Goal: Transaction & Acquisition: Obtain resource

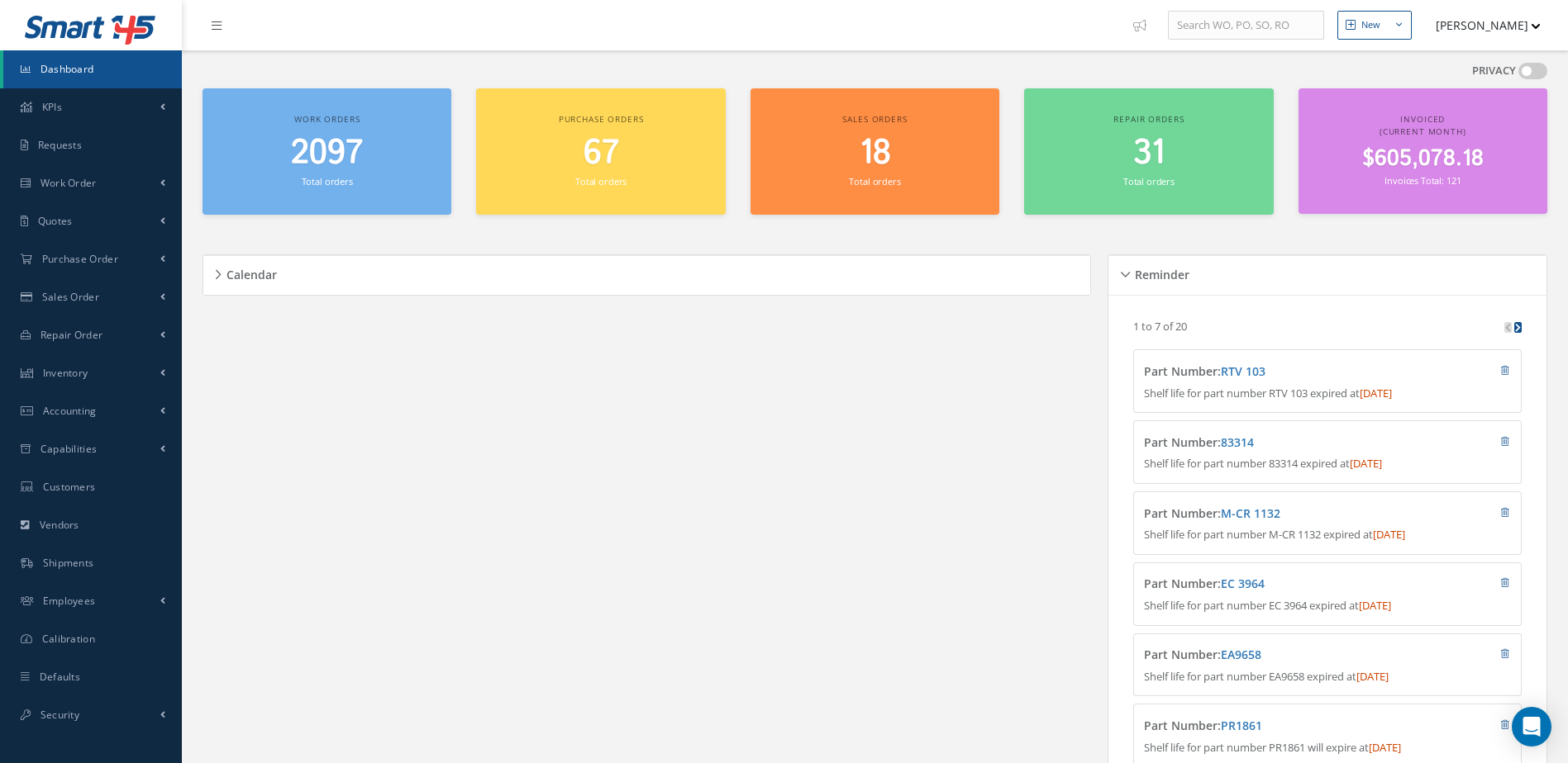
drag, startPoint x: 75, startPoint y: 68, endPoint x: 115, endPoint y: 81, distance: 42.1
click at [75, 68] on span "Dashboard" at bounding box center [67, 69] width 54 height 14
click at [57, 418] on link "Accounting" at bounding box center [91, 411] width 182 height 38
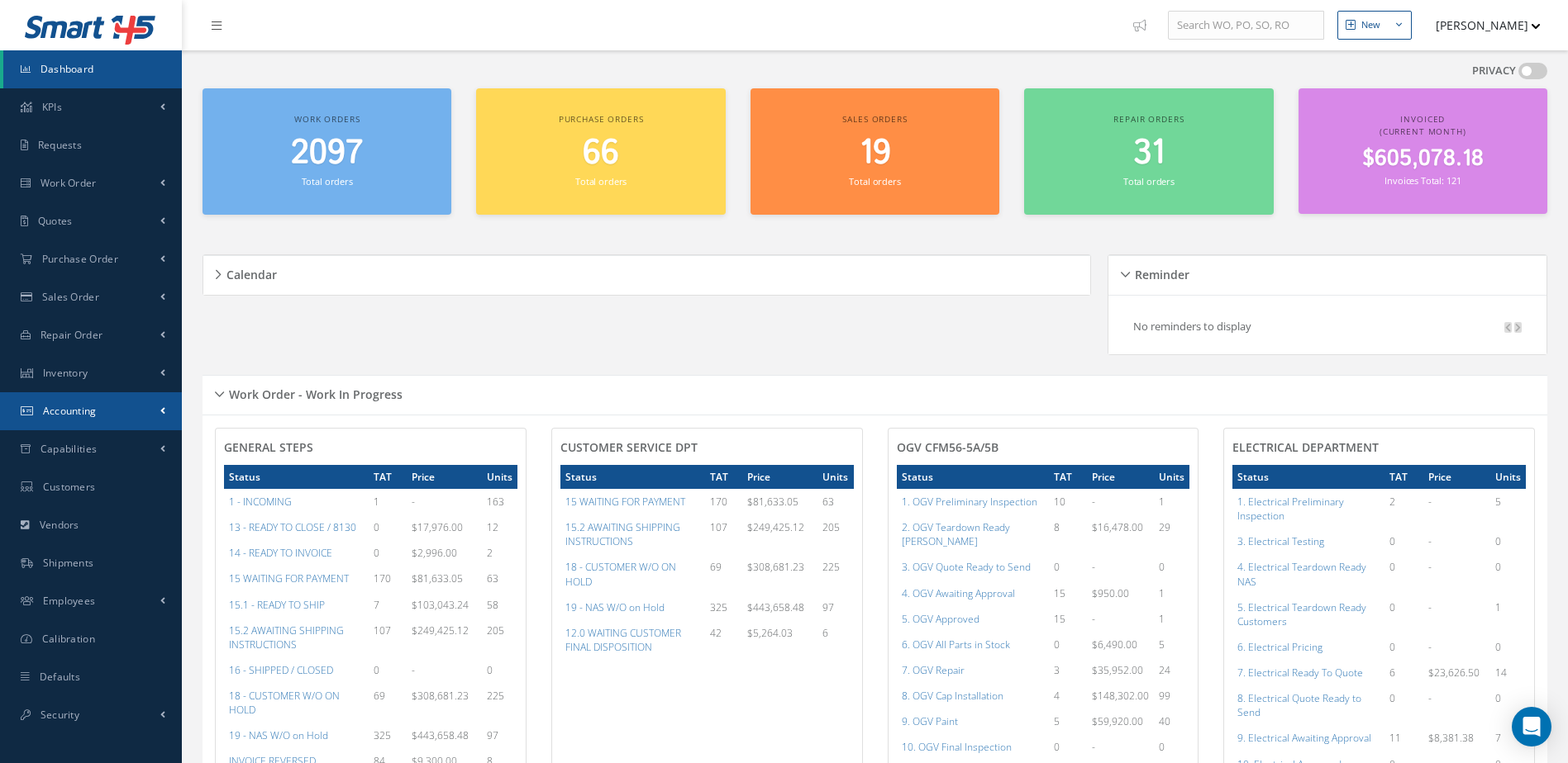
click at [87, 408] on span "Accounting" at bounding box center [69, 411] width 54 height 14
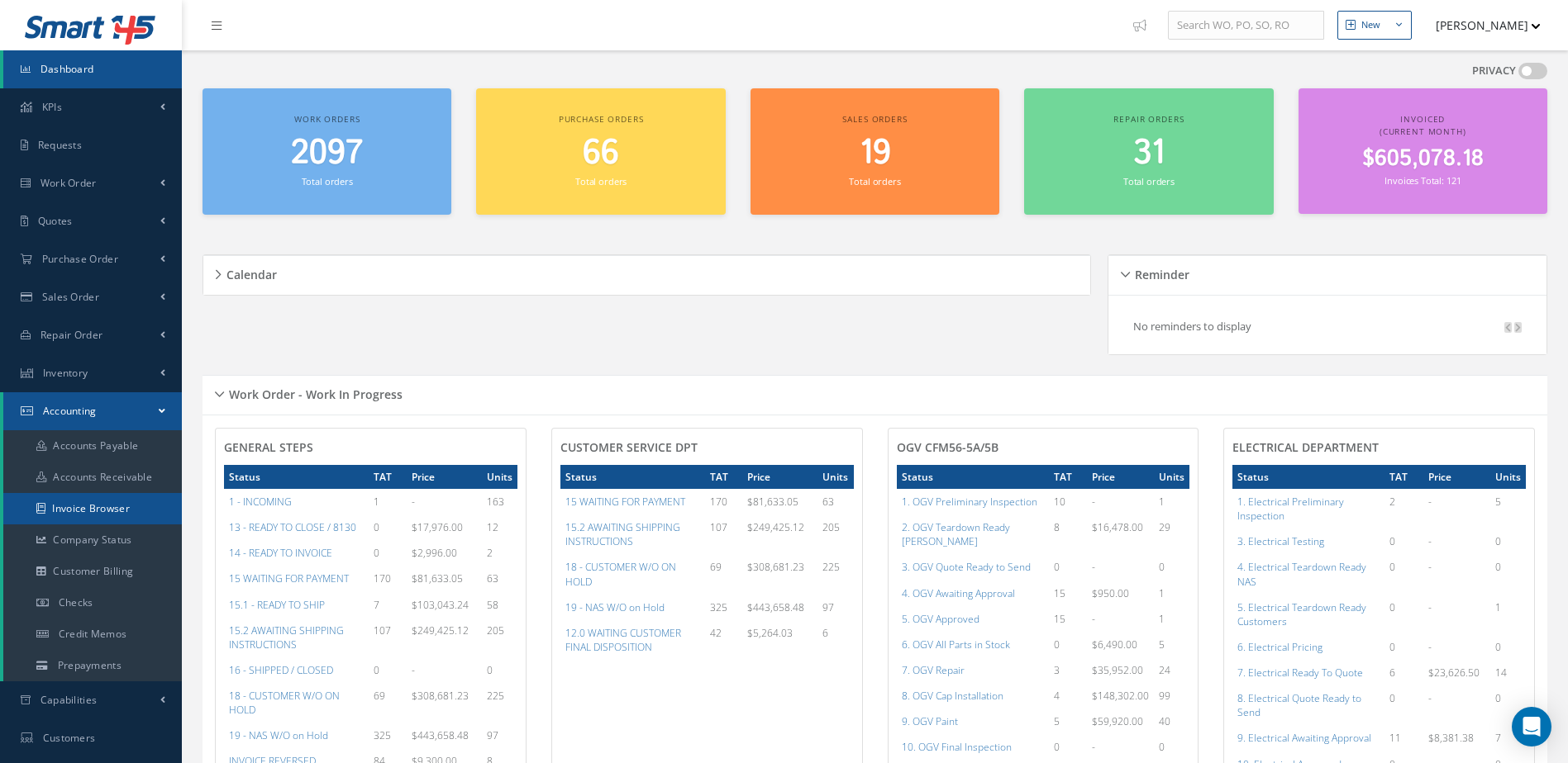
click at [105, 506] on link "Invoice Browser" at bounding box center [93, 509] width 178 height 32
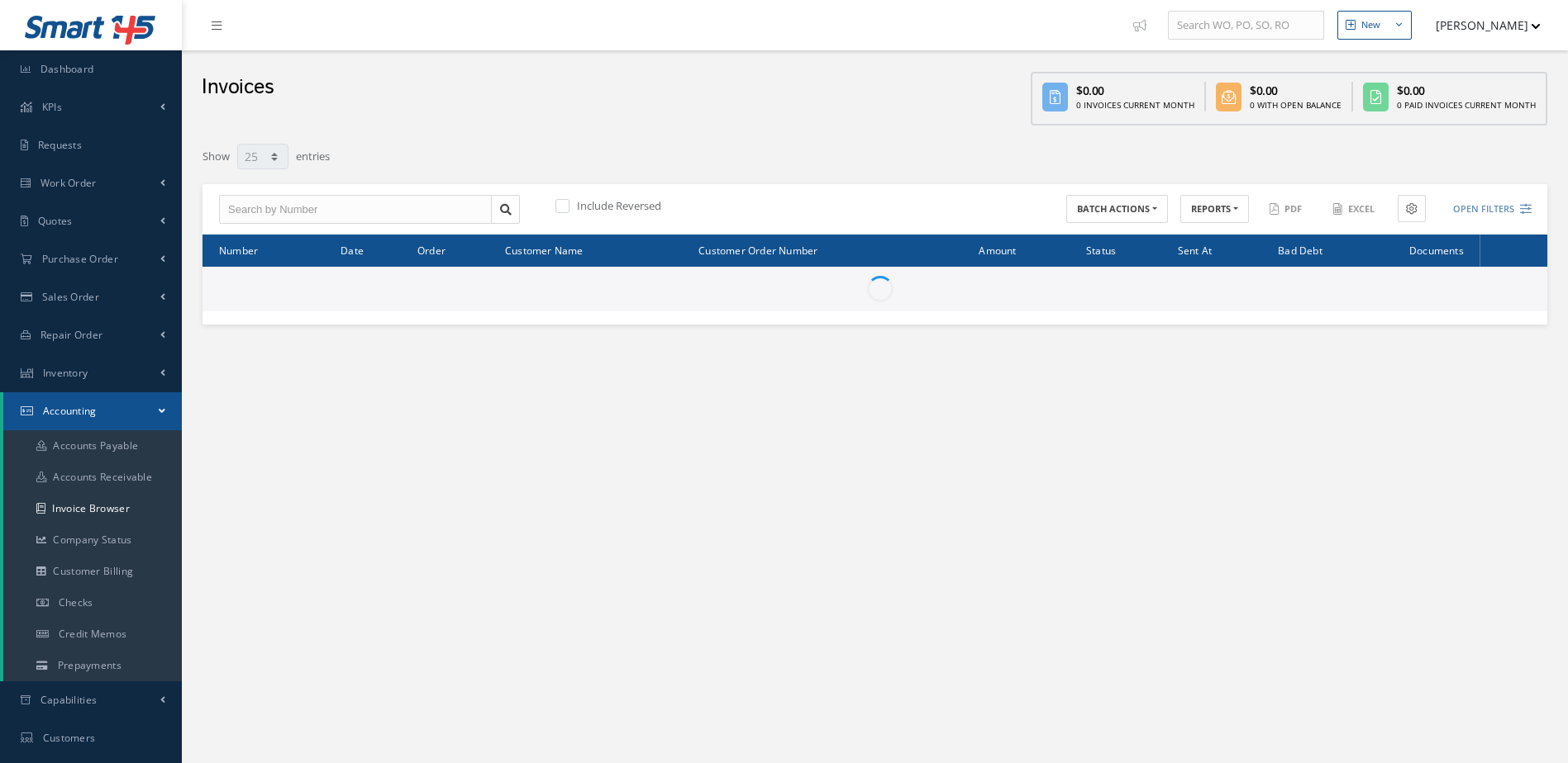
select select "25"
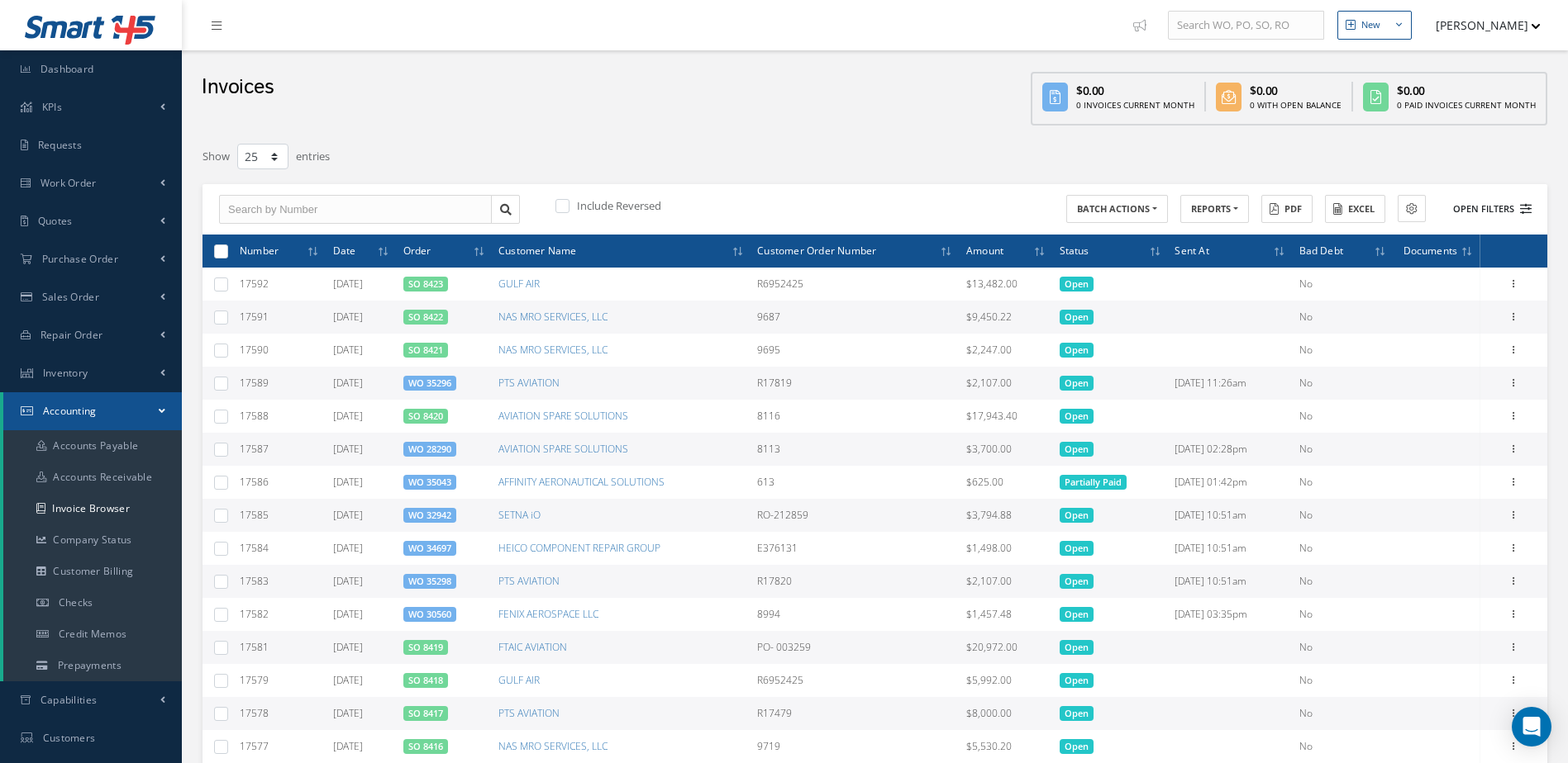
click at [1475, 206] on button "Open Filters" at bounding box center [1484, 210] width 93 height 27
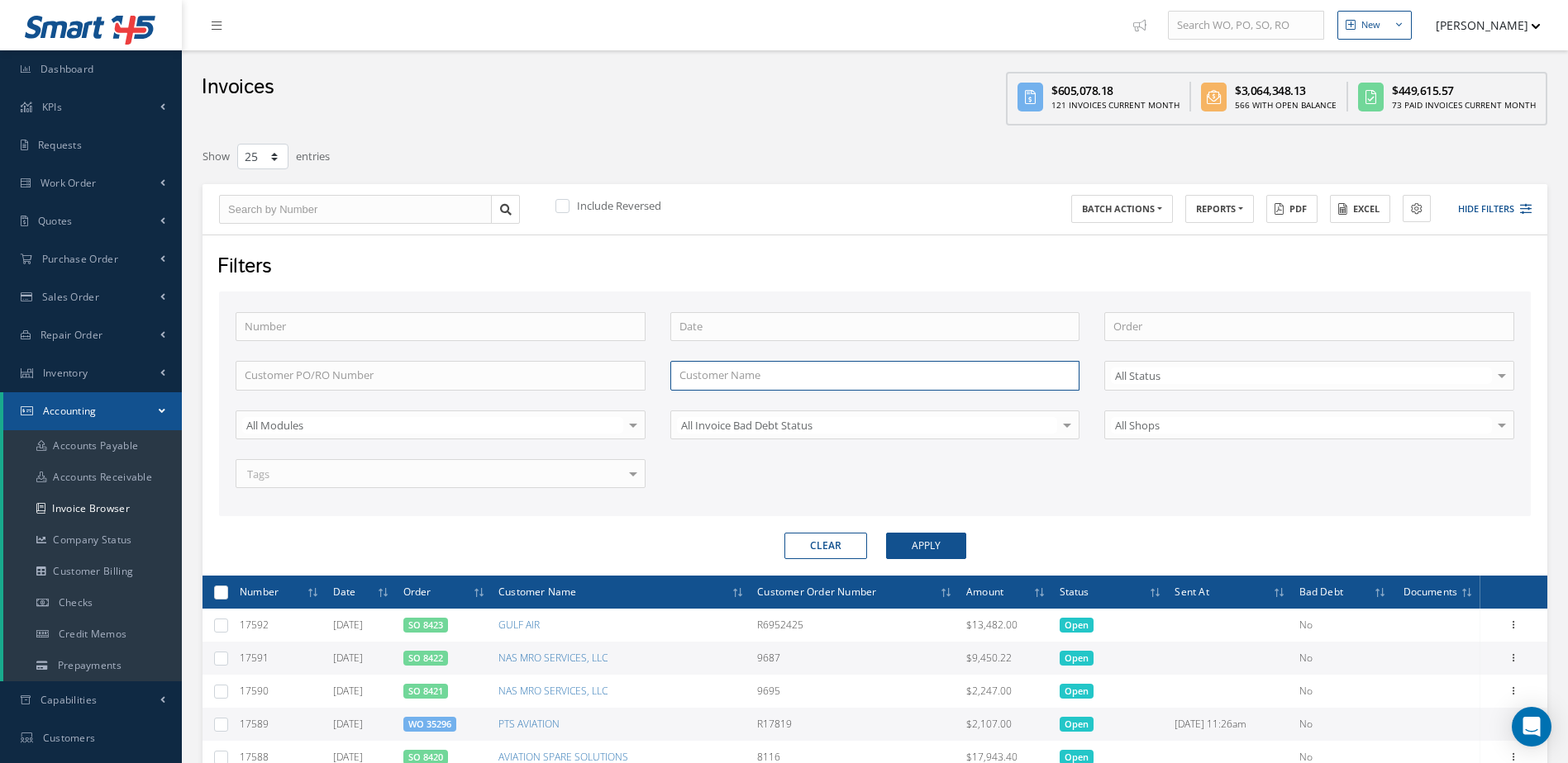
click at [826, 367] on input "text" at bounding box center [875, 376] width 410 height 30
type input "avianca"
click at [886, 533] on button "Apply" at bounding box center [926, 545] width 81 height 27
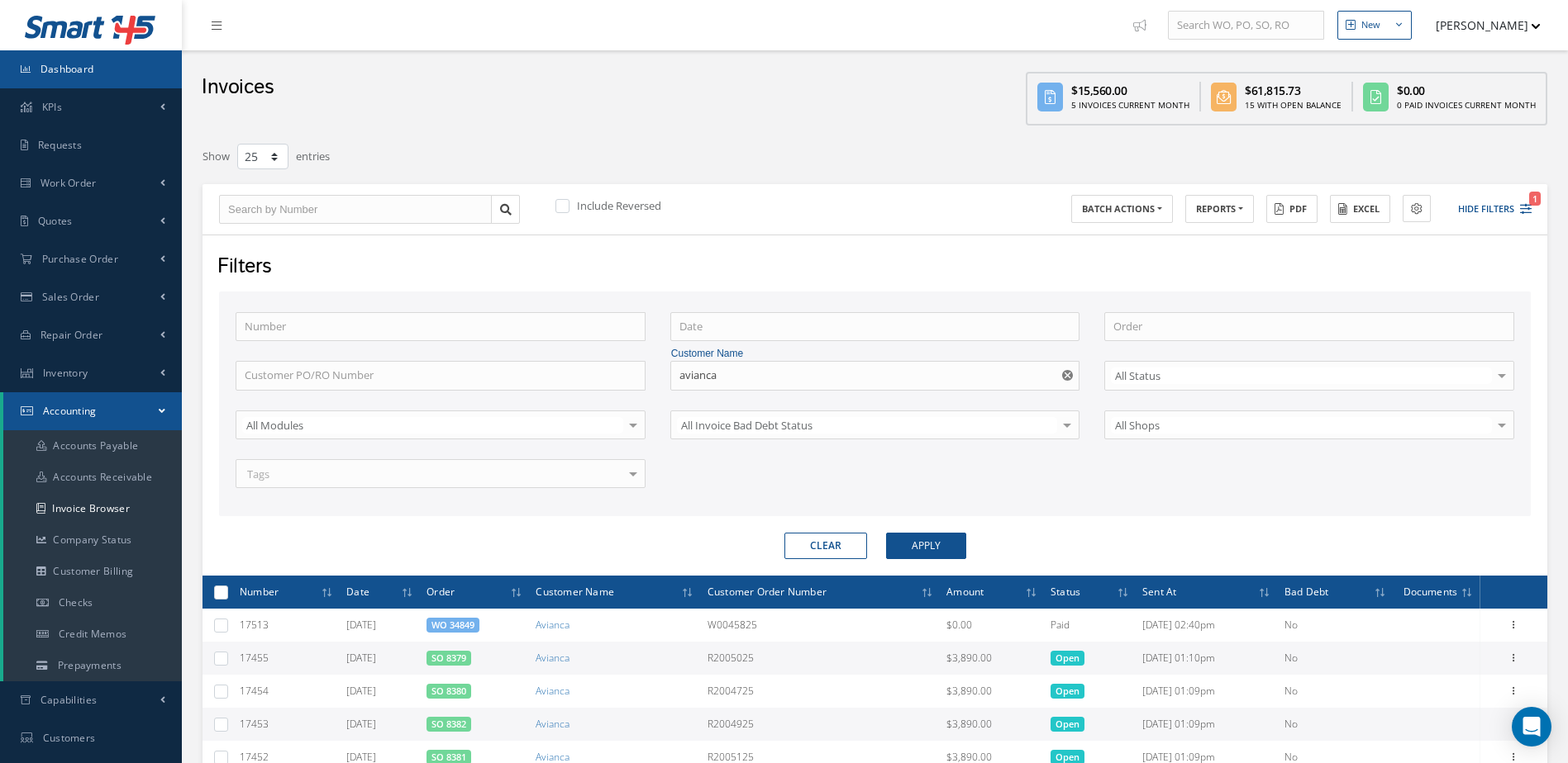
click at [99, 55] on link "Dashboard" at bounding box center [91, 69] width 182 height 38
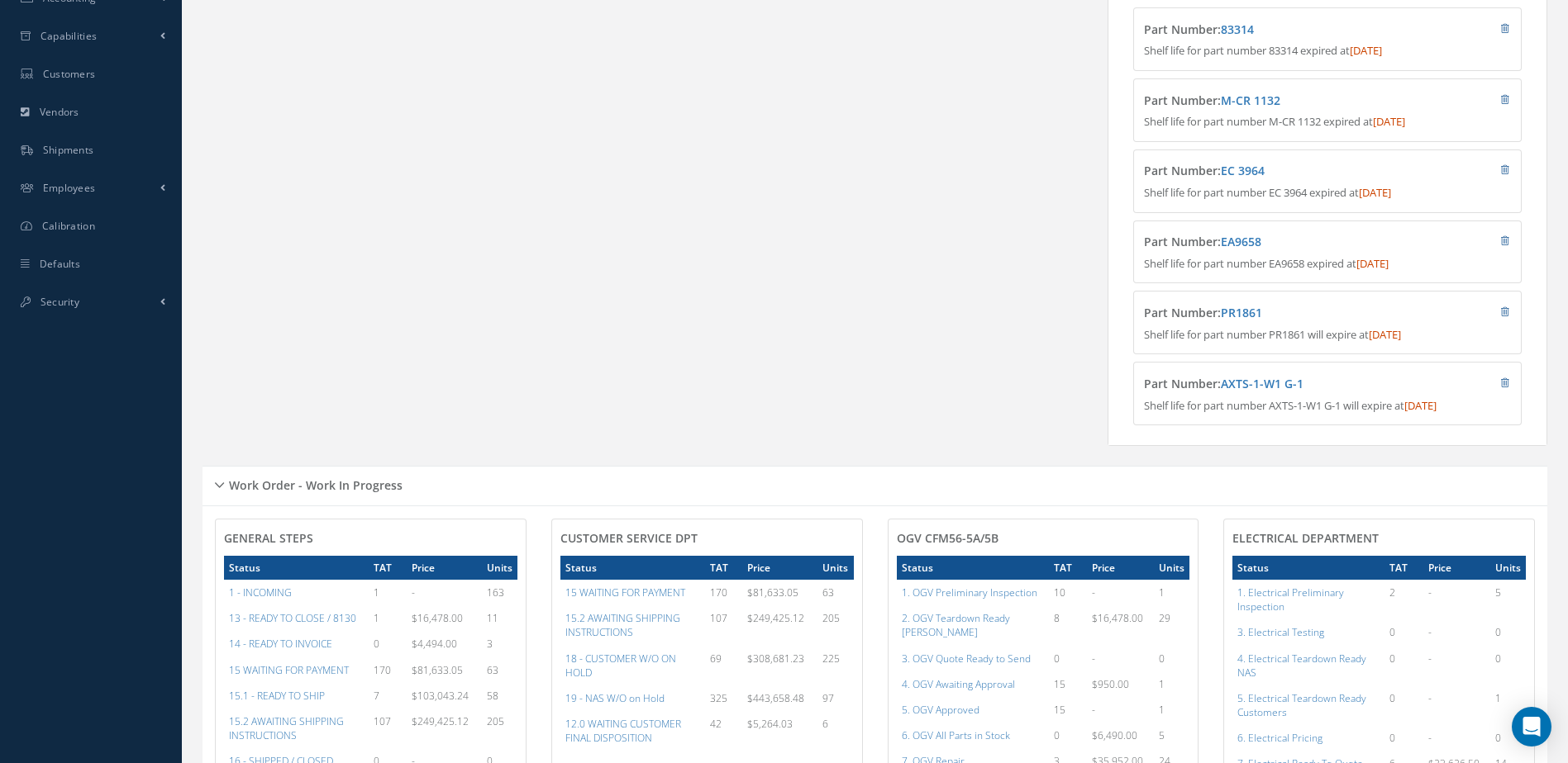
scroll to position [743, 0]
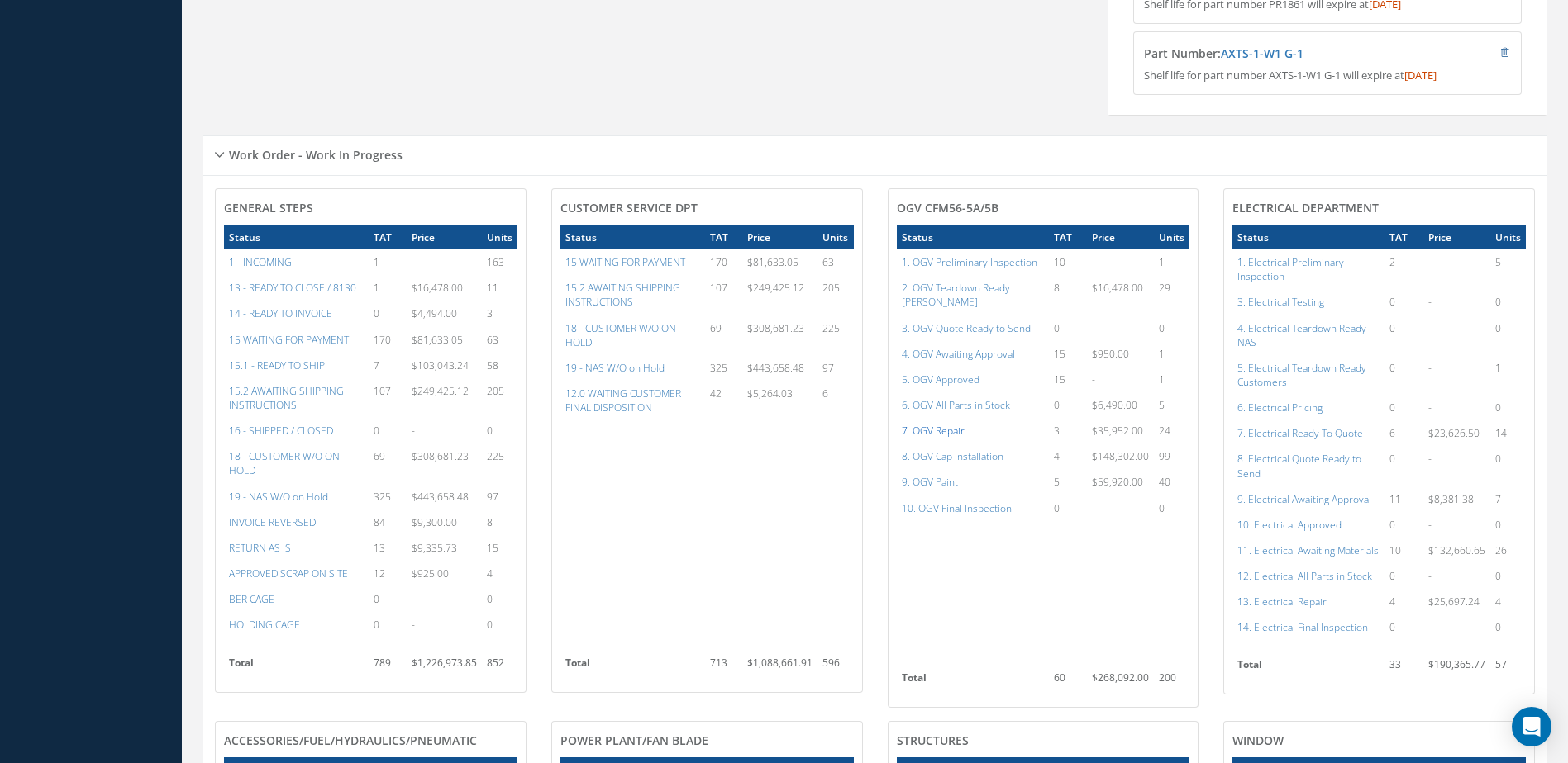
click at [949, 432] on a=83&excludeInternalCustomer=false&excludeInvoicedOrClosed=true&shop_id=15&filtersHidded"] "7. OGV Repair" at bounding box center [932, 431] width 63 height 14
click at [977, 352] on a=77&excludeInternalCustomer=false&excludeInvoicedOrClosed=true&shop_id=15&filtersHidded"] "4. OGV Awaiting Approval" at bounding box center [958, 354] width 113 height 14
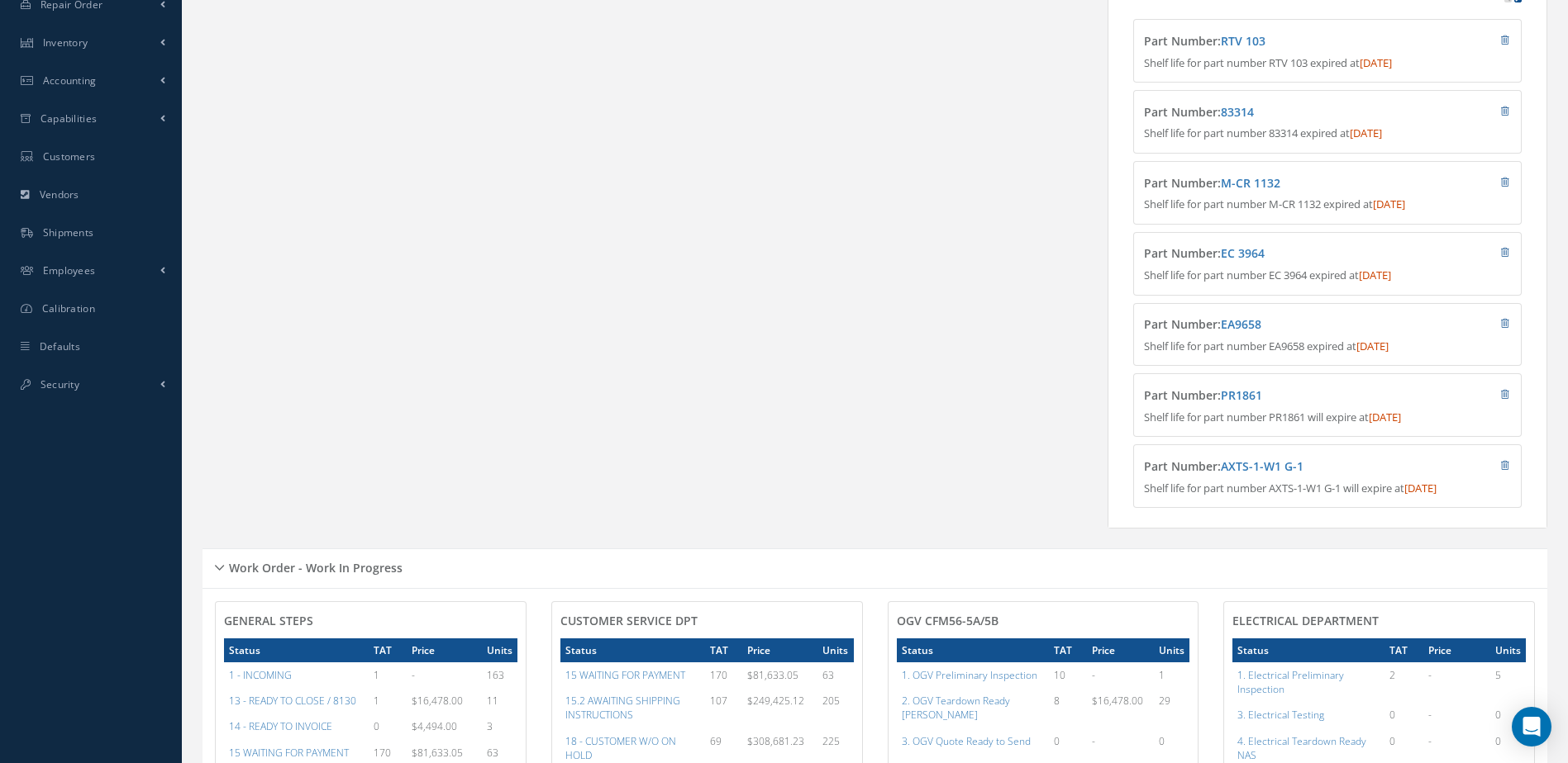
scroll to position [0, 0]
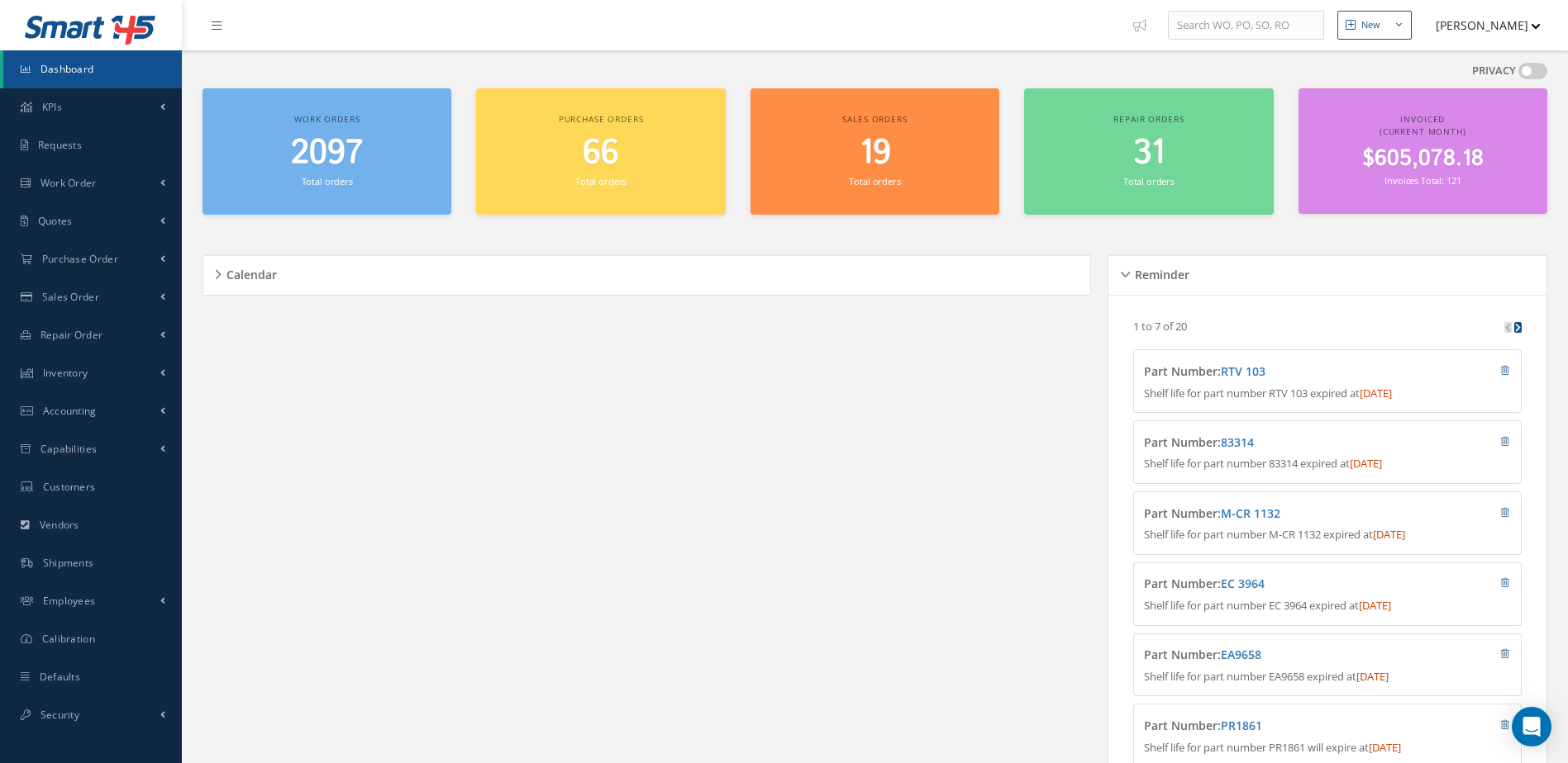
click at [74, 70] on span "Dashboard" at bounding box center [67, 69] width 54 height 14
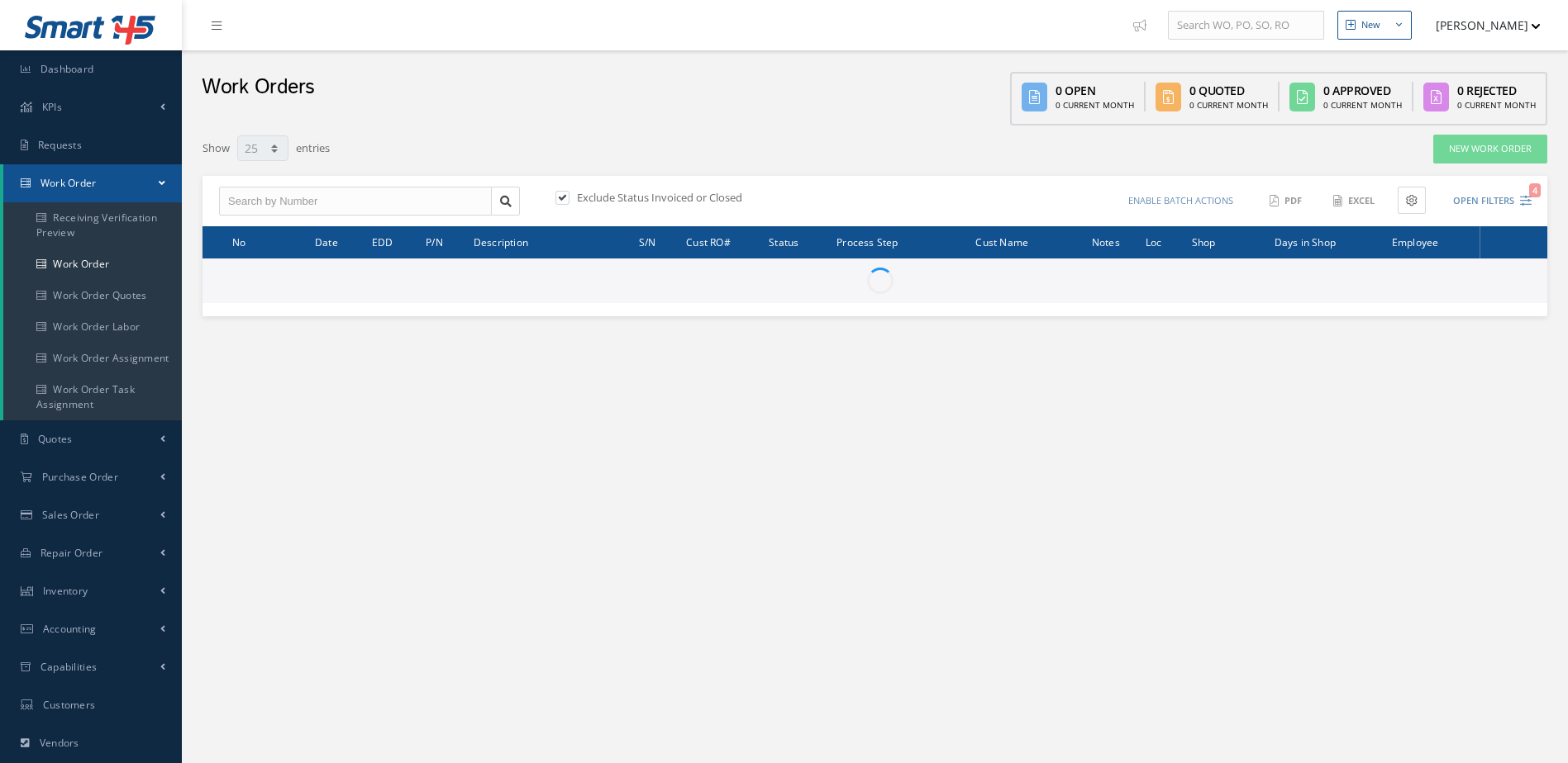
select select "25"
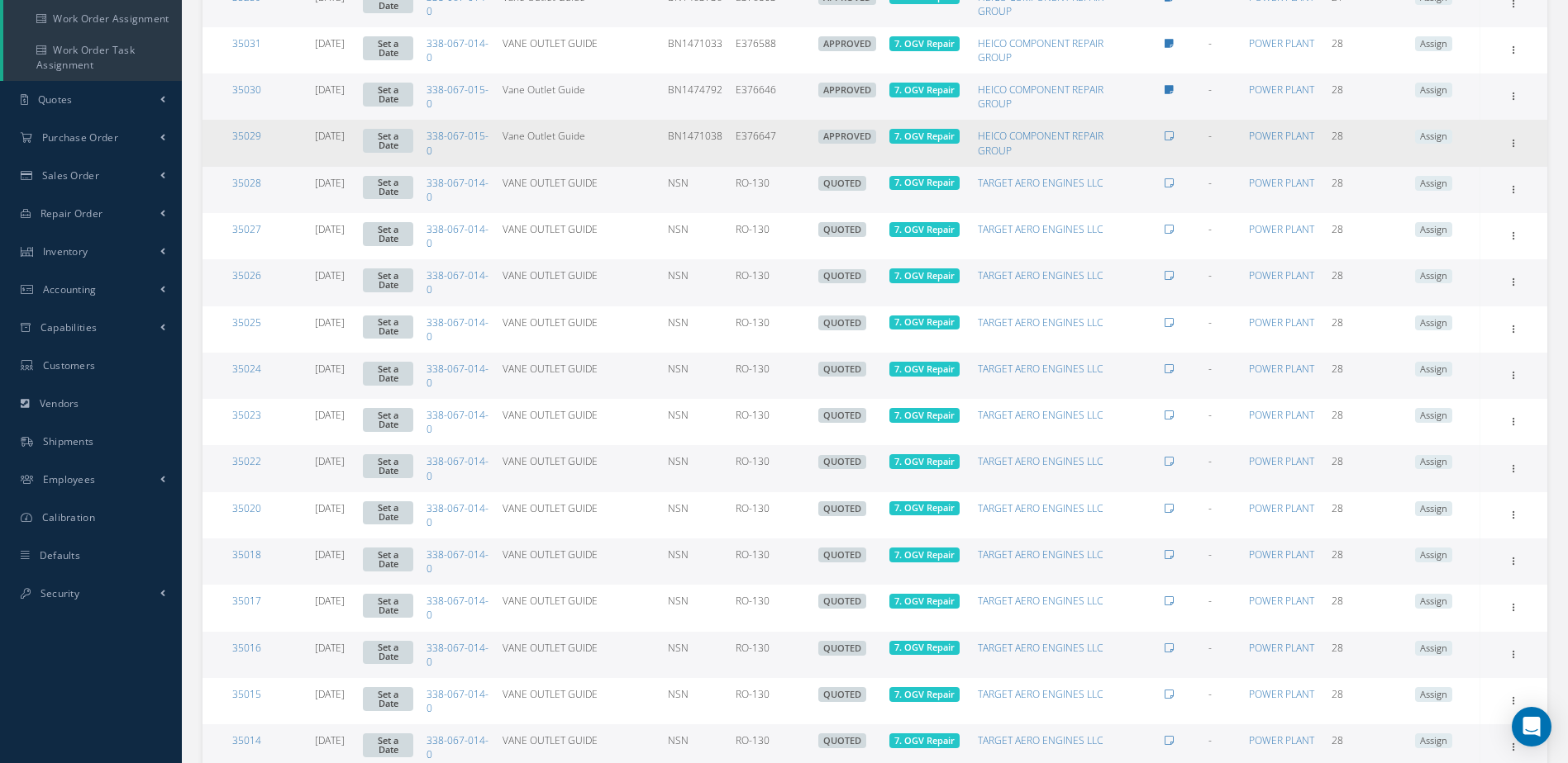
scroll to position [9, 0]
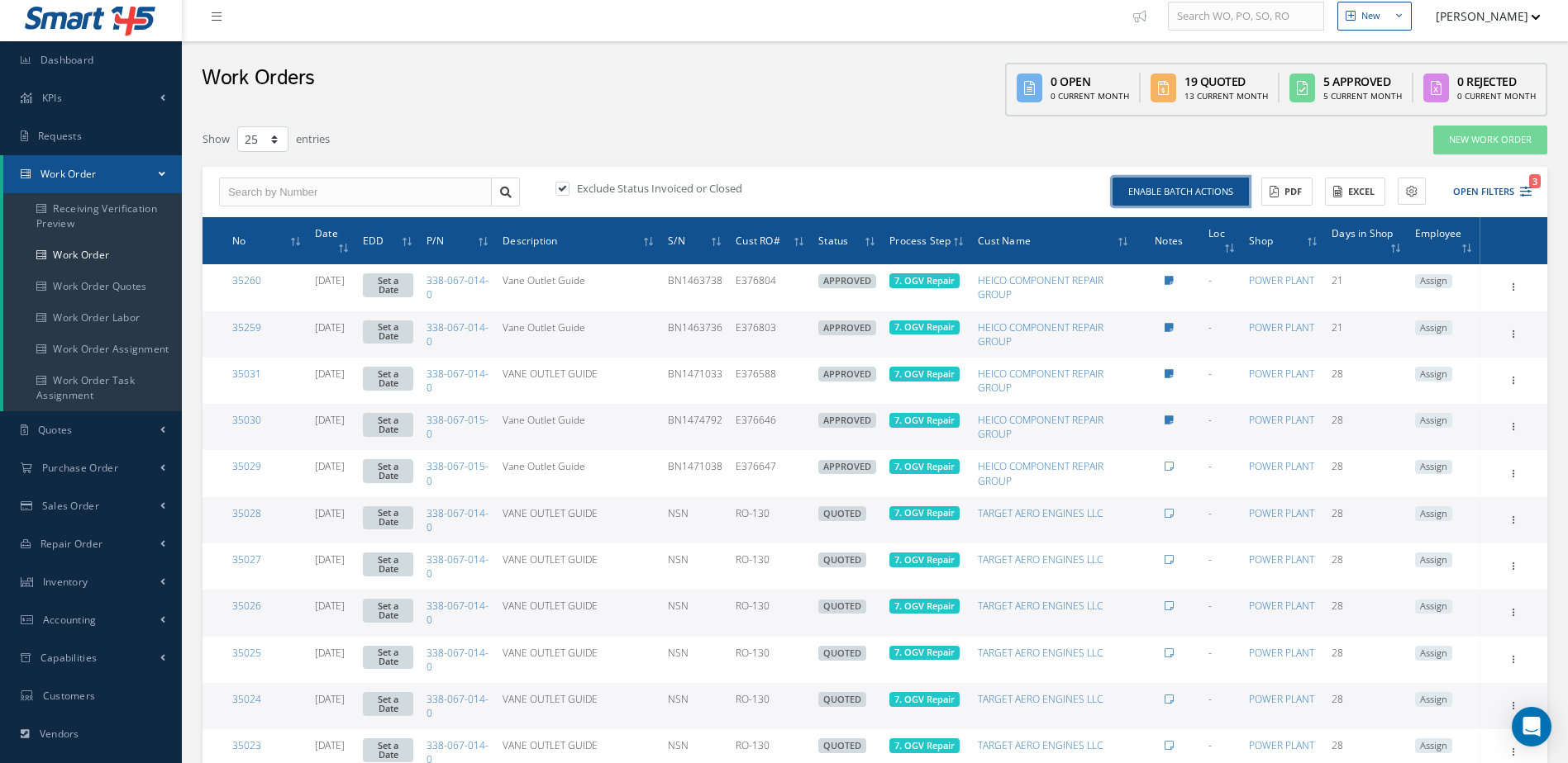
click at [1182, 188] on button "Enable batch actions" at bounding box center [1180, 192] width 136 height 29
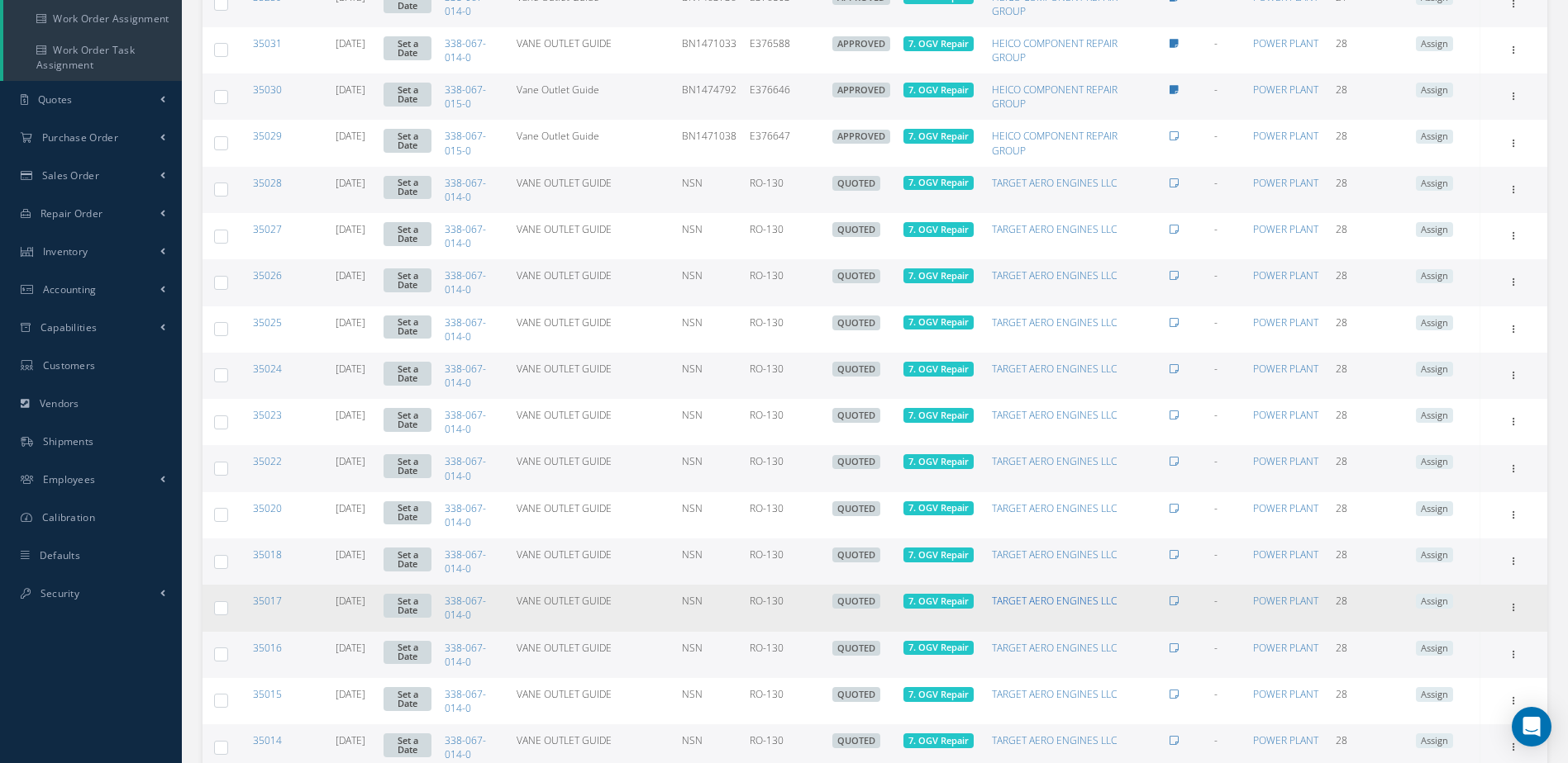
scroll to position [257, 0]
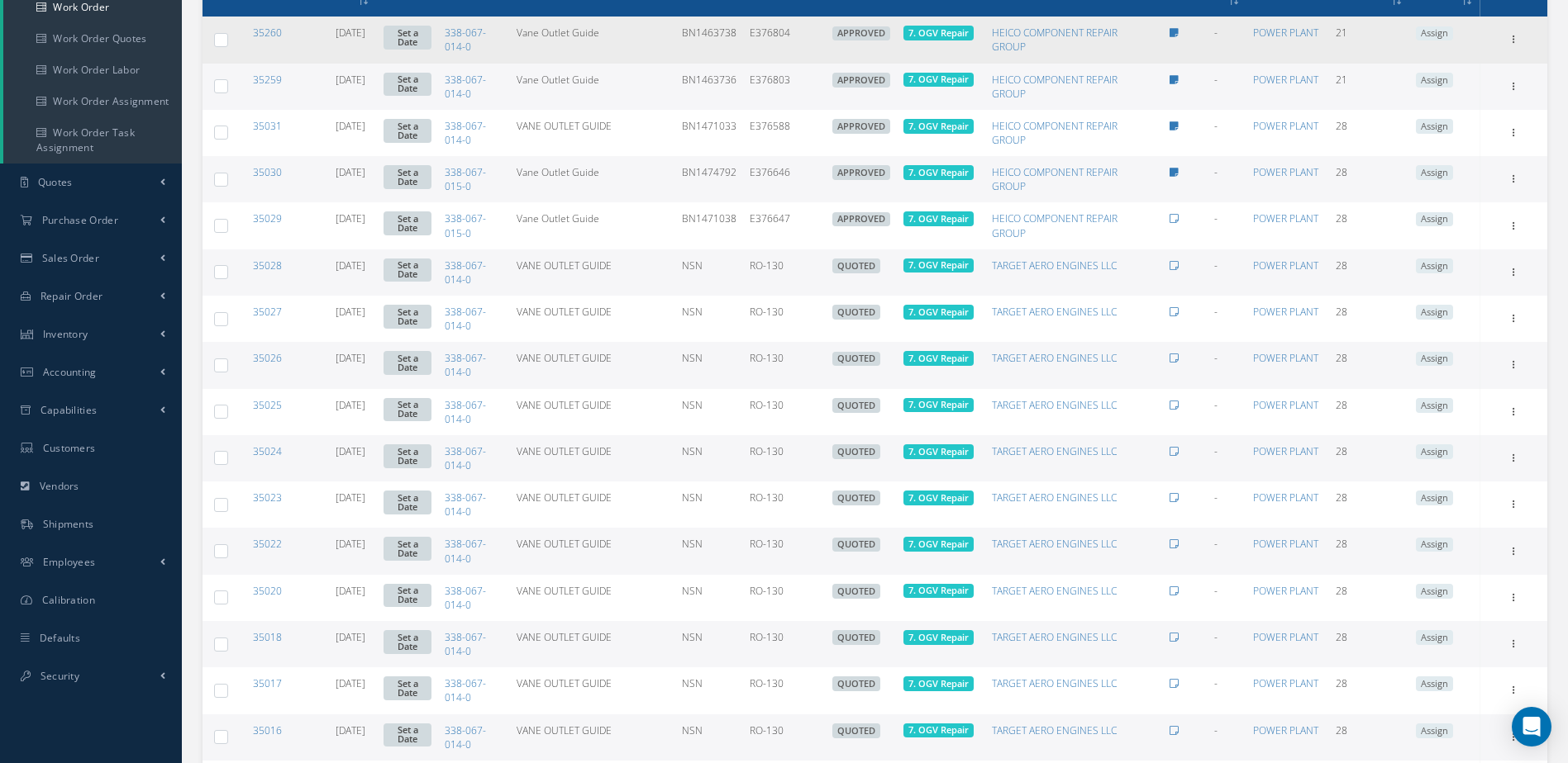
click at [227, 44] on label at bounding box center [227, 39] width 0 height 14
click at [221, 44] on input "checkbox" at bounding box center [222, 41] width 11 height 11
checkbox input "true"
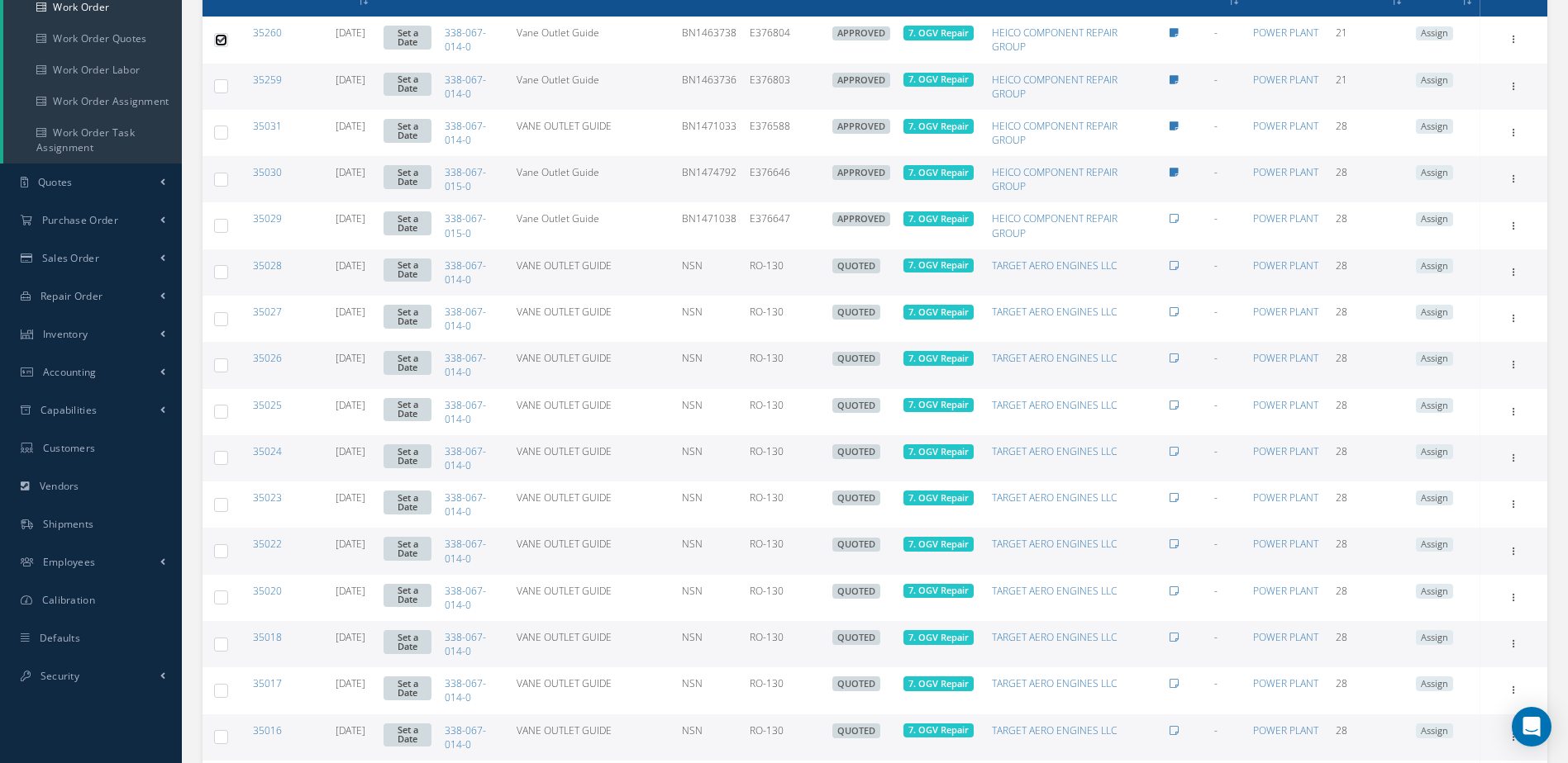
scroll to position [0, 0]
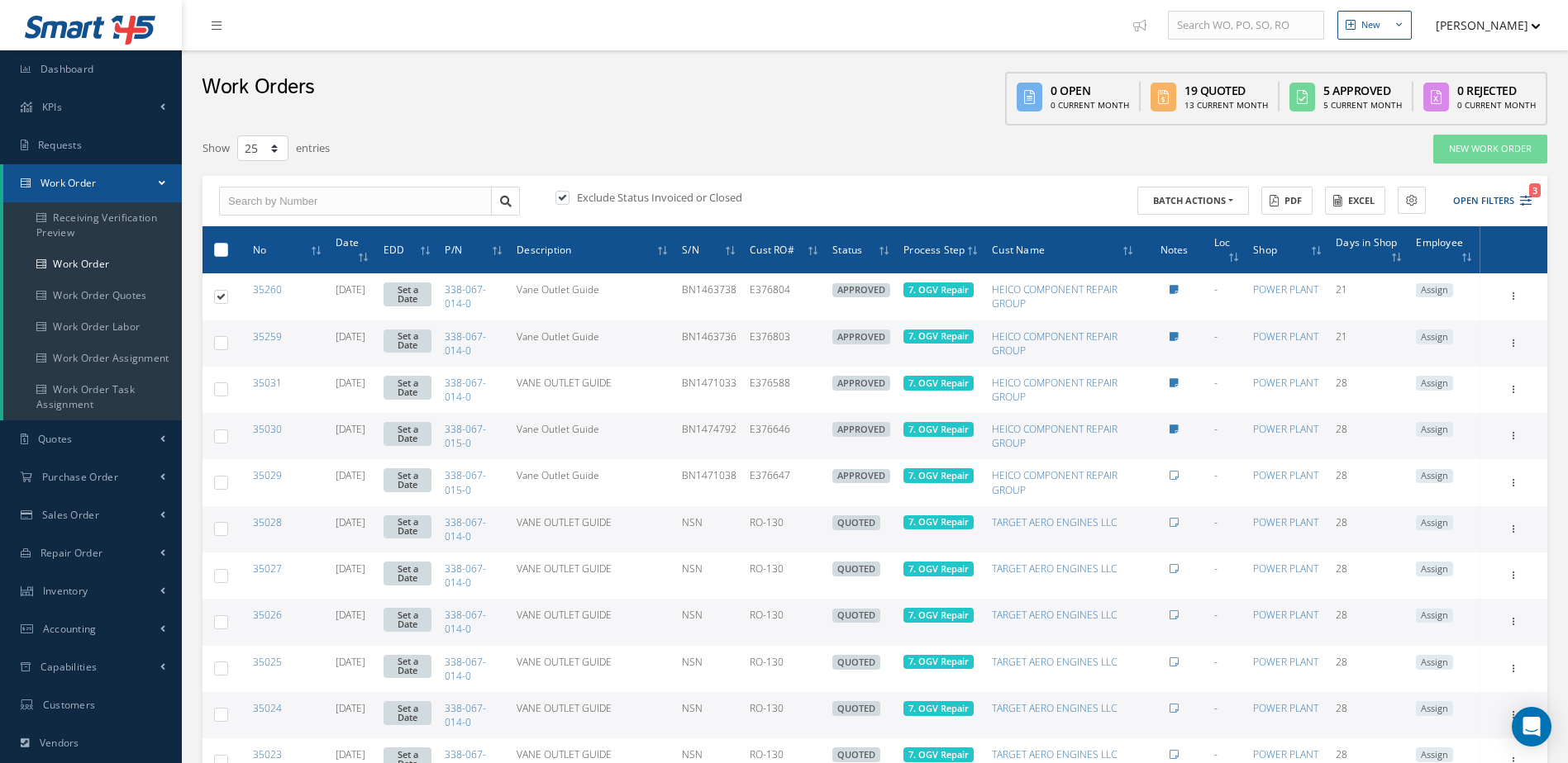
click at [227, 253] on label at bounding box center [227, 249] width 0 height 14
click at [225, 253] on input "checkbox" at bounding box center [222, 251] width 11 height 11
checkbox input "true"
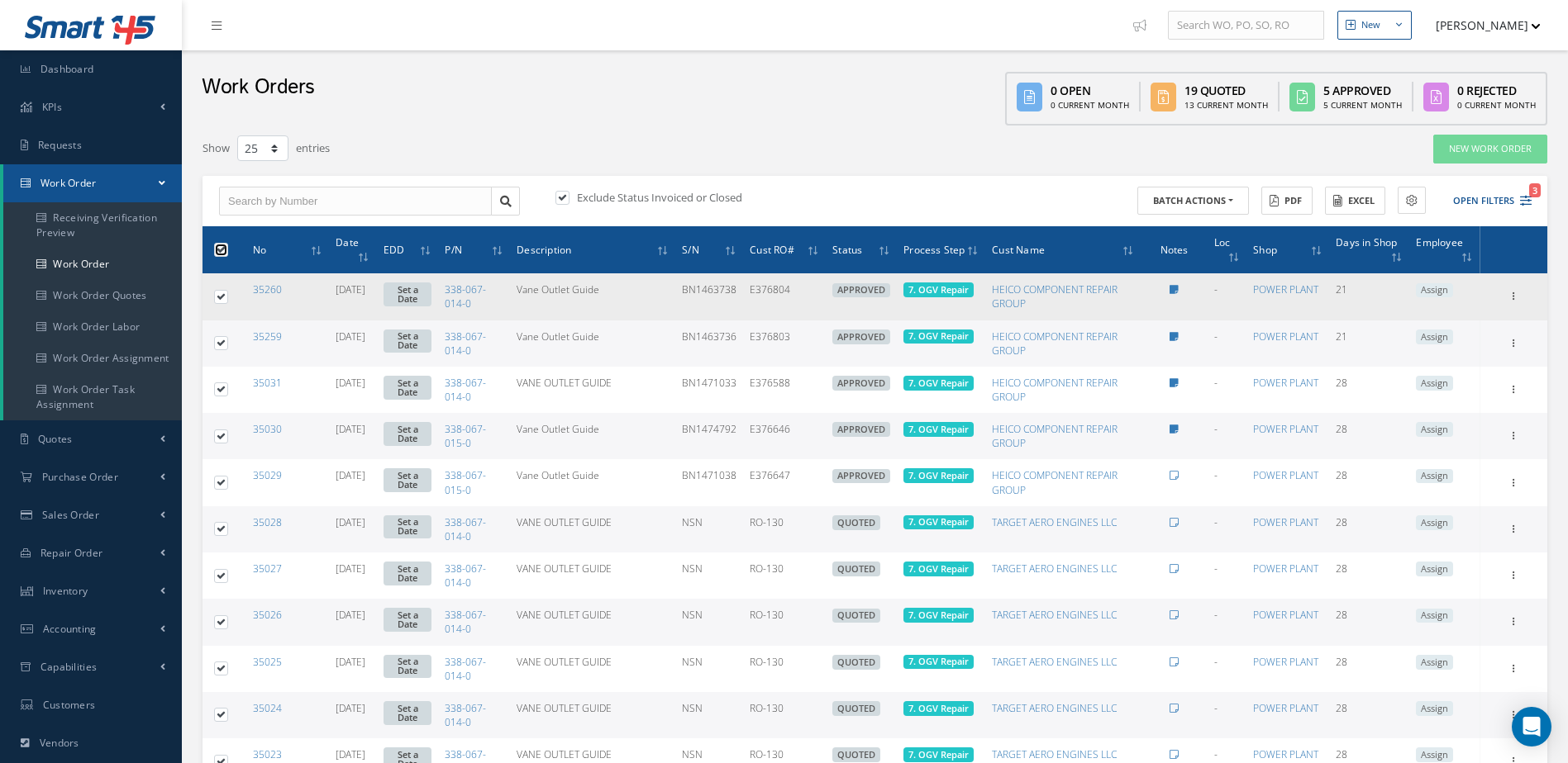
checkbox input "true"
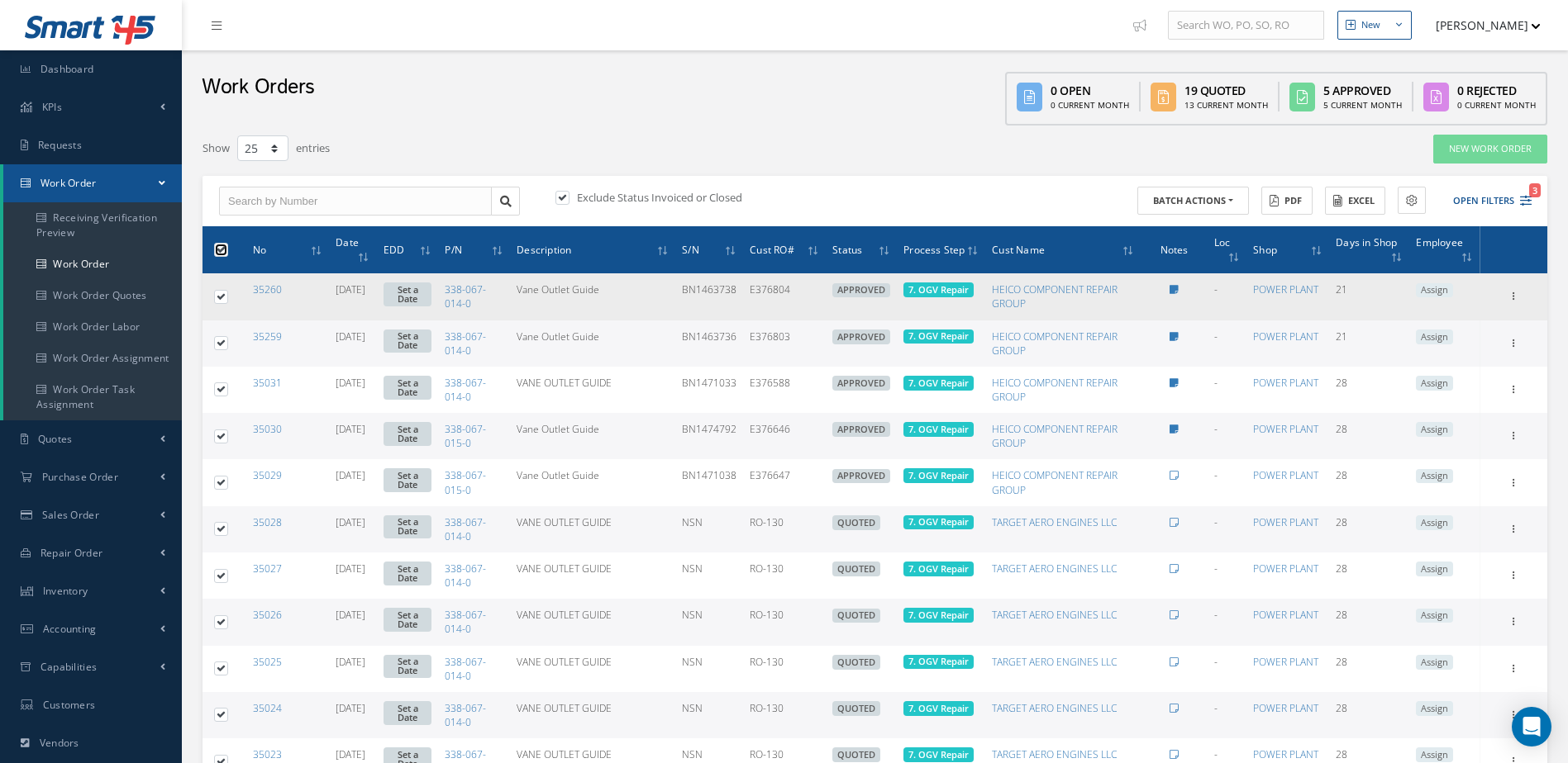
checkbox input "true"
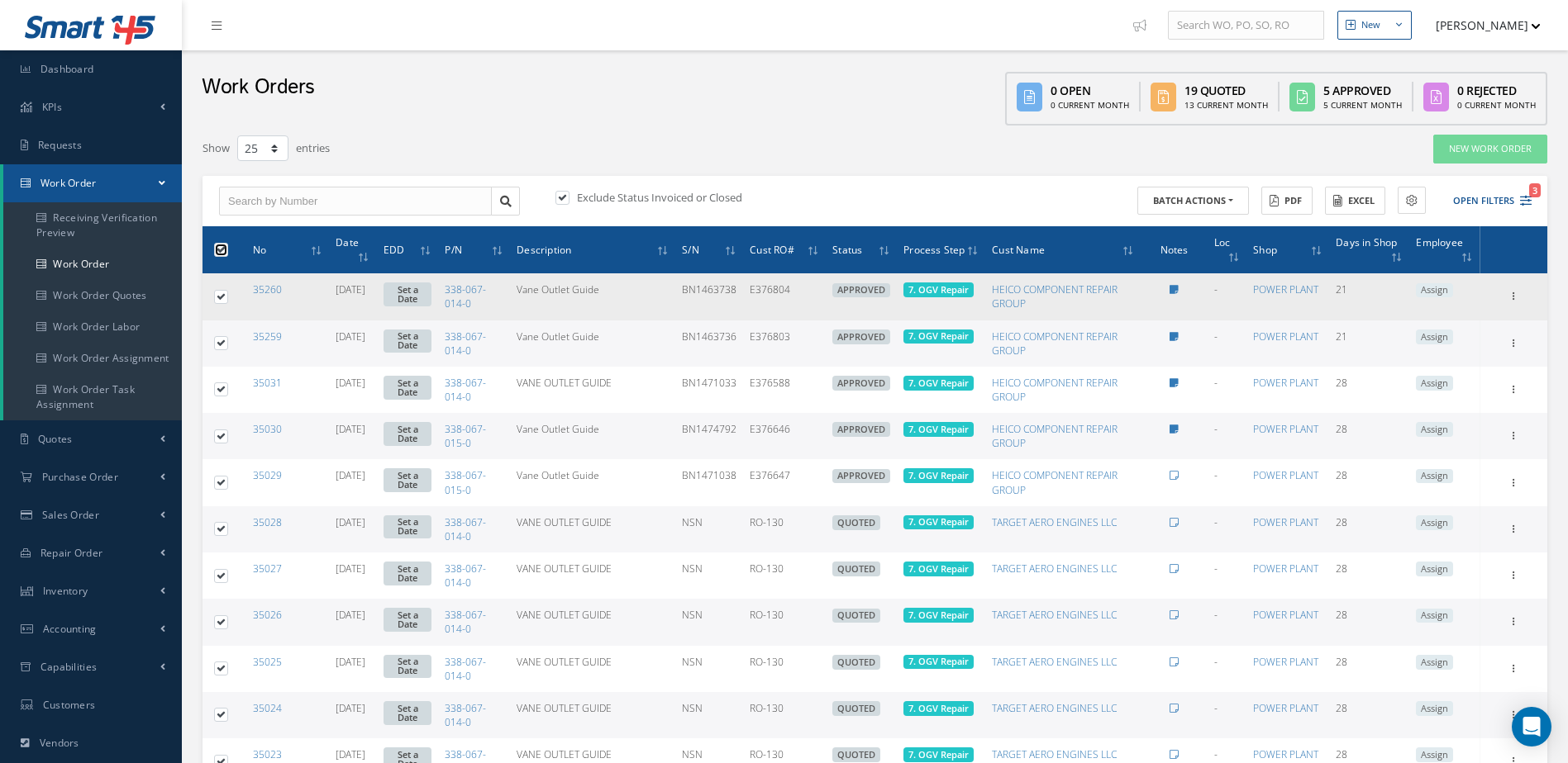
checkbox input "true"
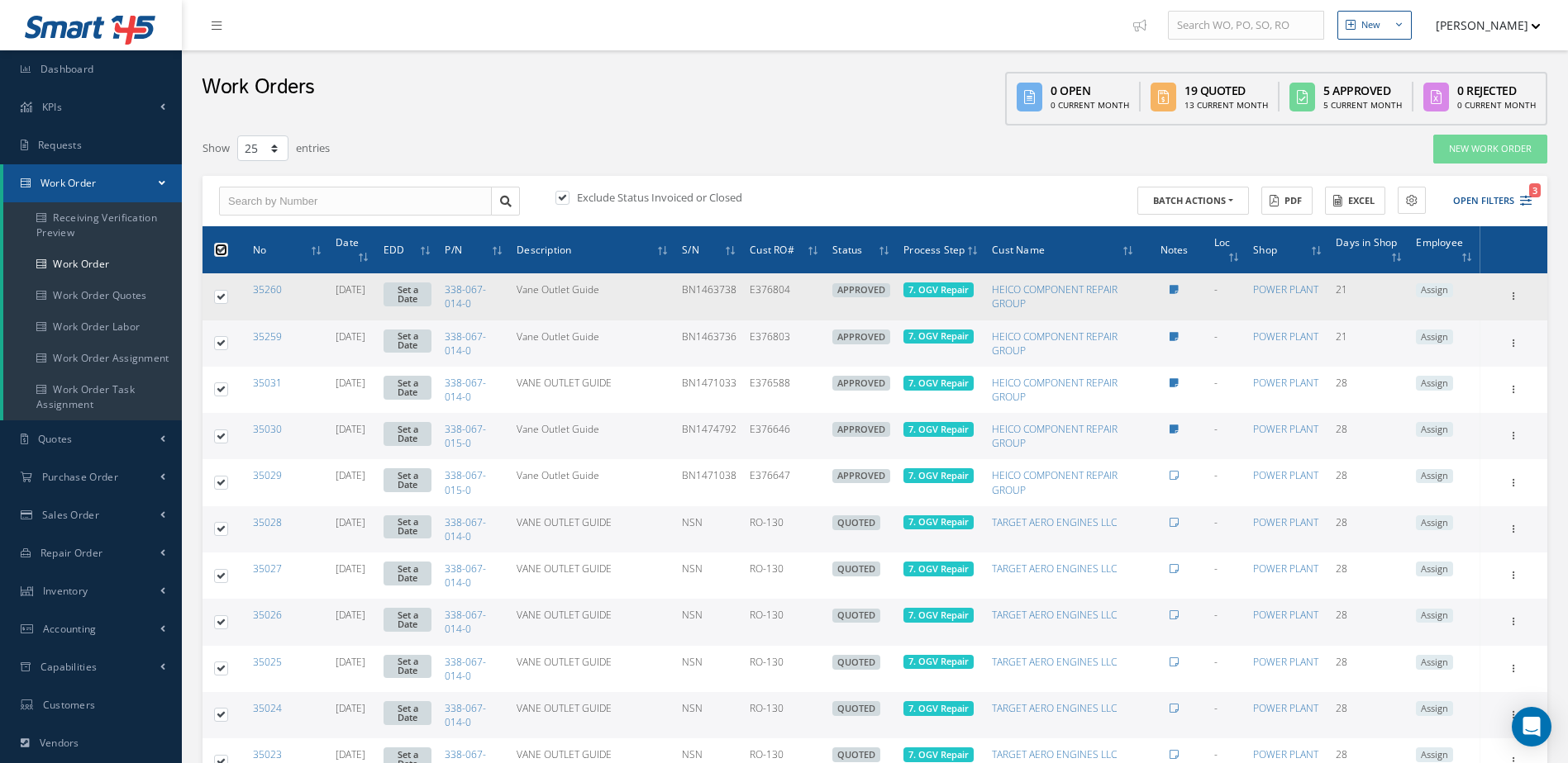
checkbox input "true"
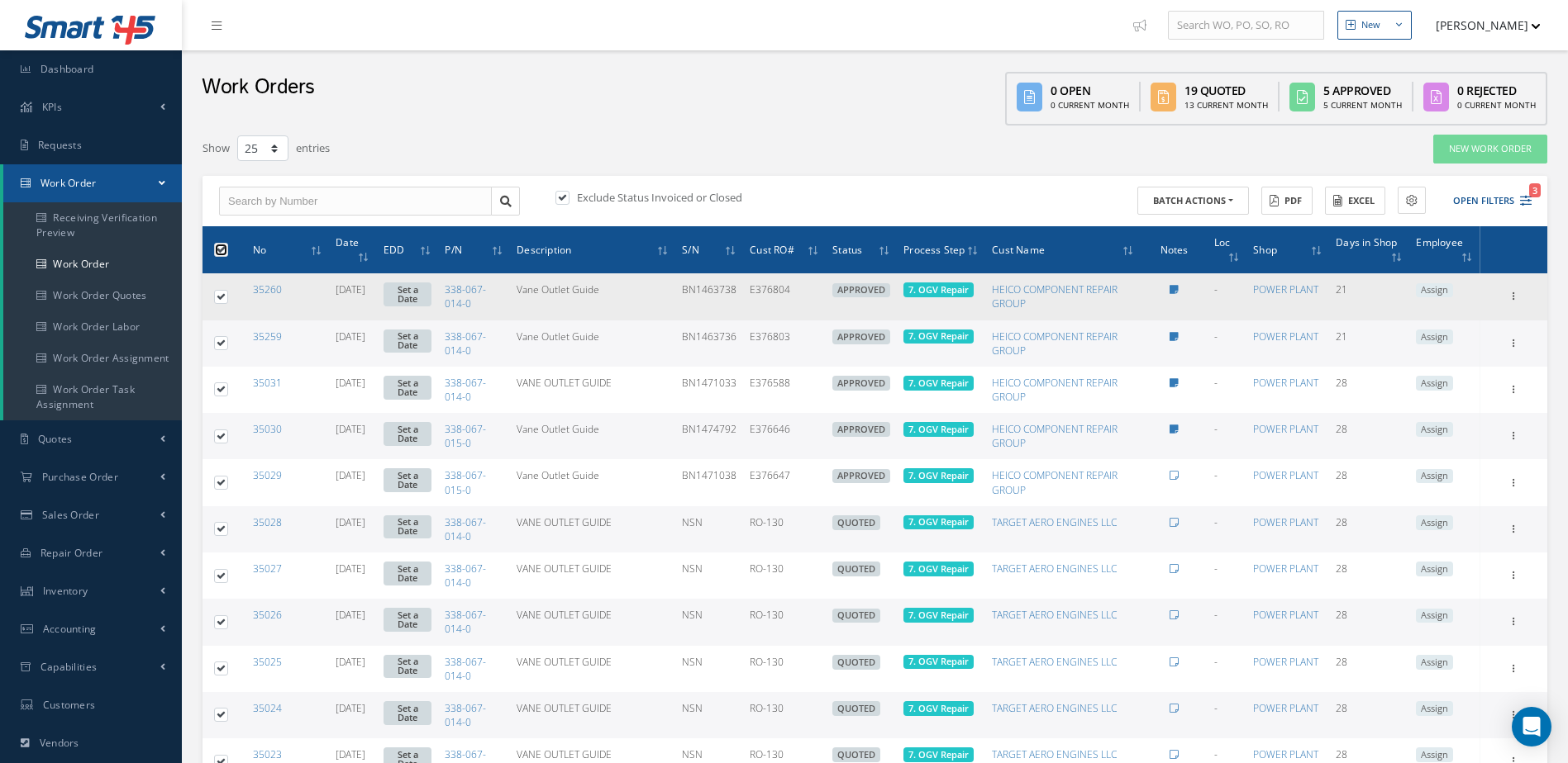
checkbox input "true"
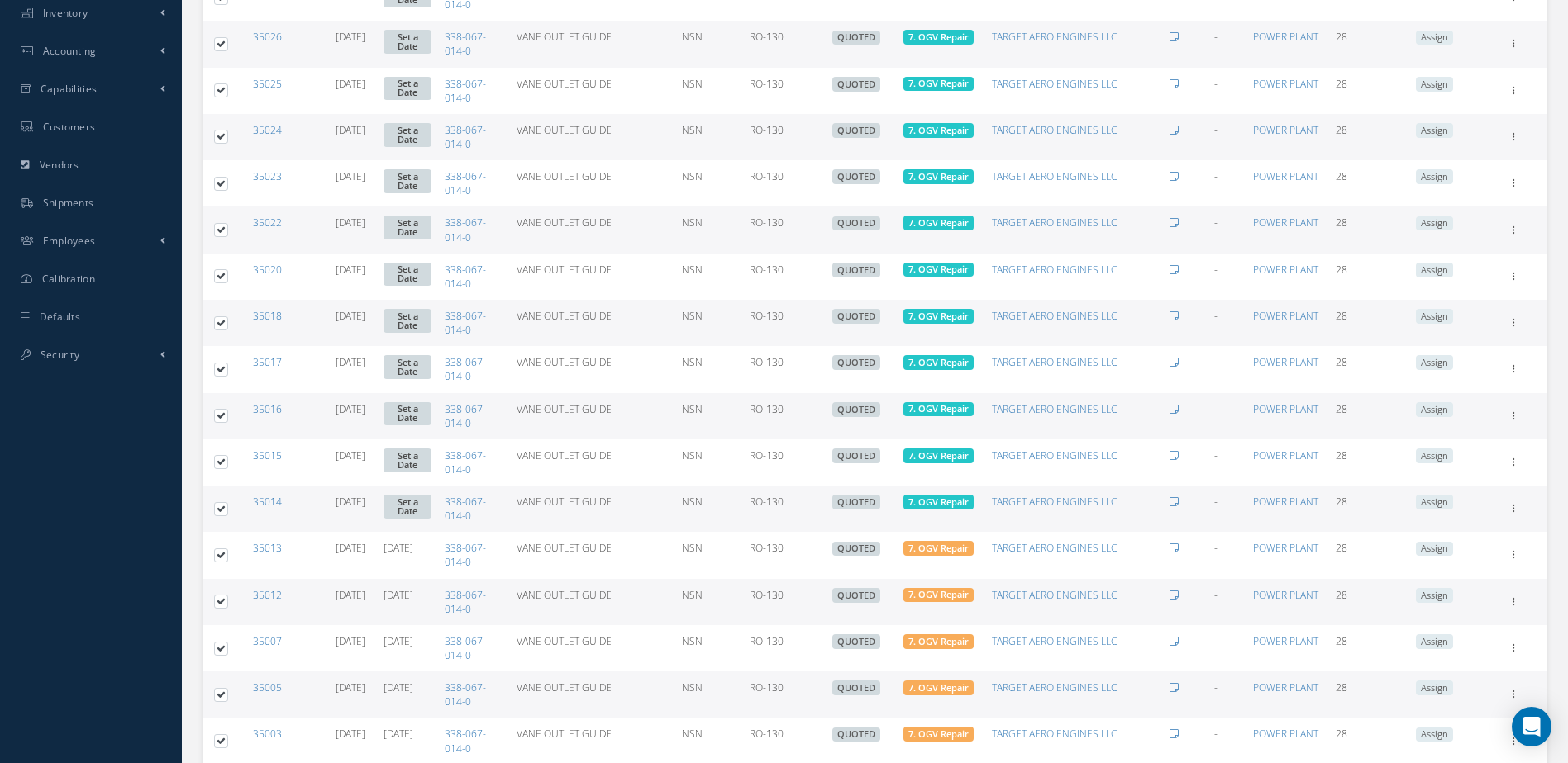
scroll to position [743, 0]
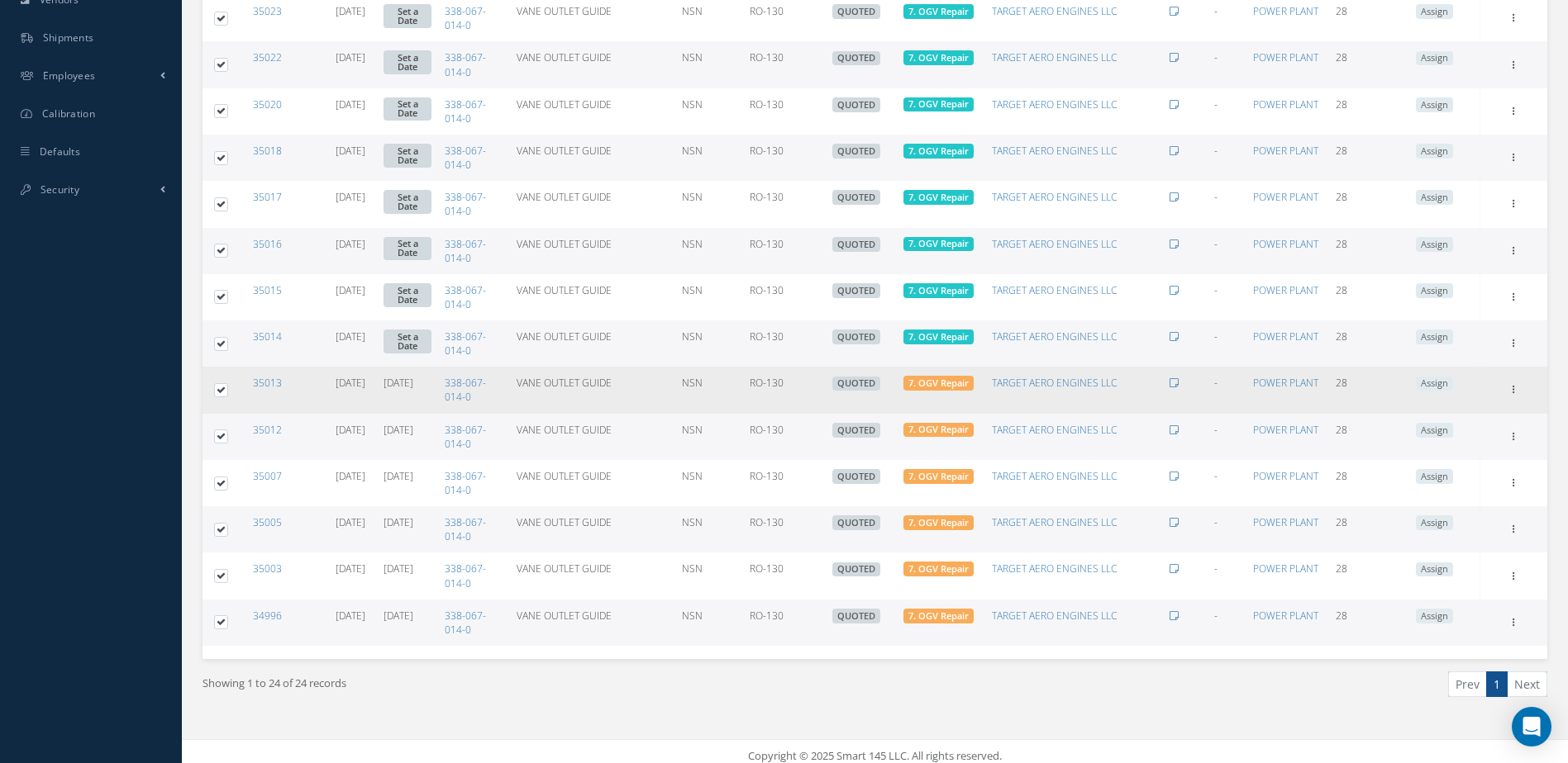
click at [227, 387] on label at bounding box center [227, 390] width 0 height 14
click at [219, 387] on input "checkbox" at bounding box center [222, 391] width 11 height 11
checkbox input "false"
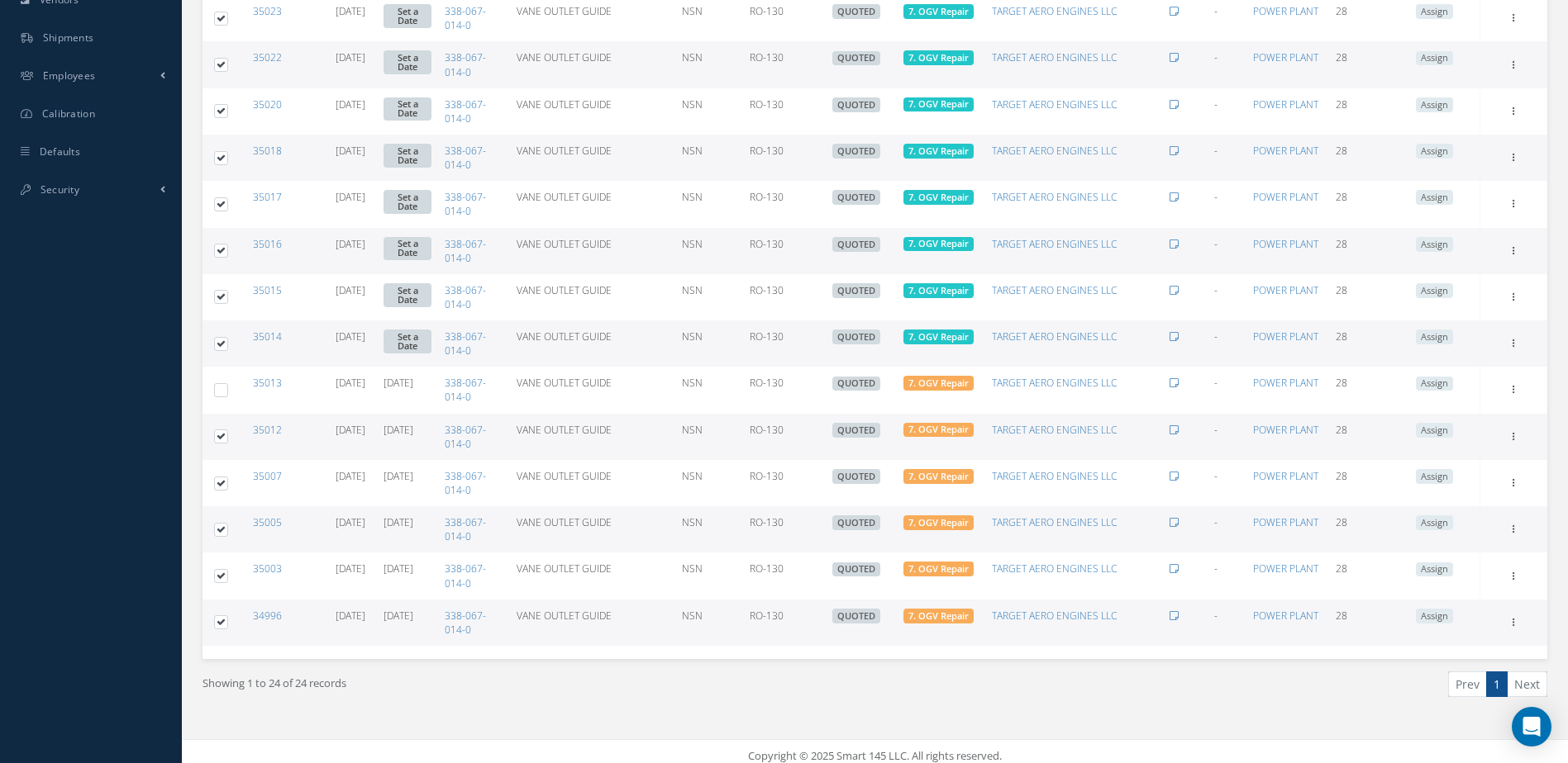
click at [227, 435] on label at bounding box center [227, 436] width 0 height 14
click at [222, 435] on input "checkbox" at bounding box center [222, 438] width 11 height 11
checkbox input "false"
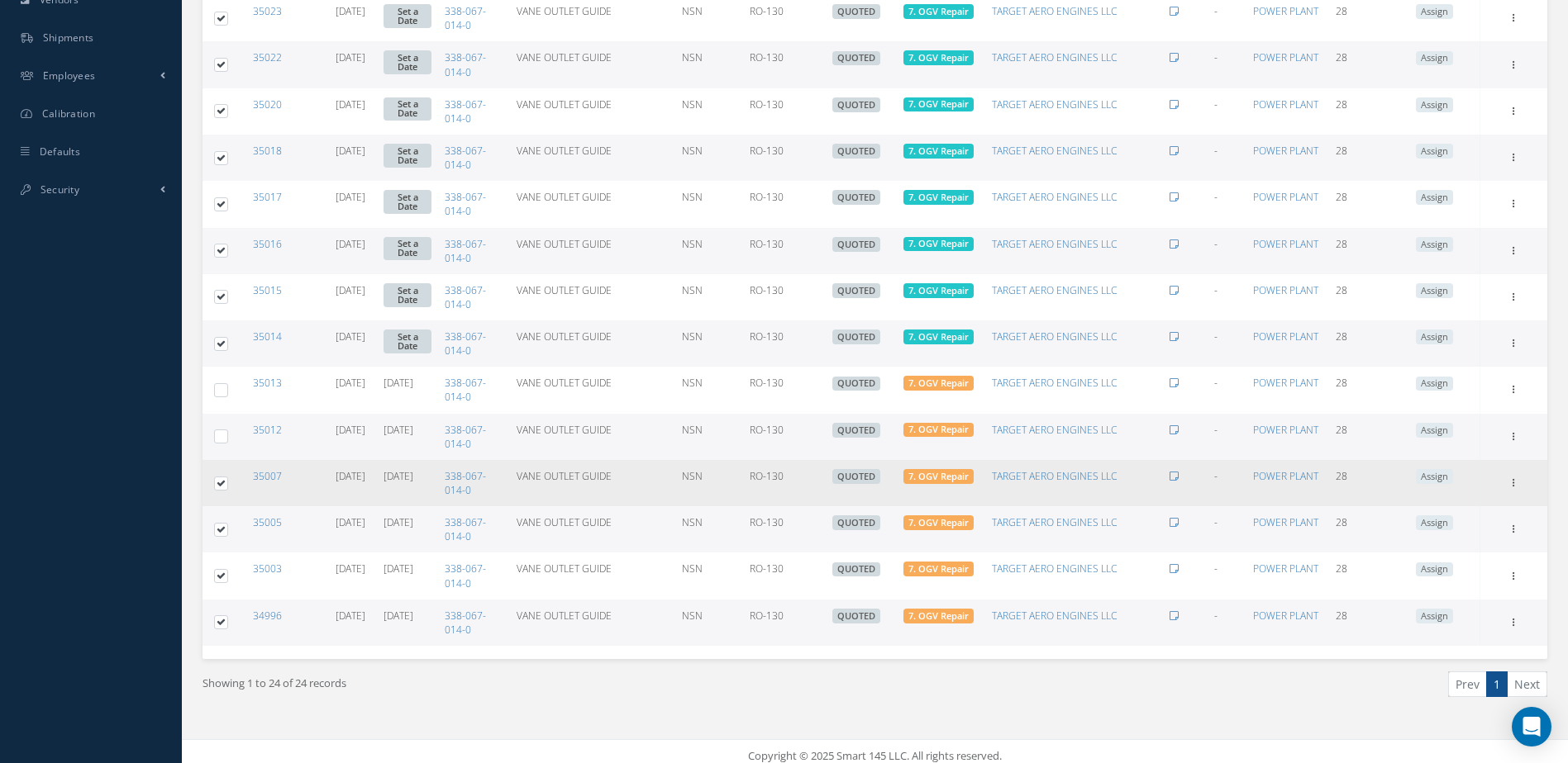
click at [227, 481] on label at bounding box center [227, 483] width 0 height 14
click at [222, 481] on input "checkbox" at bounding box center [222, 484] width 11 height 11
checkbox input "false"
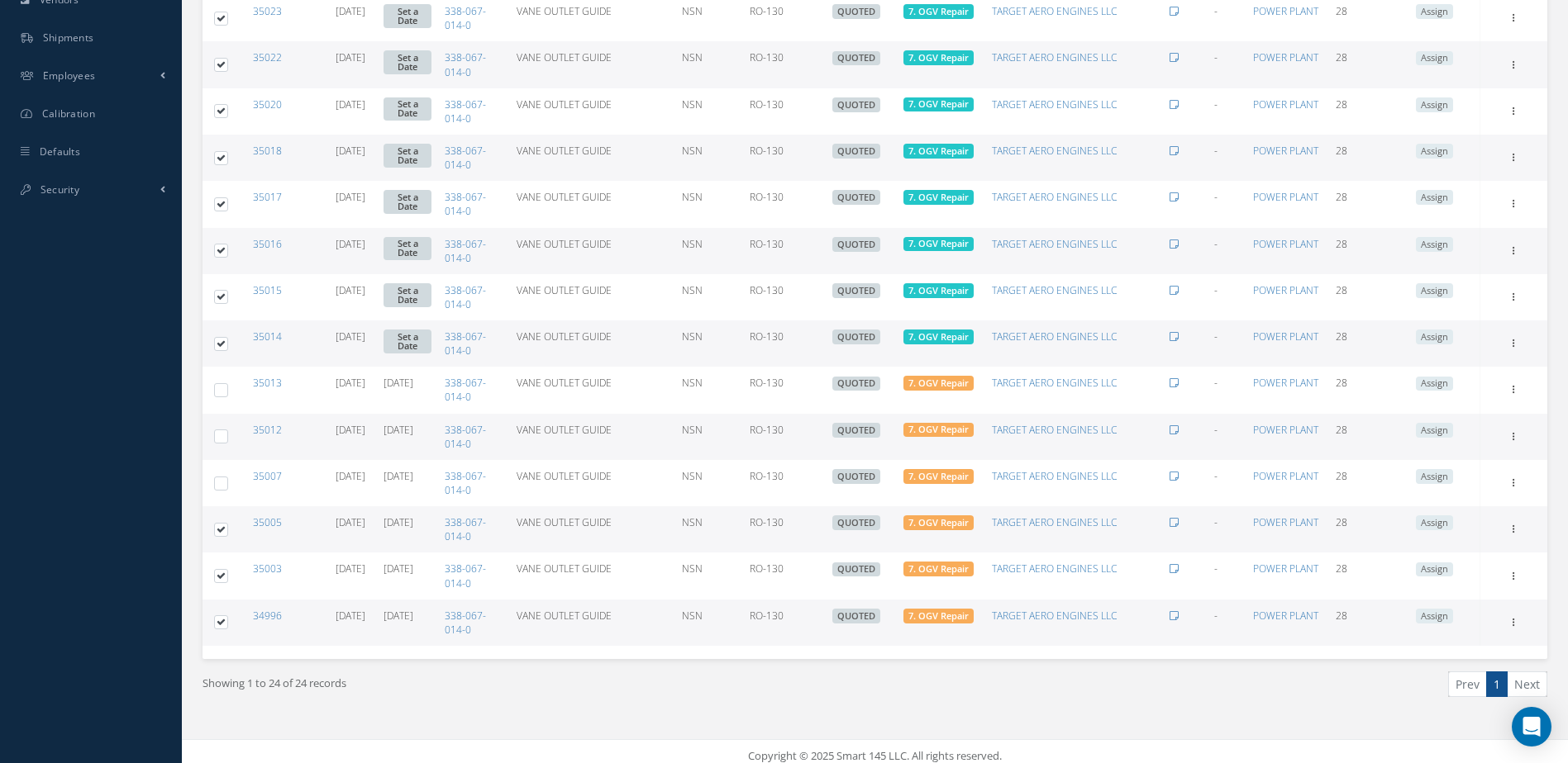
click at [227, 525] on label at bounding box center [227, 529] width 0 height 14
click at [224, 526] on input "checkbox" at bounding box center [222, 531] width 11 height 11
checkbox input "false"
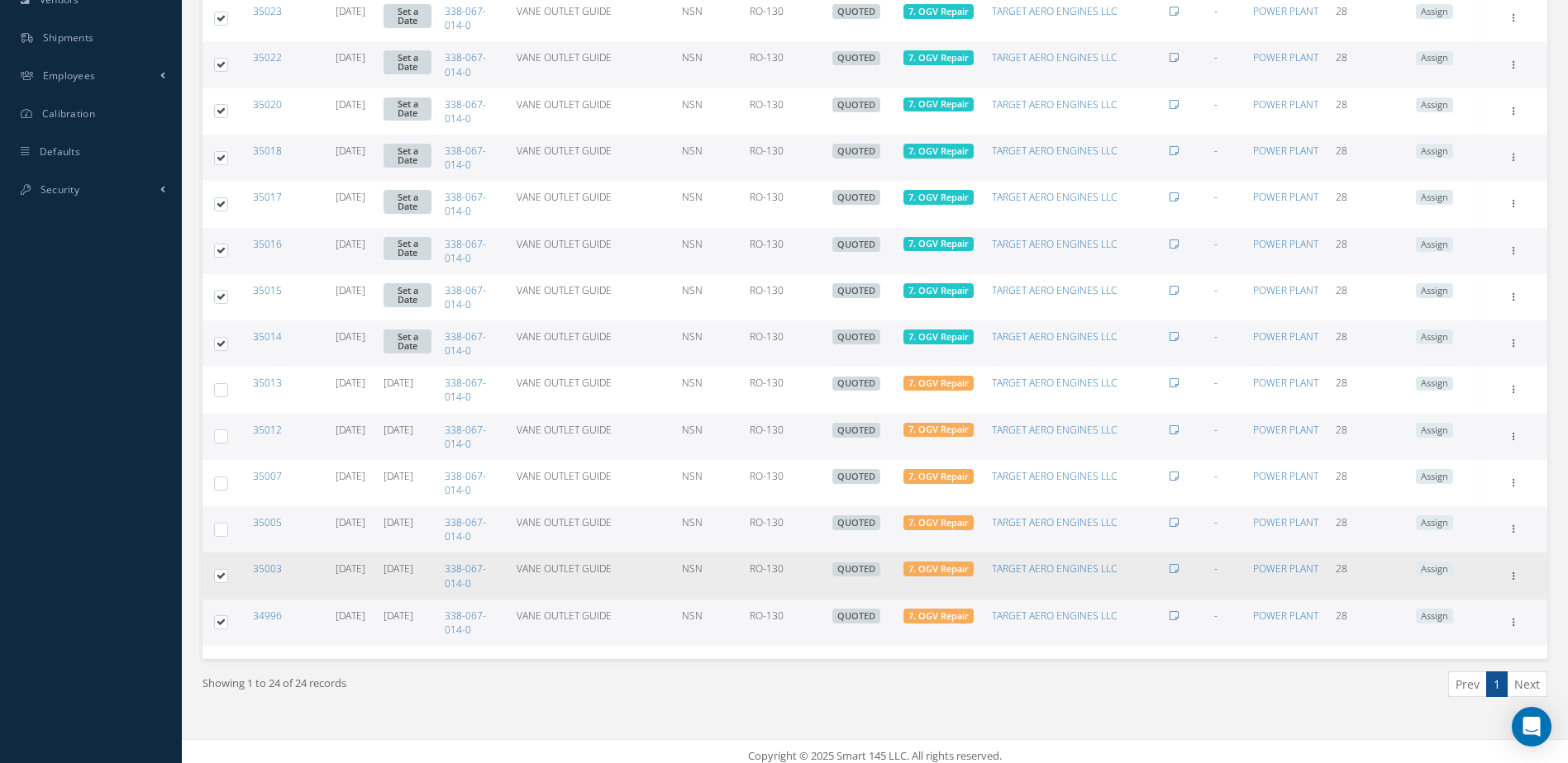
click at [227, 575] on label at bounding box center [227, 575] width 0 height 14
click at [217, 575] on input "checkbox" at bounding box center [222, 577] width 11 height 11
checkbox input "false"
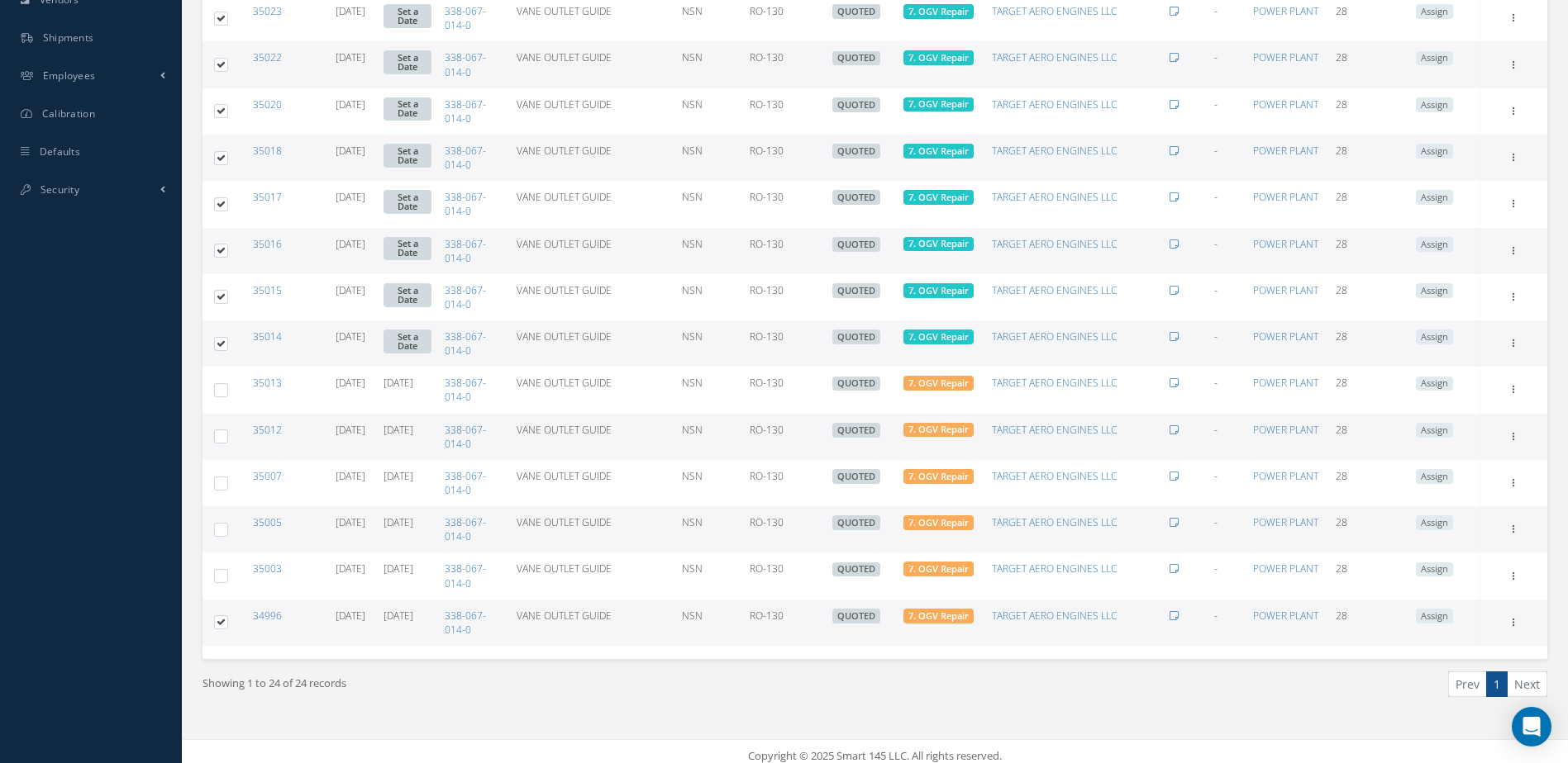
click at [227, 629] on label at bounding box center [227, 622] width 0 height 14
click at [224, 629] on input "checkbox" at bounding box center [222, 623] width 11 height 11
checkbox input "false"
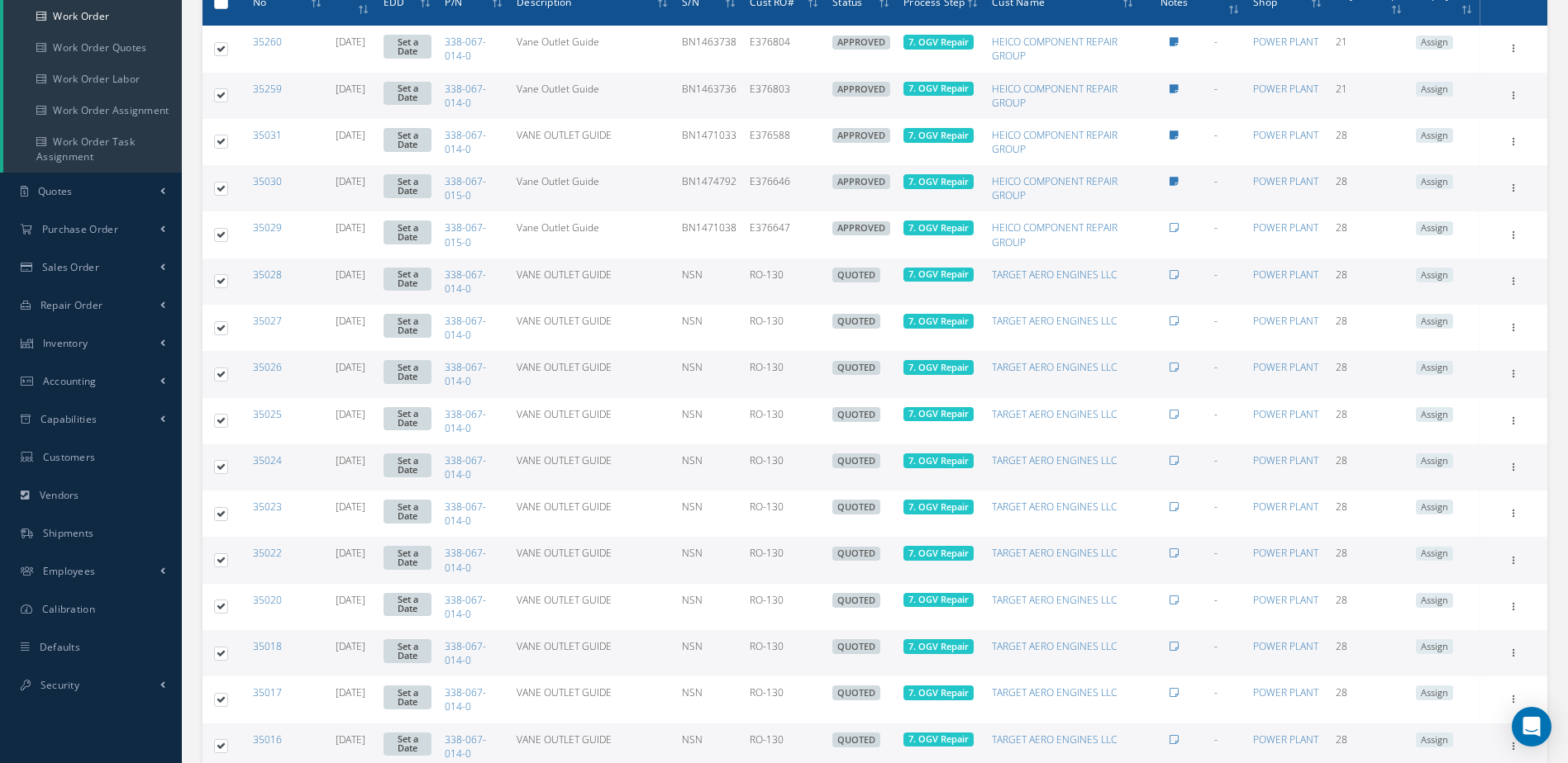
scroll to position [0, 0]
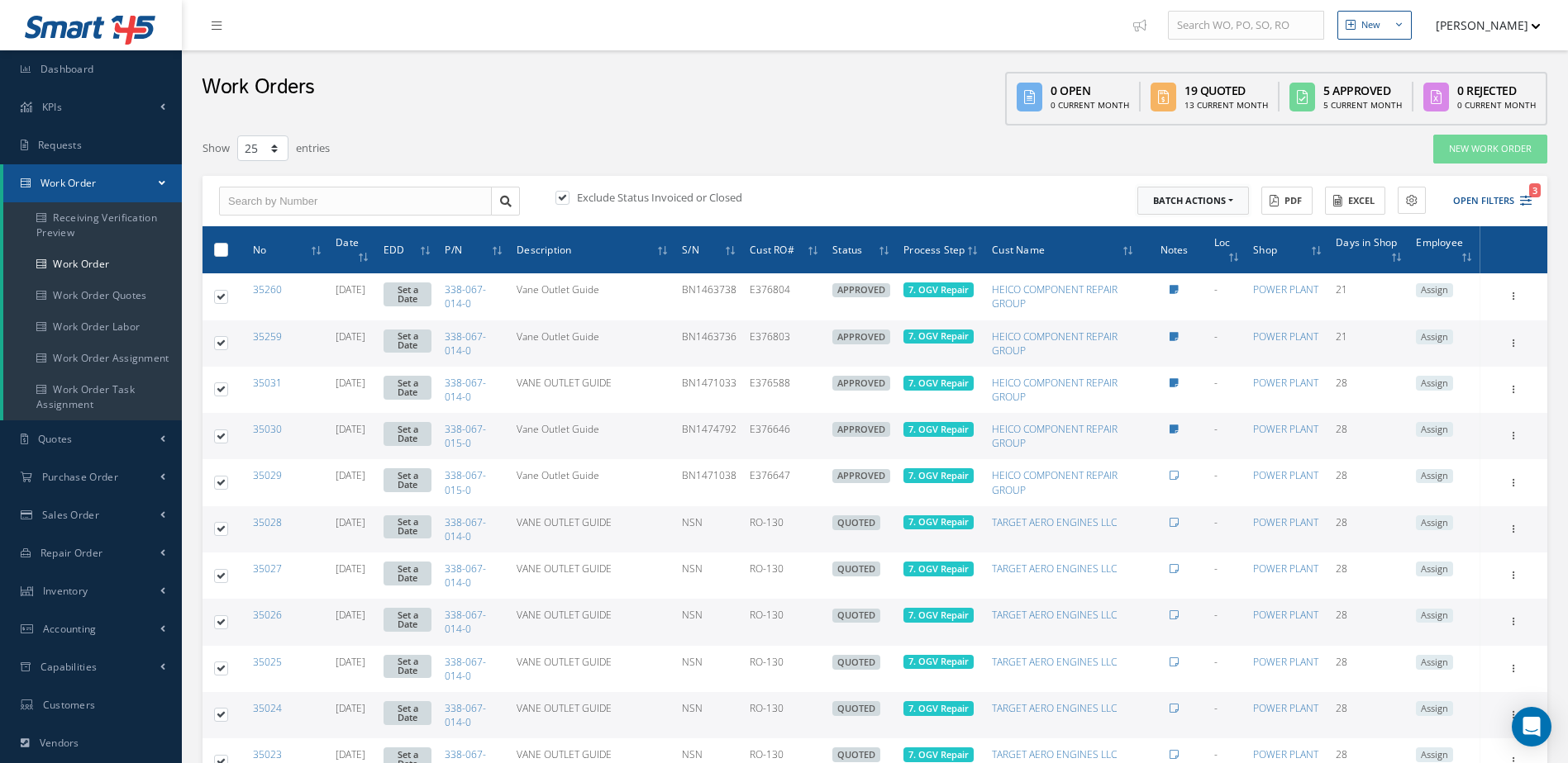
click at [1223, 199] on button "Batch Actions" at bounding box center [1193, 201] width 111 height 29
click at [1191, 227] on link "Update Work Orders" at bounding box center [1203, 229] width 132 height 22
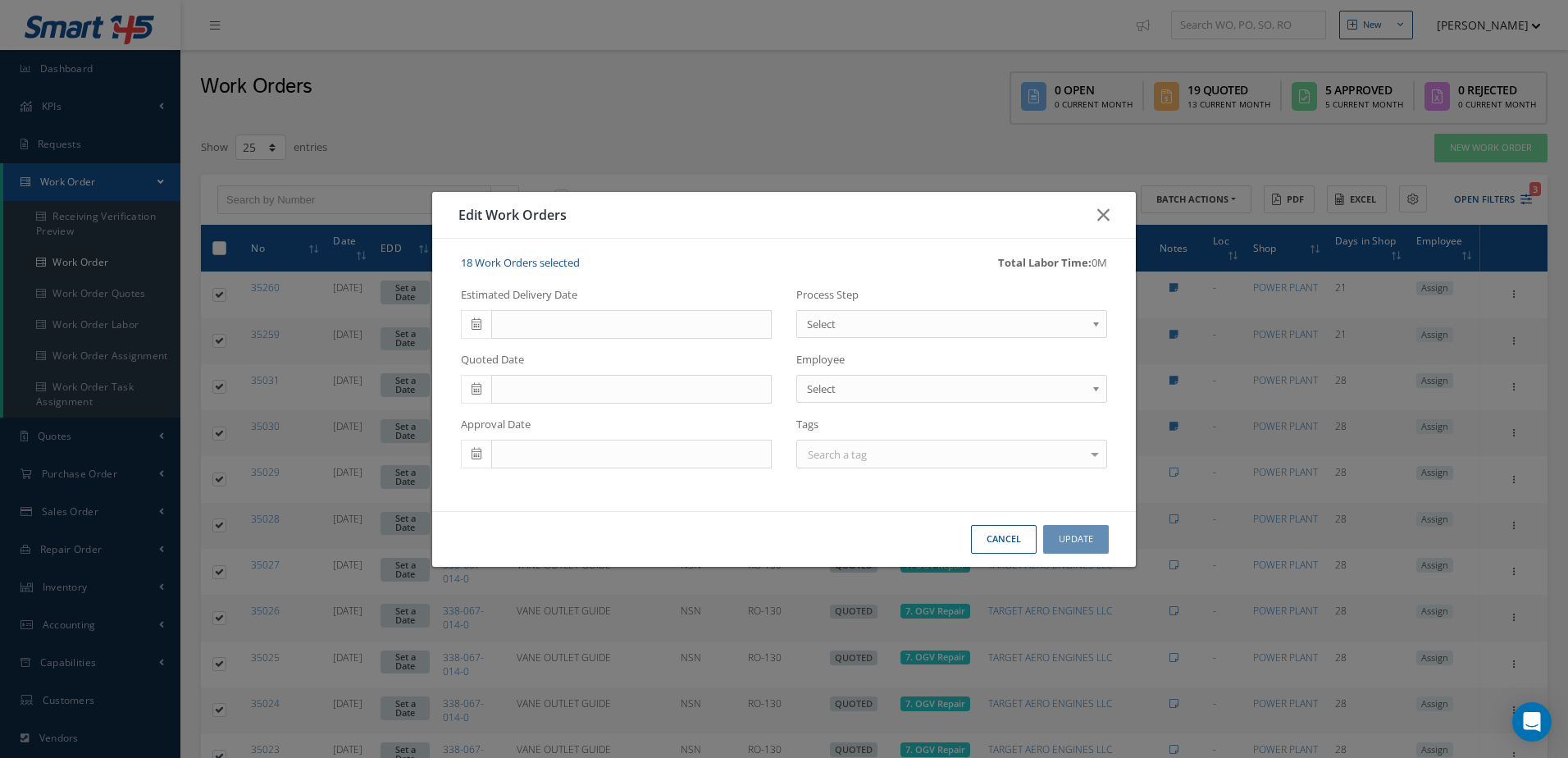
click at [476, 332] on span at bounding box center [476, 325] width 31 height 30
click at [622, 358] on th "»" at bounding box center [621, 352] width 25 height 25
click at [570, 402] on td "4" at bounding box center [571, 402] width 25 height 25
click at [1099, 543] on button "Update" at bounding box center [1076, 539] width 65 height 29
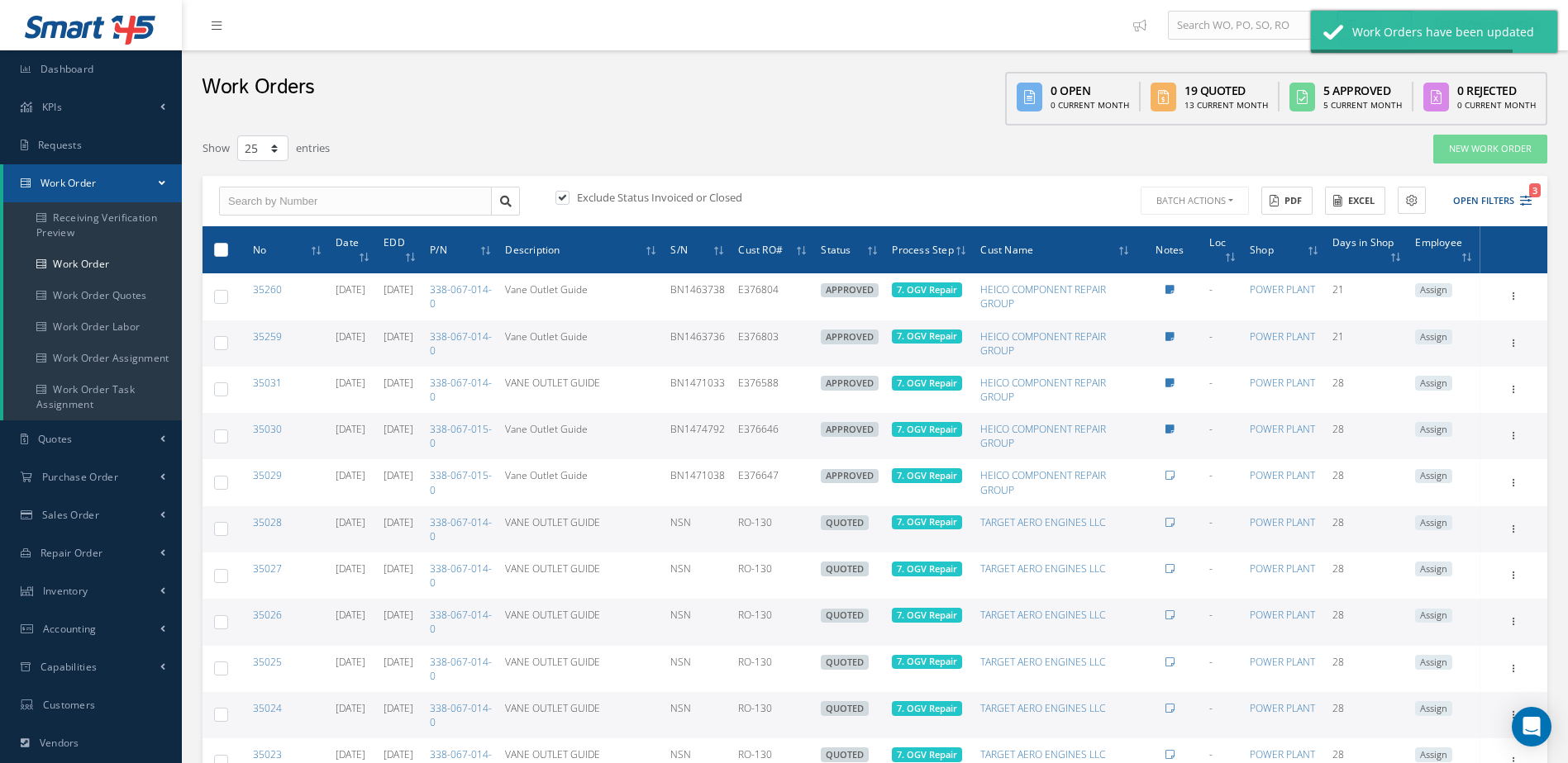
checkbox input "false"
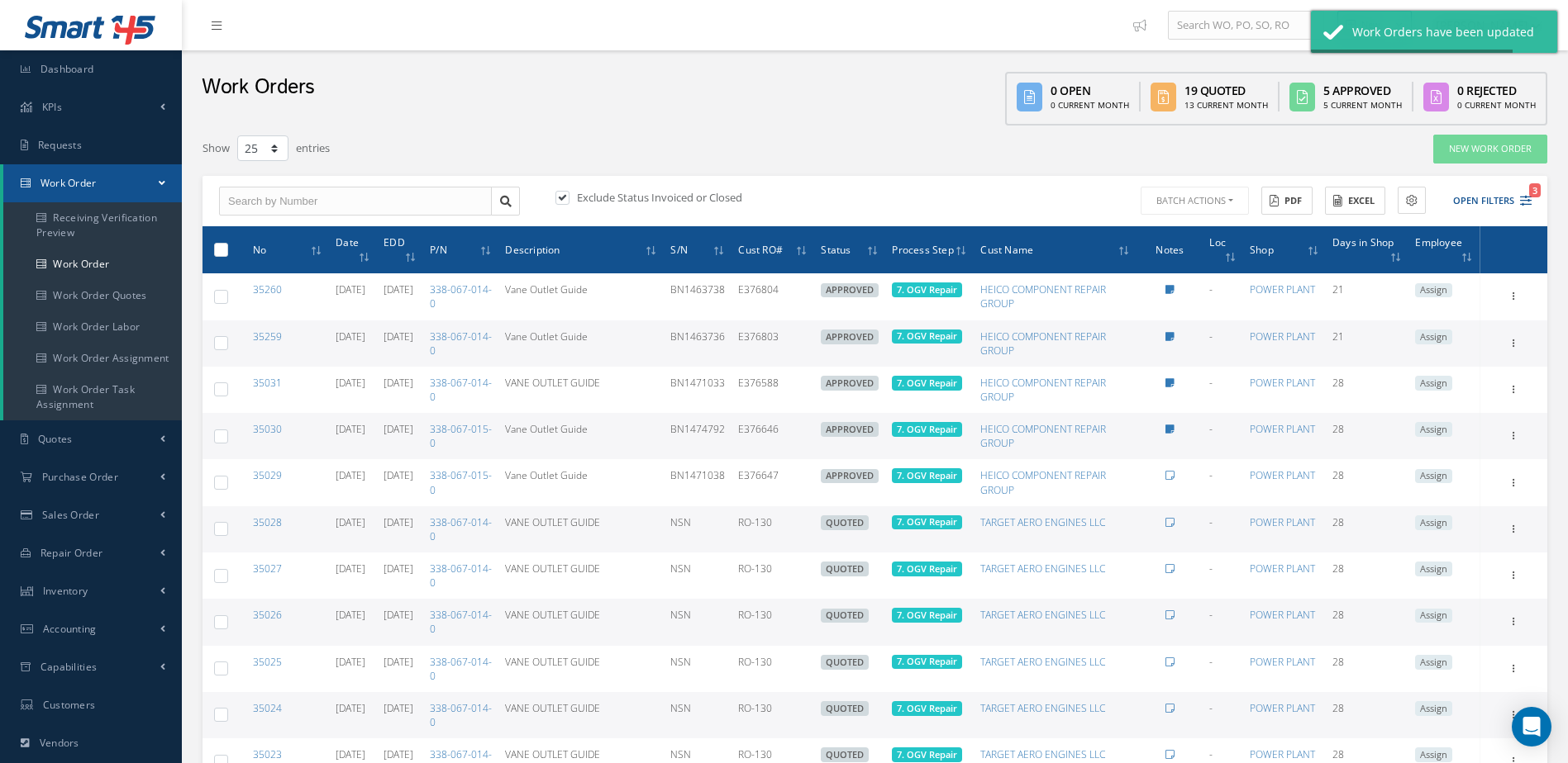
checkbox input "false"
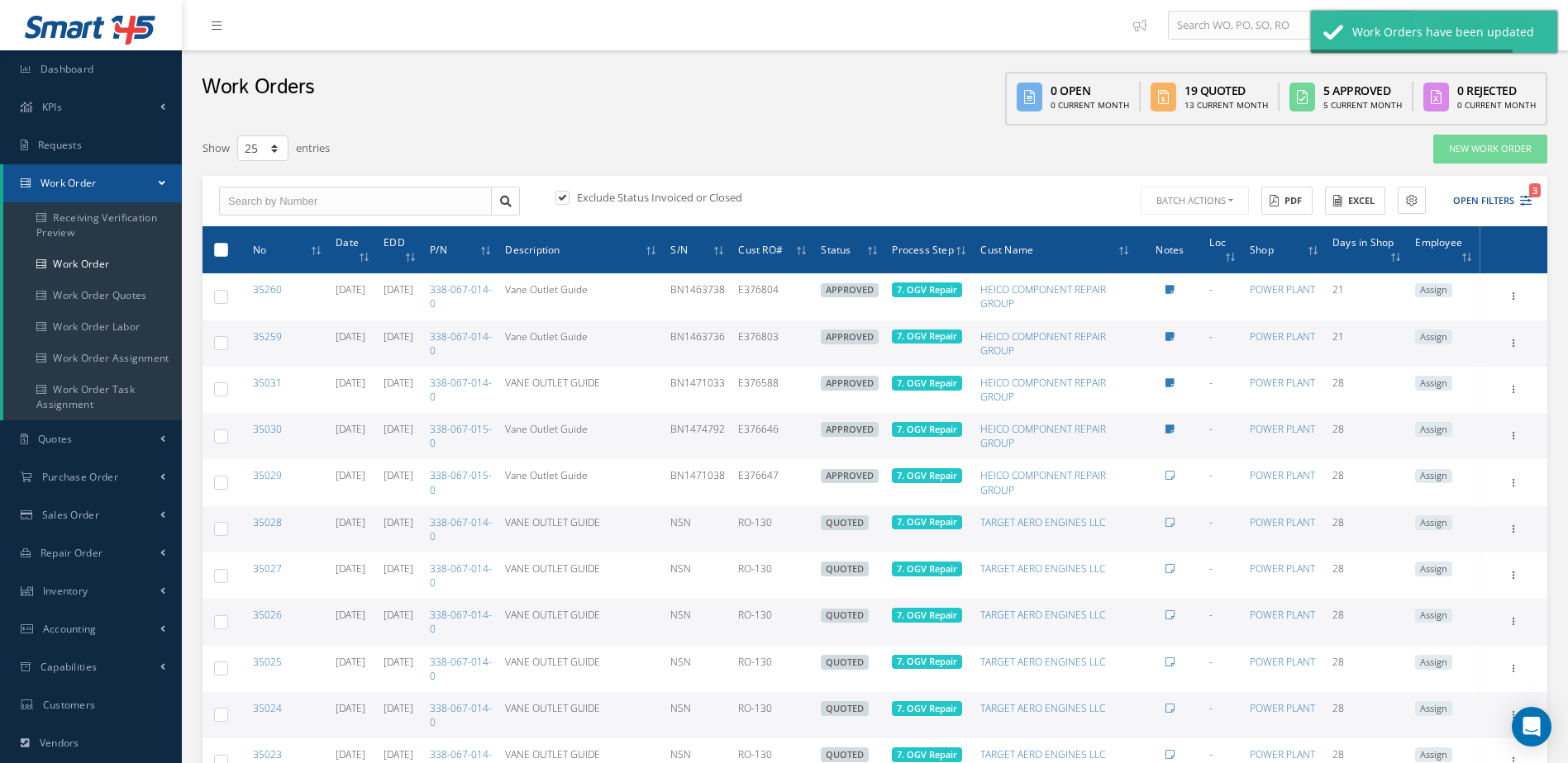
checkbox input "false"
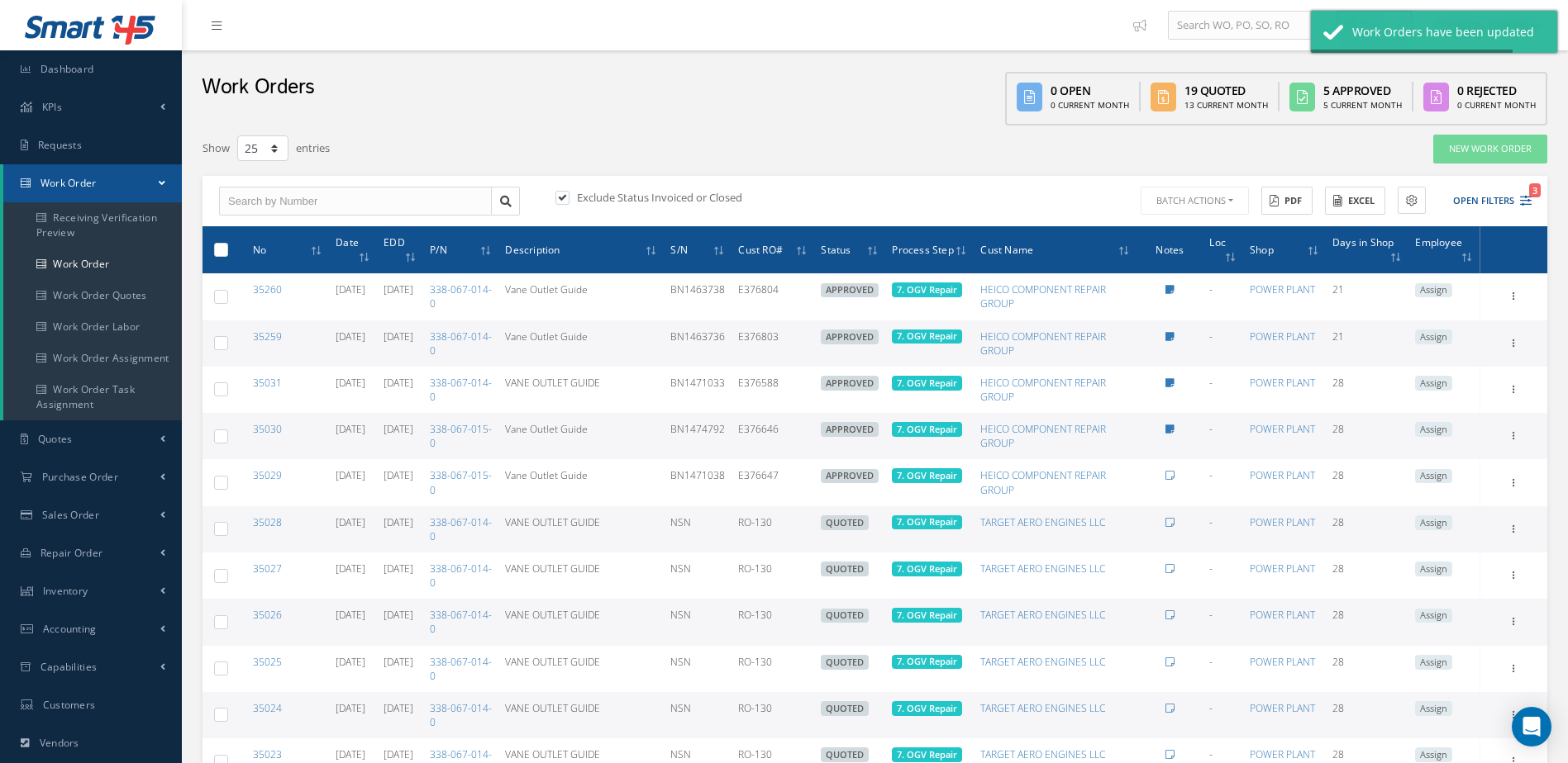
checkbox input "false"
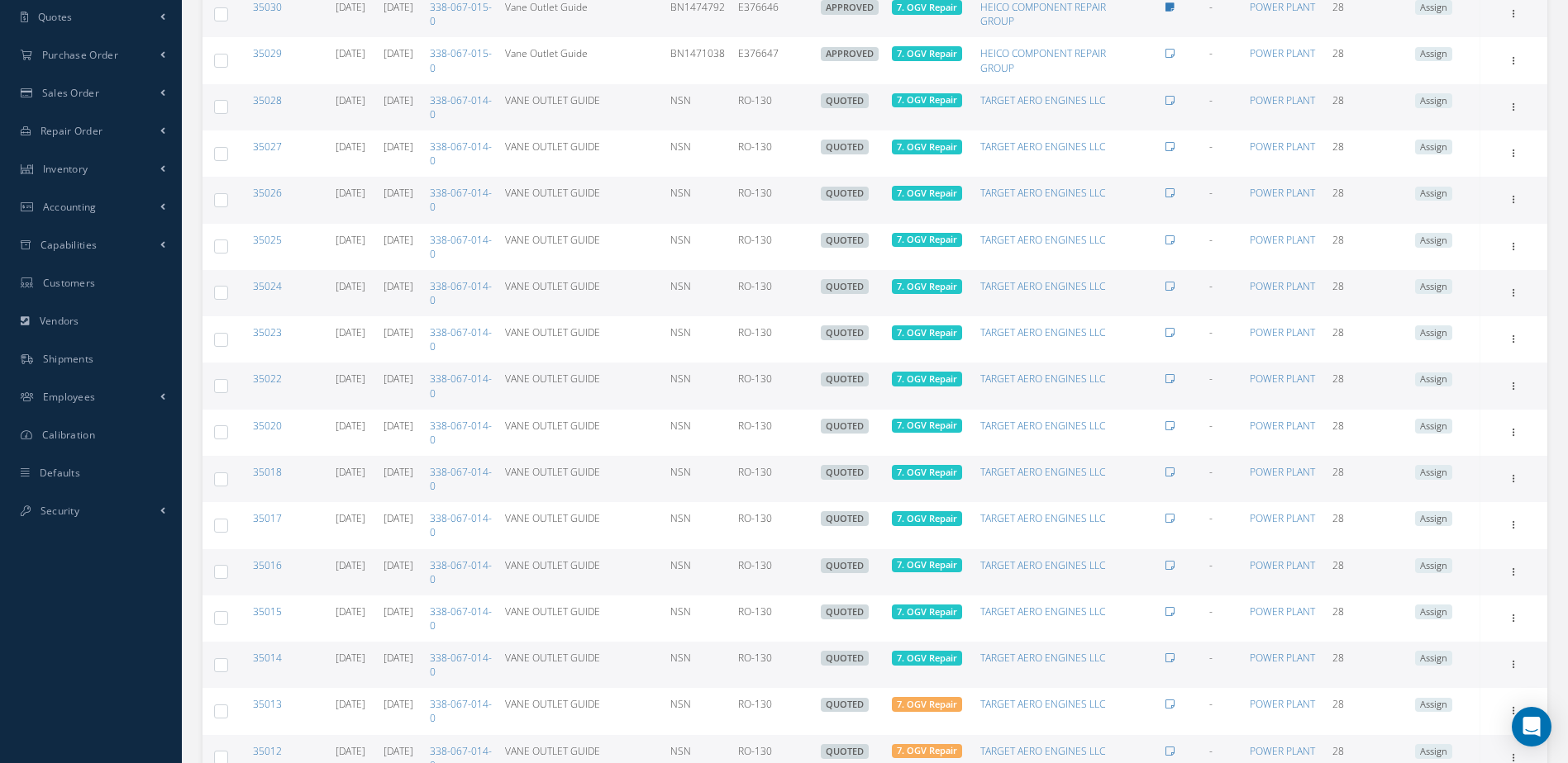
scroll to position [9, 0]
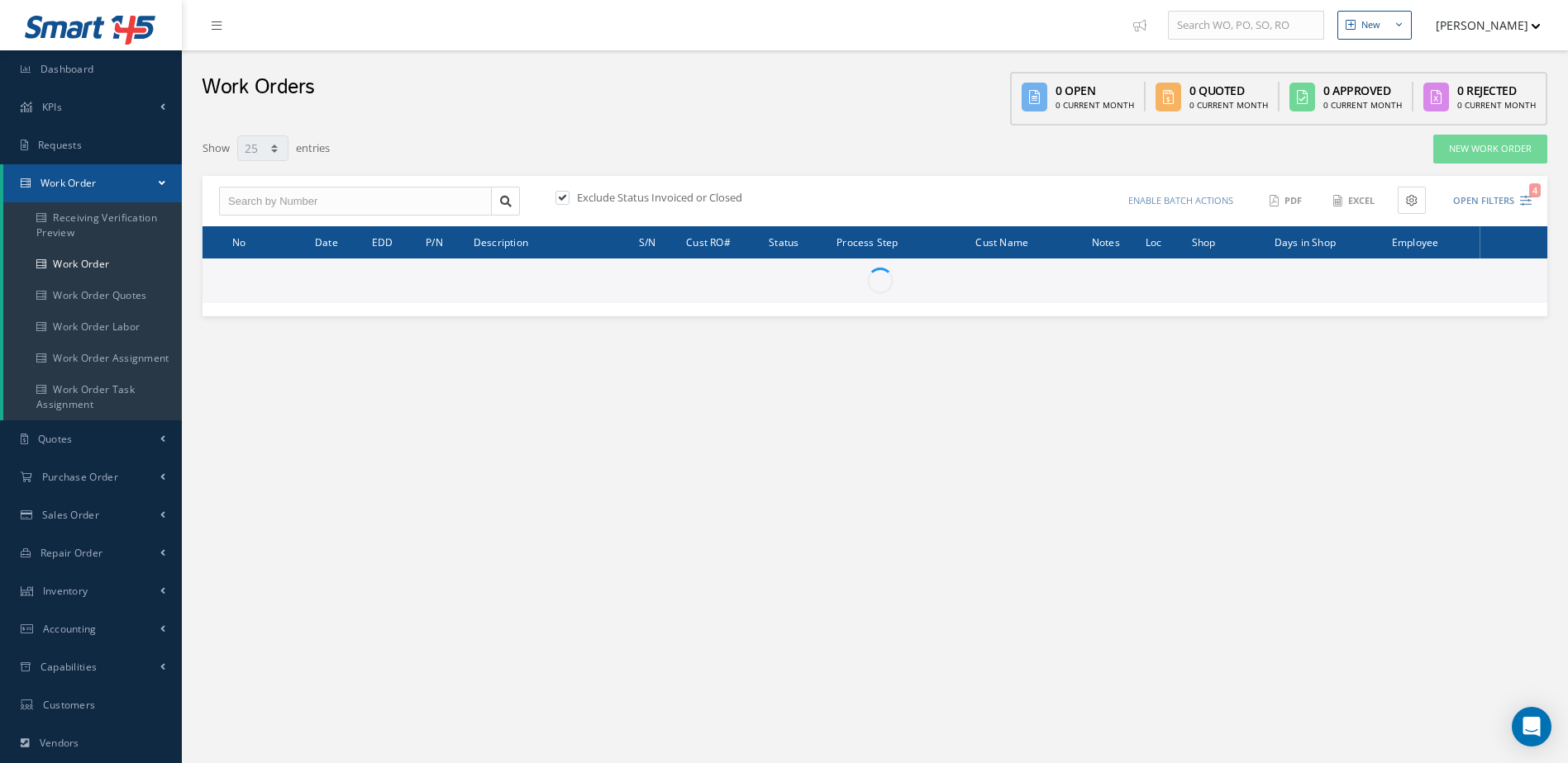
select select "25"
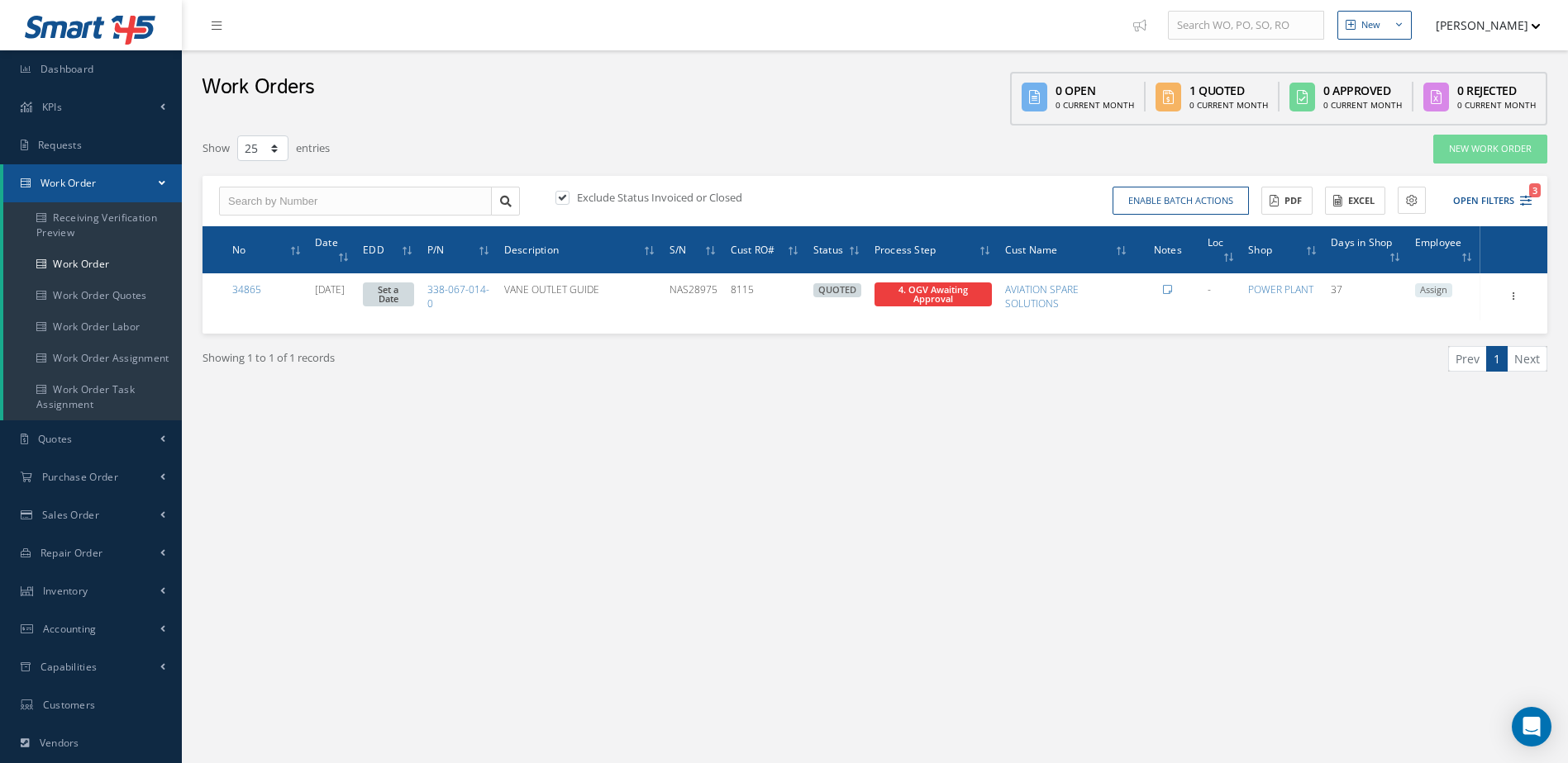
click at [414, 301] on link "Set a Date" at bounding box center [388, 295] width 51 height 24
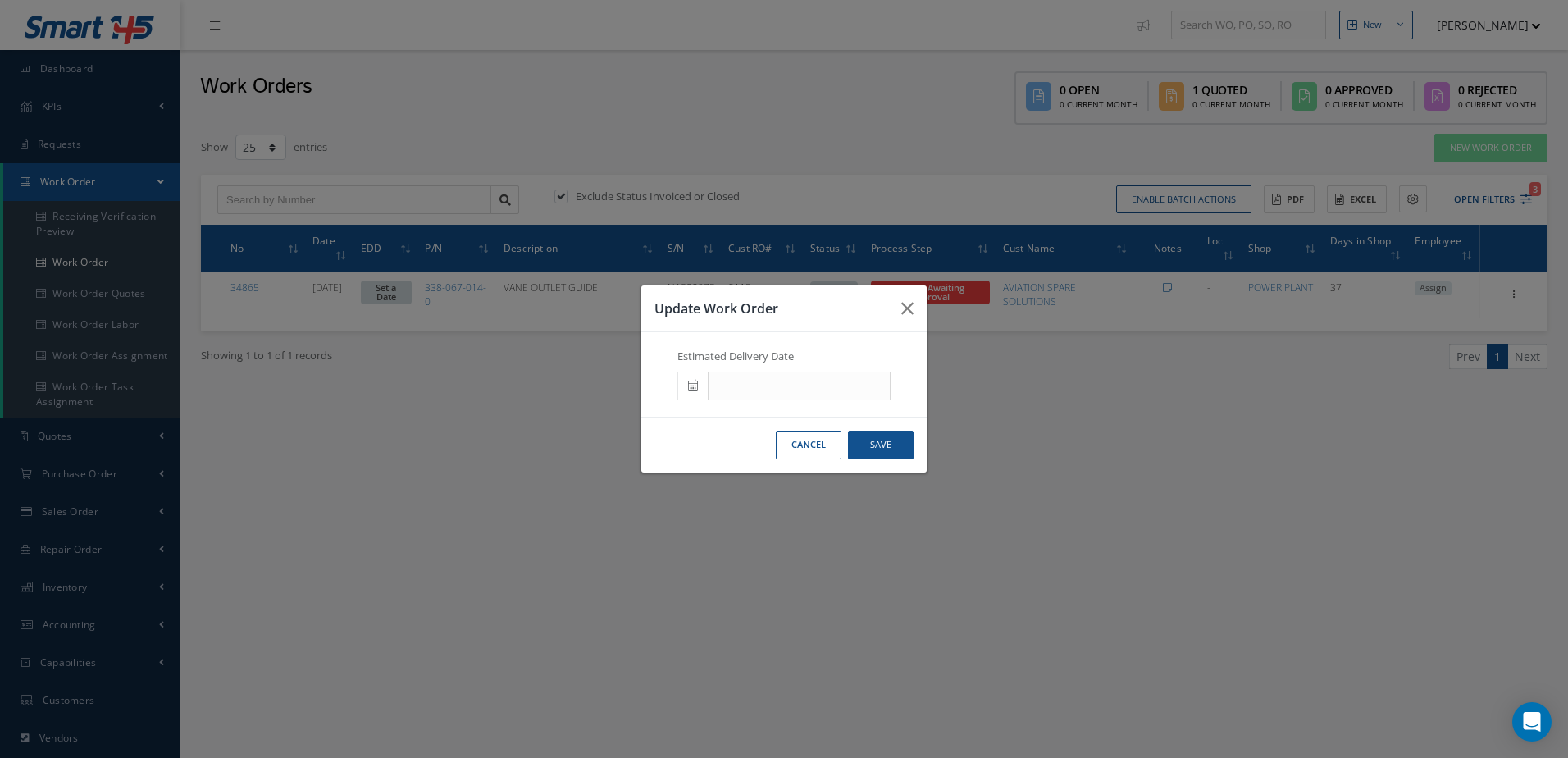
click at [692, 390] on icon at bounding box center [693, 386] width 10 height 12
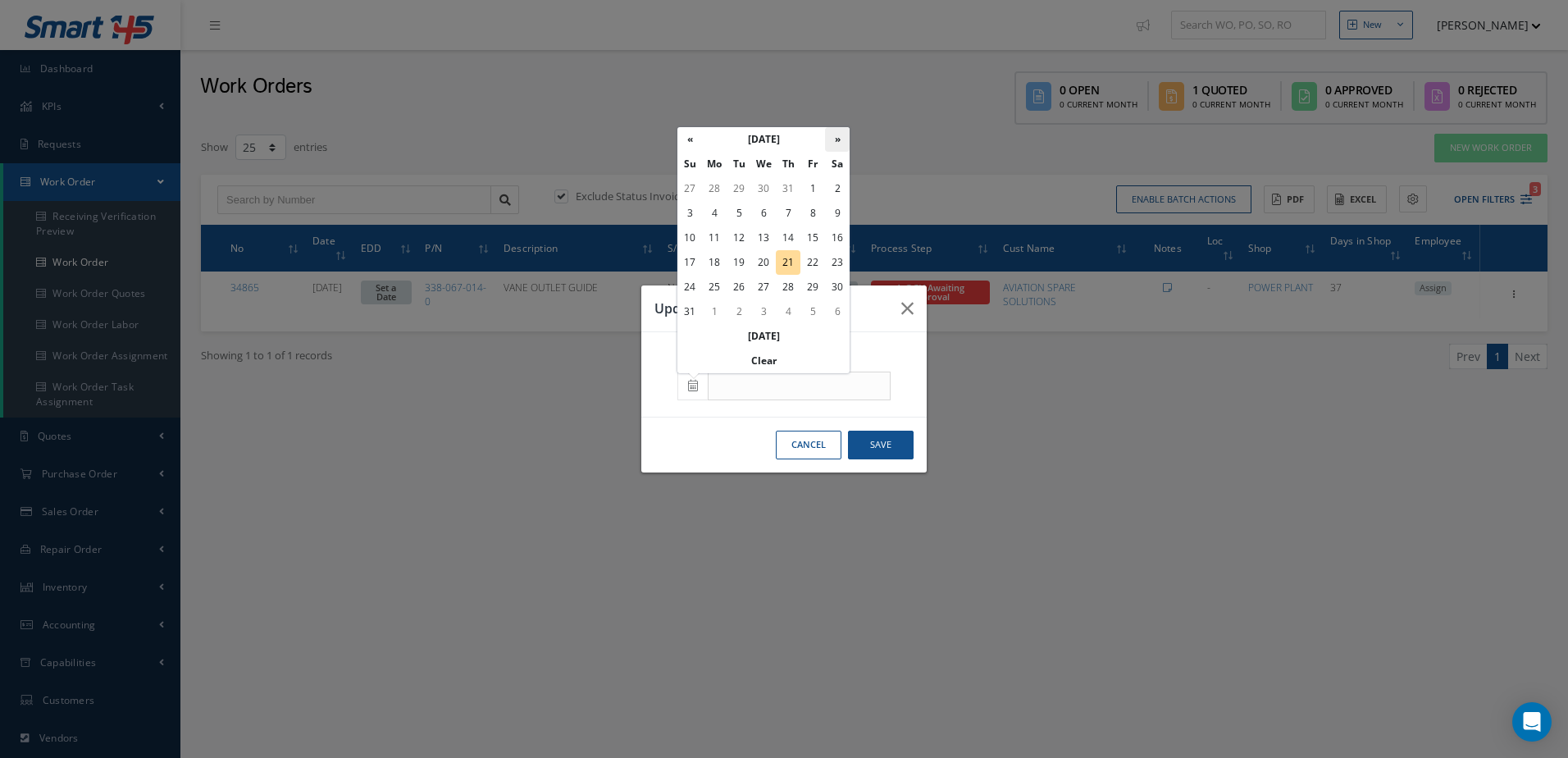
click at [831, 143] on th "»" at bounding box center [837, 140] width 25 height 25
click at [785, 190] on td "4" at bounding box center [788, 188] width 25 height 25
type input "09/04/2025"
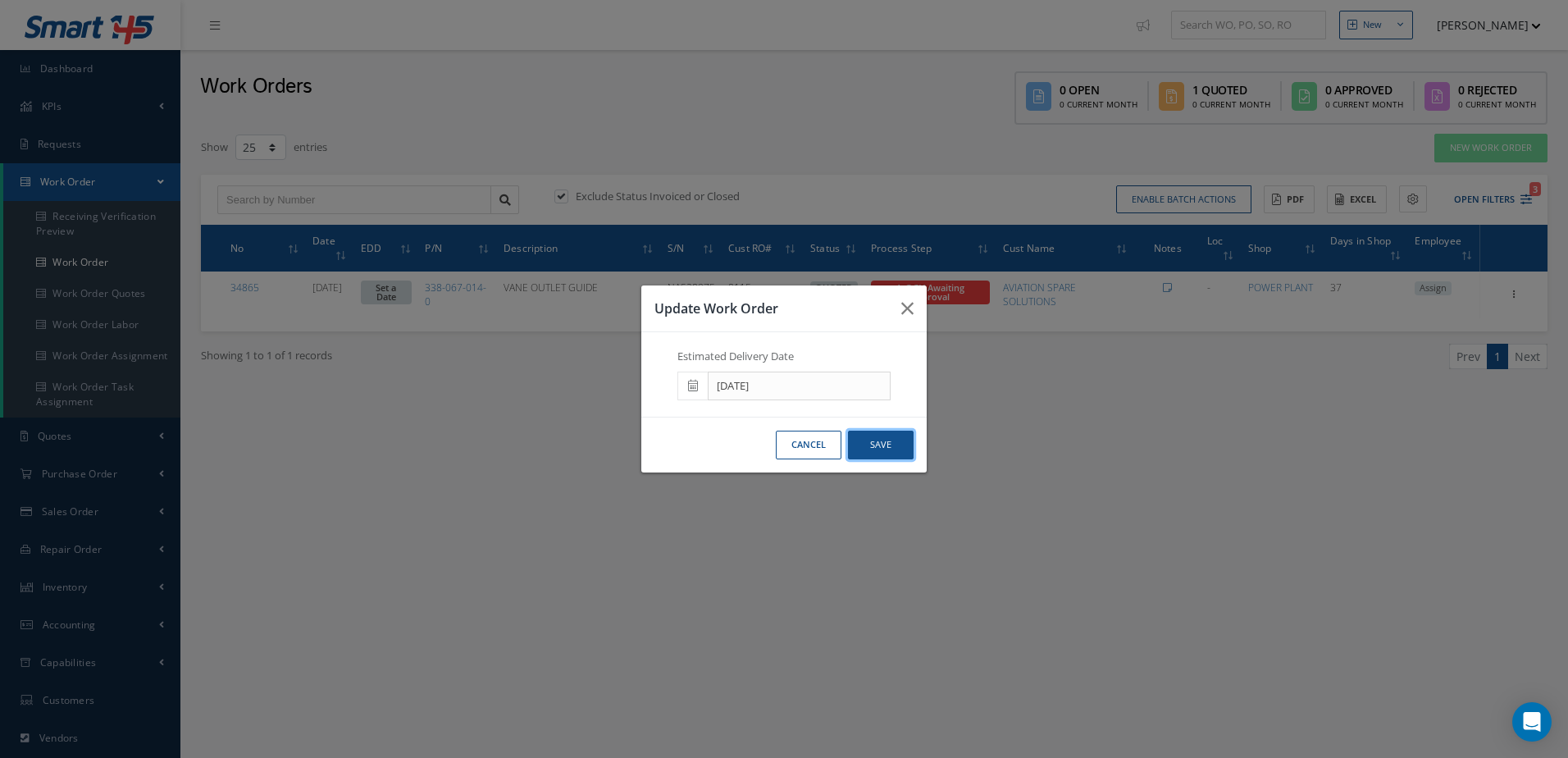
click at [886, 447] on button "Save" at bounding box center [880, 445] width 65 height 29
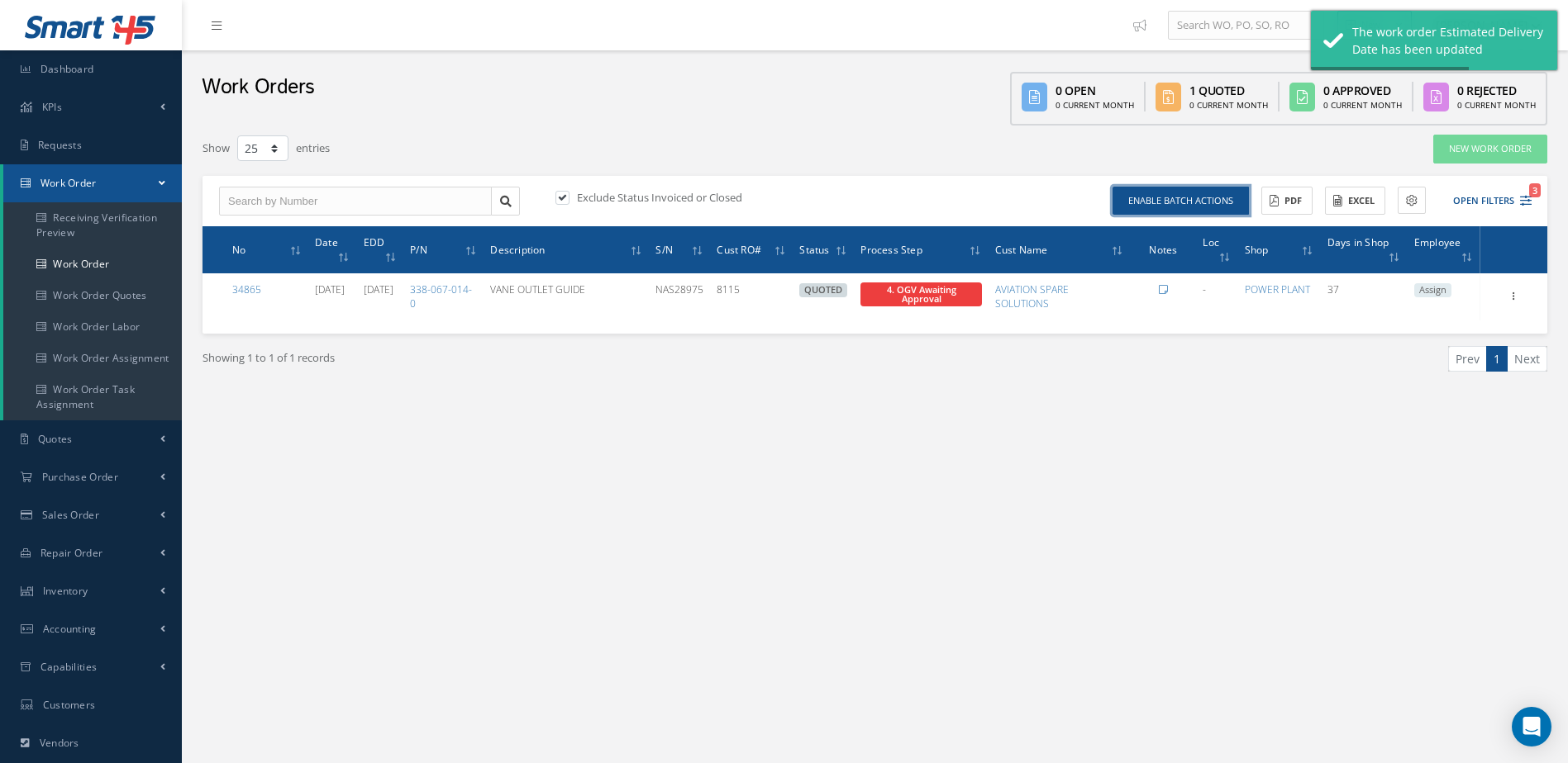
click at [1171, 206] on button "Enable batch actions" at bounding box center [1180, 201] width 136 height 29
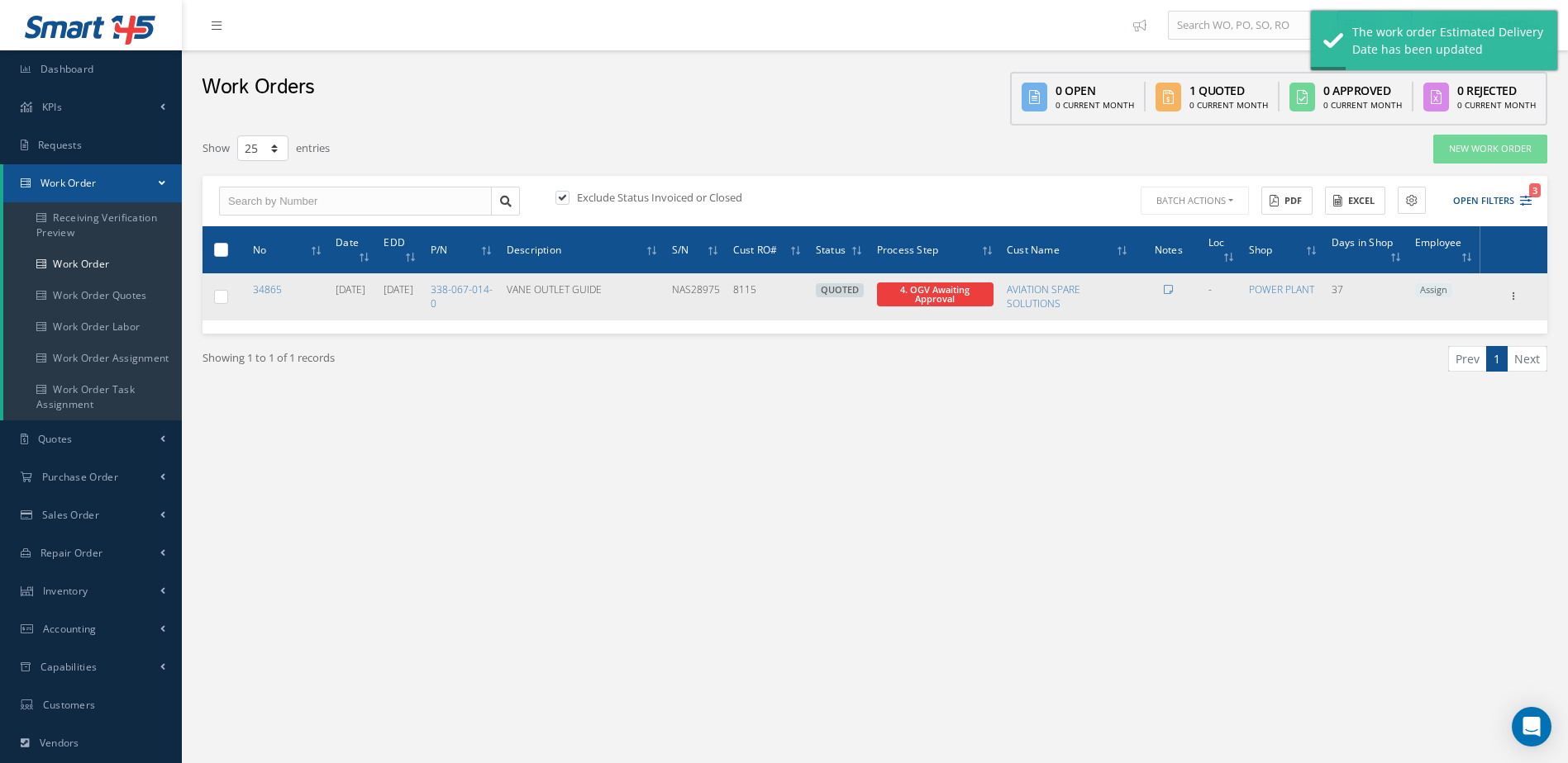
click at [227, 295] on label at bounding box center [227, 296] width 0 height 14
click at [218, 295] on input "checkbox" at bounding box center [222, 298] width 11 height 11
checkbox input "true"
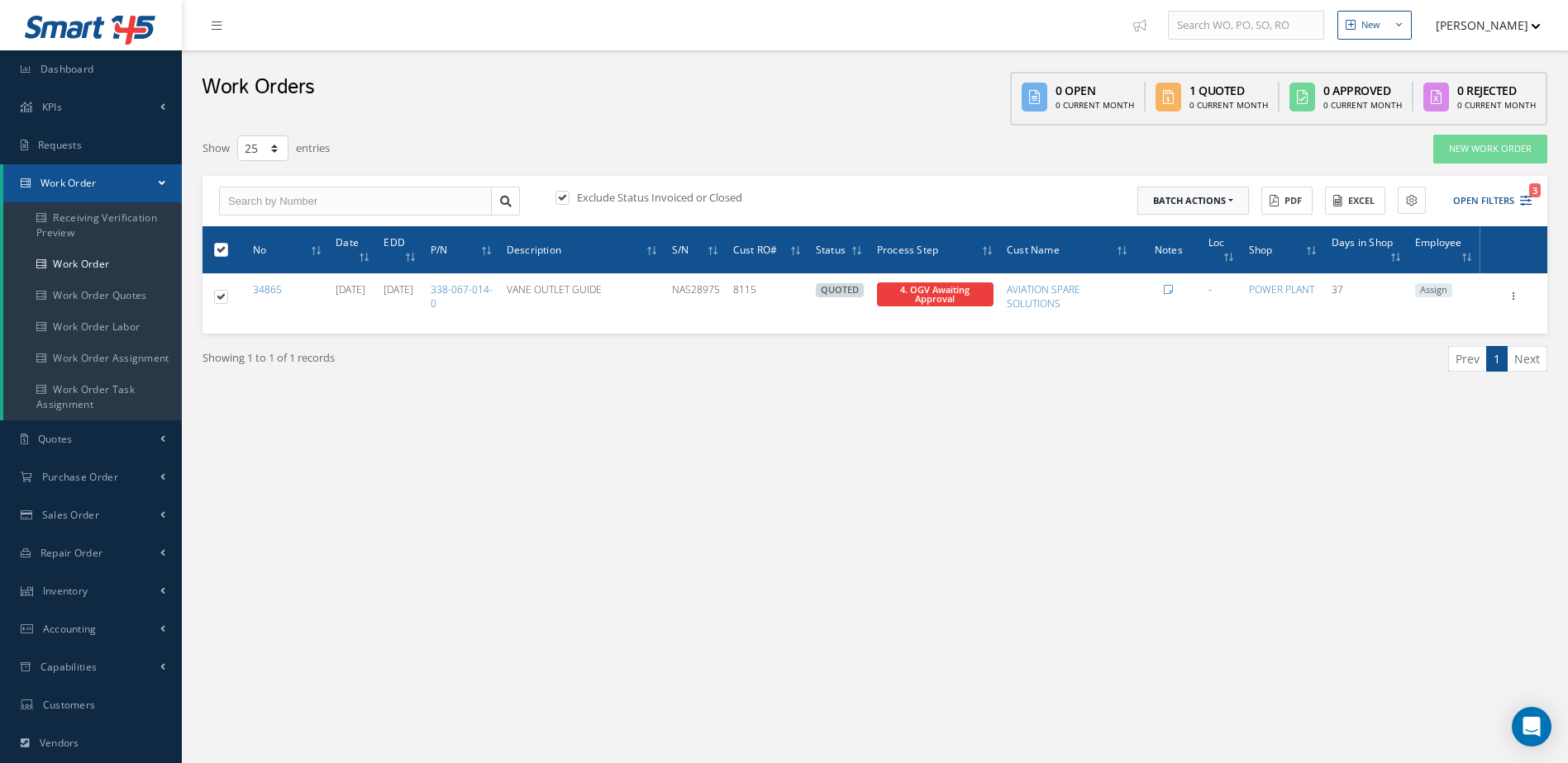
drag, startPoint x: 1196, startPoint y: 208, endPoint x: 1188, endPoint y: 212, distance: 8.9
click at [1196, 208] on button "Batch Actions" at bounding box center [1193, 201] width 111 height 29
click at [1174, 238] on link "Update Work Orders" at bounding box center [1203, 229] width 132 height 22
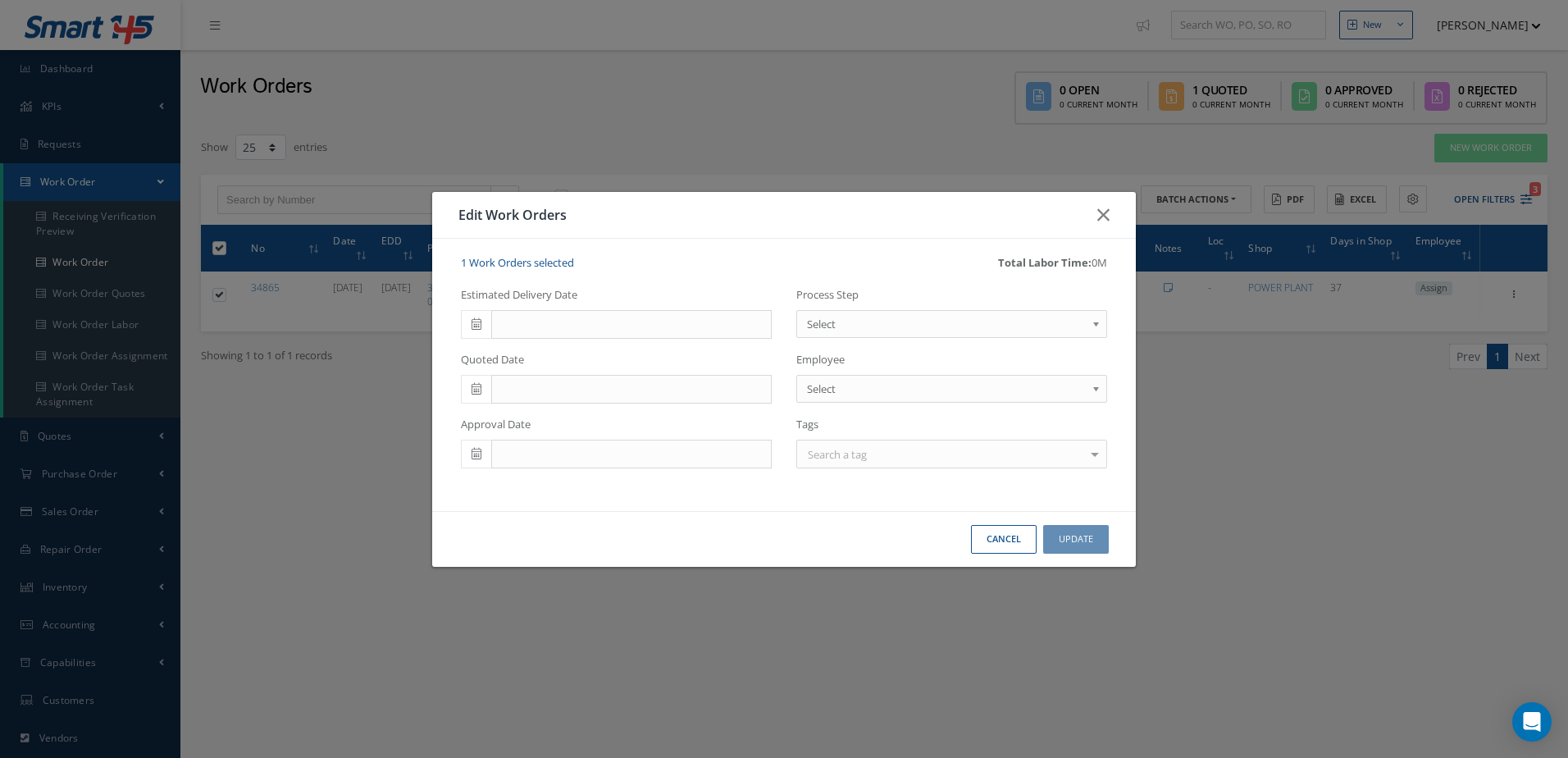
click at [984, 322] on span "Select" at bounding box center [946, 323] width 279 height 20
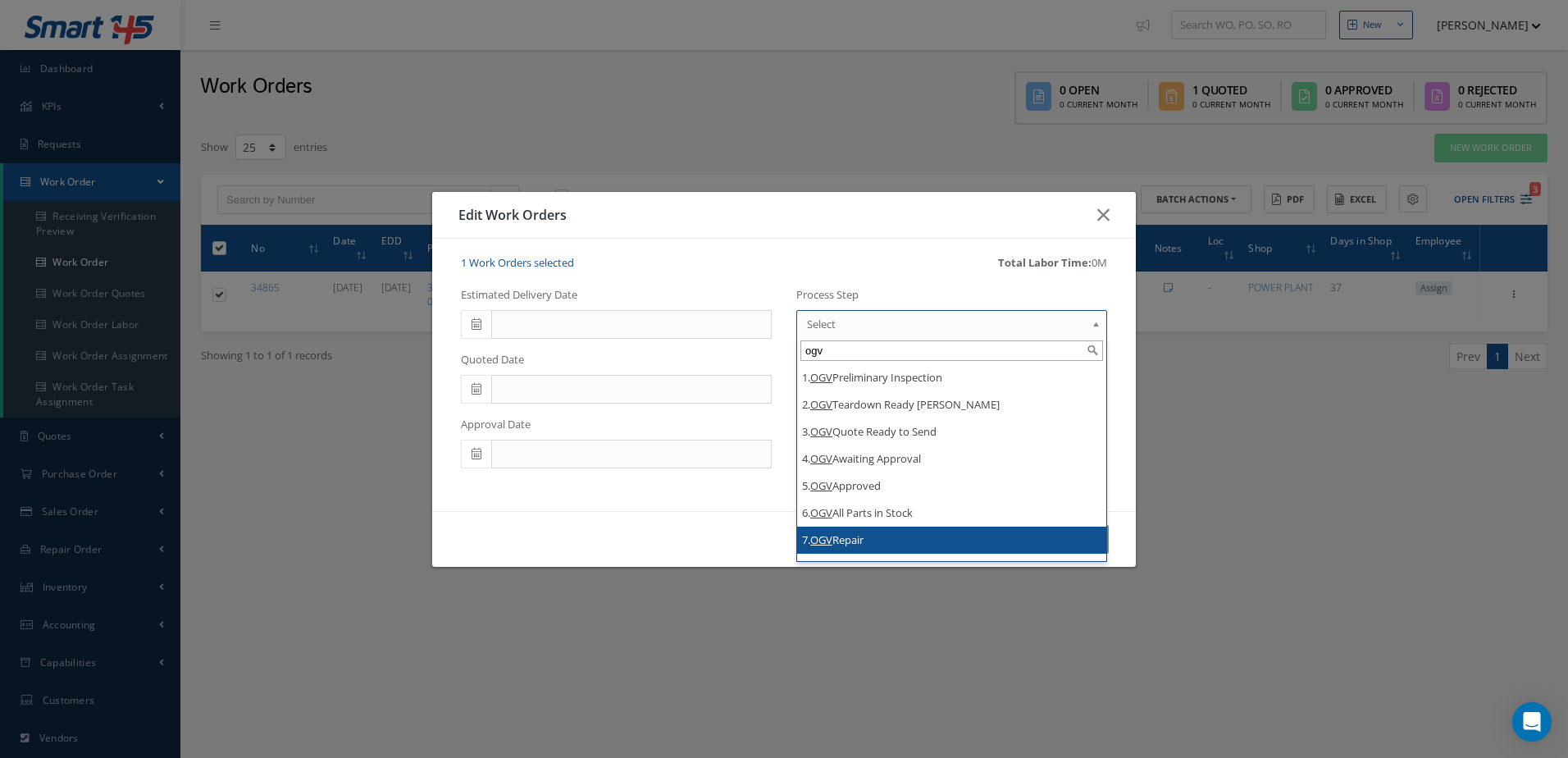
type input "ogv"
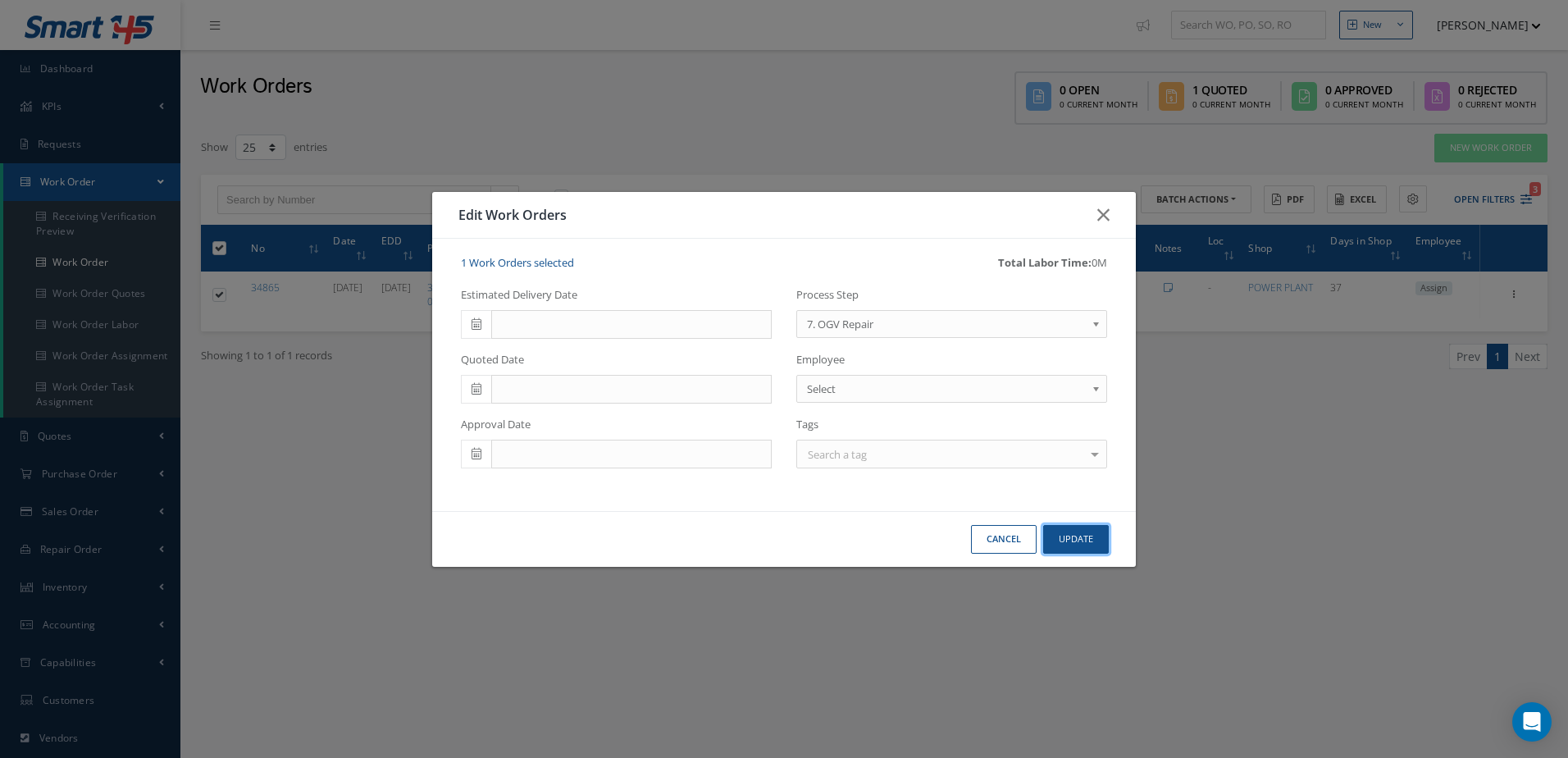
click at [1065, 534] on button "Update" at bounding box center [1076, 539] width 65 height 29
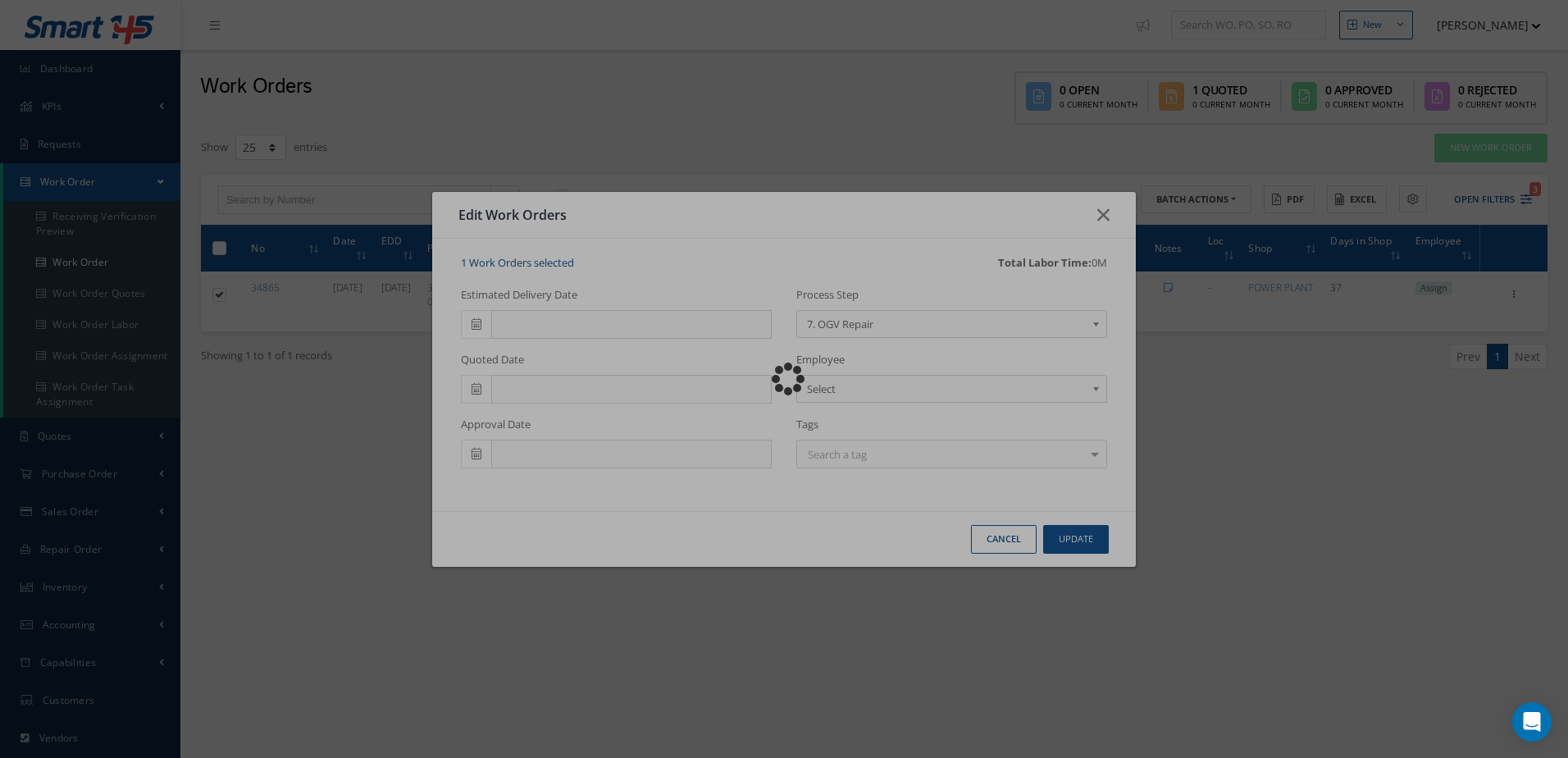
checkbox input "false"
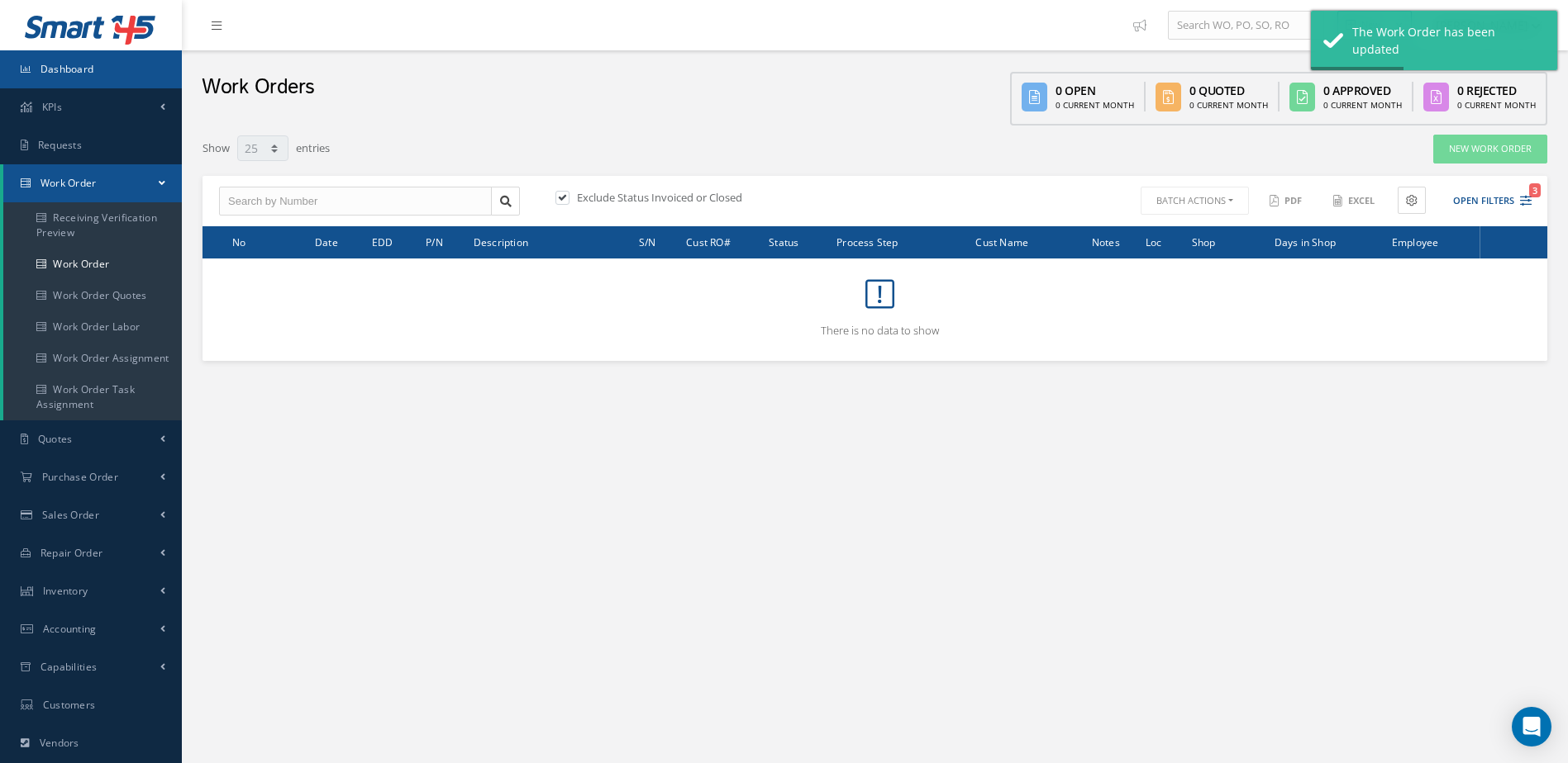
click at [83, 77] on link "Dashboard" at bounding box center [91, 69] width 182 height 38
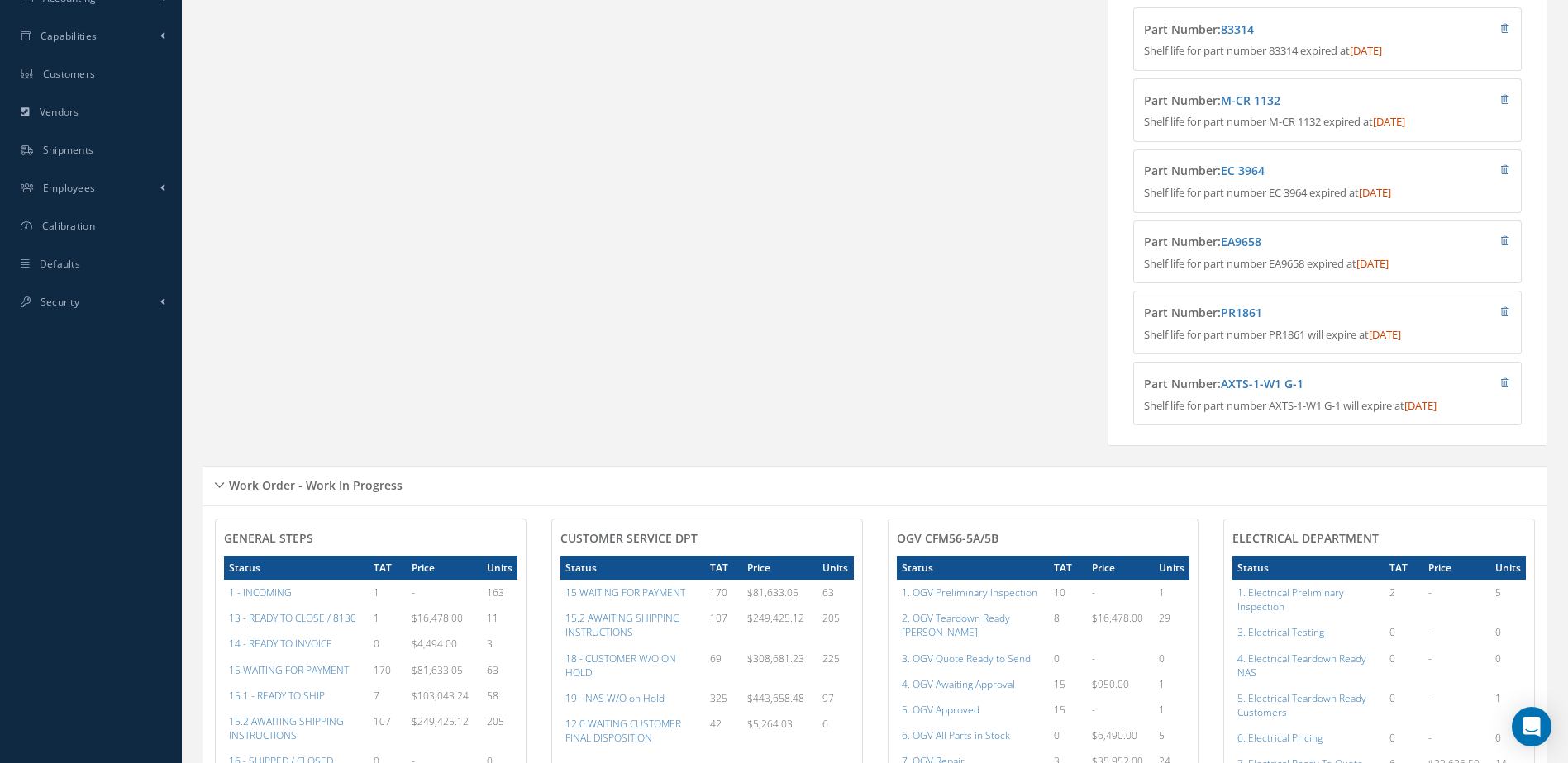
scroll to position [909, 0]
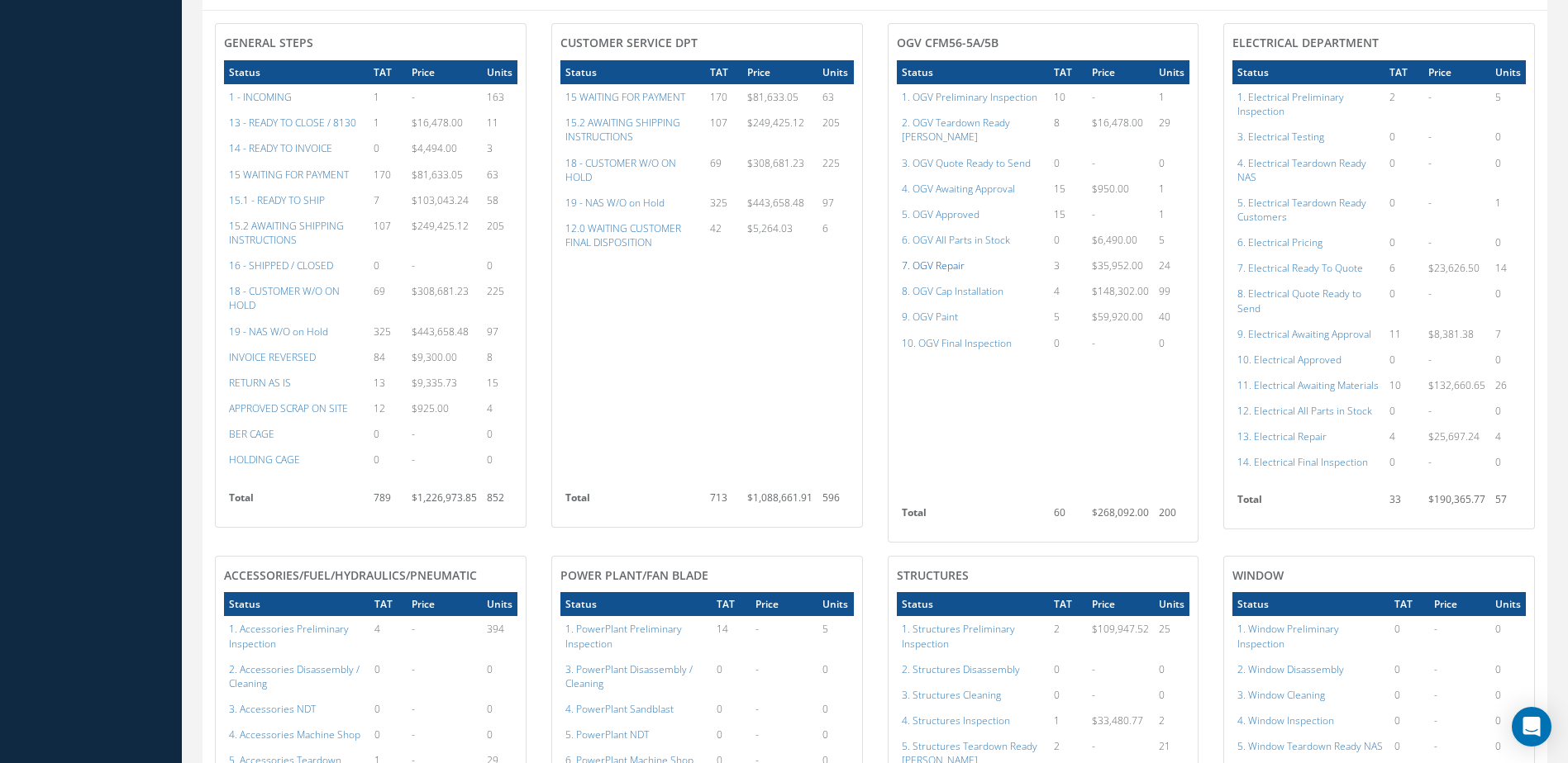
click at [942, 261] on a=83&excludeInternalCustomer=false&excludeInvoicedOrClosed=true&shop_id=15&filtersHidded"] "7. OGV Repair" at bounding box center [932, 265] width 63 height 14
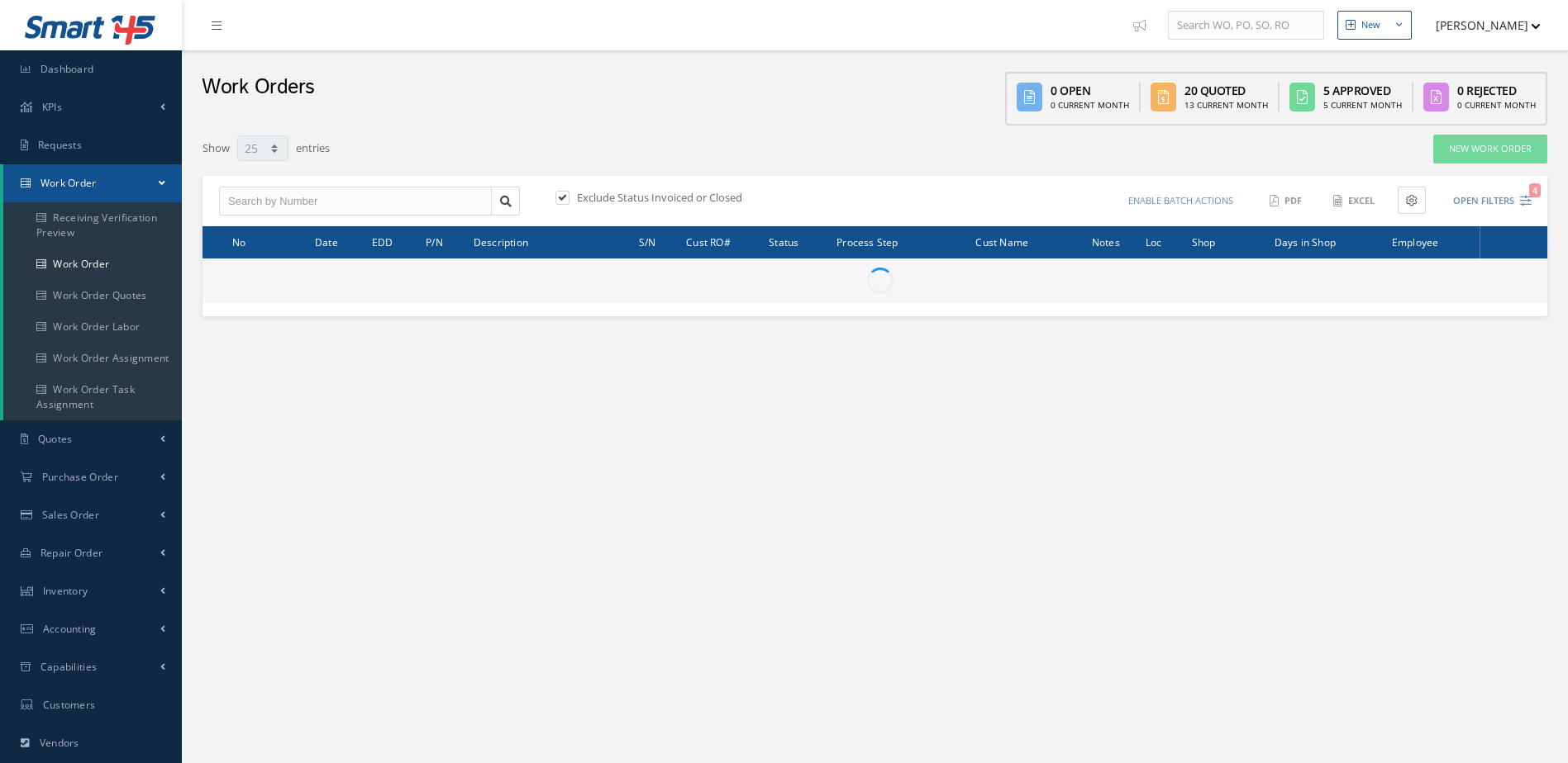
select select "25"
type input "All Work Request"
type input "All Work Performed"
type input "All Status"
type input "WO Part Status"
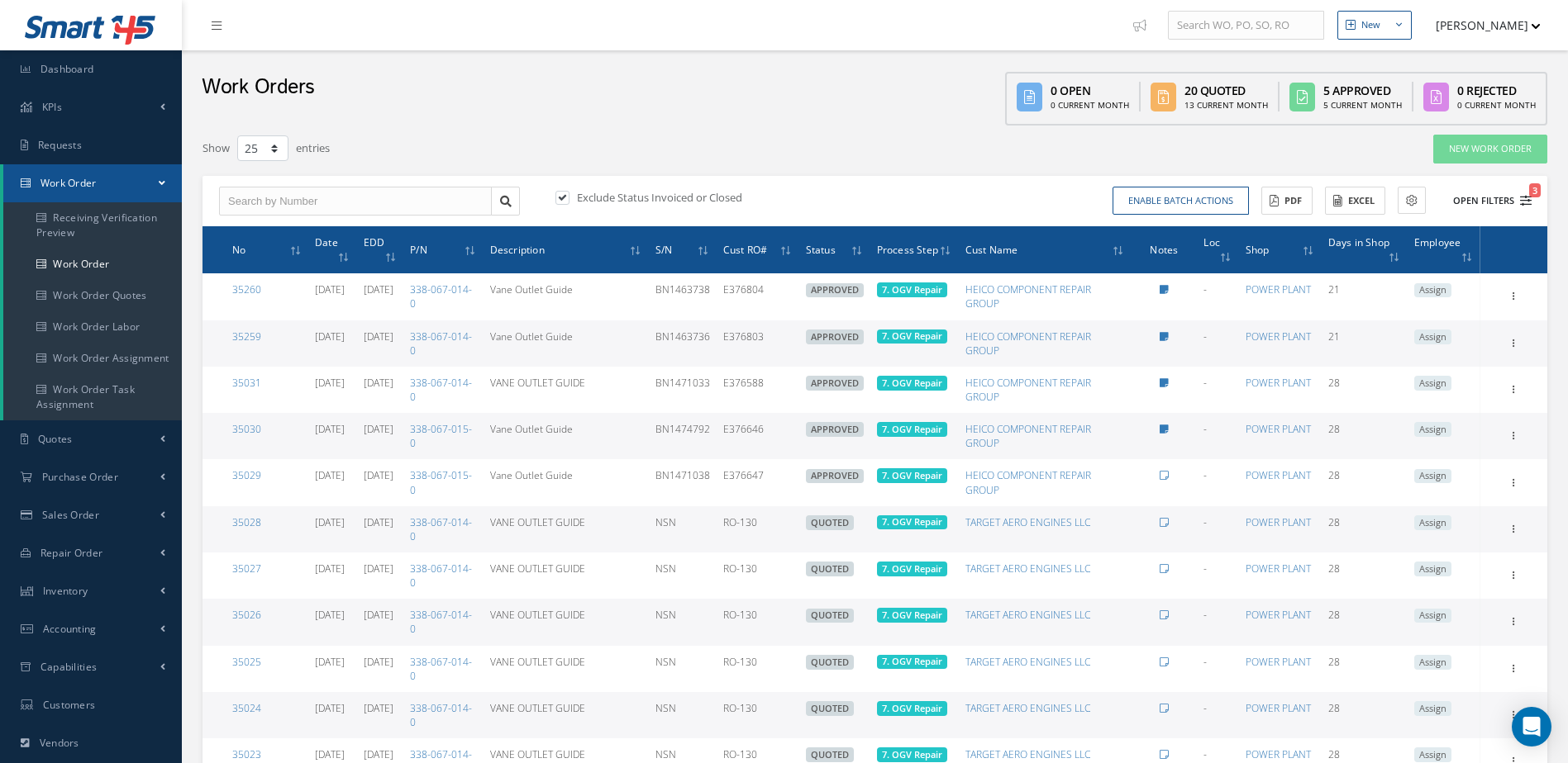
click at [1499, 196] on button "Open Filters 3" at bounding box center [1484, 201] width 93 height 27
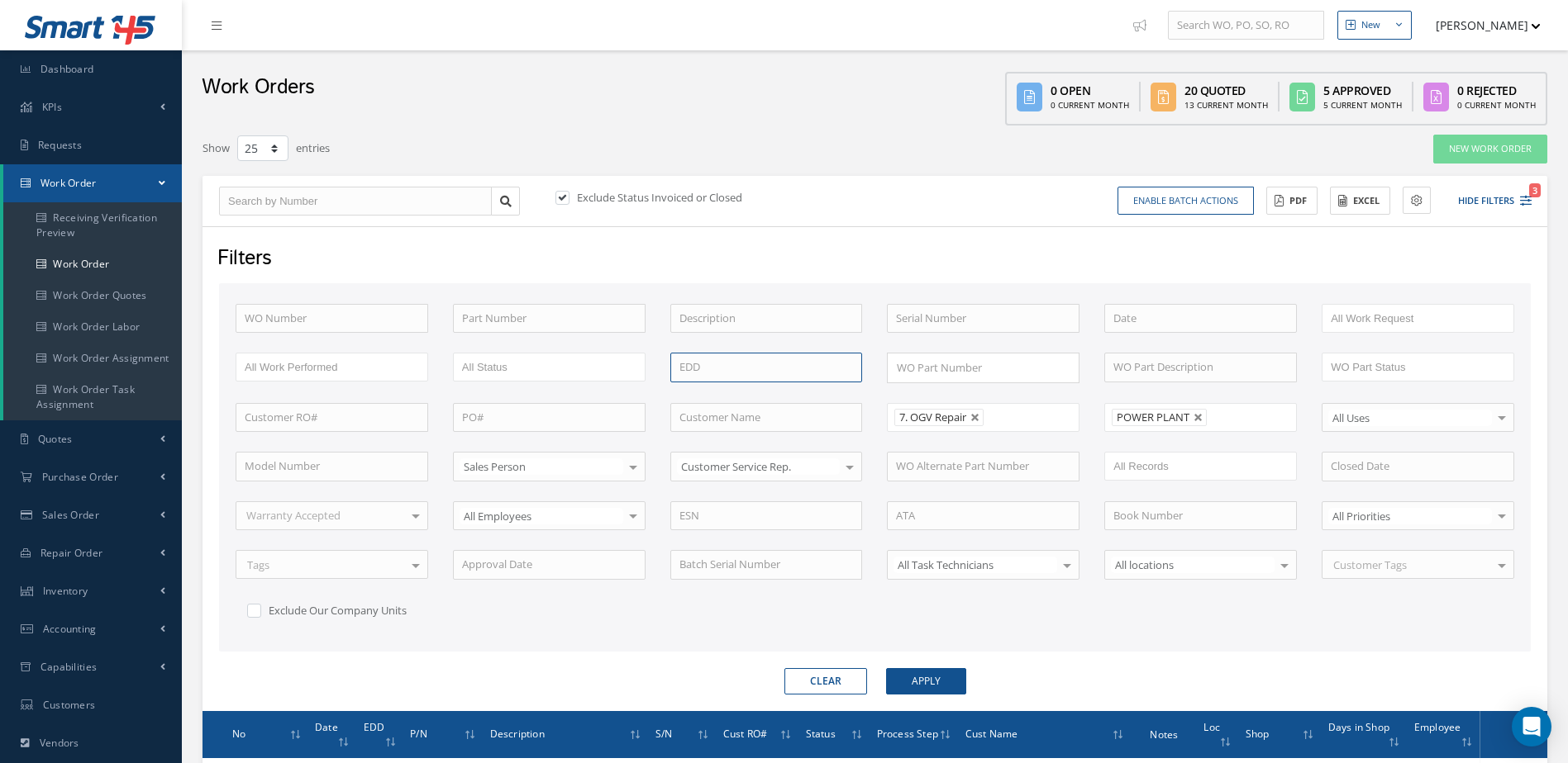
click at [740, 372] on input at bounding box center [766, 367] width 193 height 30
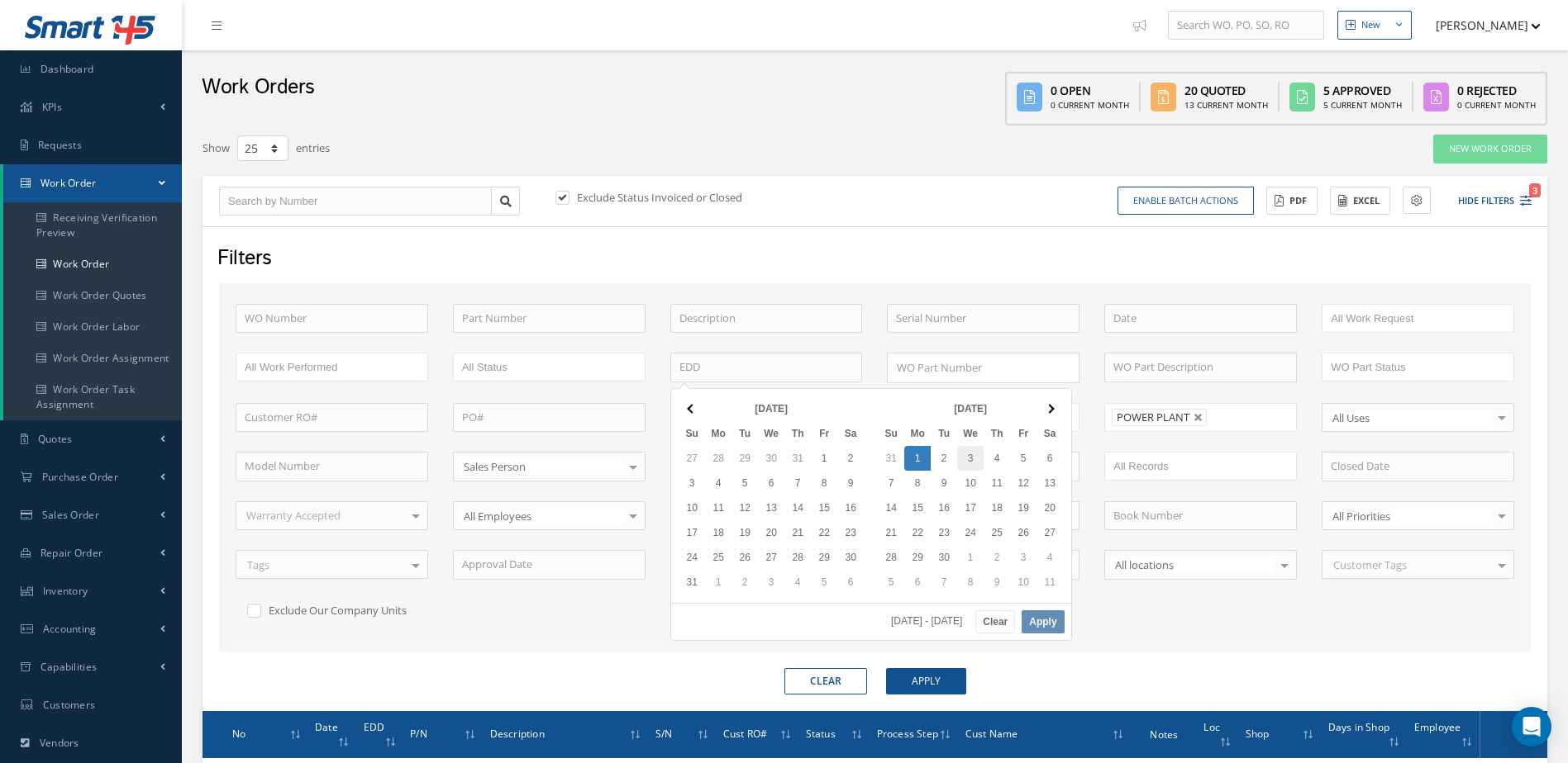
drag, startPoint x: 912, startPoint y: 457, endPoint x: 967, endPoint y: 450, distance: 55.4
click at [1044, 627] on button "Apply" at bounding box center [1042, 622] width 42 height 23
type input "09/01/2025 - 09/04/2025"
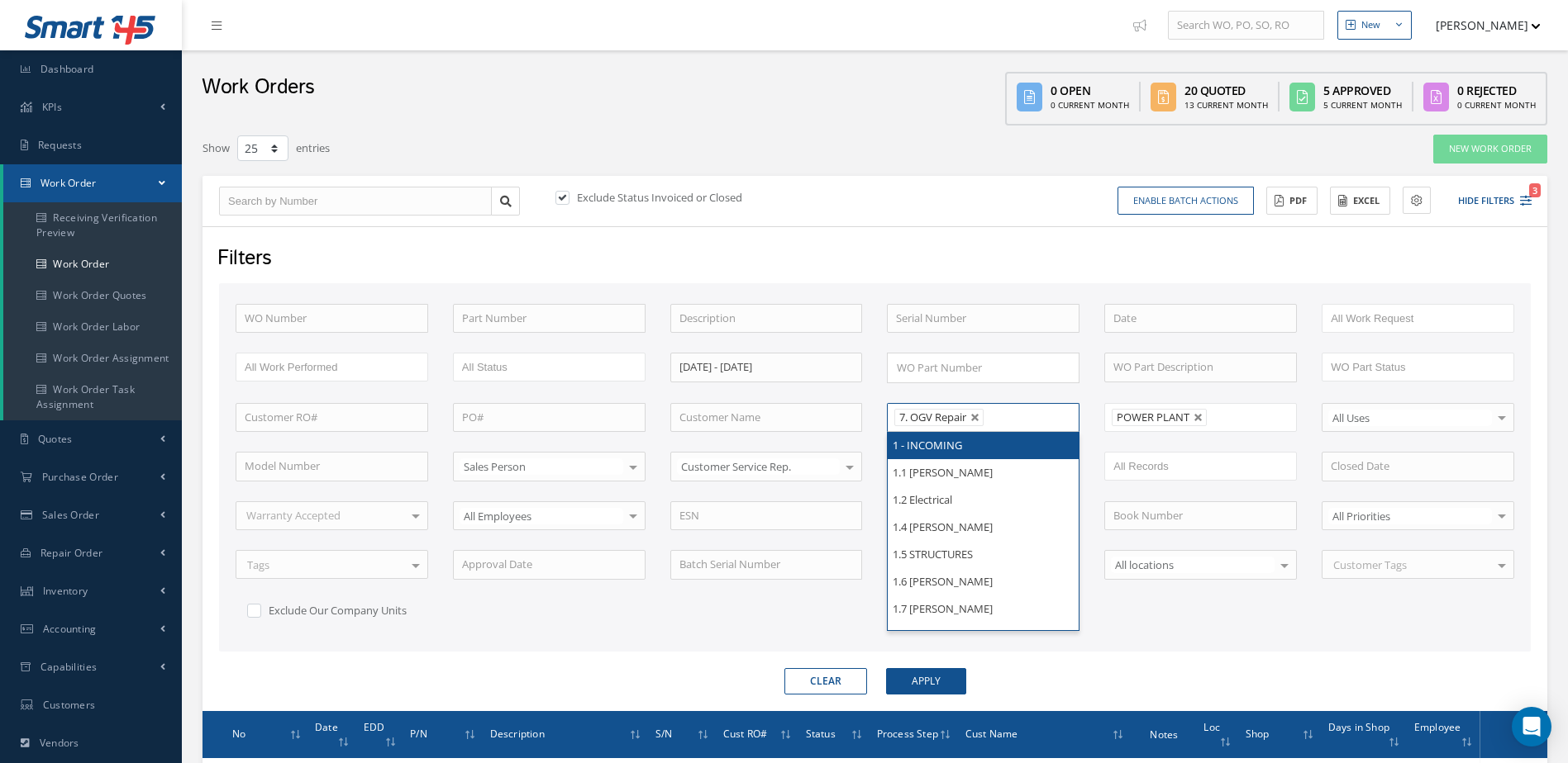
click at [1044, 416] on ul "7. OGV Repair" at bounding box center [983, 418] width 193 height 29
click at [984, 419] on li "7. OGV Repair" at bounding box center [939, 417] width 89 height 17
click at [973, 417] on link at bounding box center [975, 418] width 10 height 10
click at [763, 323] on input "text" at bounding box center [766, 319] width 193 height 30
type input "All Proccess Step"
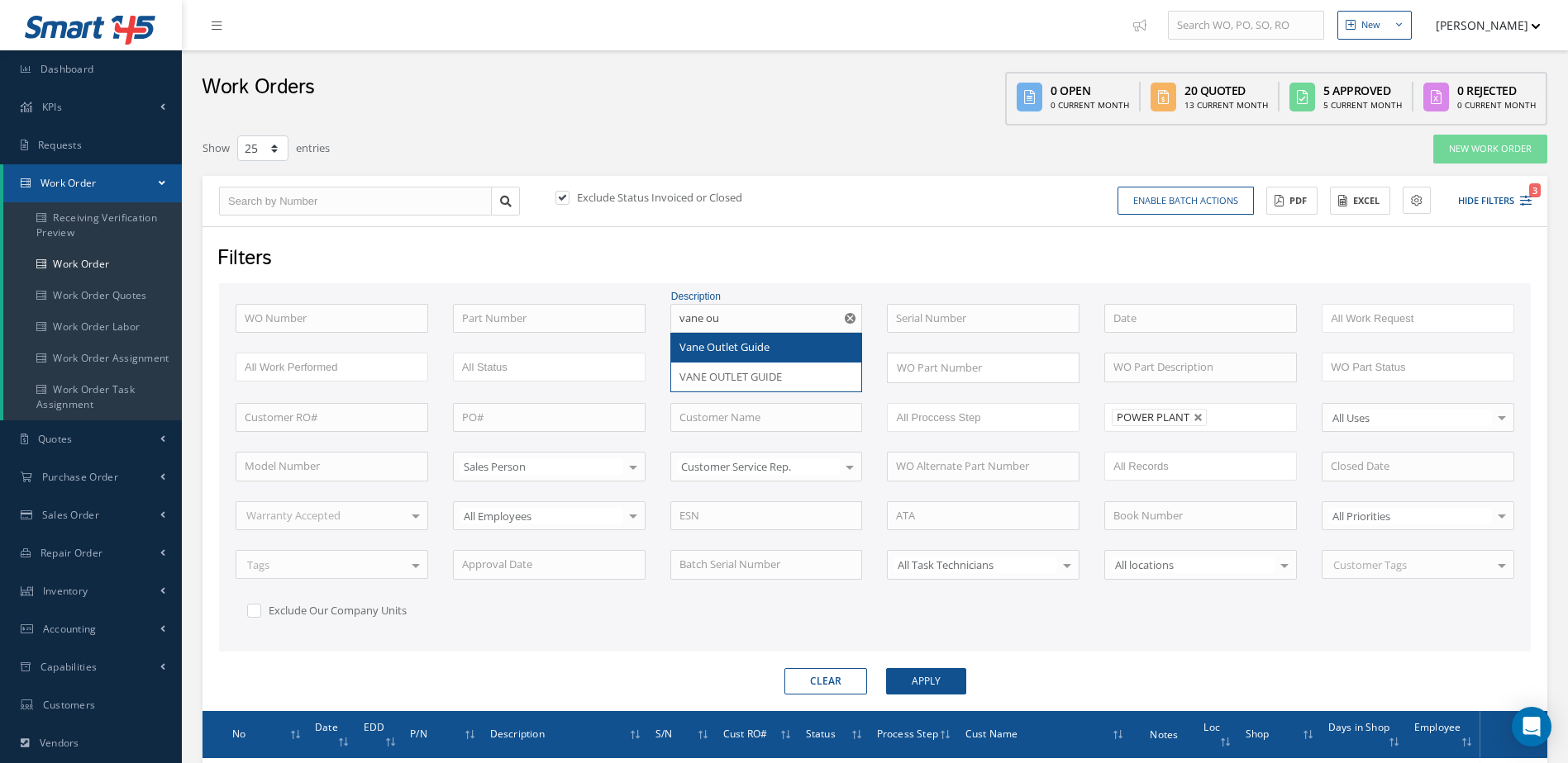
click at [762, 352] on span "Vane Outlet Guide" at bounding box center [724, 346] width 90 height 15
type input "Vane Outlet Guide"
click at [947, 690] on button "Apply" at bounding box center [926, 681] width 81 height 27
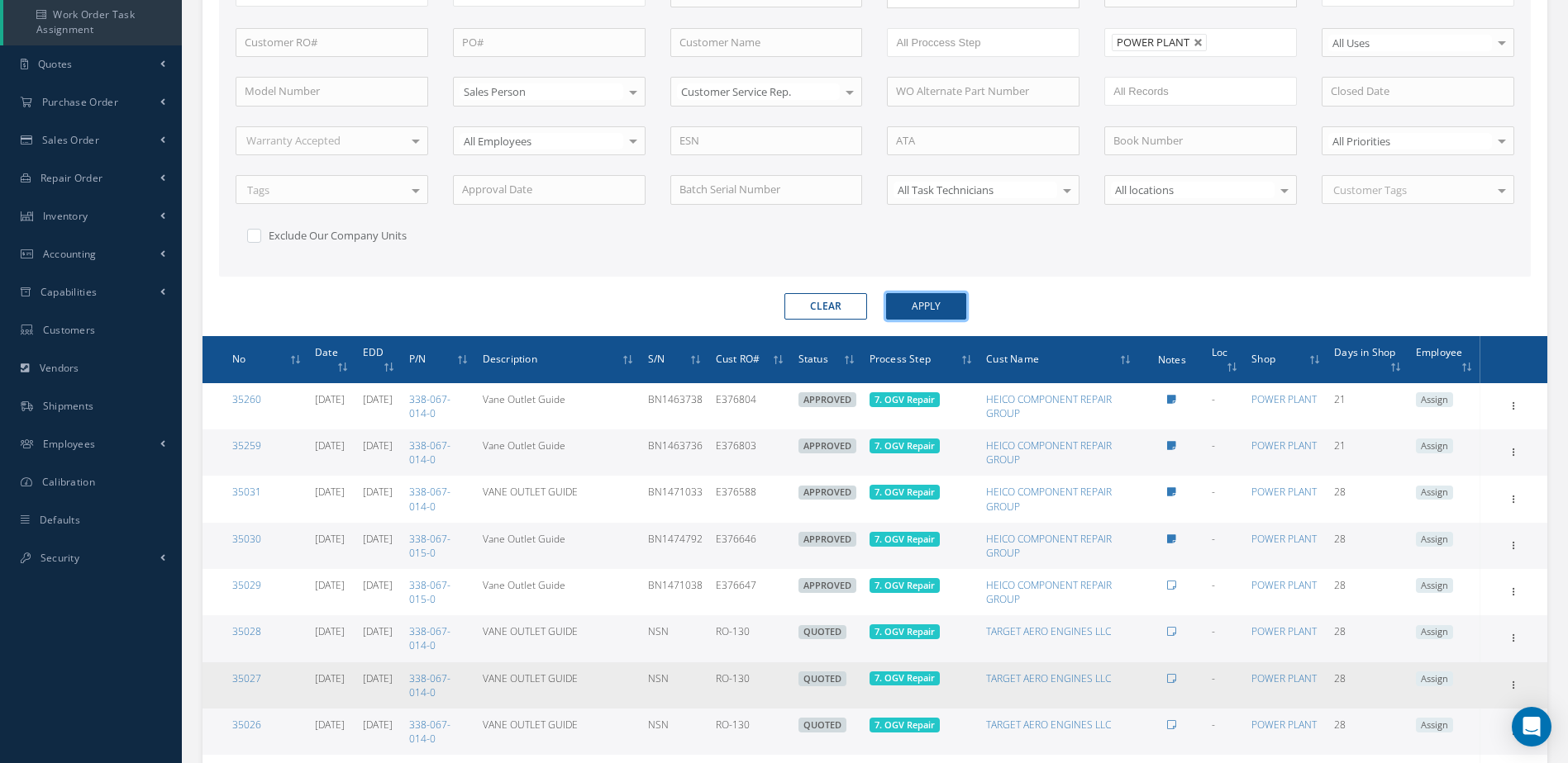
scroll to position [45, 0]
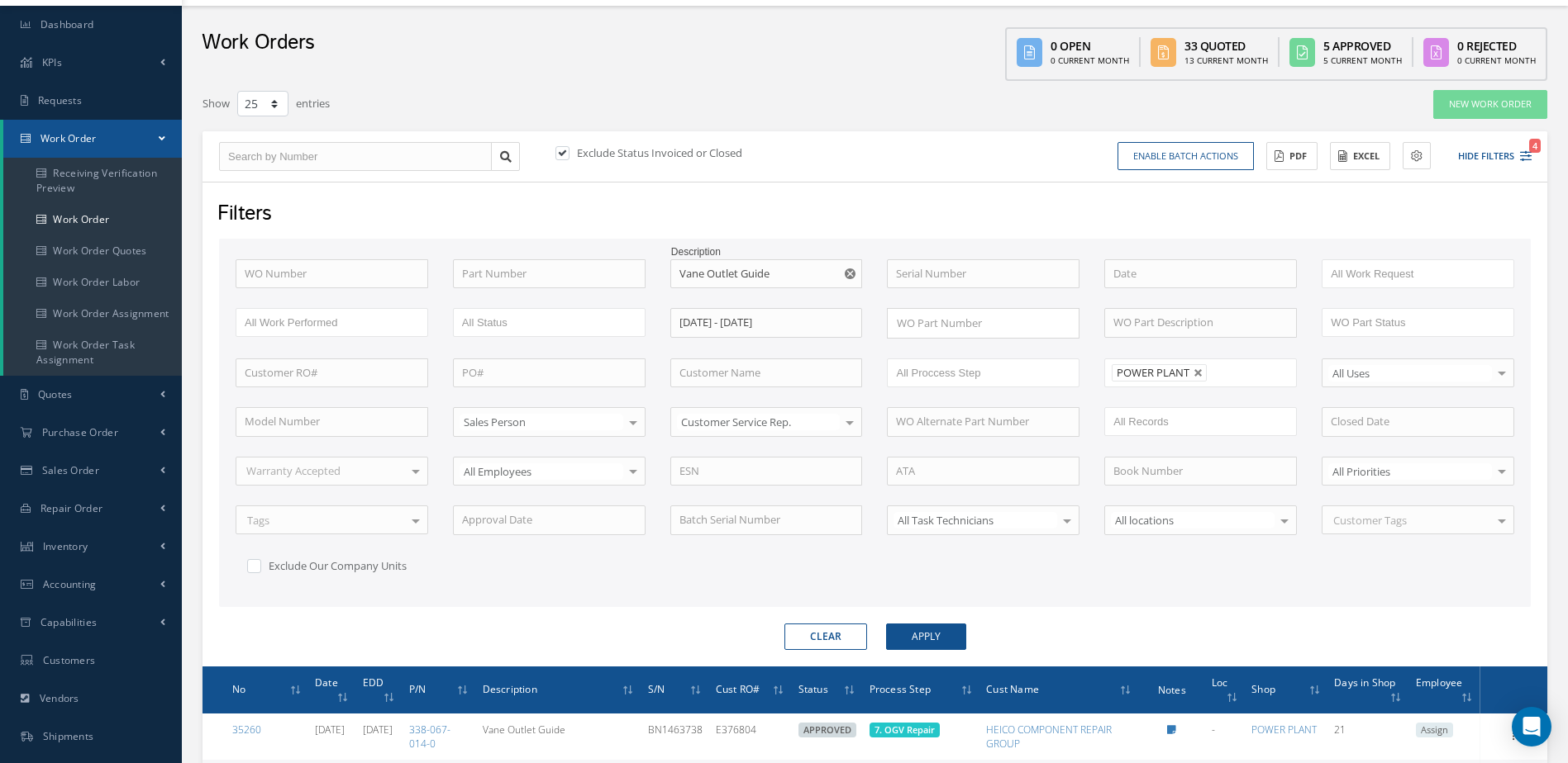
click at [853, 277] on use "Reset" at bounding box center [850, 273] width 11 height 11
click at [67, 15] on link "Dashboard" at bounding box center [91, 25] width 182 height 38
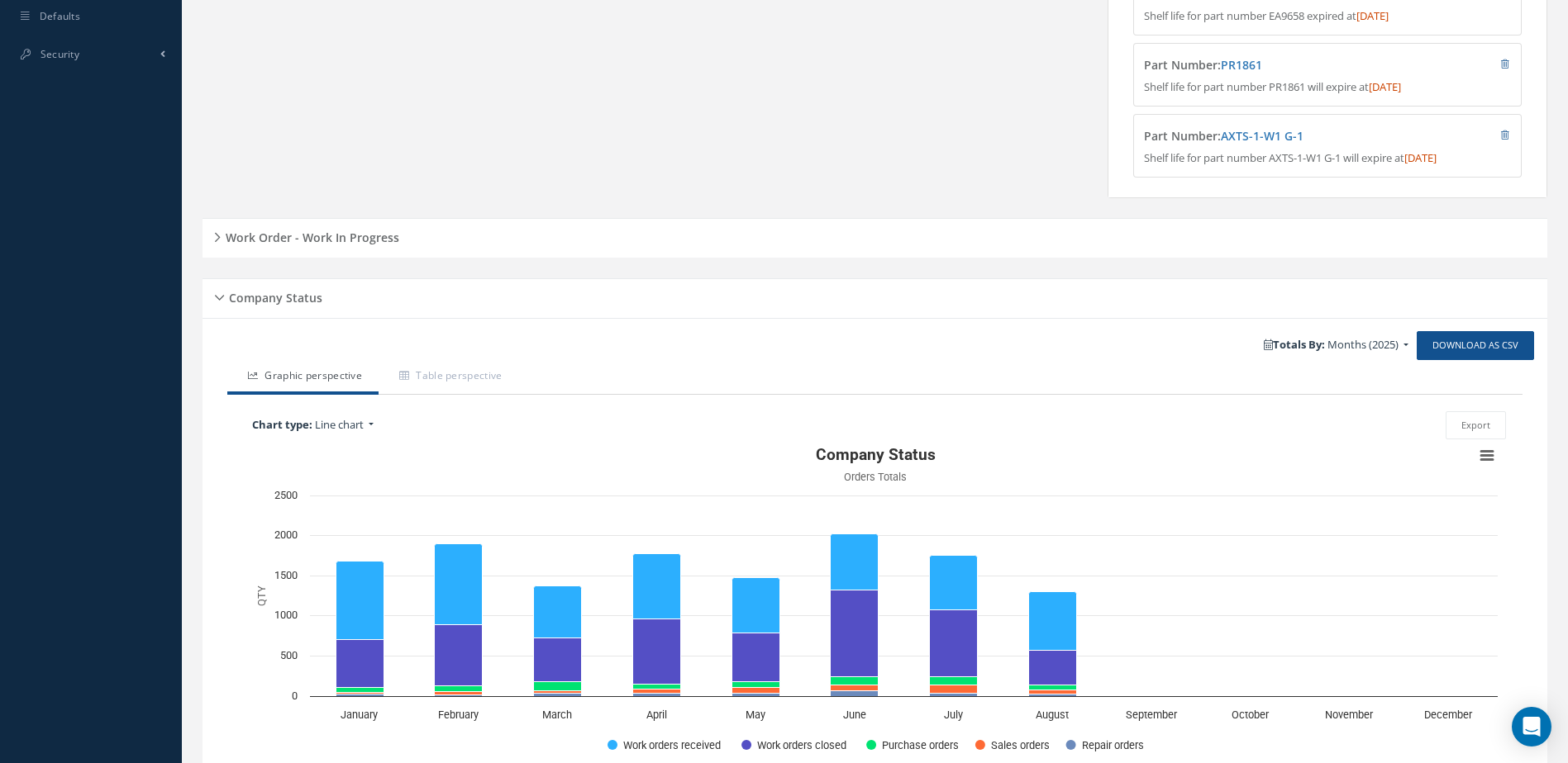
scroll to position [762, 0]
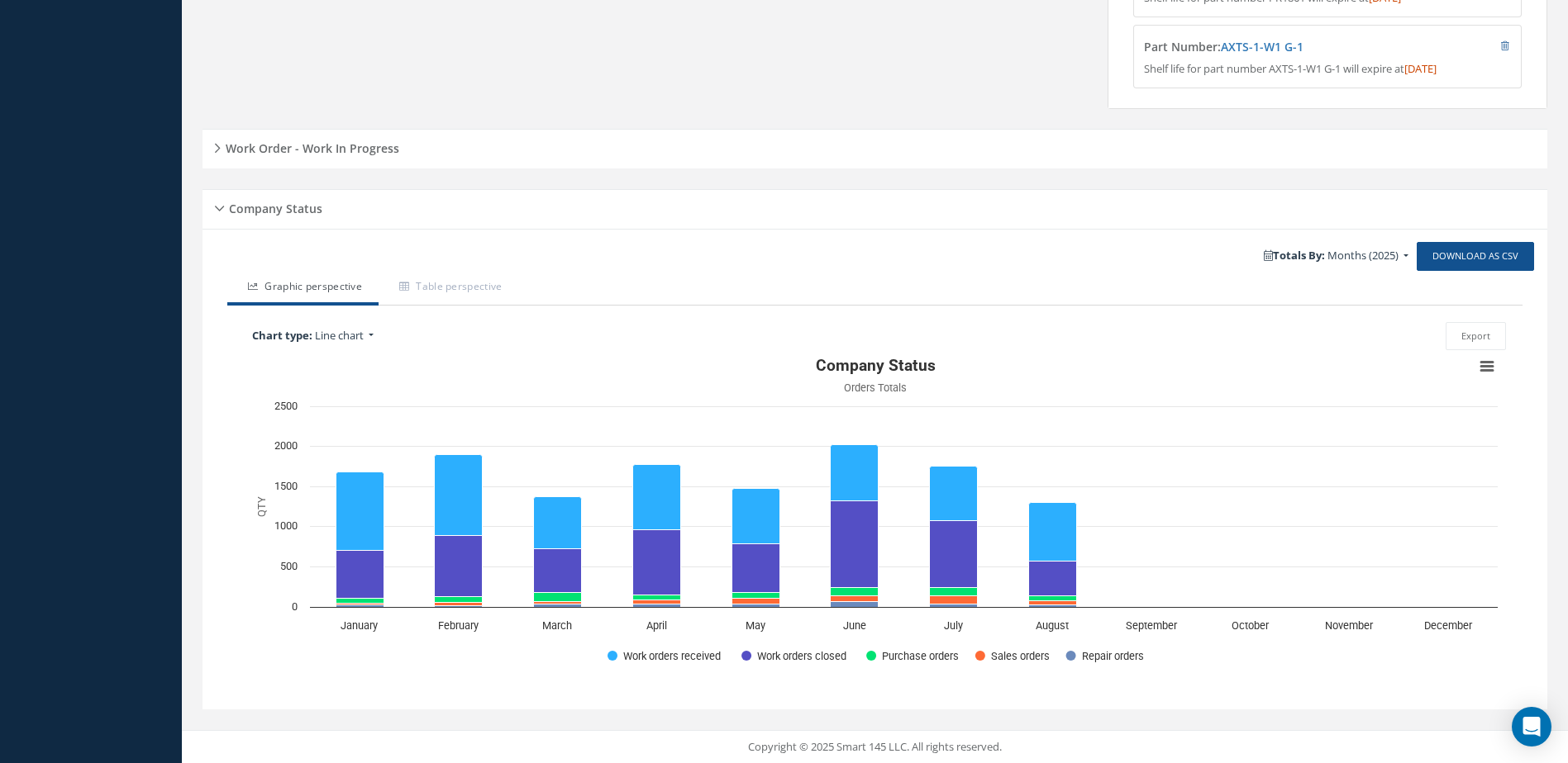
click at [320, 152] on h5 "Work Order - Work In Progress" at bounding box center [310, 146] width 178 height 20
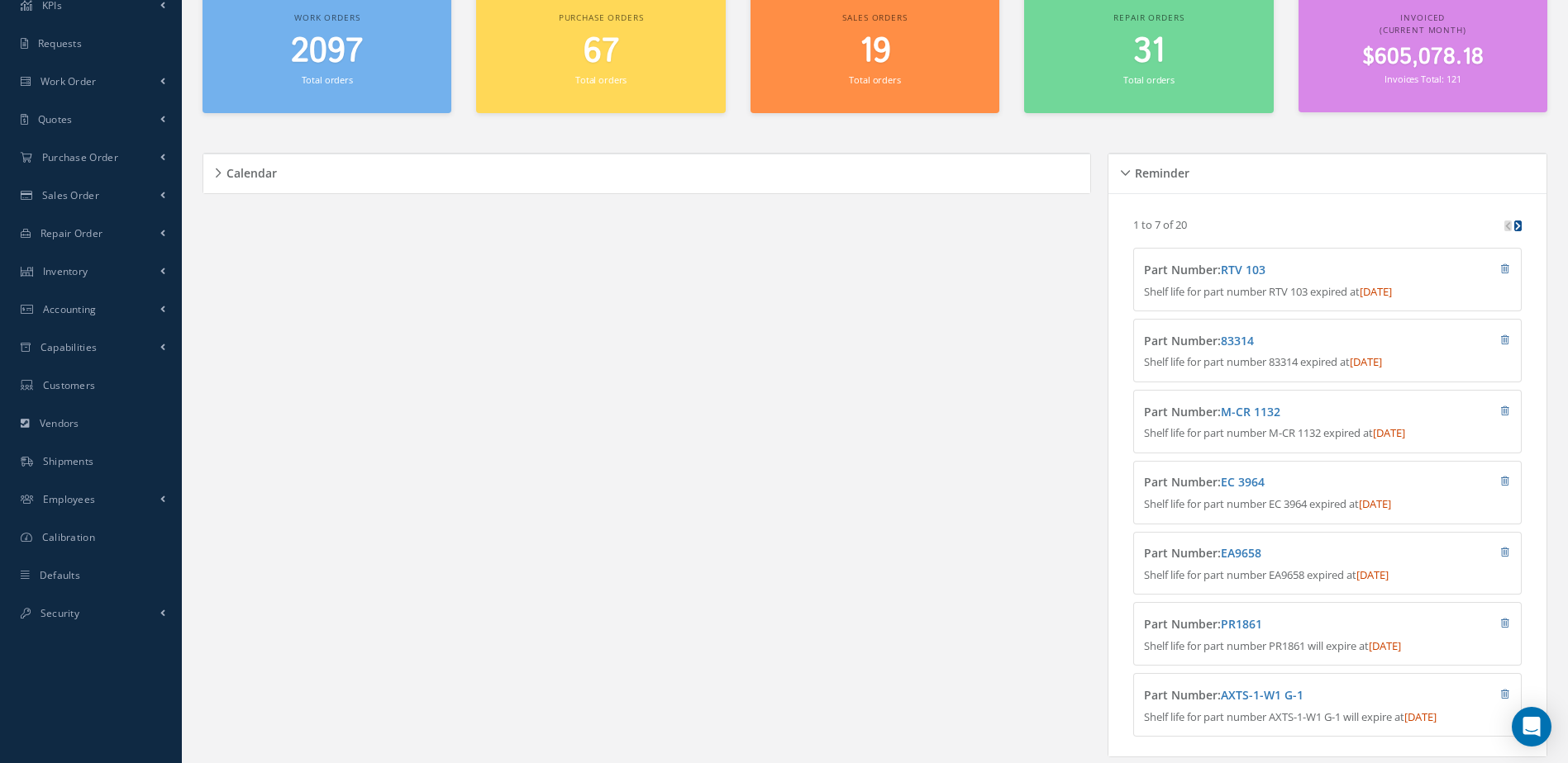
scroll to position [0, 0]
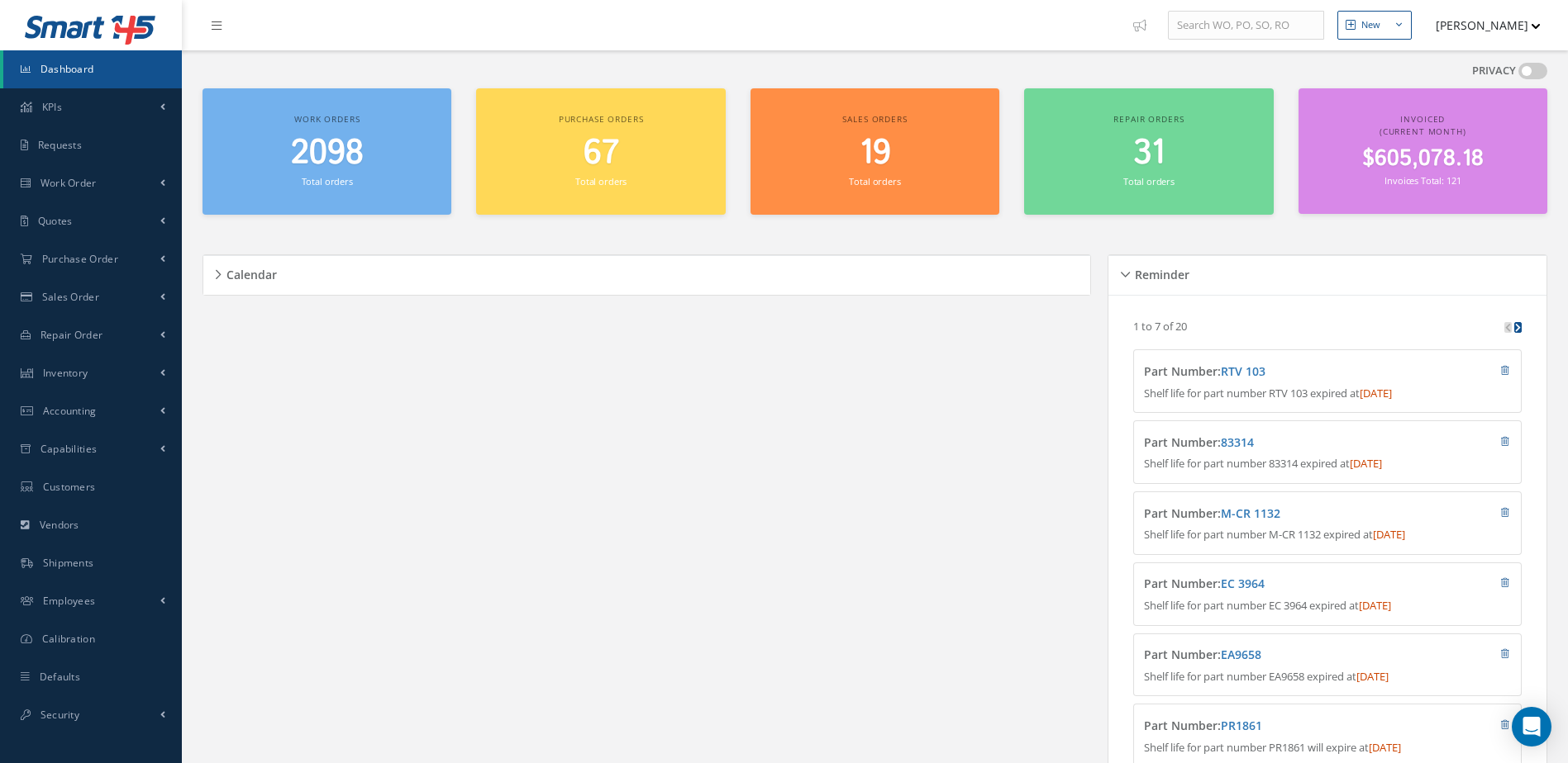
click at [336, 164] on span "2098" at bounding box center [327, 152] width 73 height 47
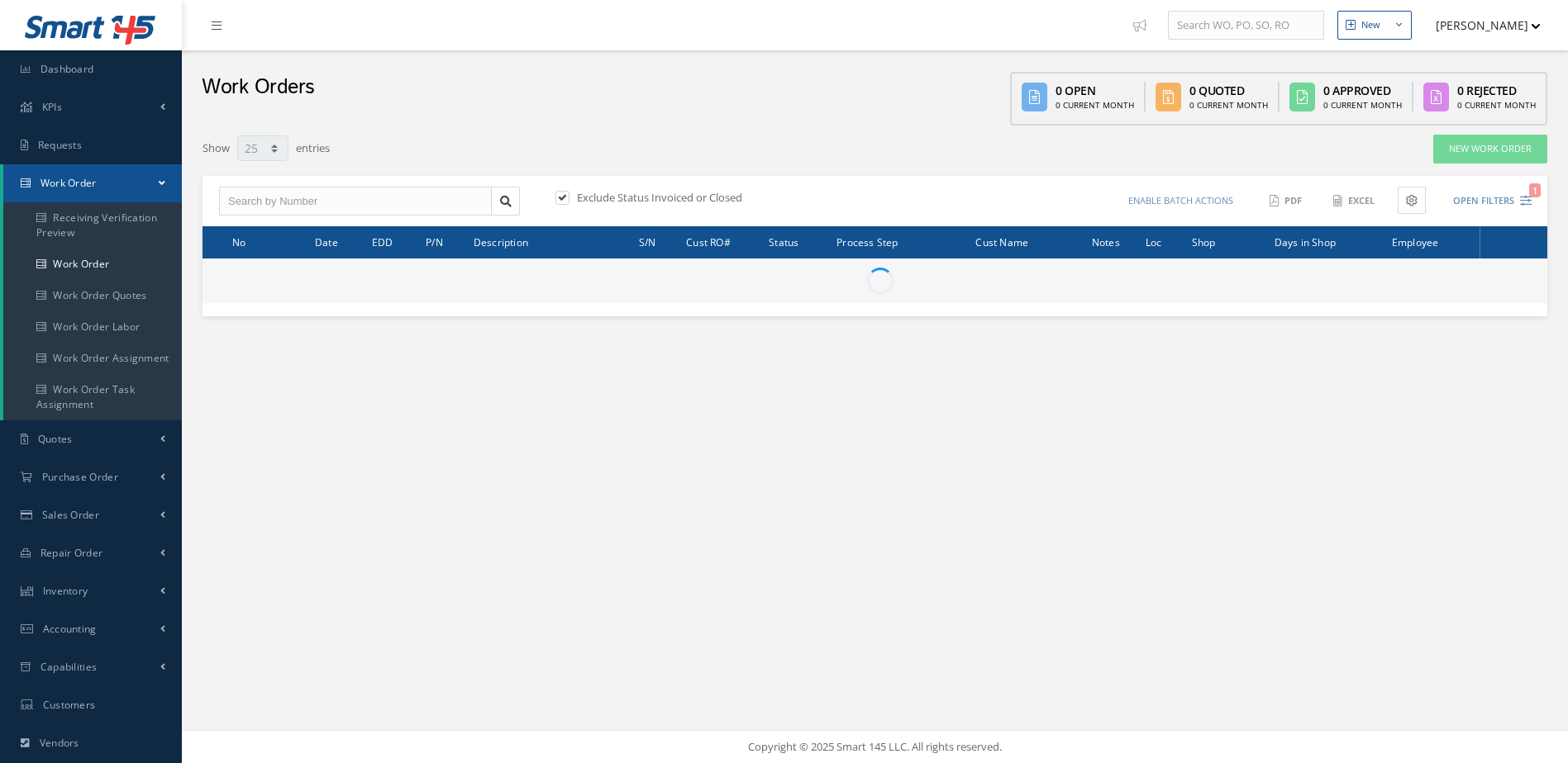
select select "25"
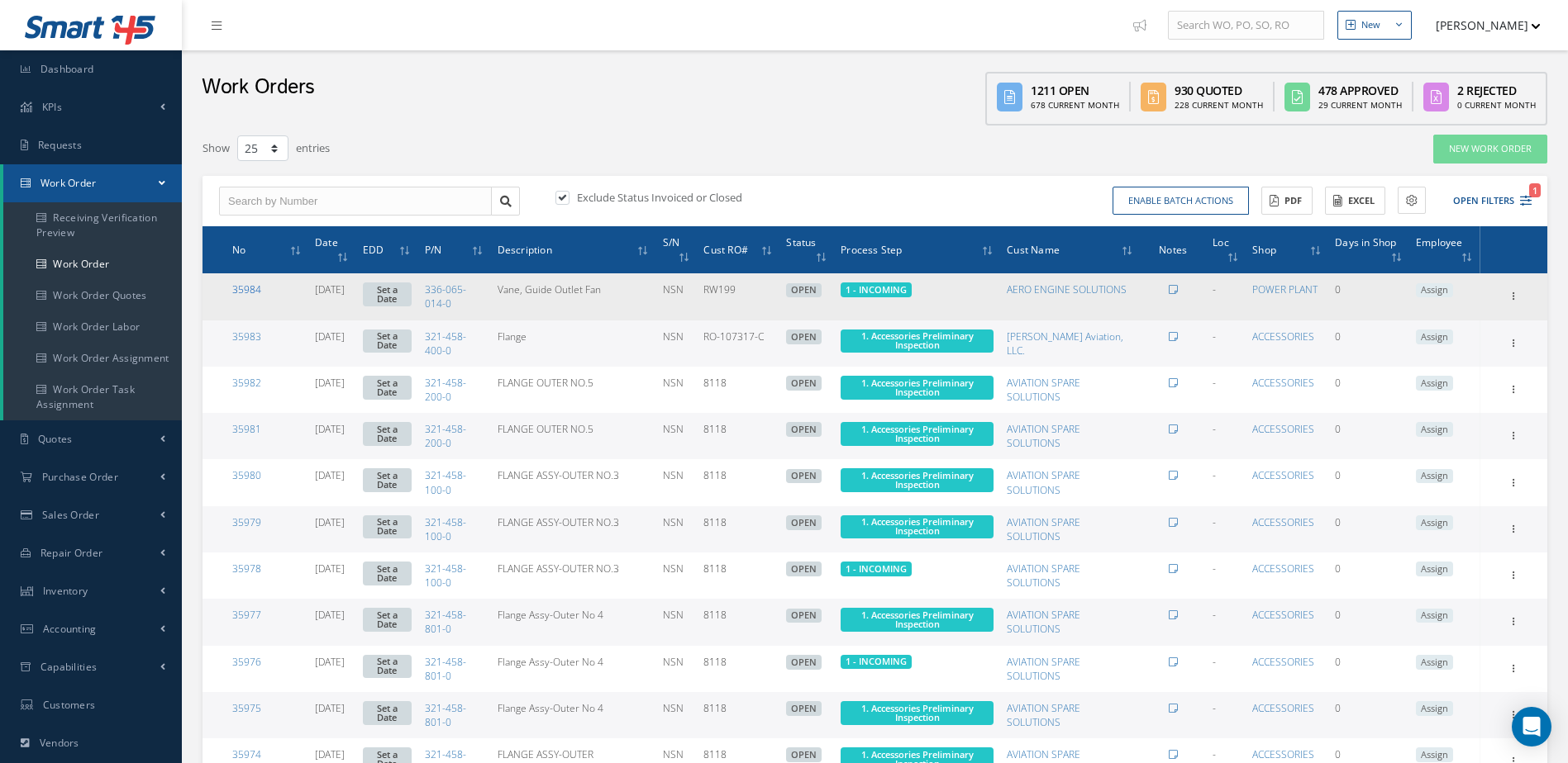
click at [247, 292] on link "35984" at bounding box center [247, 289] width 29 height 14
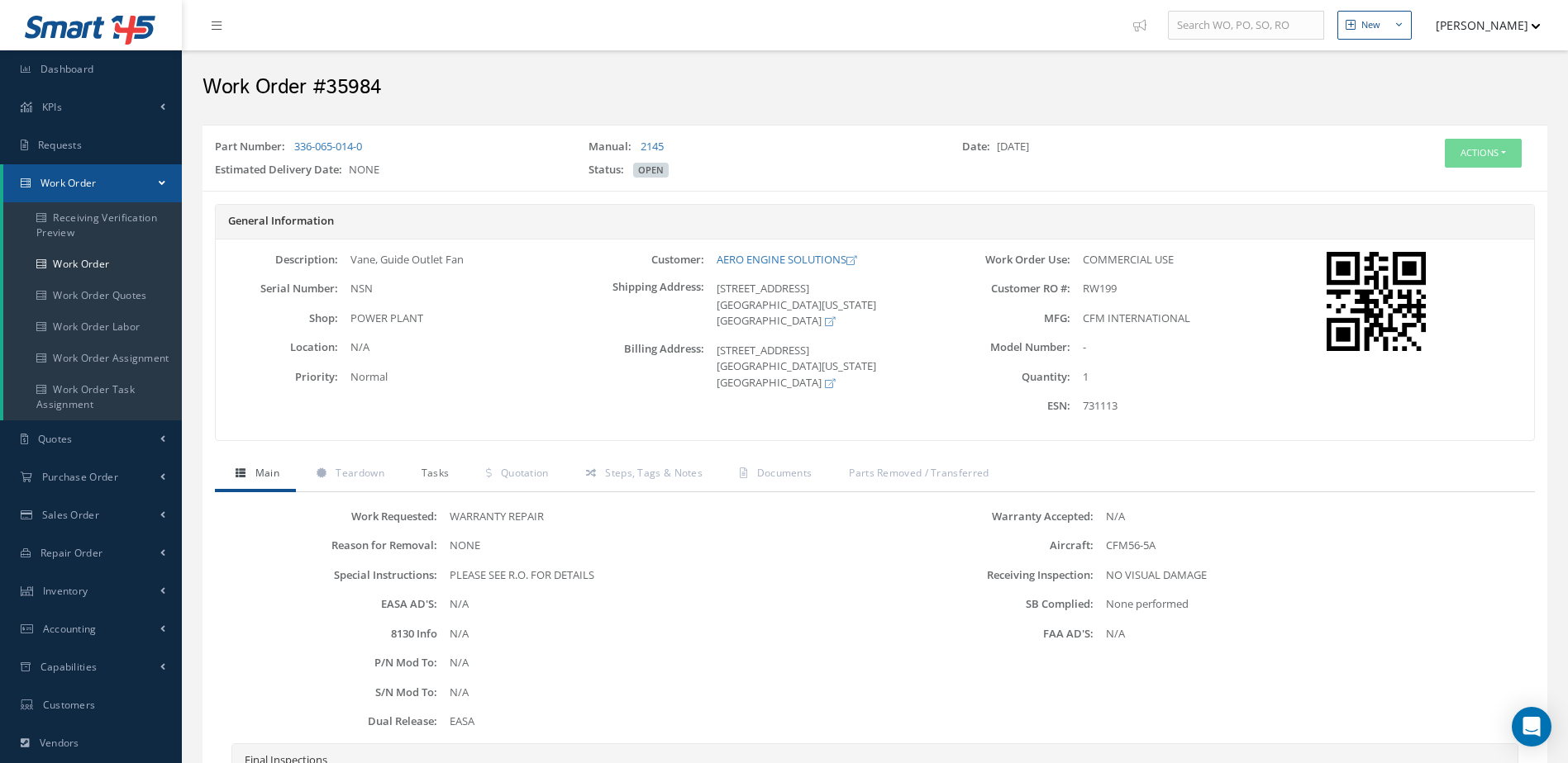
click at [434, 478] on span "Tasks" at bounding box center [435, 473] width 28 height 14
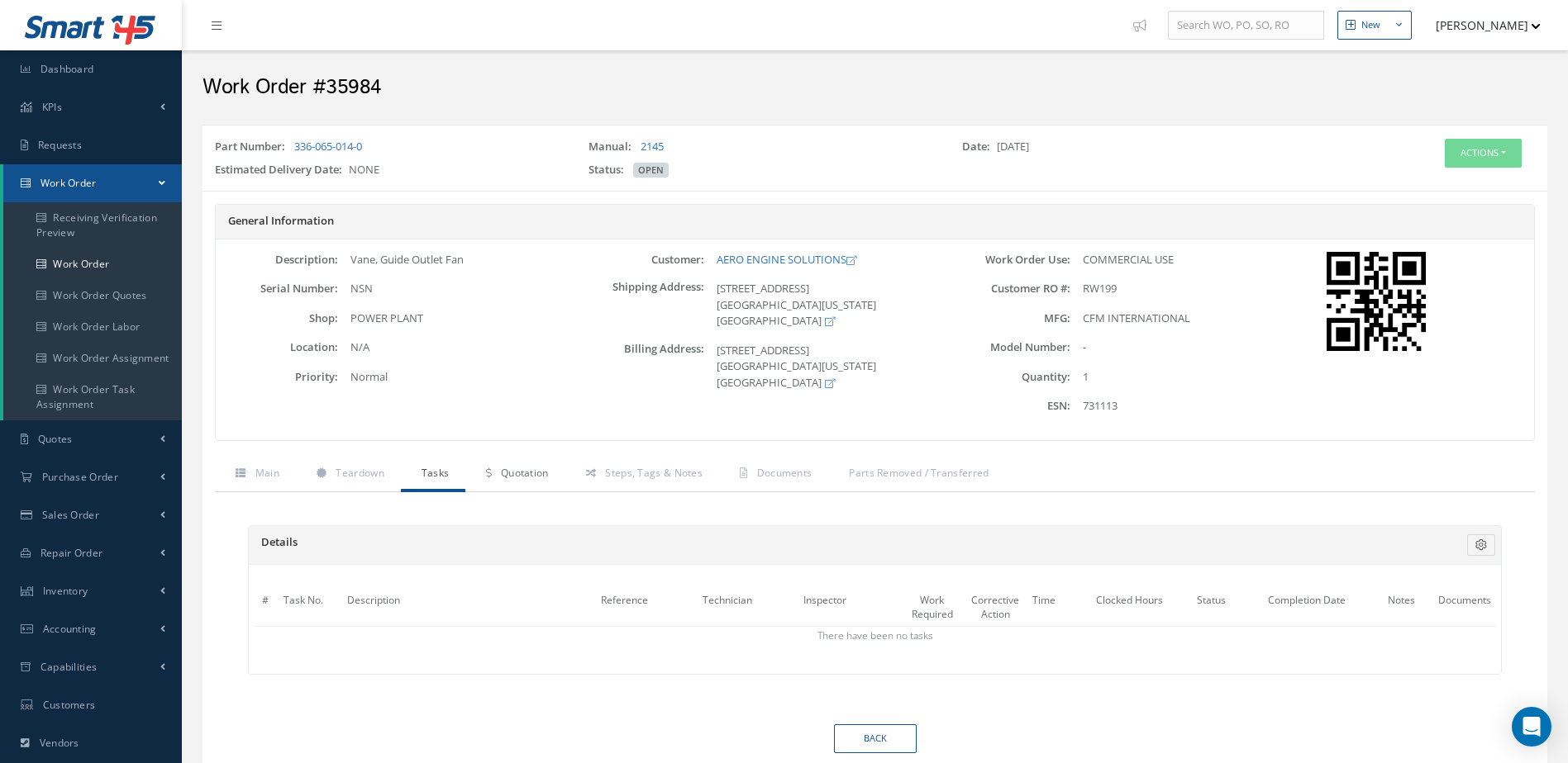
click at [512, 474] on span "Quotation" at bounding box center [525, 473] width 48 height 14
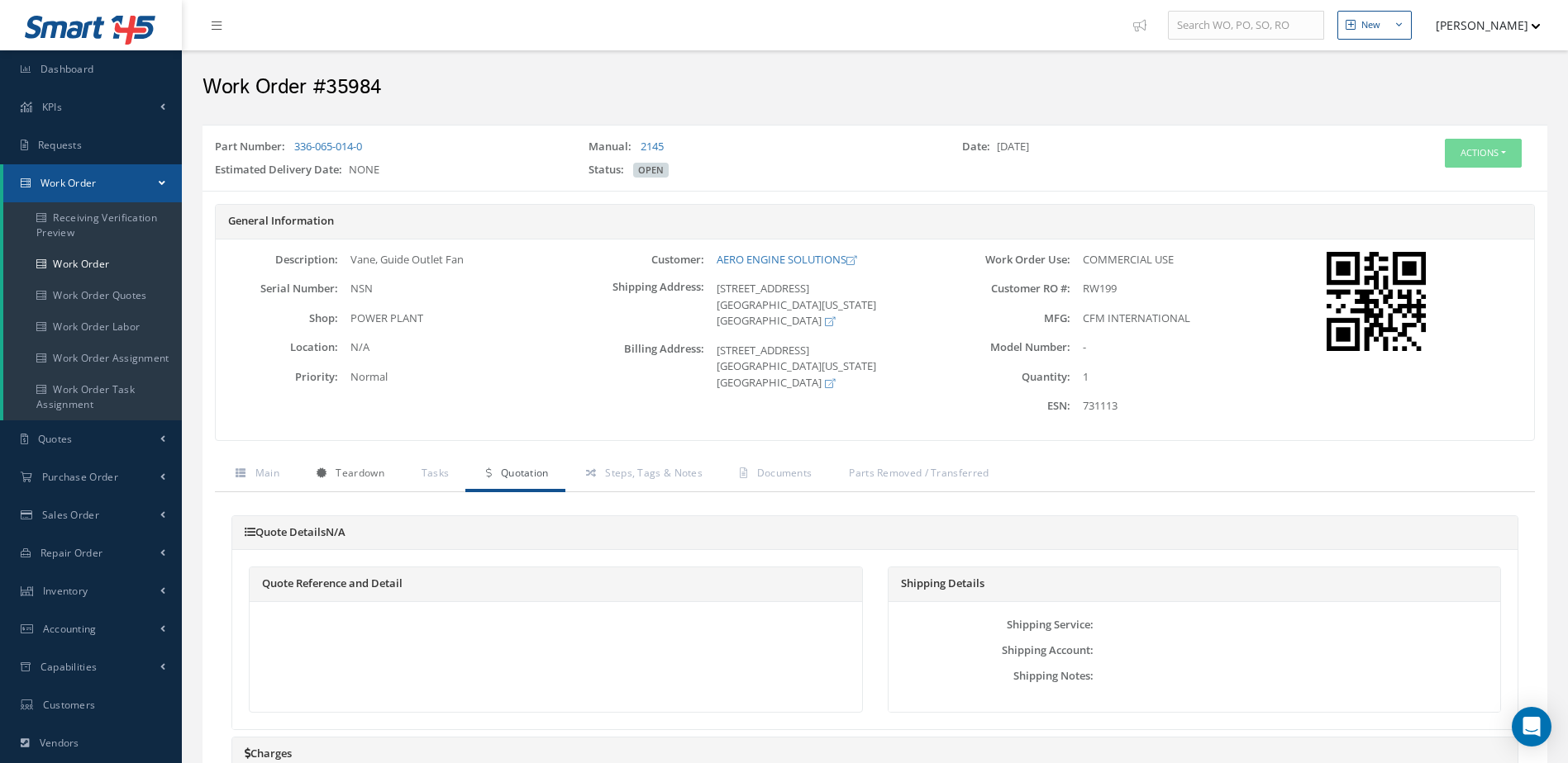
click at [374, 480] on link "Teardown" at bounding box center [348, 474] width 105 height 35
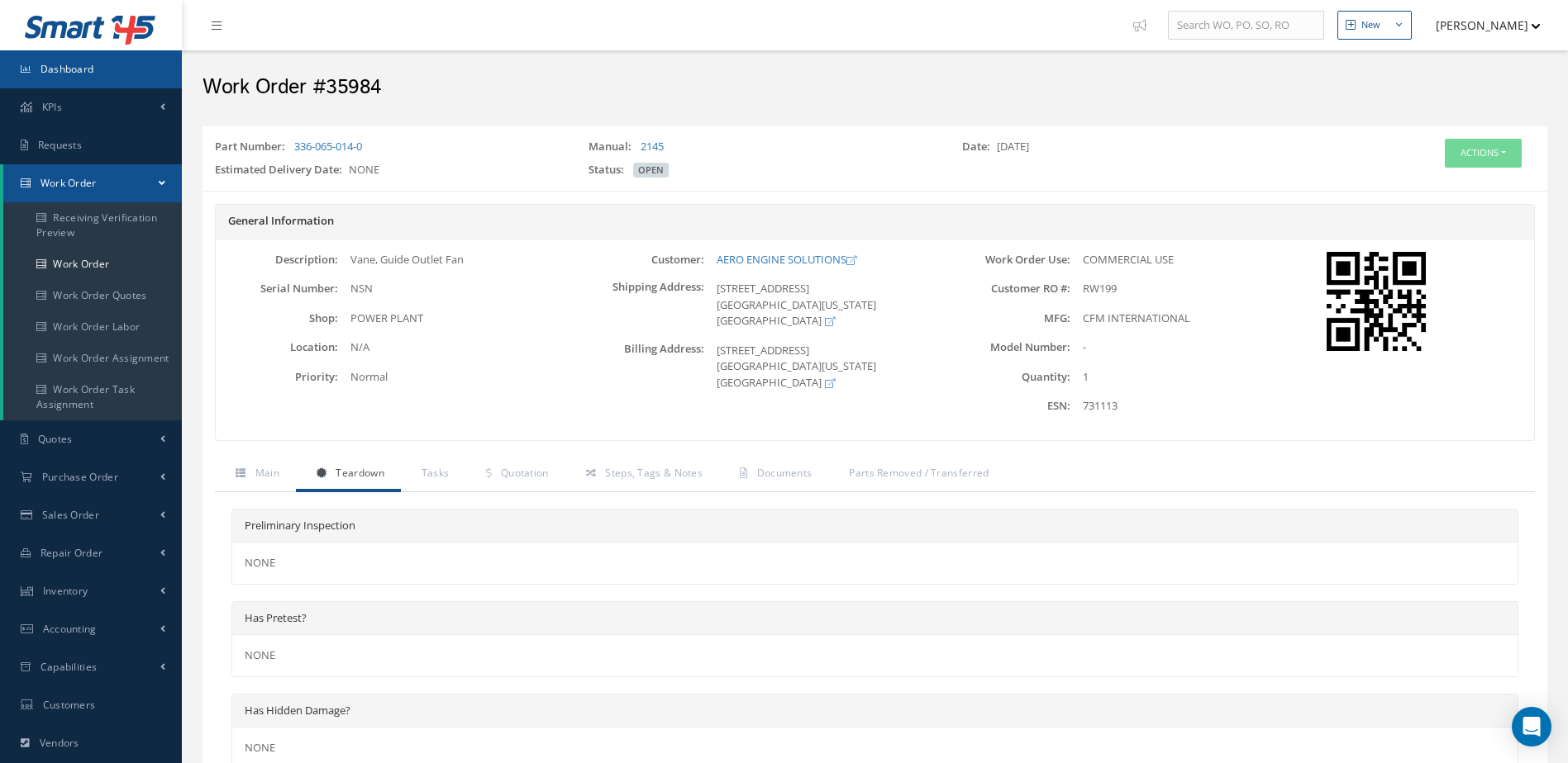
click at [137, 80] on link "Dashboard" at bounding box center [91, 69] width 182 height 38
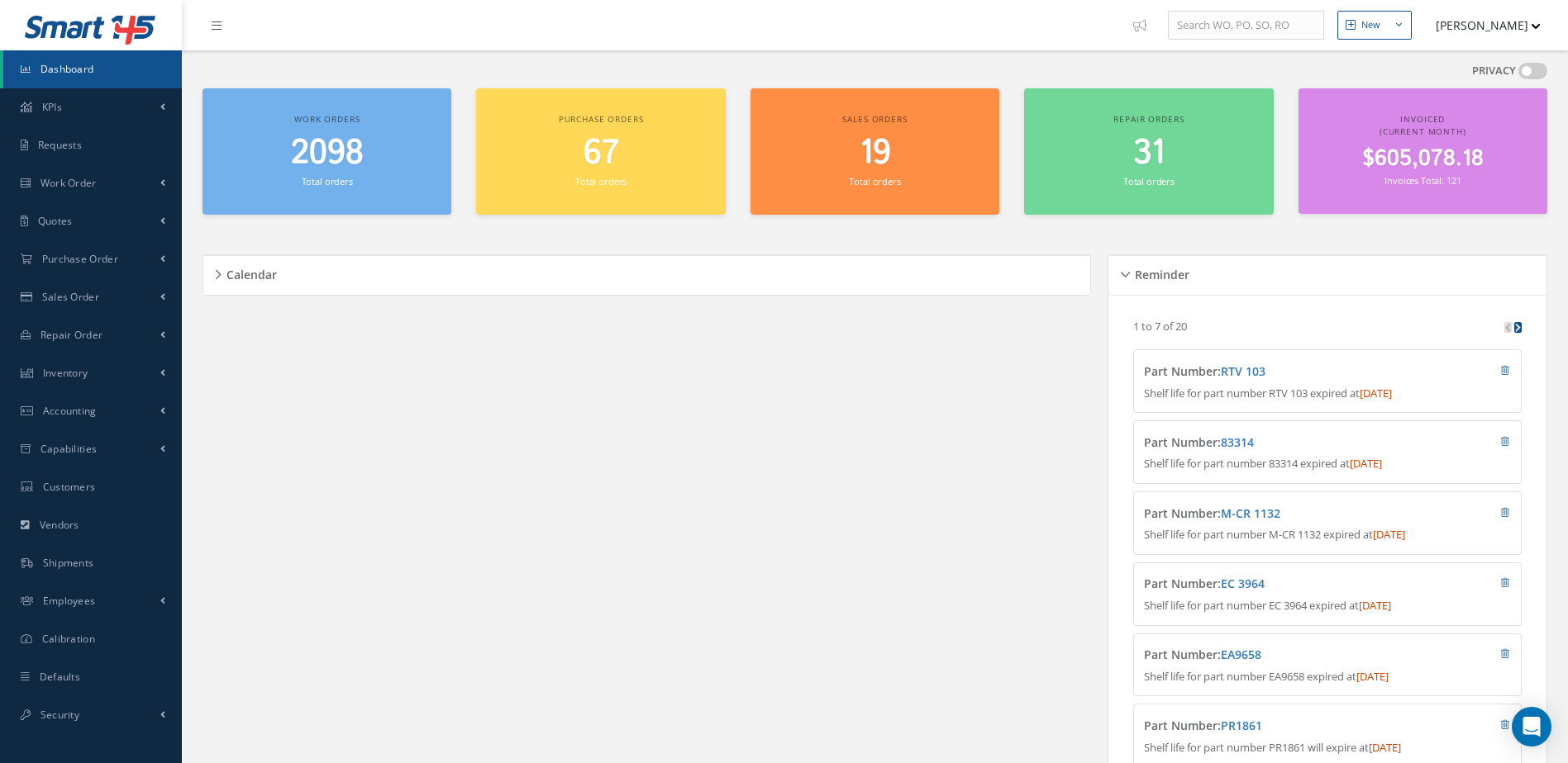
click at [137, 63] on link "Dashboard" at bounding box center [93, 69] width 178 height 38
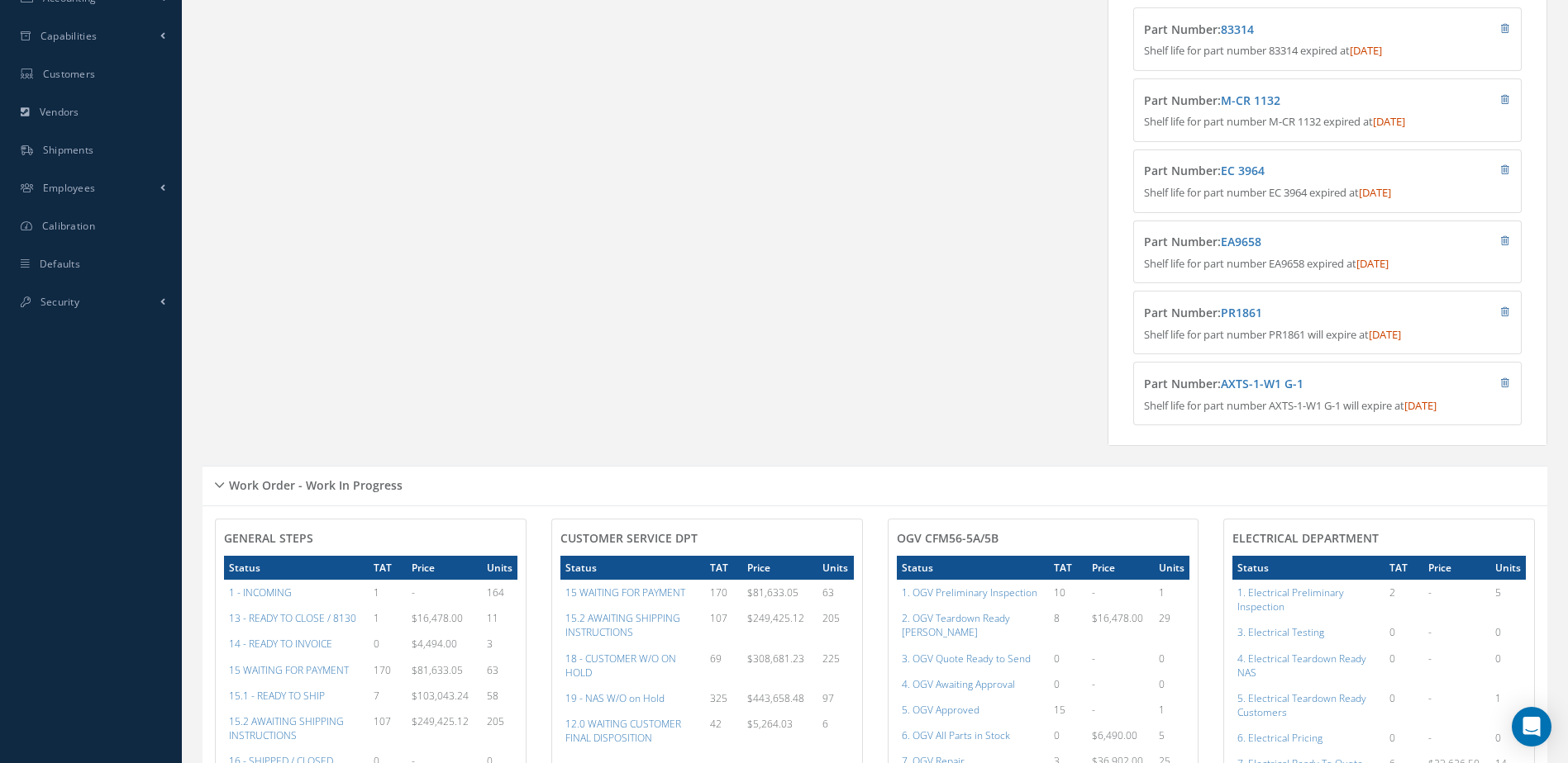
scroll to position [826, 0]
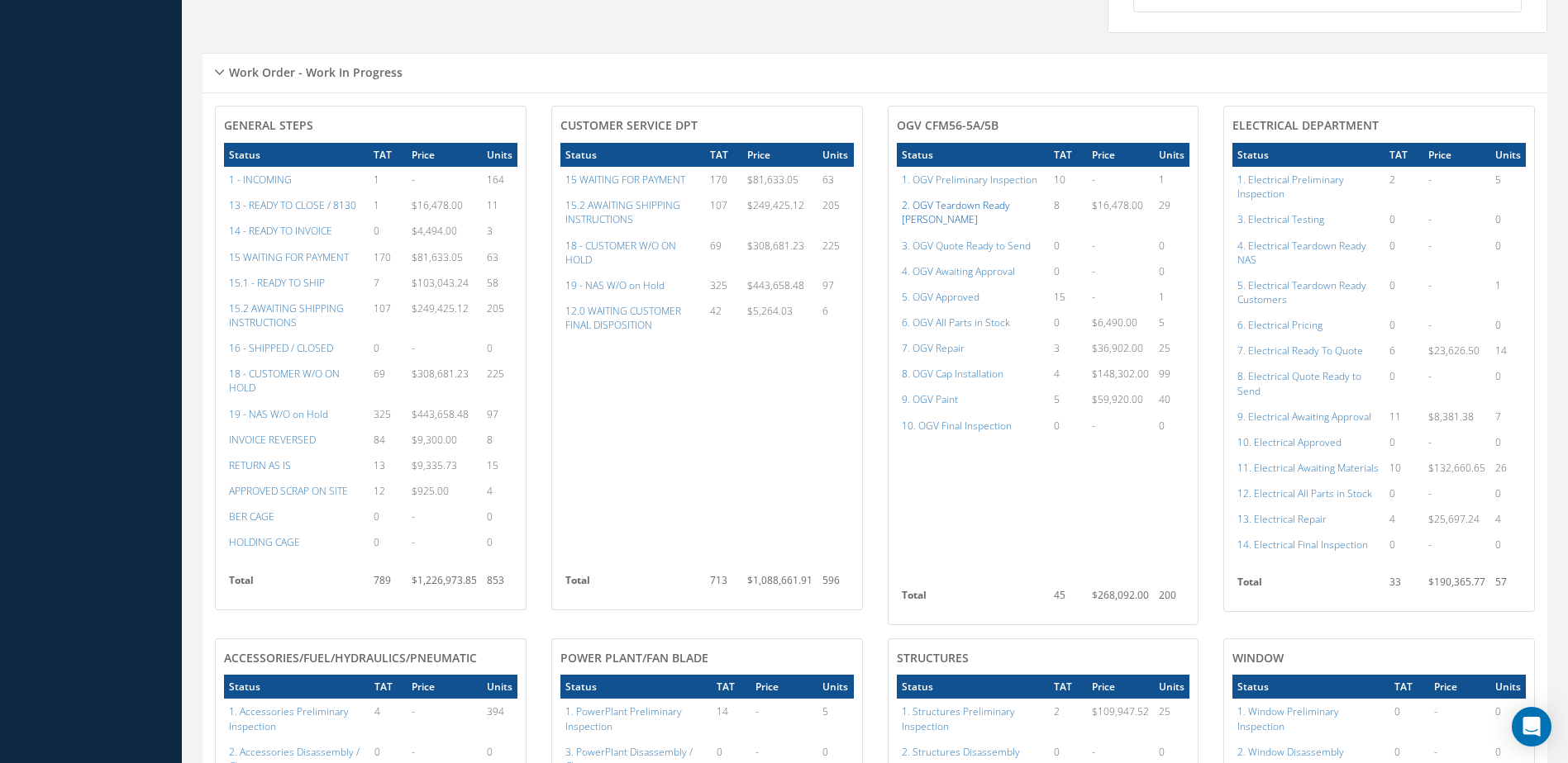
click at [979, 218] on a=75&excludeInternalCustomer=false&excludeInvoicedOrClosed=true&shop_id=15&filtersHidded"] "2. OGV Teardown Ready [PERSON_NAME]" at bounding box center [955, 212] width 108 height 28
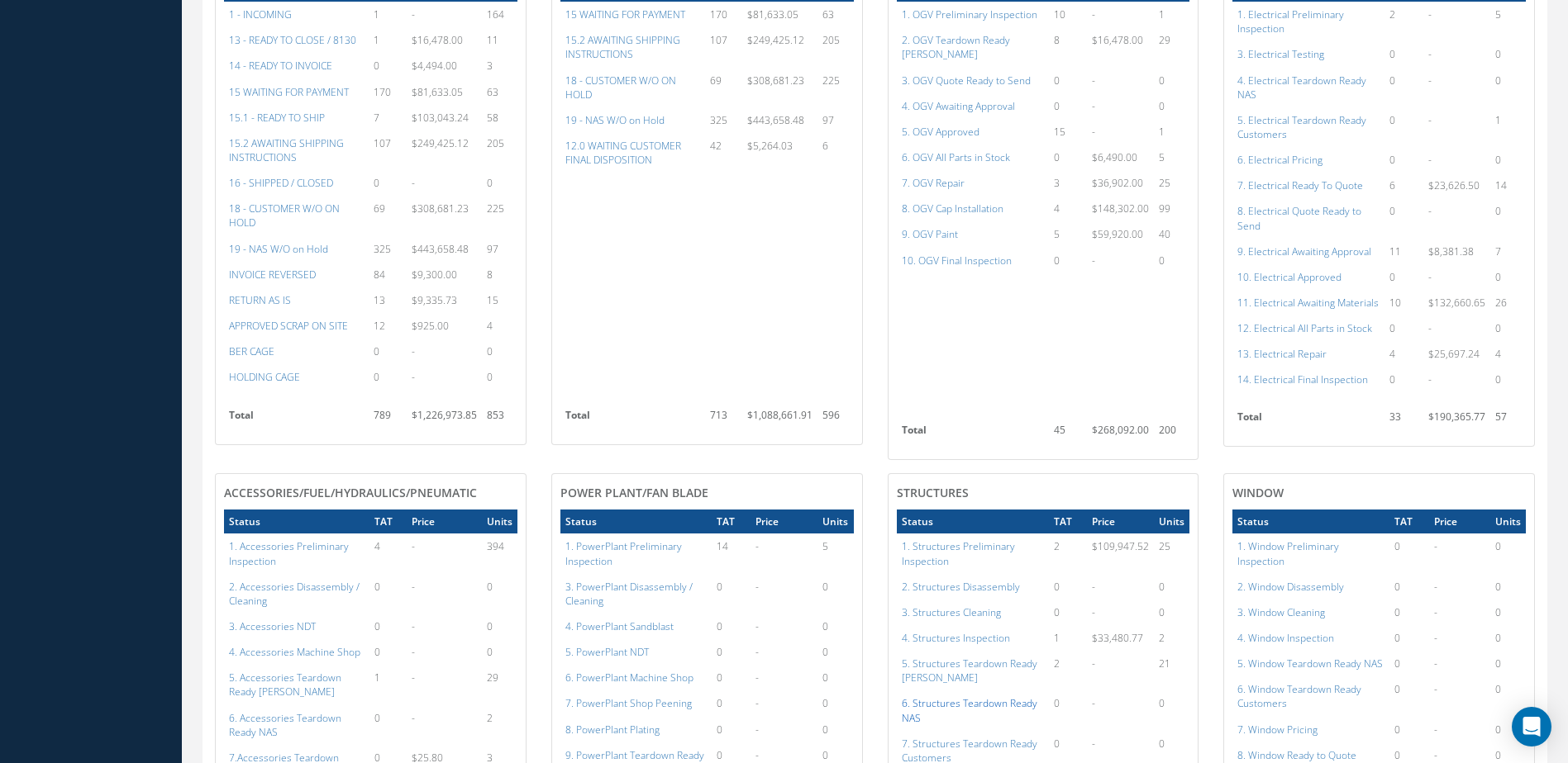
scroll to position [1321, 0]
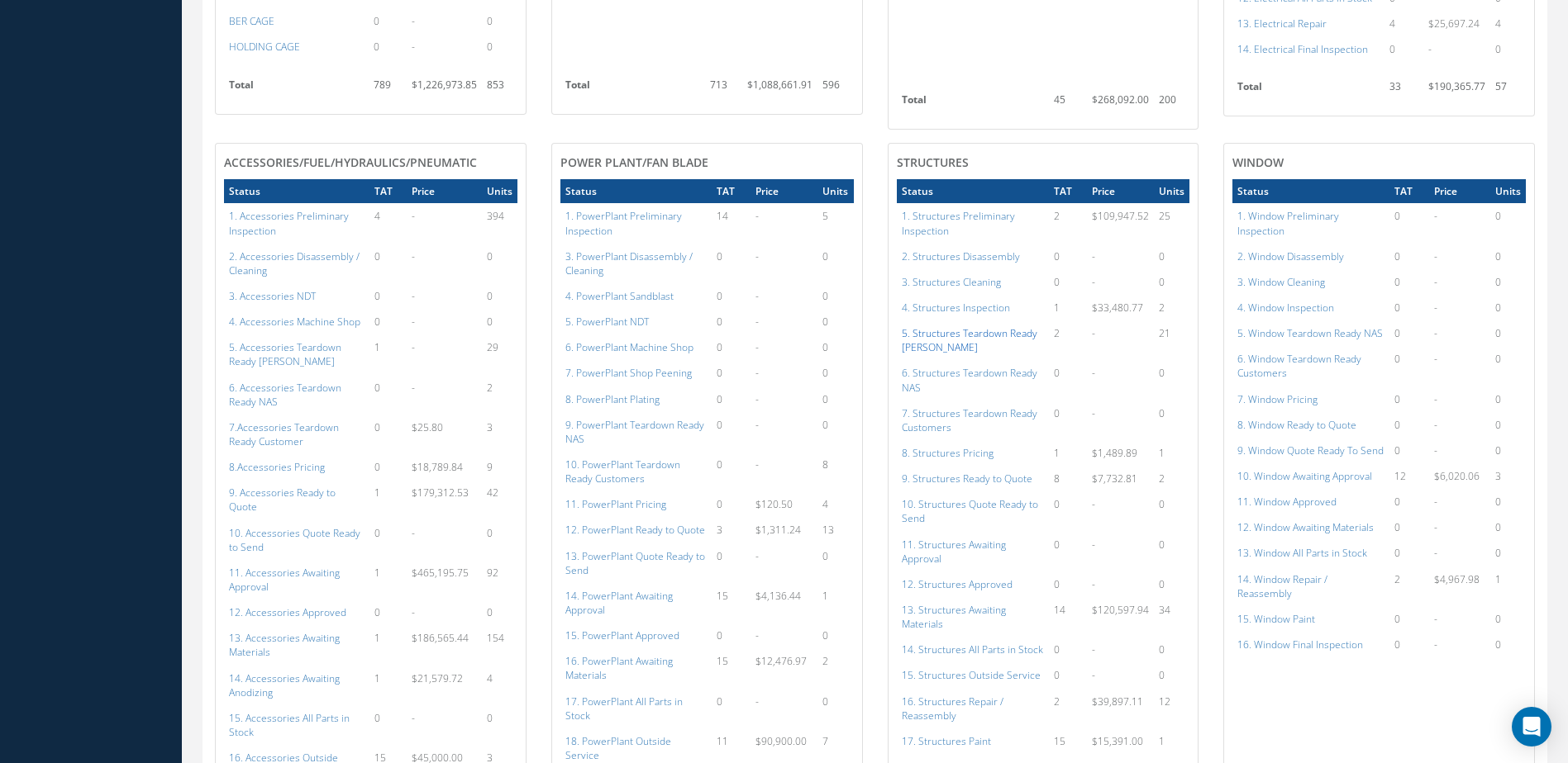
click at [992, 332] on a=145&excludeInternalCustomer=false&excludeInvoicedOrClosed=true&shop_id=3&filtersHidded"] "5. Structures Teardown Ready [PERSON_NAME]" at bounding box center [969, 340] width 135 height 28
click at [314, 496] on a=109&excludeInternalCustomer=false&excludeInvoicedOrClosed=true&shop_id=14&filtersHidded"] "9. Accessories Ready to Quote" at bounding box center [282, 499] width 106 height 28
click at [645, 530] on a=131&excludeInternalCustomer=false&excludeInvoicedOrClosed=true&shop_id=15&filtersHidded"] "12. PowerPlant Ready to Quote" at bounding box center [635, 530] width 140 height 14
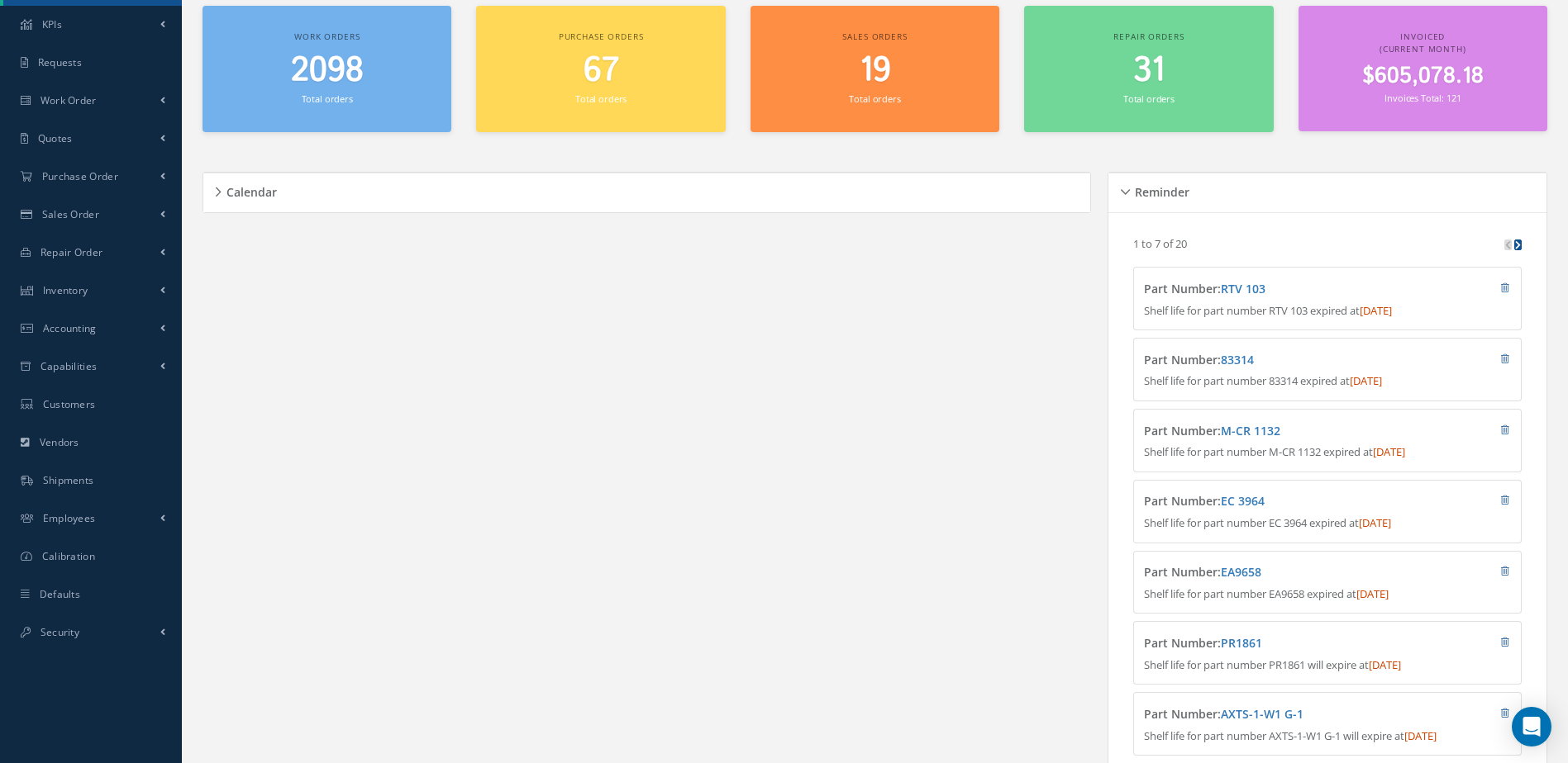
scroll to position [0, 0]
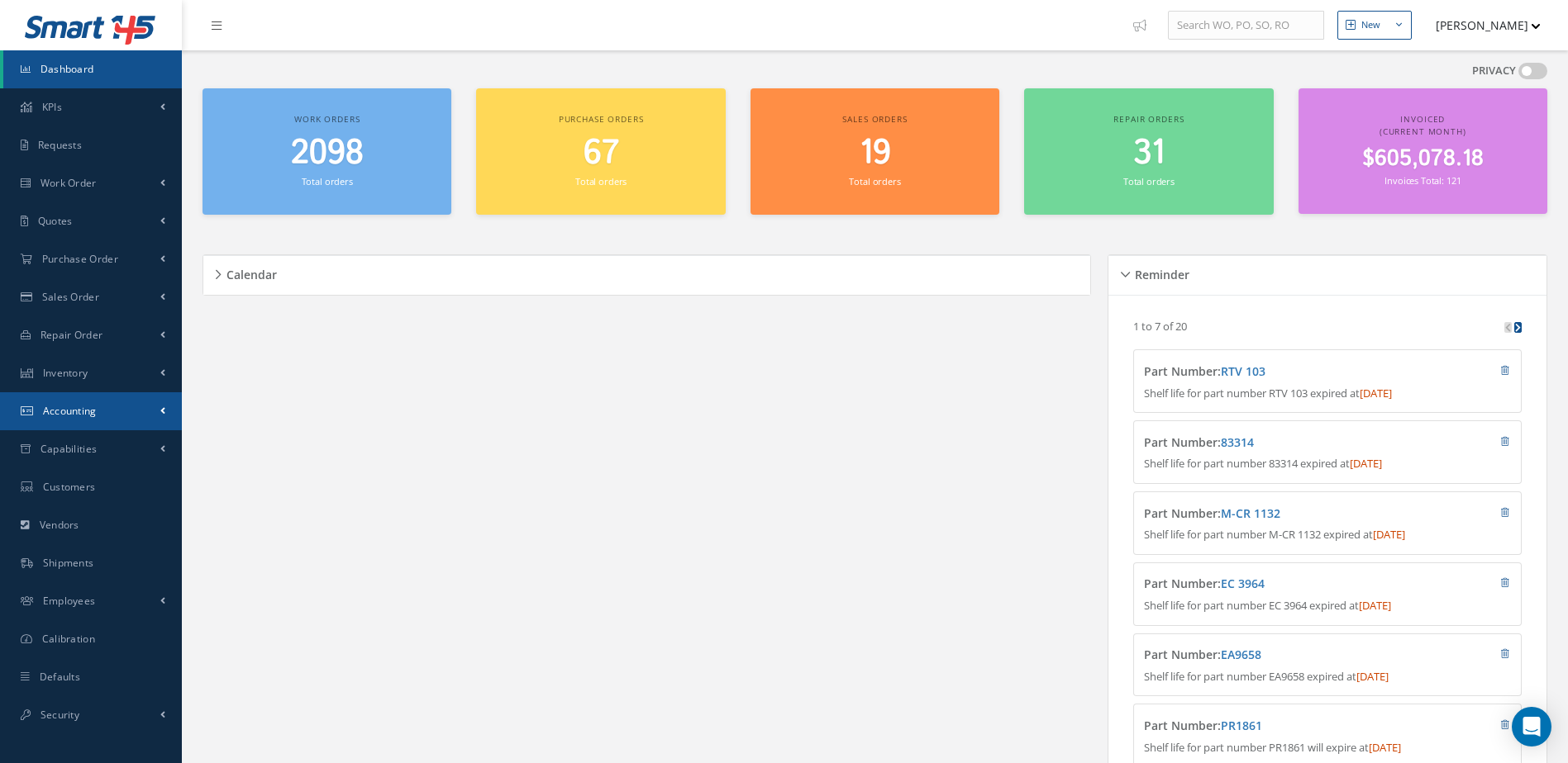
click at [81, 414] on span "Accounting" at bounding box center [69, 411] width 54 height 14
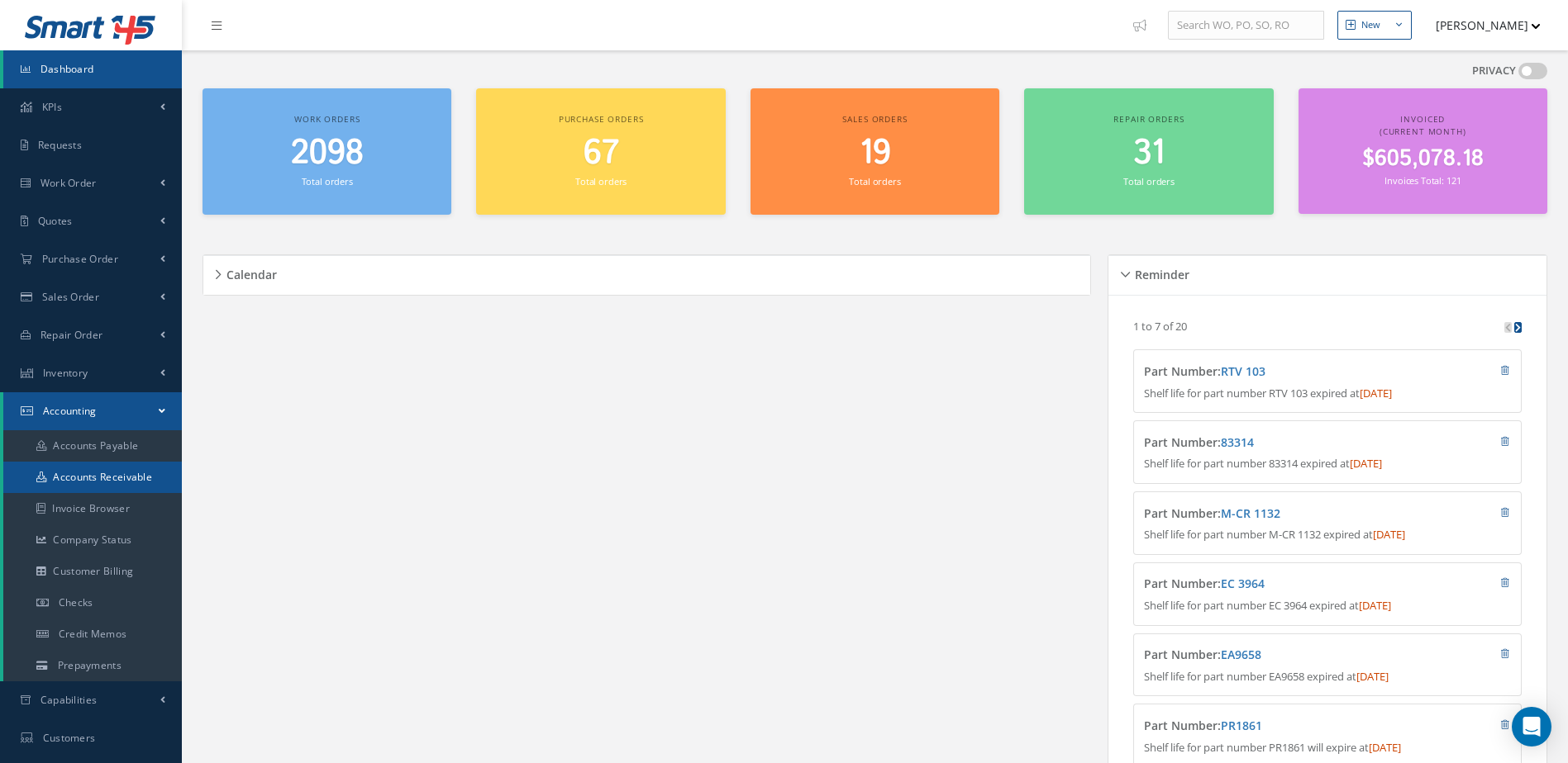
click at [116, 474] on link "Accounts Receivable" at bounding box center [93, 477] width 178 height 32
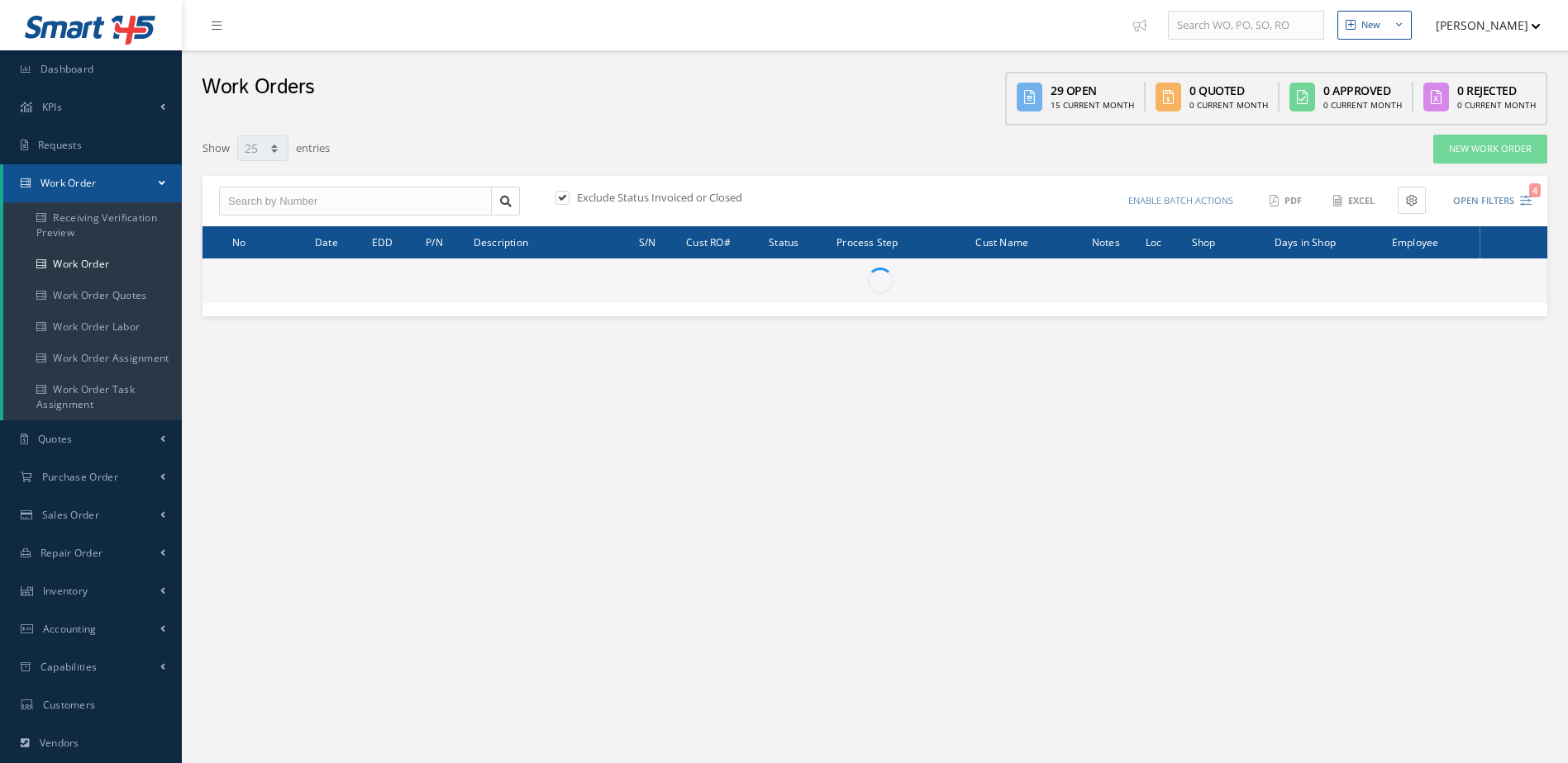
select select "25"
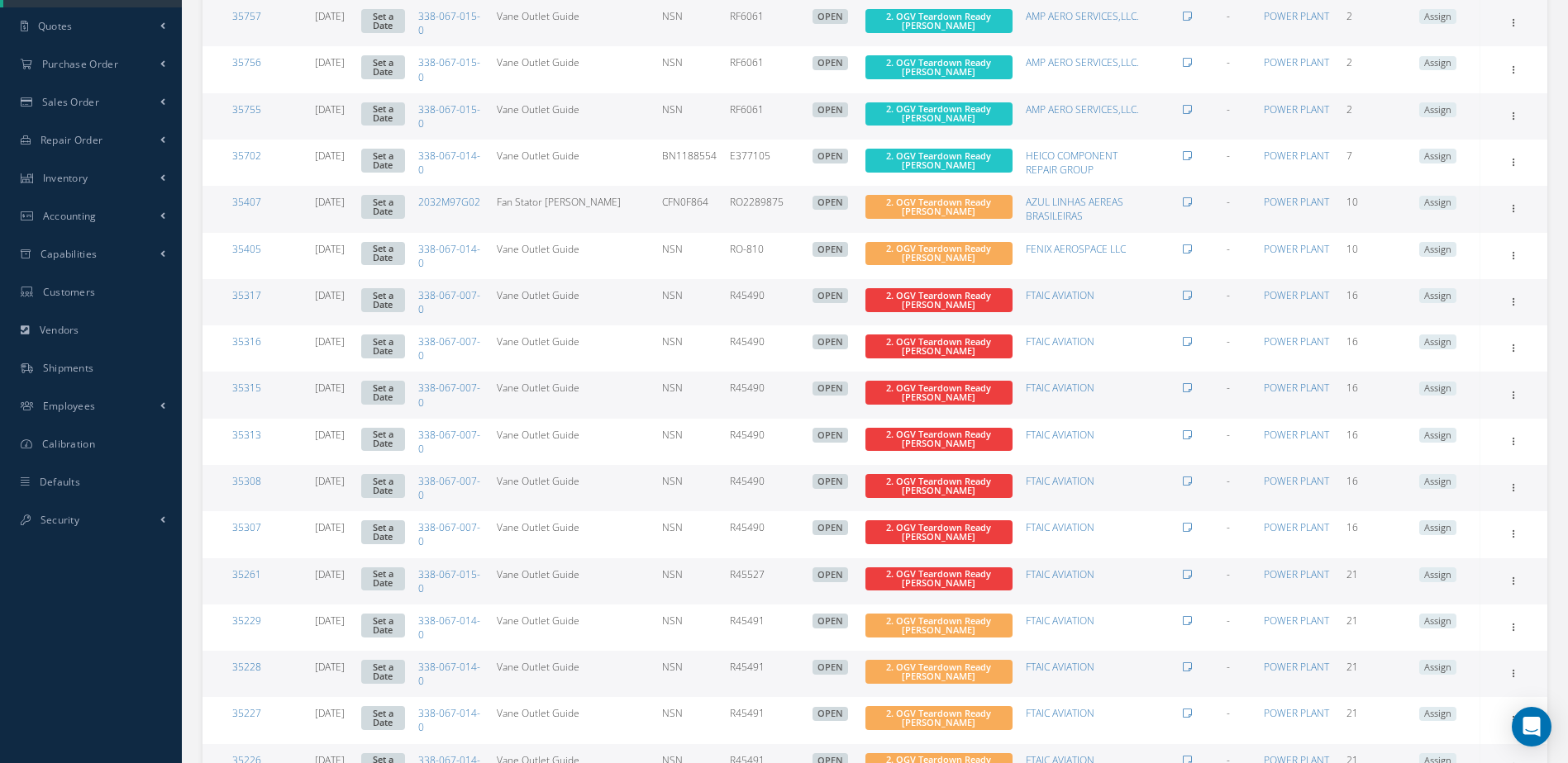
scroll to position [82, 0]
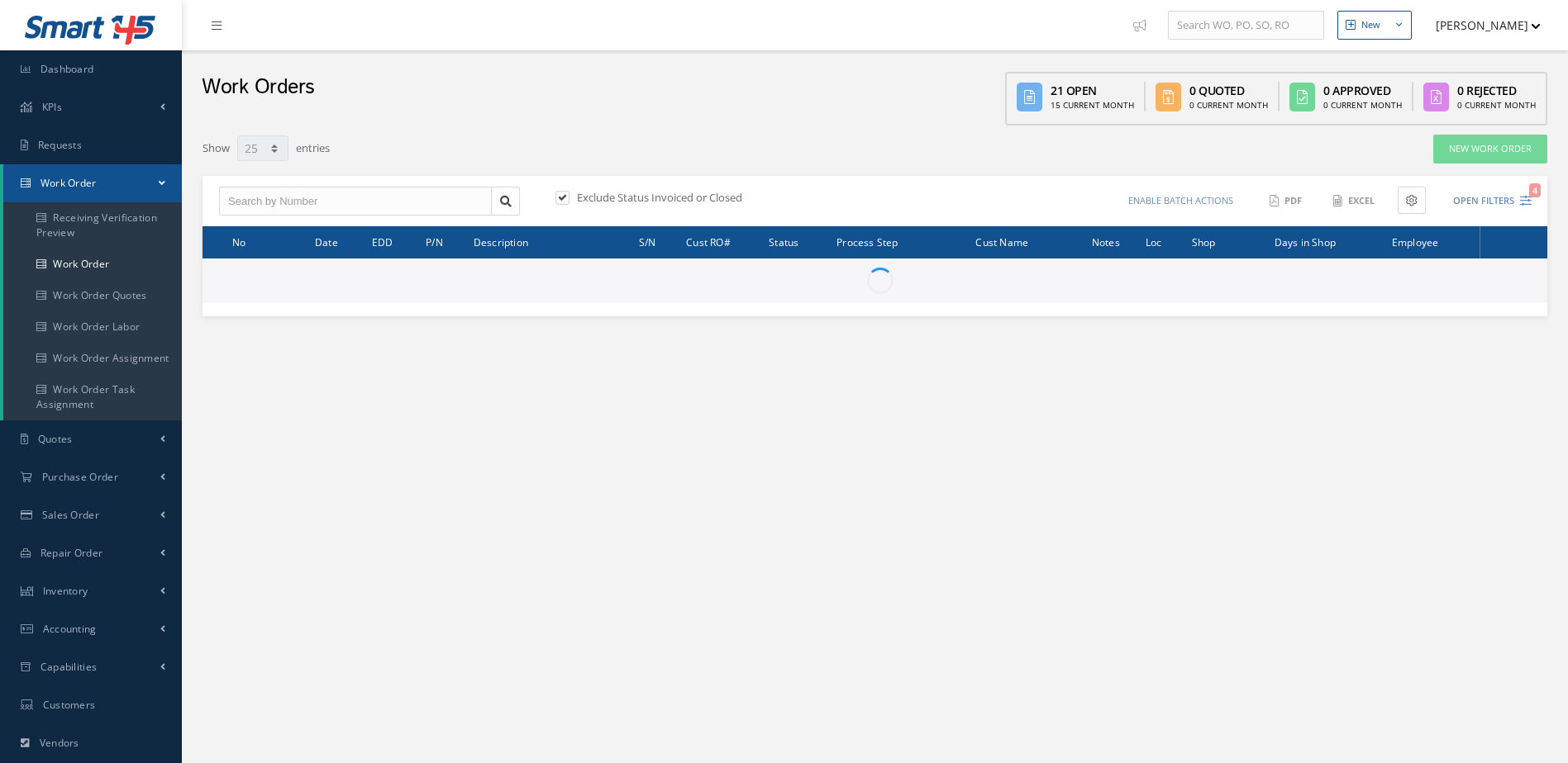
select select "25"
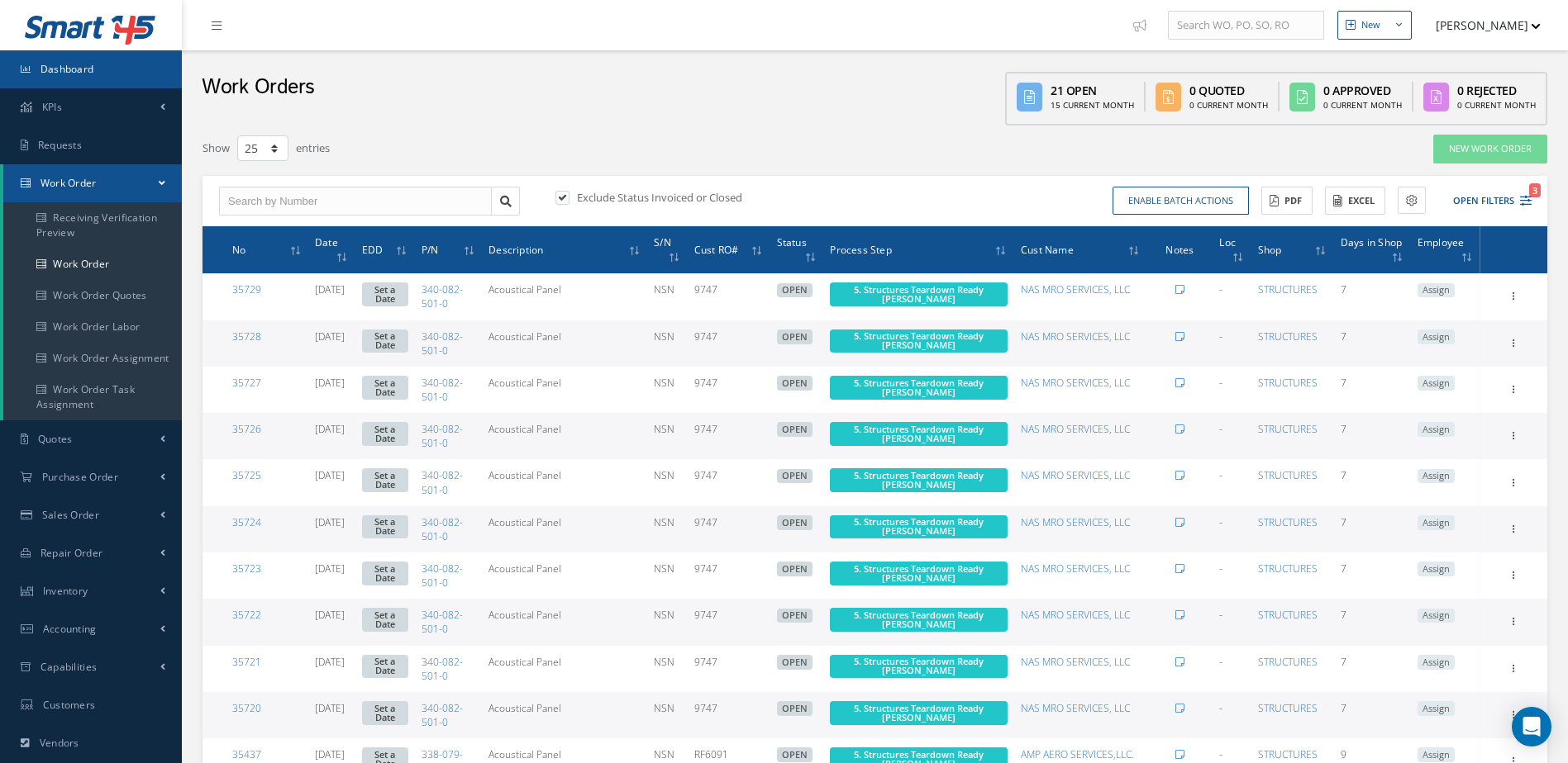
click at [96, 64] on link "Dashboard" at bounding box center [91, 69] width 182 height 38
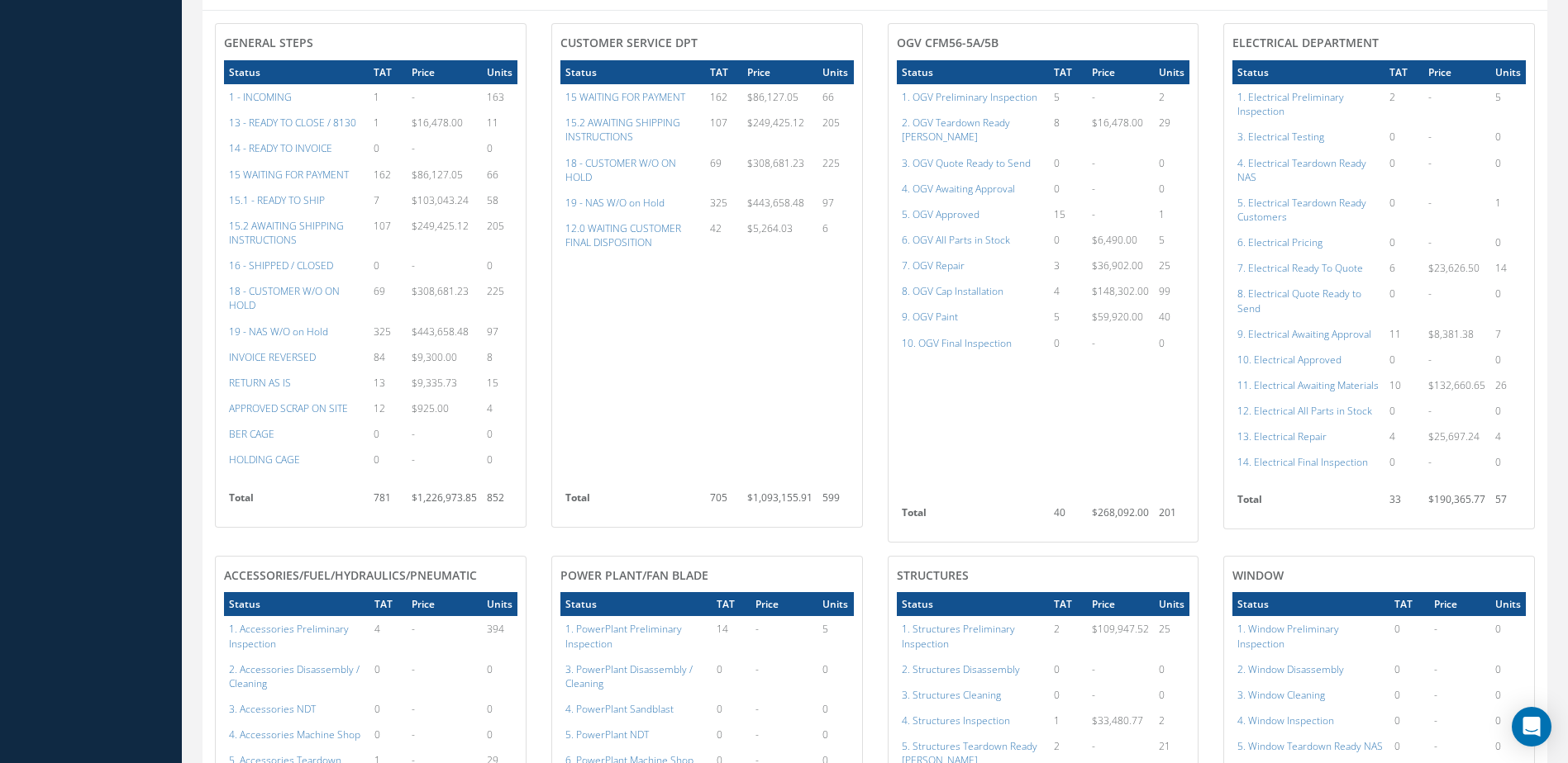
scroll to position [1156, 0]
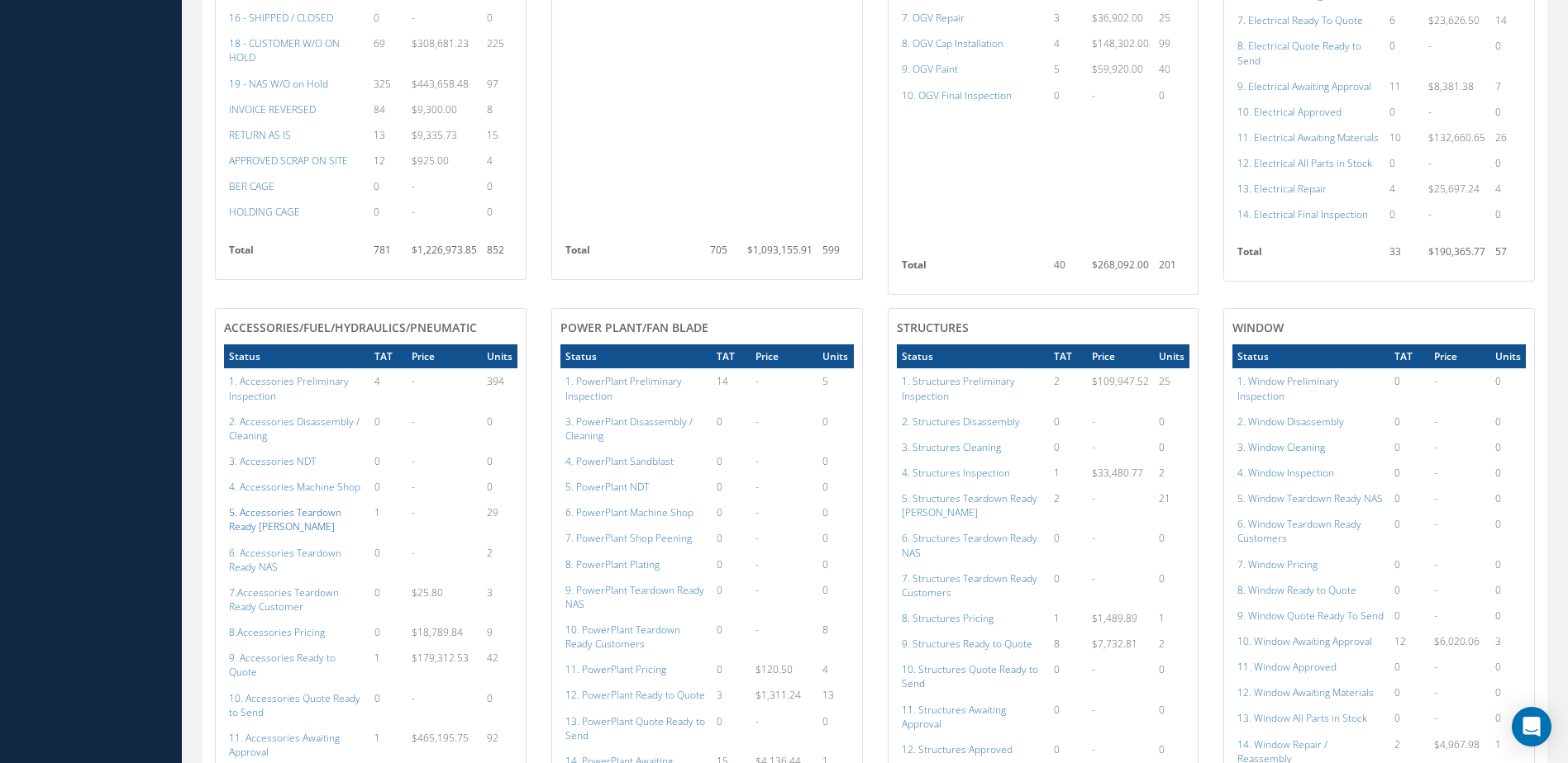
click at [269, 521] on a=105&excludeInternalCustomer=false&excludeInvoicedOrClosed=true&shop_id=14&filtersHidded"] "5. Accessories Teardown Ready [PERSON_NAME]" at bounding box center [284, 519] width 112 height 28
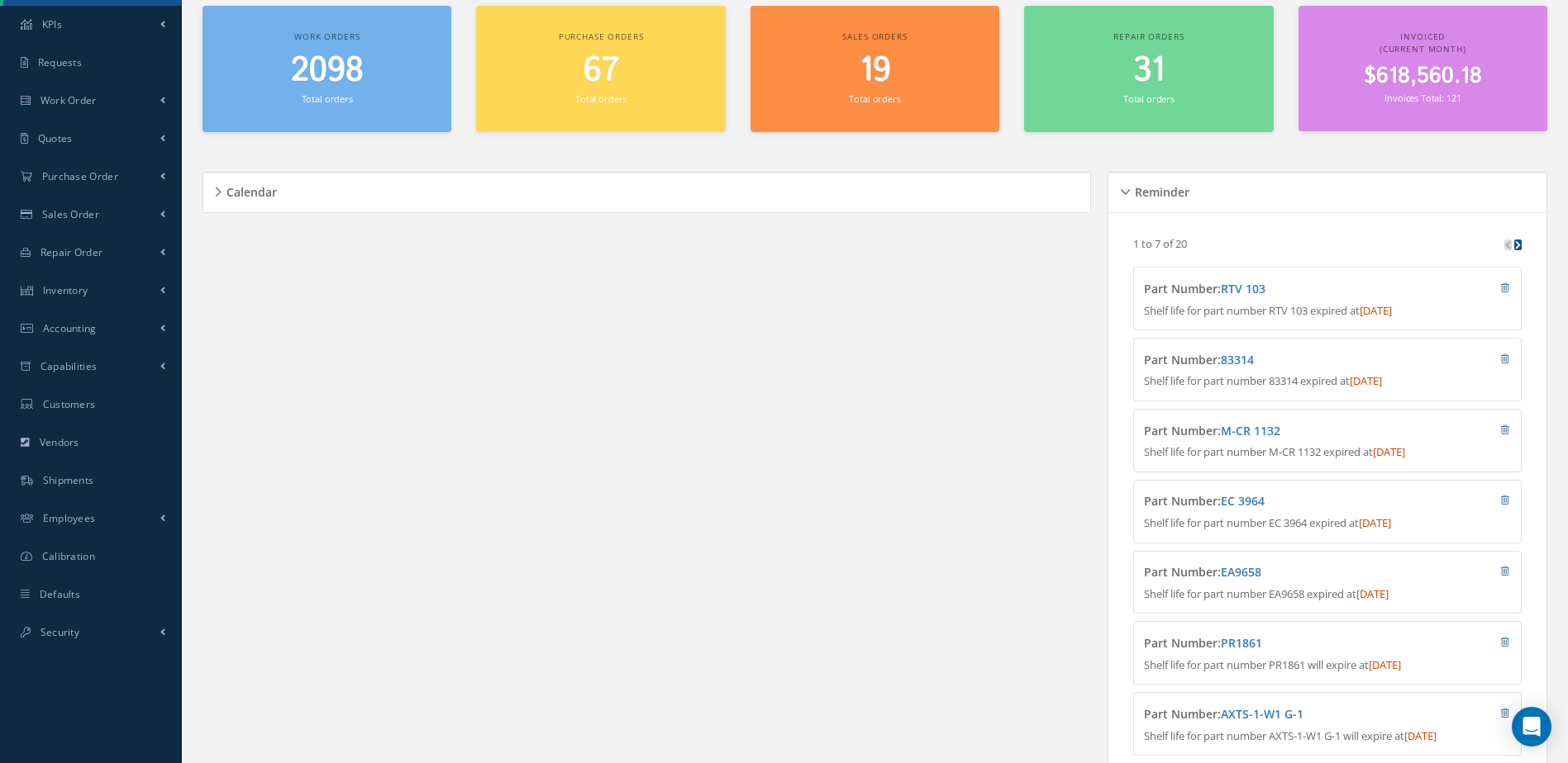
scroll to position [0, 0]
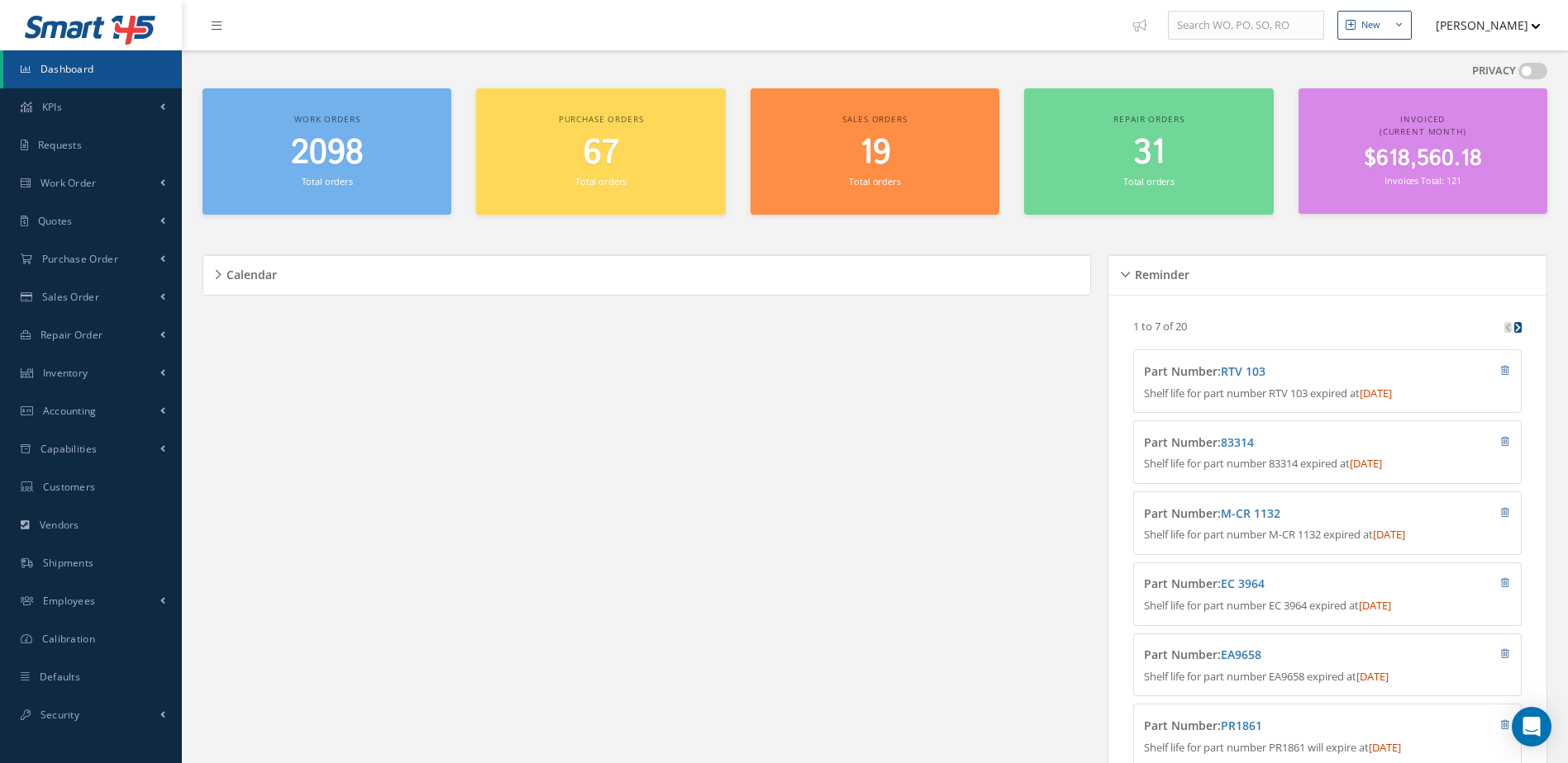
click at [129, 61] on link "Dashboard" at bounding box center [93, 69] width 178 height 38
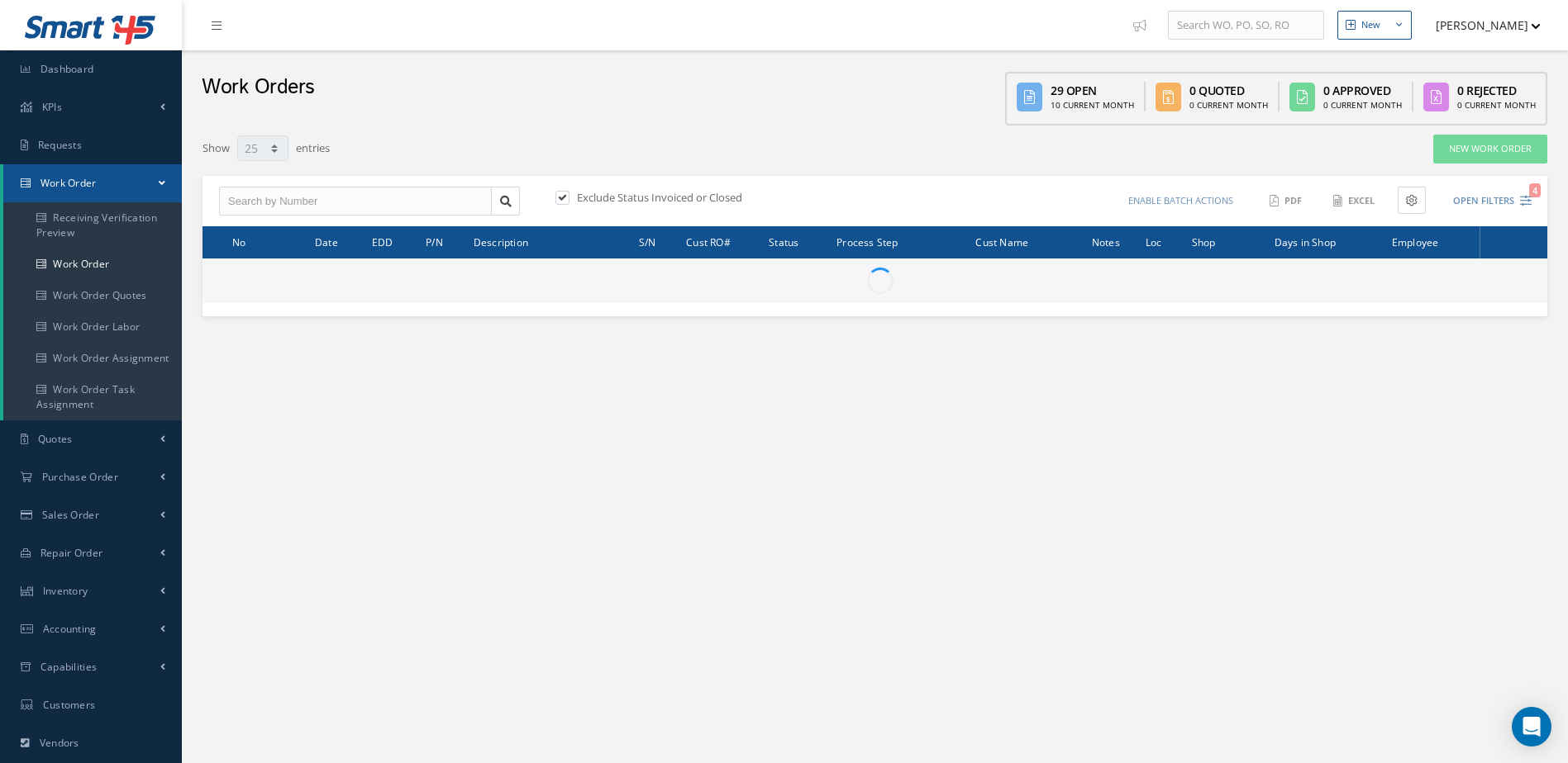
select select "25"
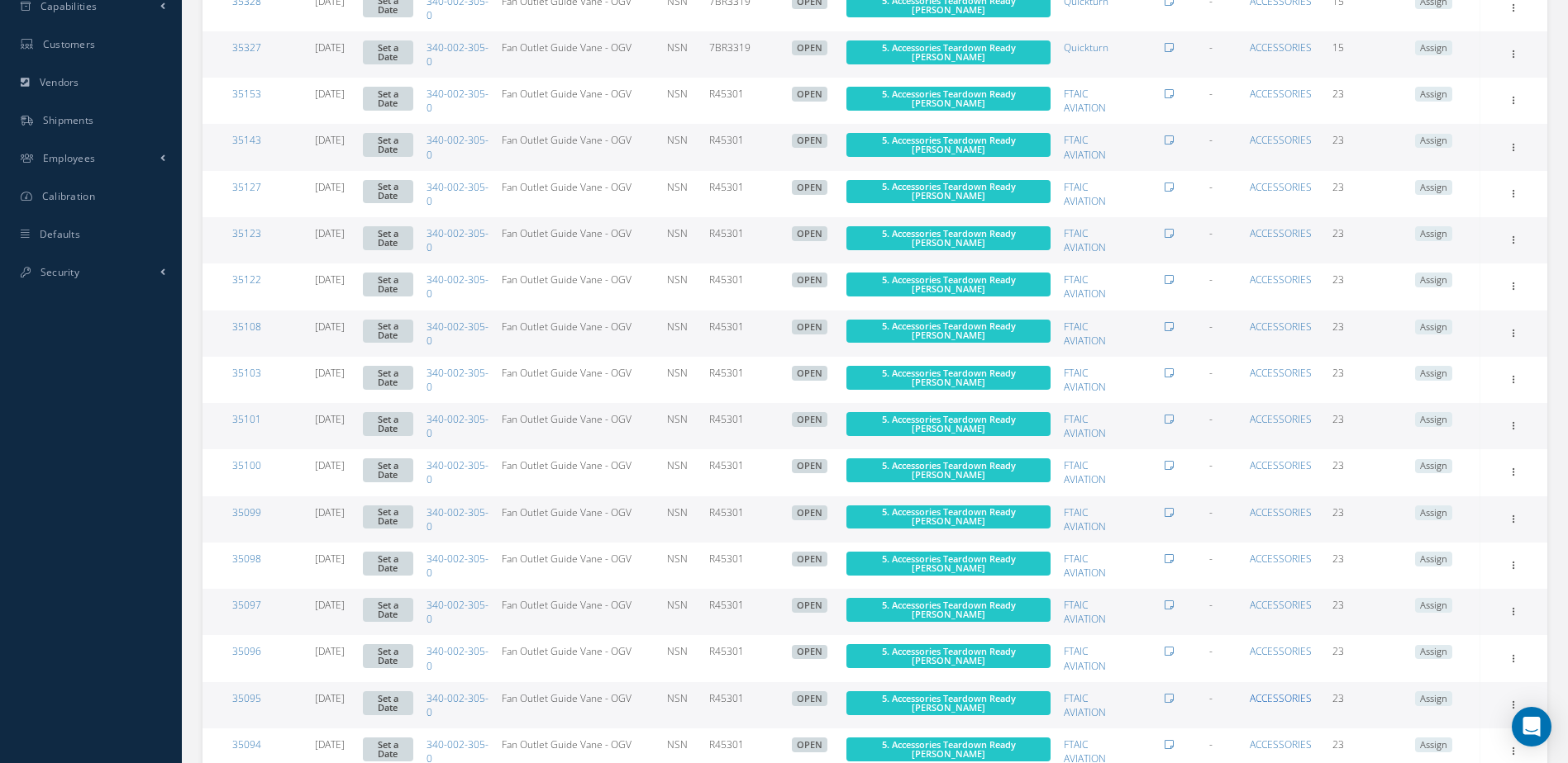
scroll to position [799, 0]
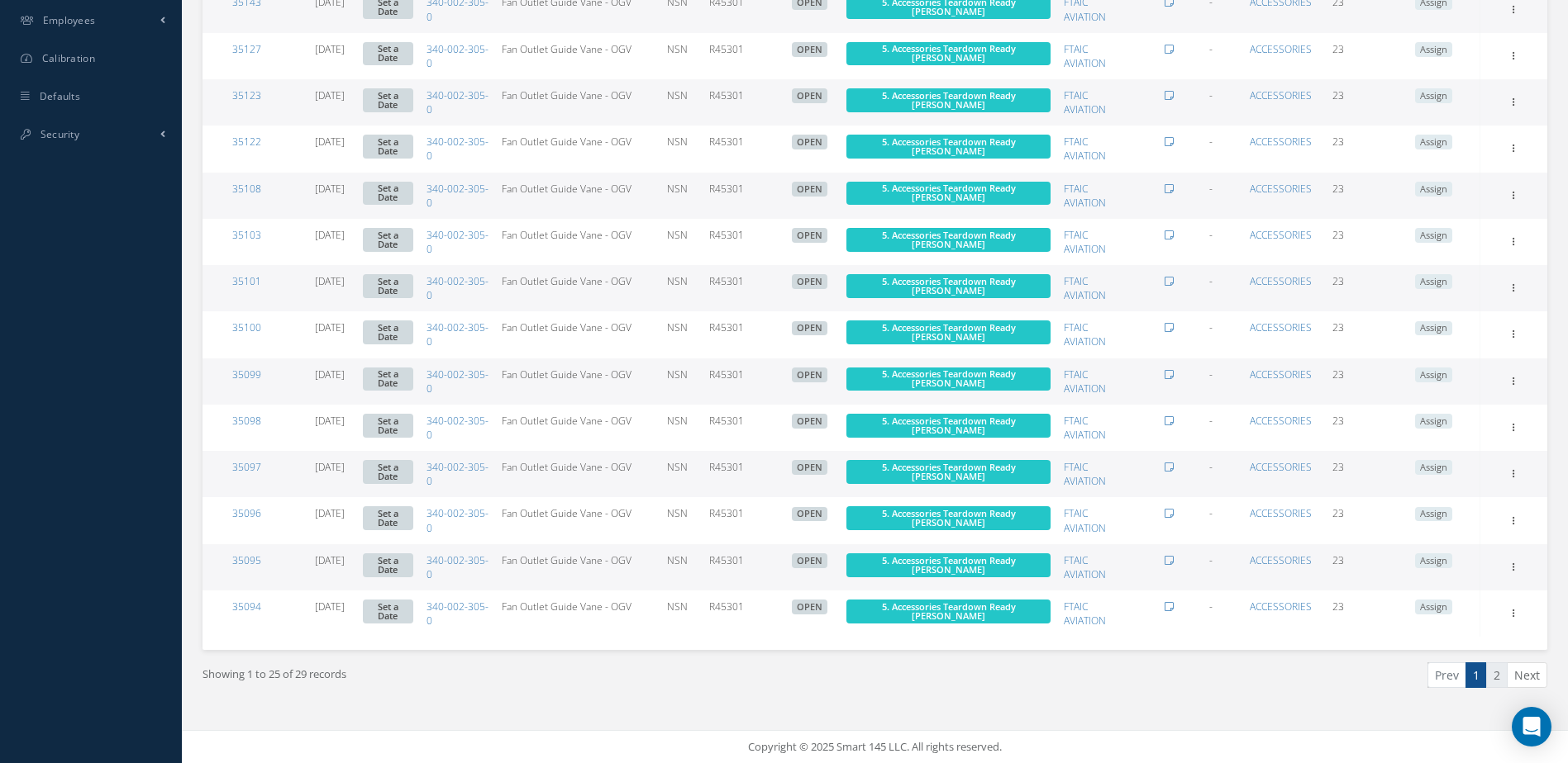
click at [1494, 675] on link "2" at bounding box center [1496, 676] width 21 height 26
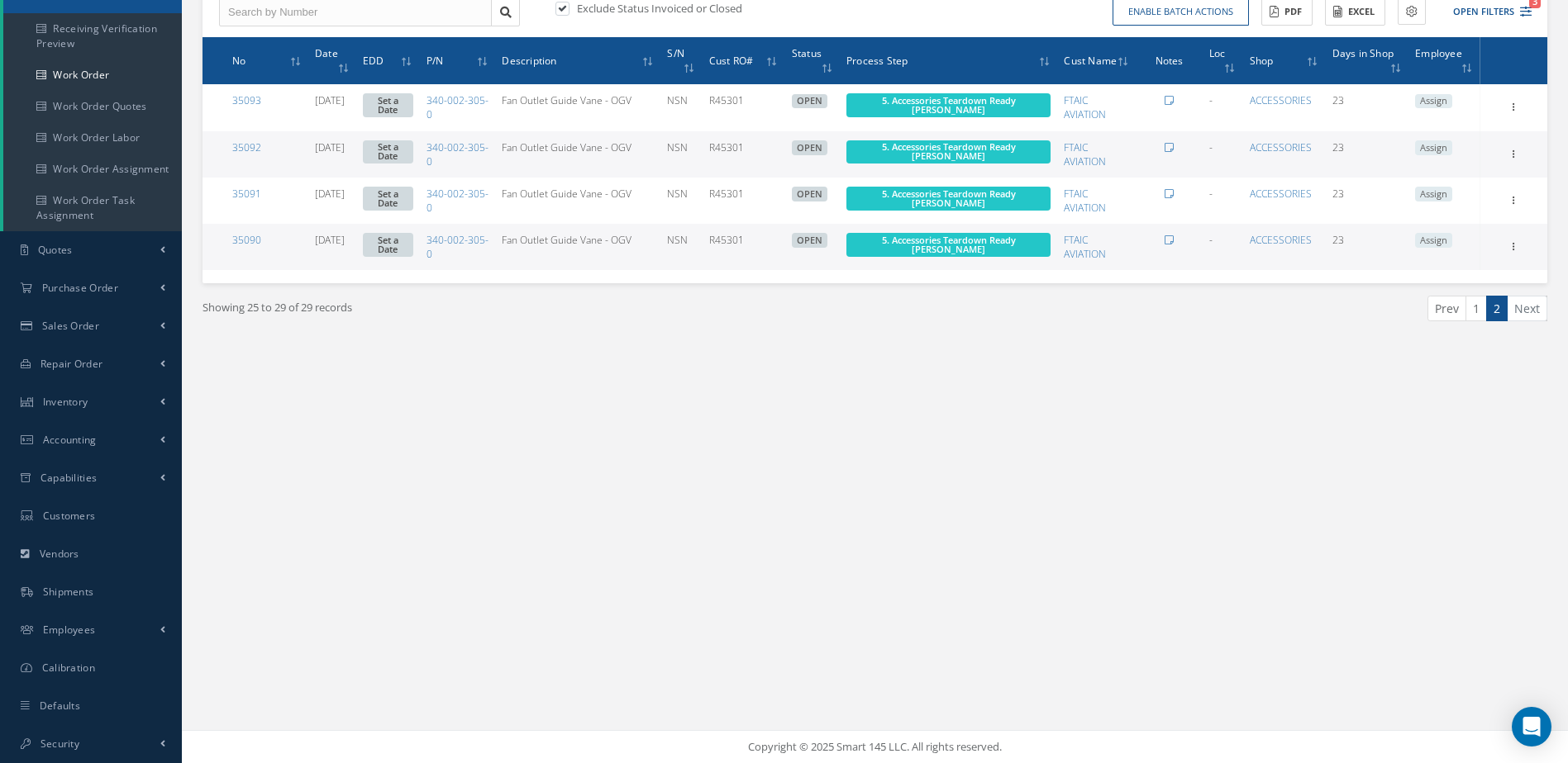
scroll to position [0, 0]
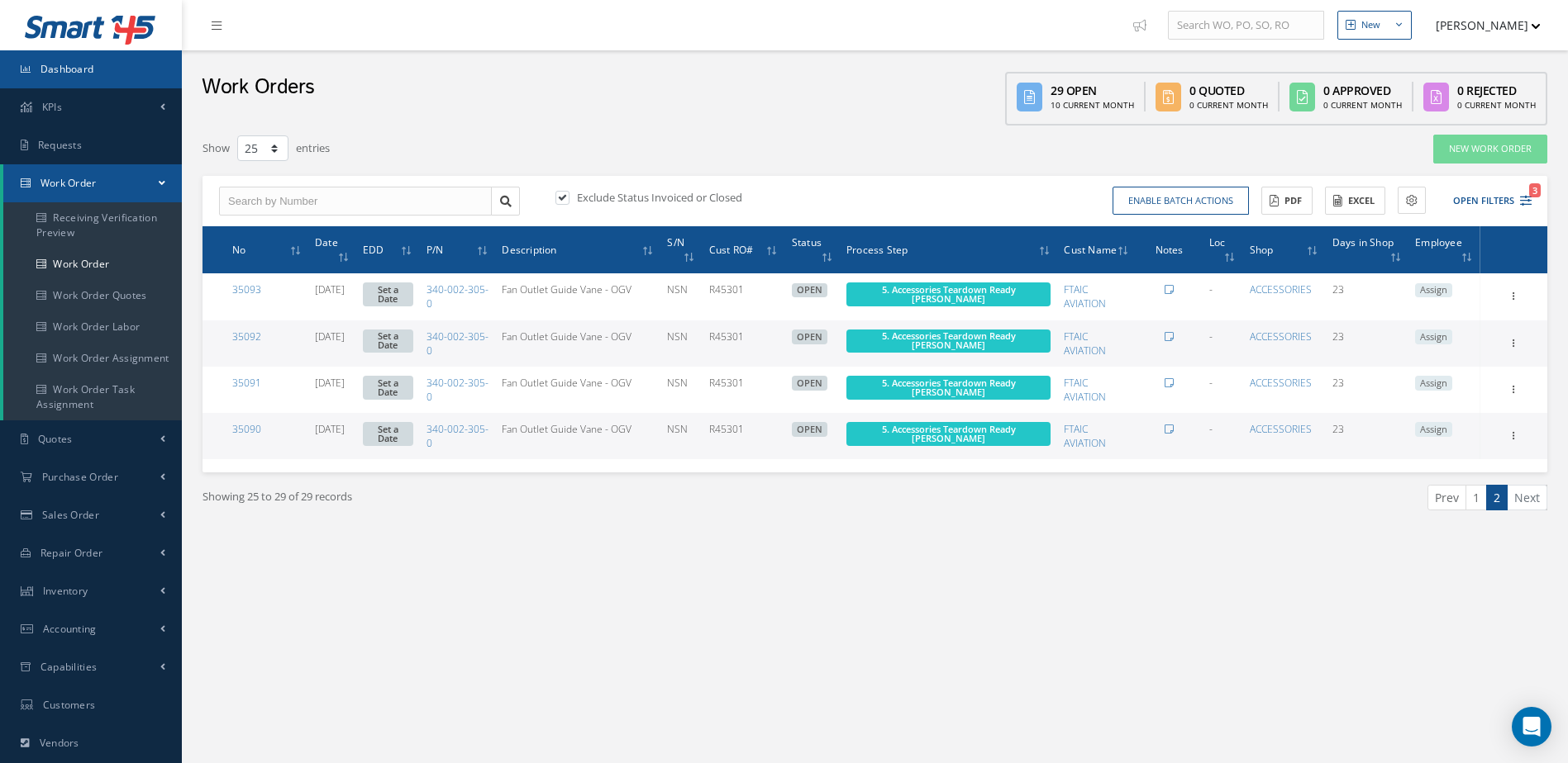
click at [99, 60] on link "Dashboard" at bounding box center [91, 69] width 182 height 38
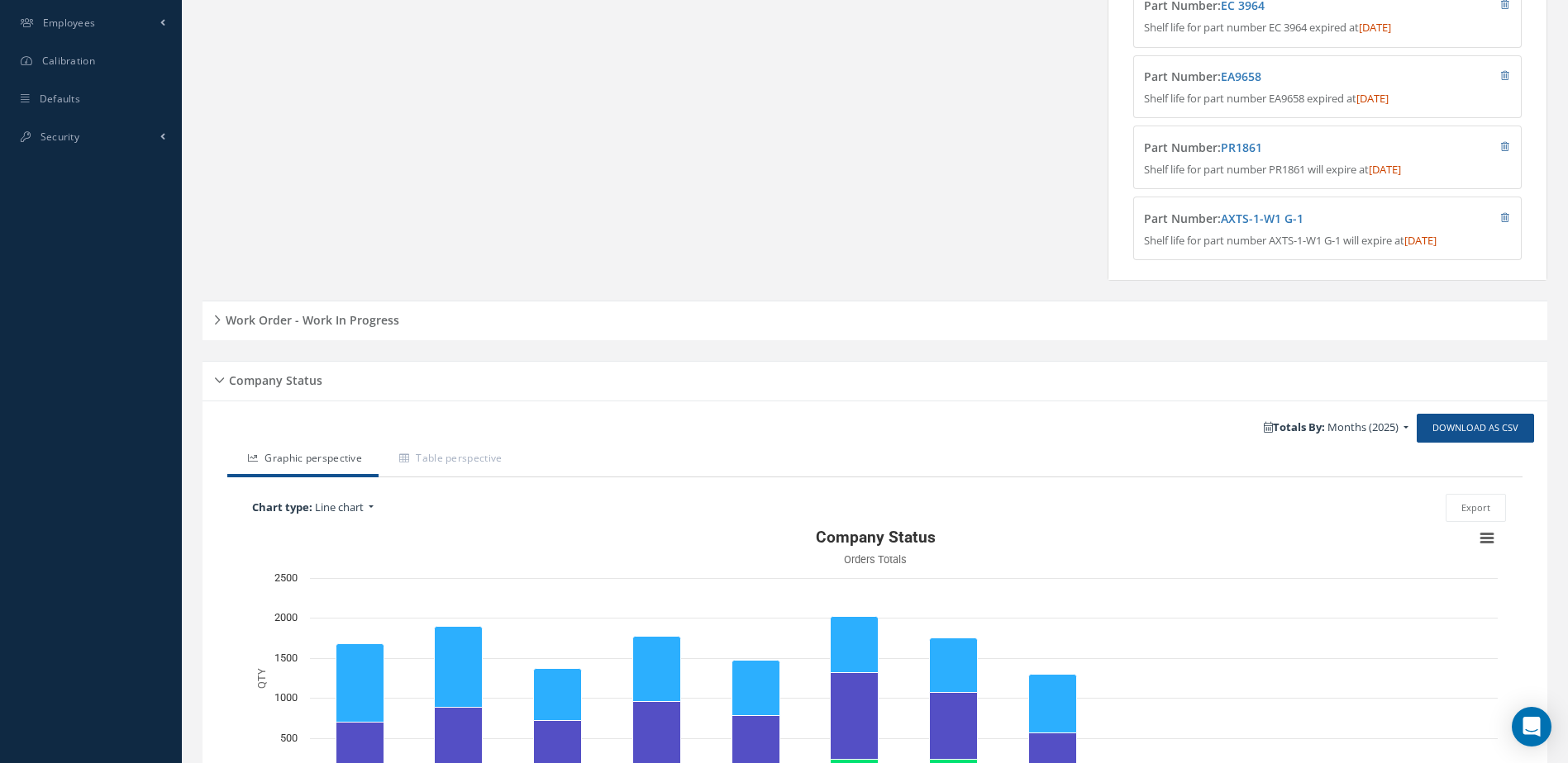
scroll to position [661, 0]
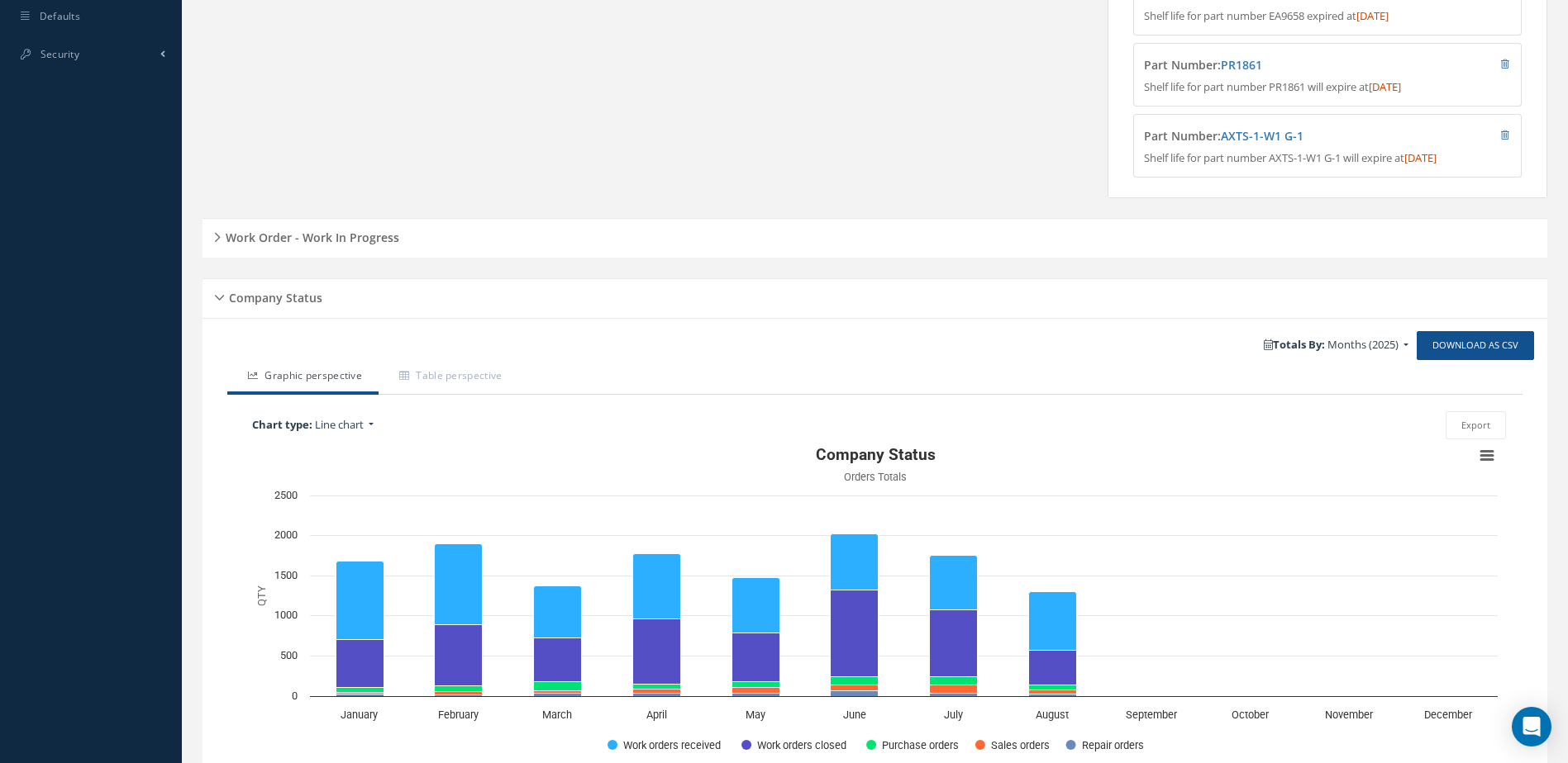
click at [320, 245] on h5 "Work Order - Work In Progress" at bounding box center [310, 235] width 178 height 20
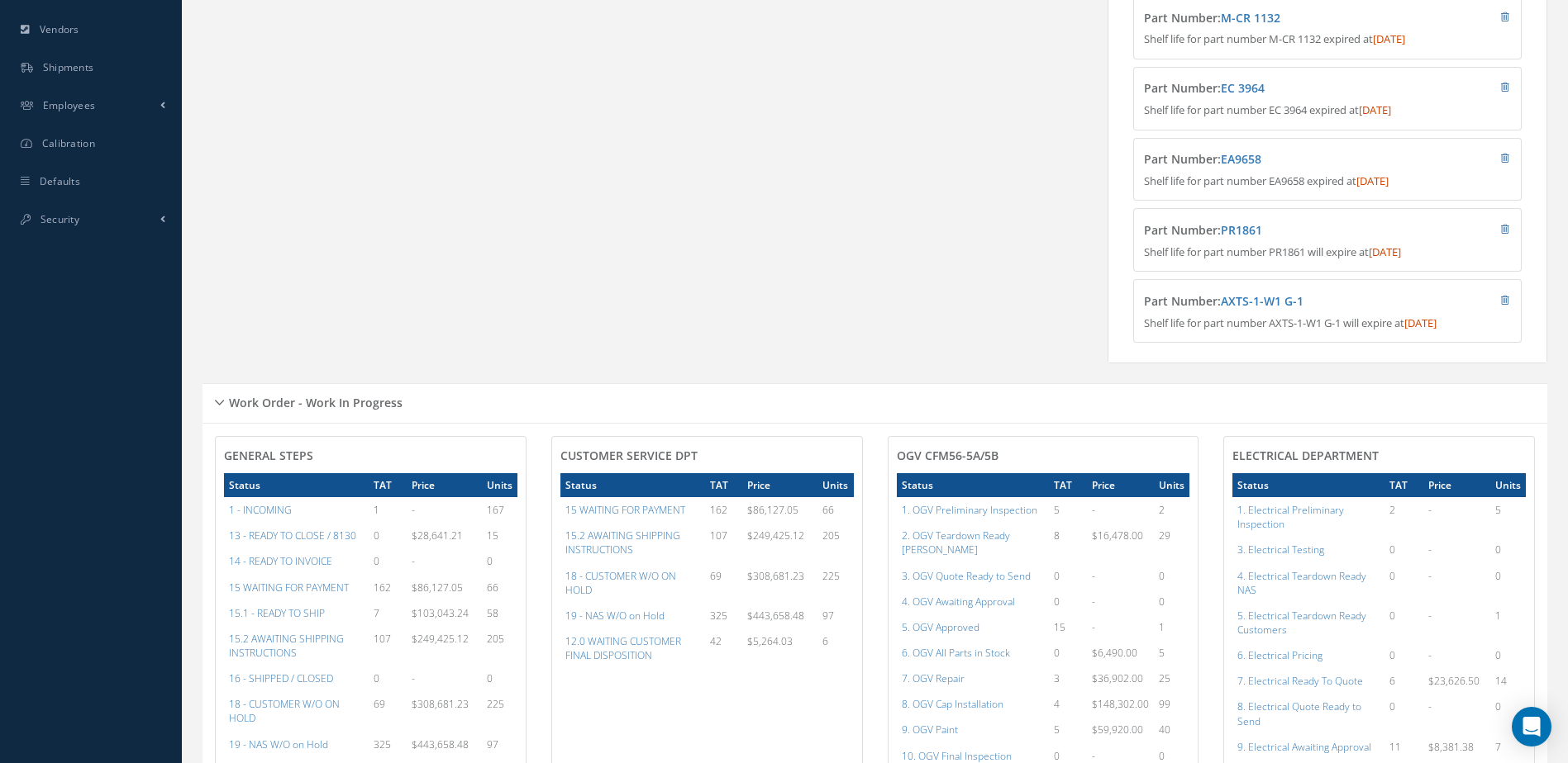
scroll to position [0, 0]
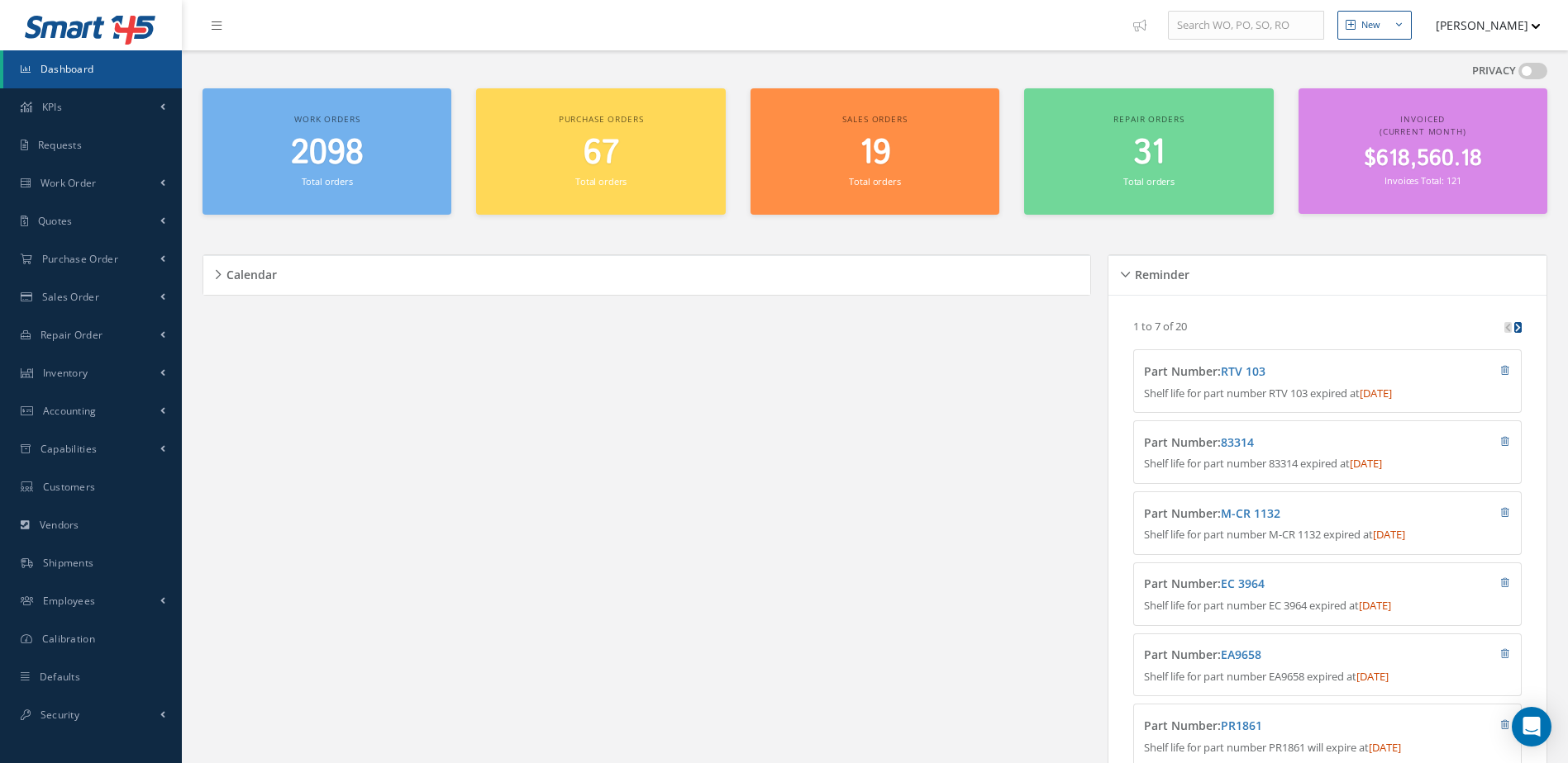
click at [75, 64] on span "Dashboard" at bounding box center [67, 69] width 54 height 14
click at [120, 53] on link "Dashboard" at bounding box center [93, 69] width 178 height 38
click at [109, 67] on link "Dashboard" at bounding box center [93, 69] width 178 height 38
click at [352, 188] on div "2098 Total orders" at bounding box center [326, 162] width 232 height 57
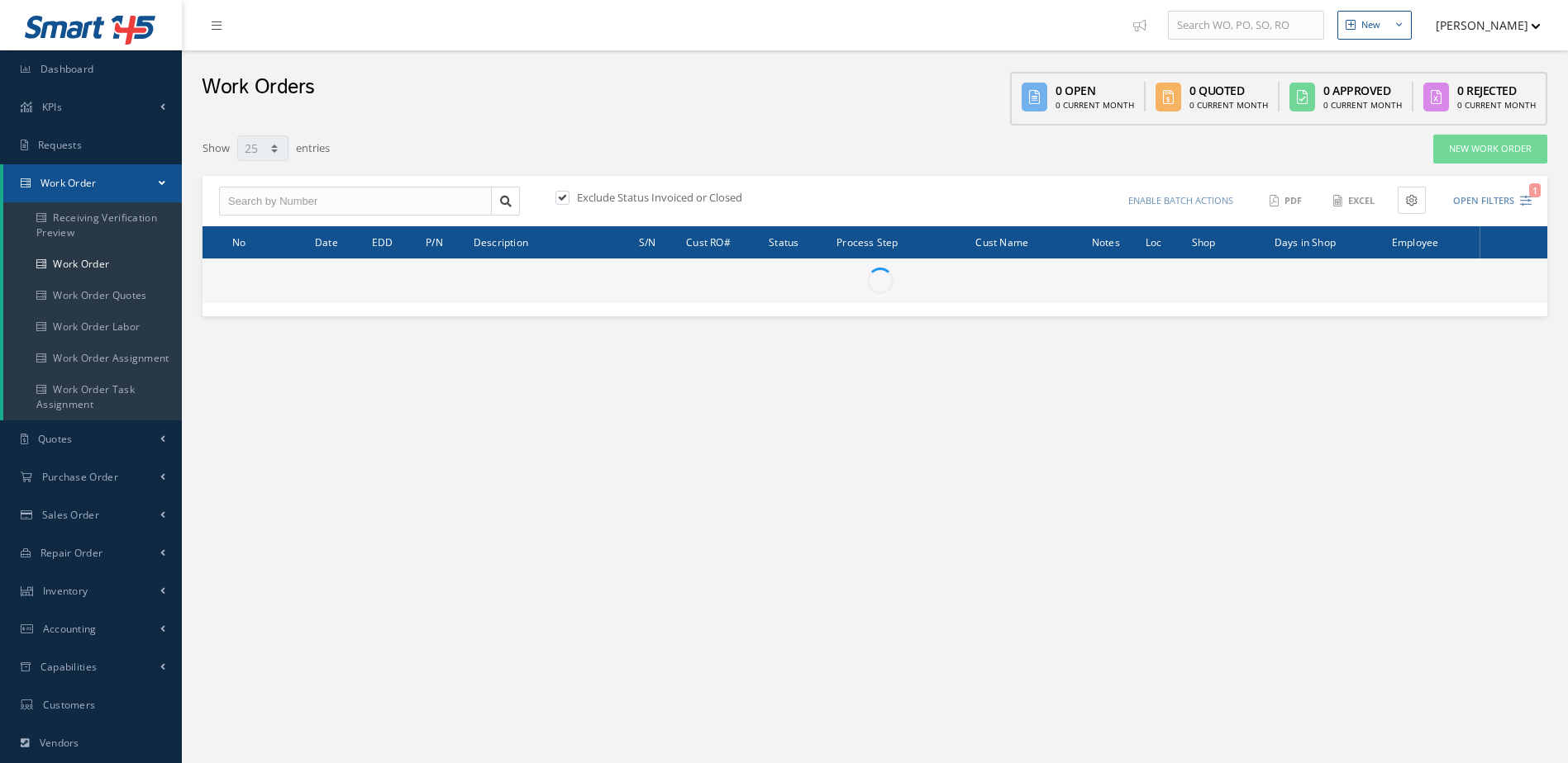
select select "25"
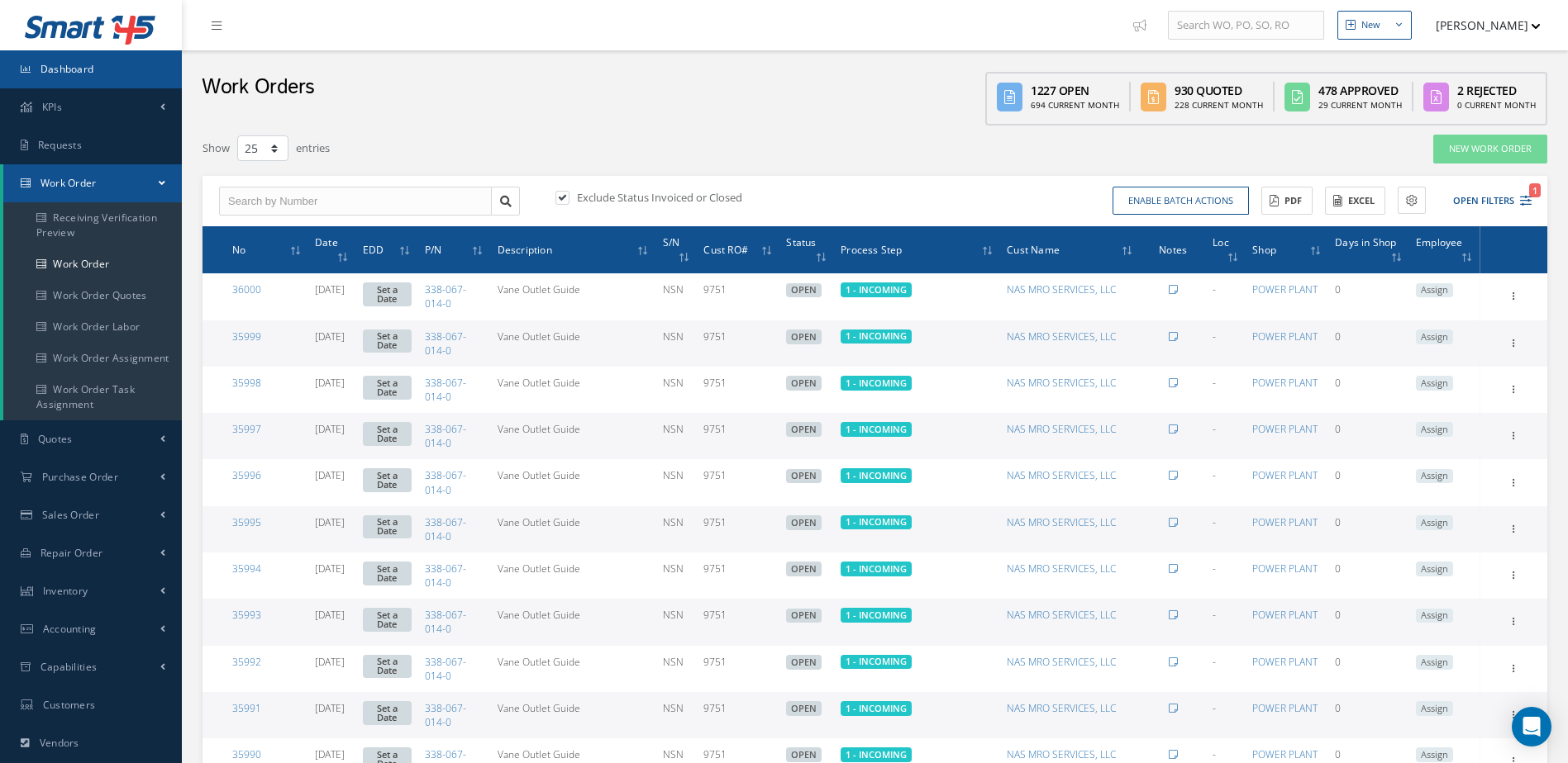
click at [66, 68] on span "Dashboard" at bounding box center [67, 69] width 54 height 14
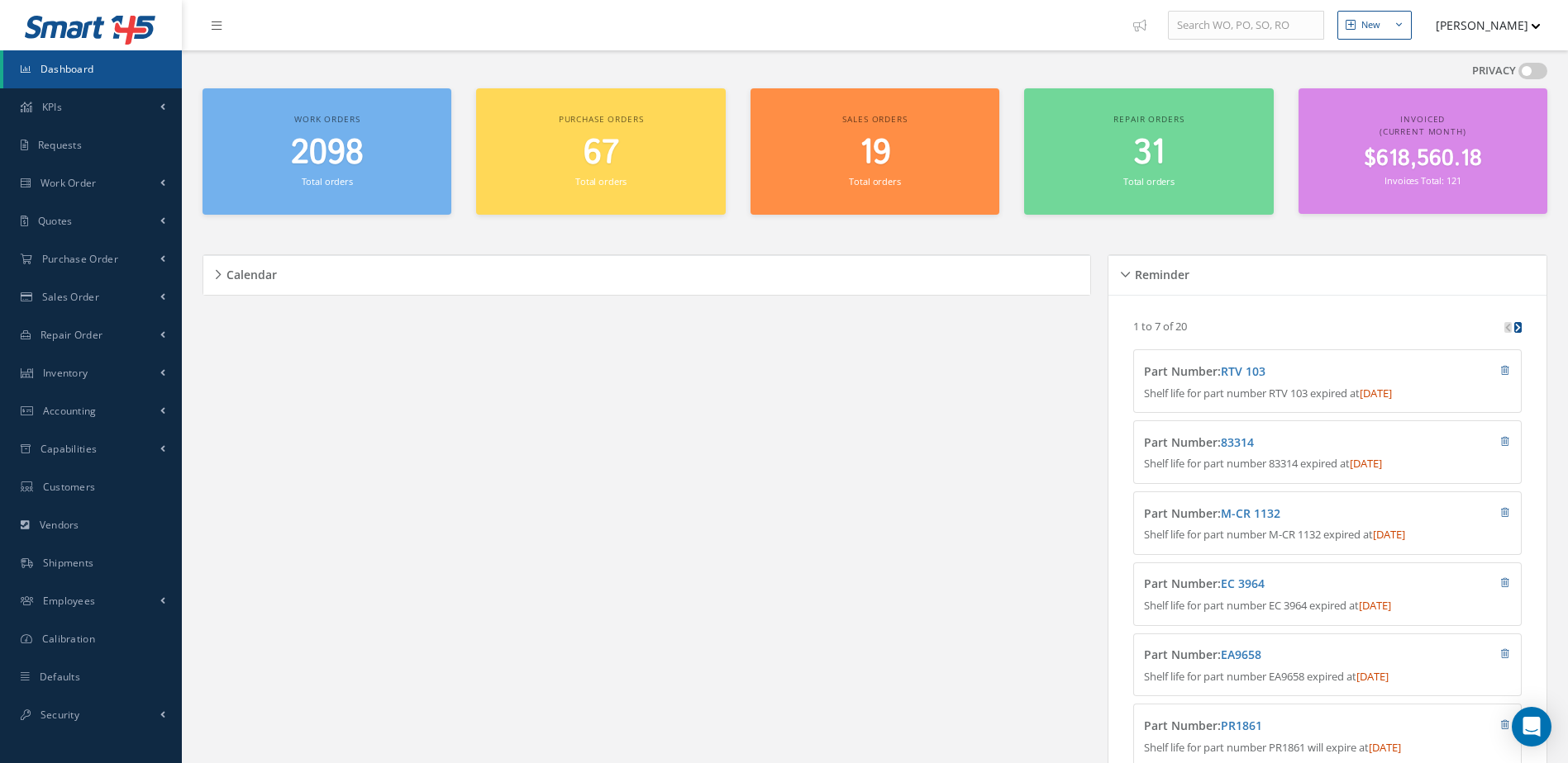
click at [334, 155] on span "2098" at bounding box center [327, 152] width 73 height 47
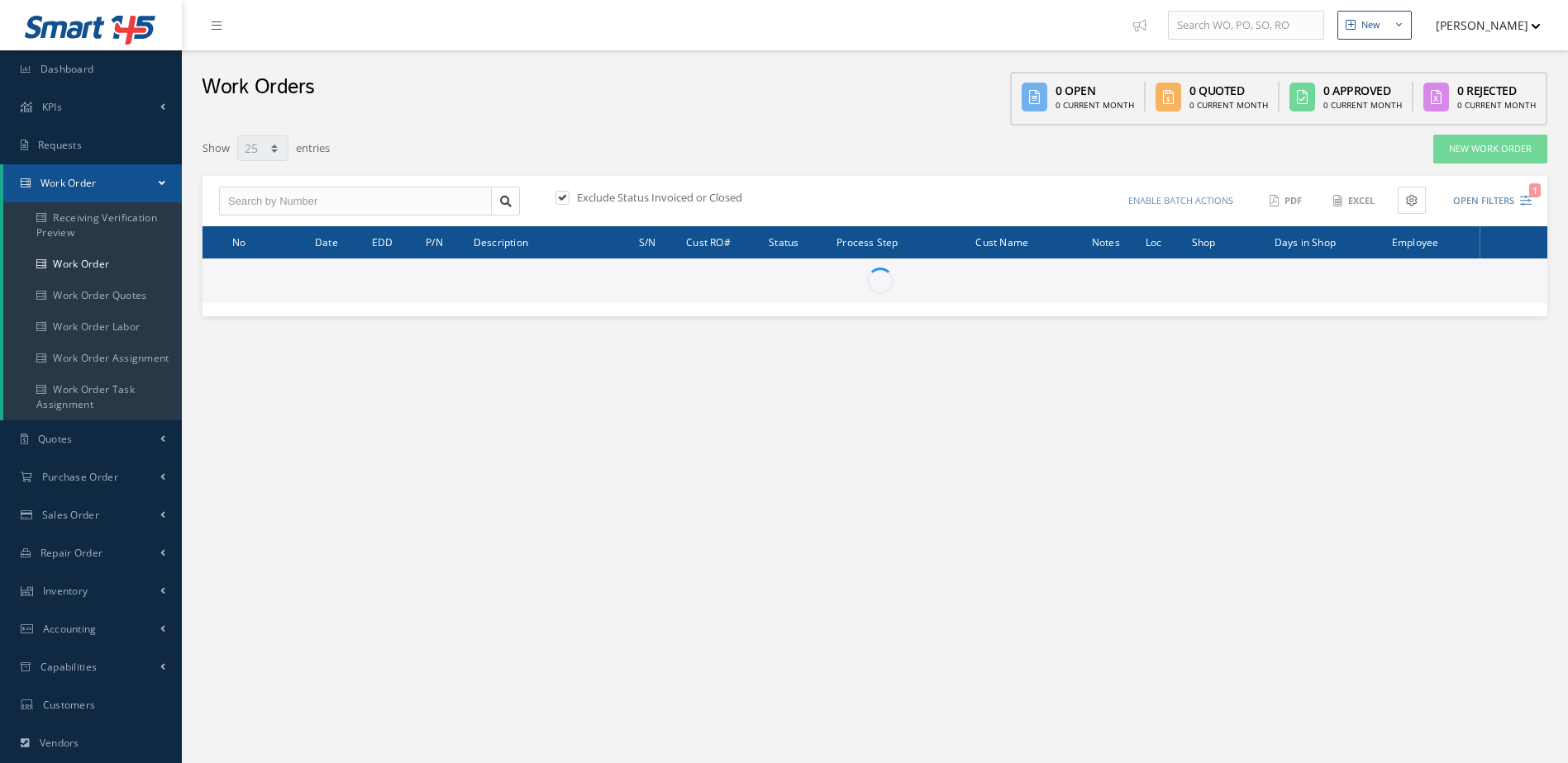
select select "25"
type input "All Work Request"
type input "All Work Performed"
type input "All Status"
type input "WO Part Status"
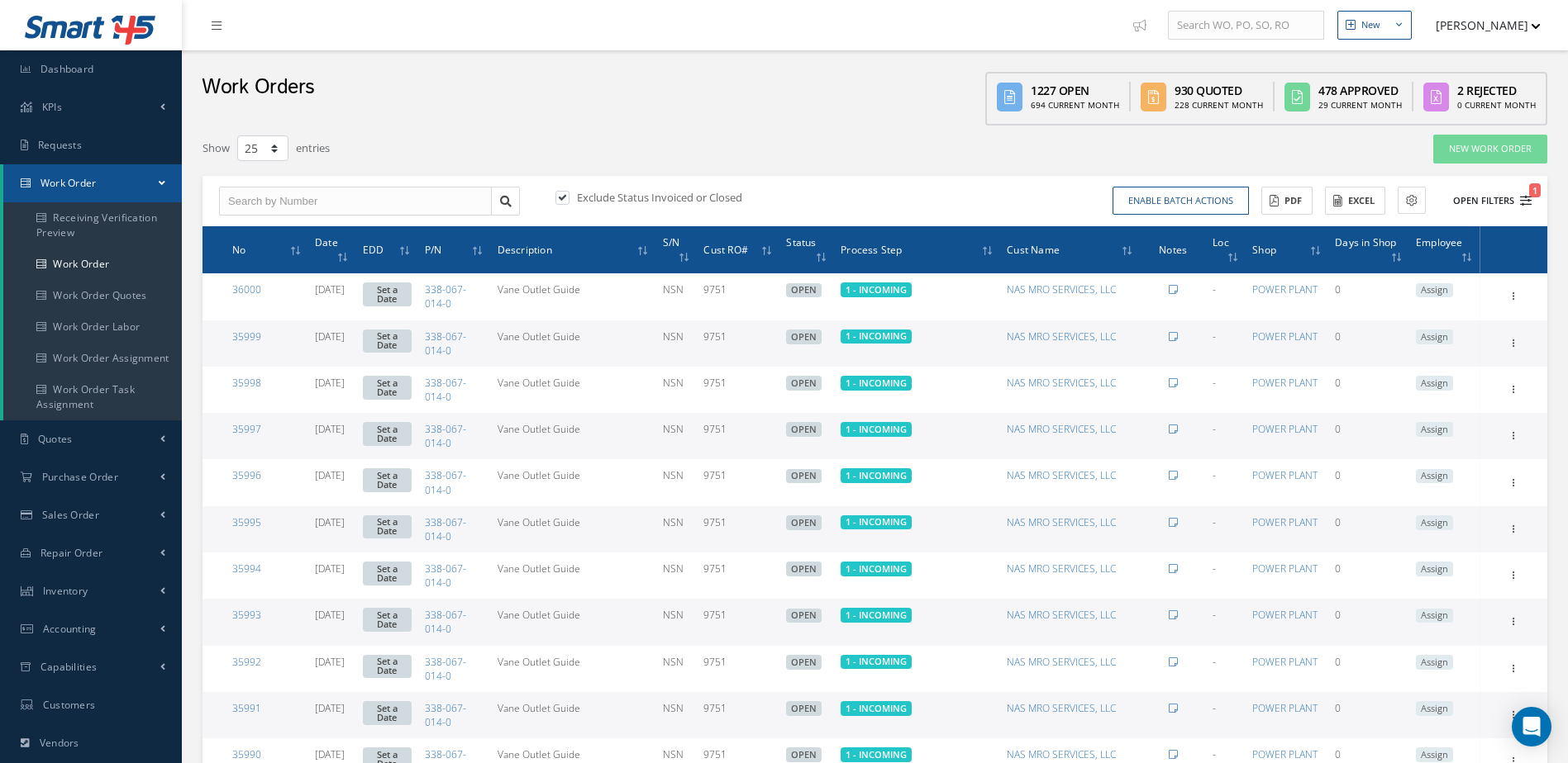
click at [1481, 200] on button "Open Filters 1" at bounding box center [1484, 201] width 93 height 27
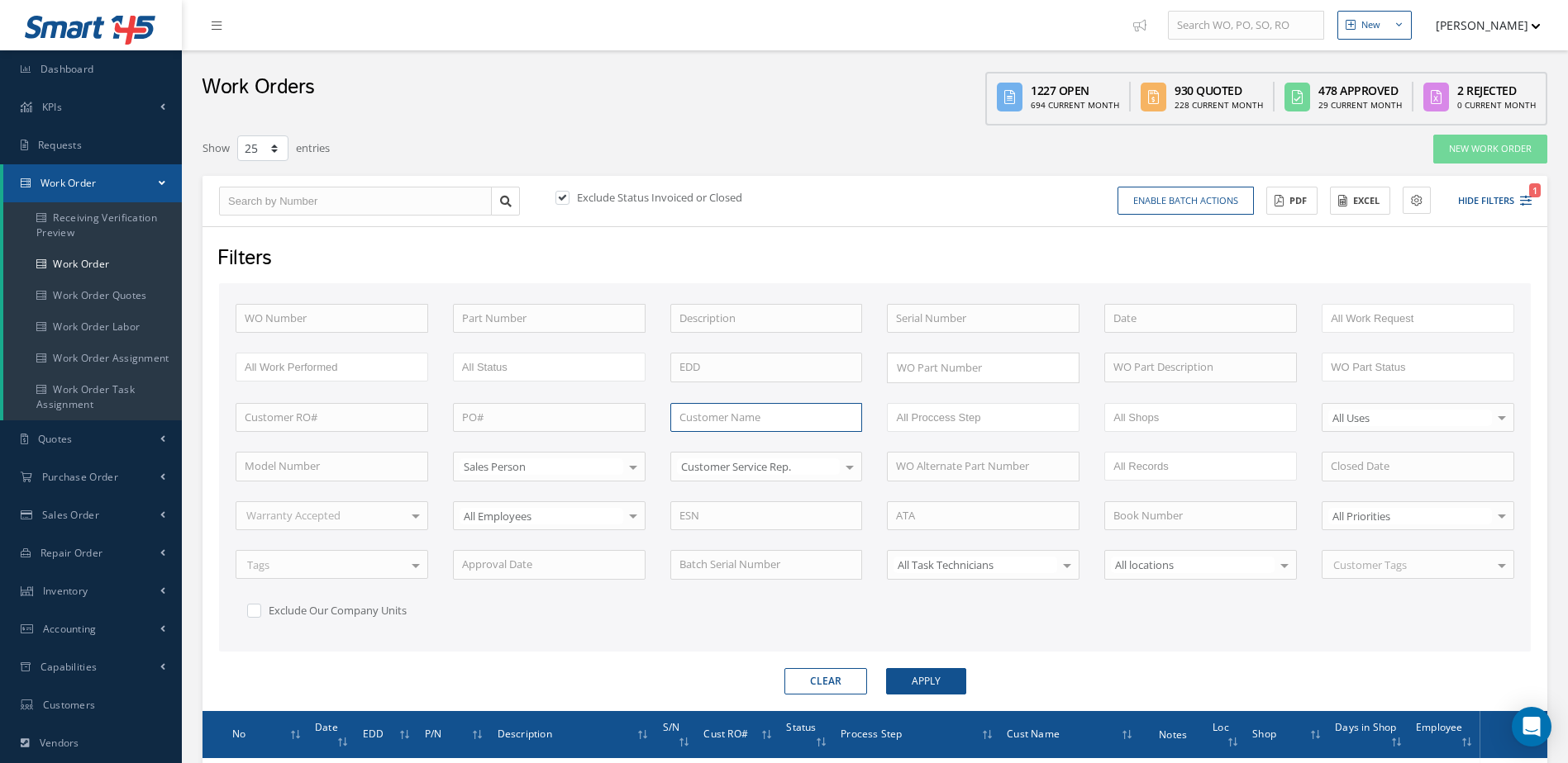
click at [751, 424] on input "text" at bounding box center [766, 418] width 193 height 30
click at [739, 449] on span "GA Telesis, LLC" at bounding box center [715, 445] width 72 height 15
type input "GA Telesis, LLC"
click at [919, 677] on button "Apply" at bounding box center [926, 681] width 81 height 27
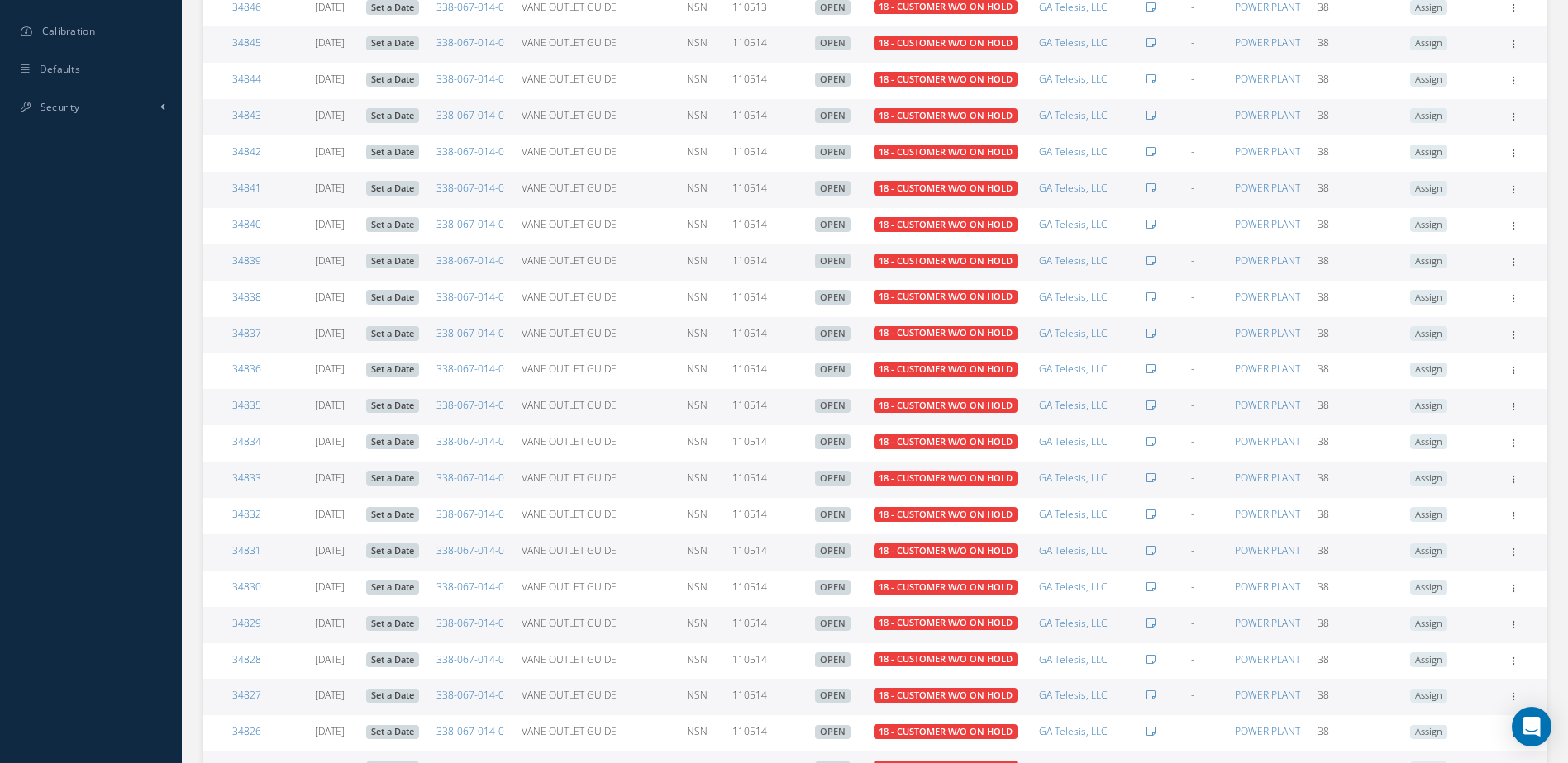
scroll to position [1014, 0]
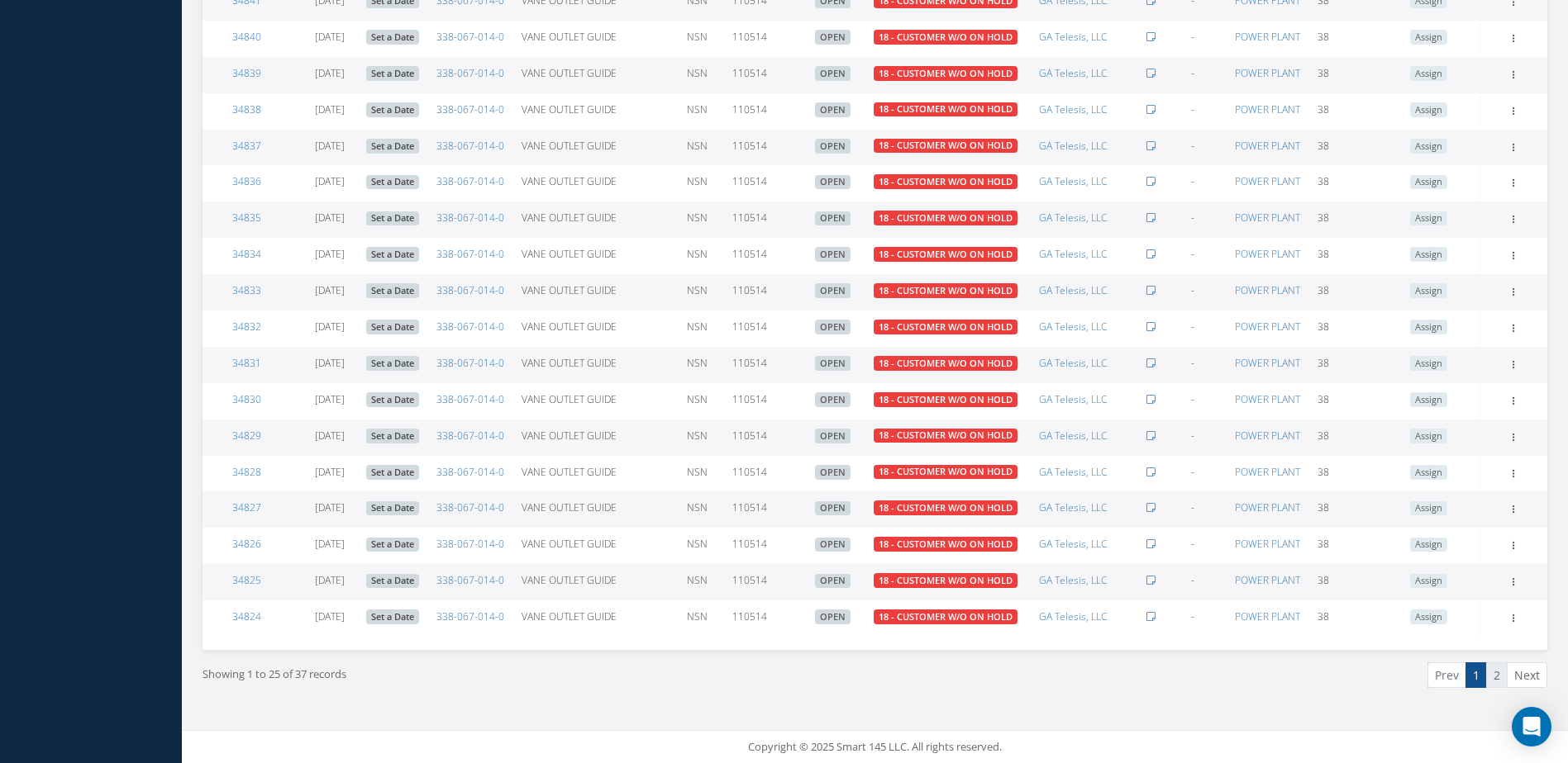
click at [1492, 683] on link "2" at bounding box center [1496, 676] width 21 height 26
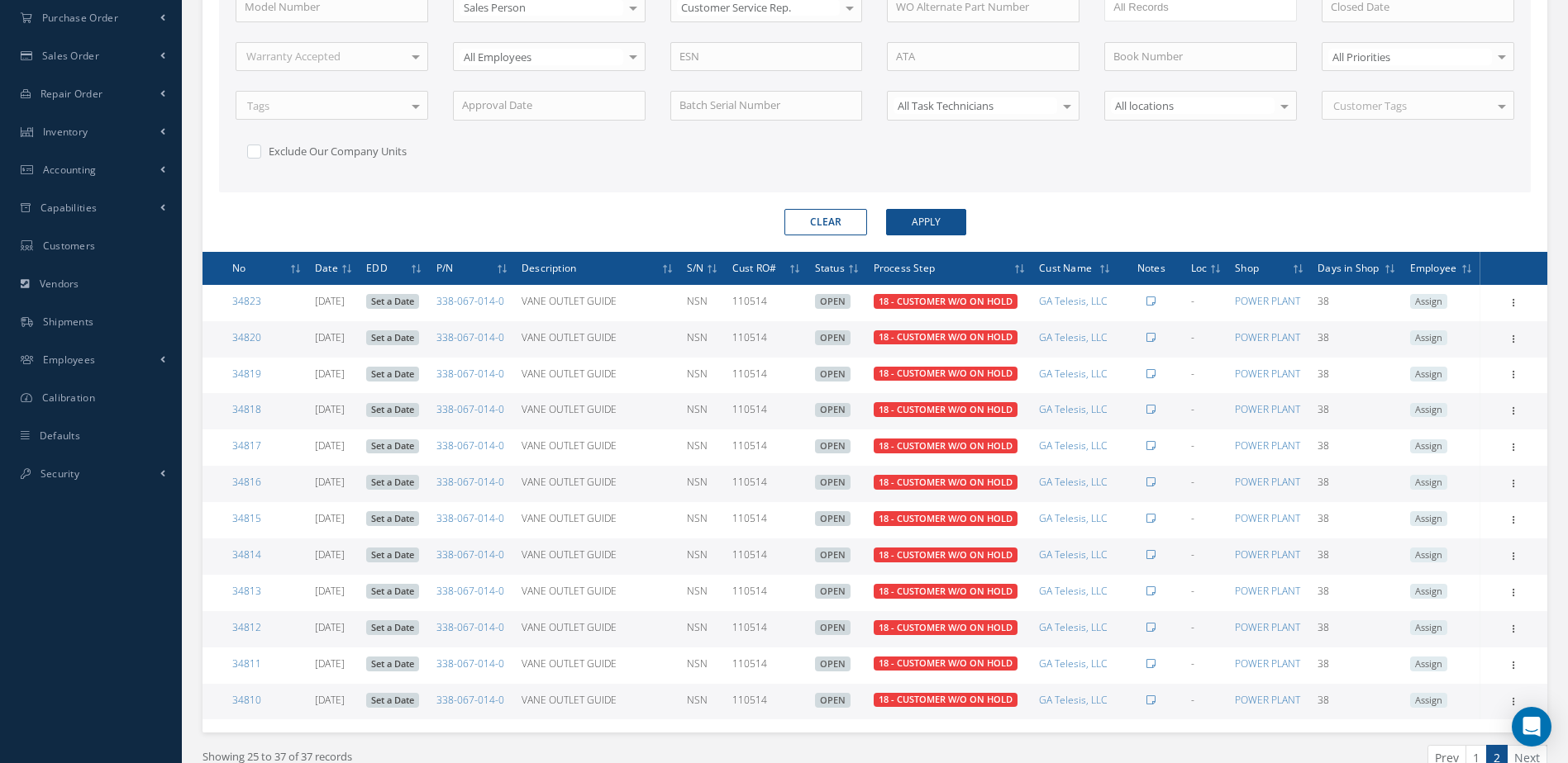
scroll to position [542, 0]
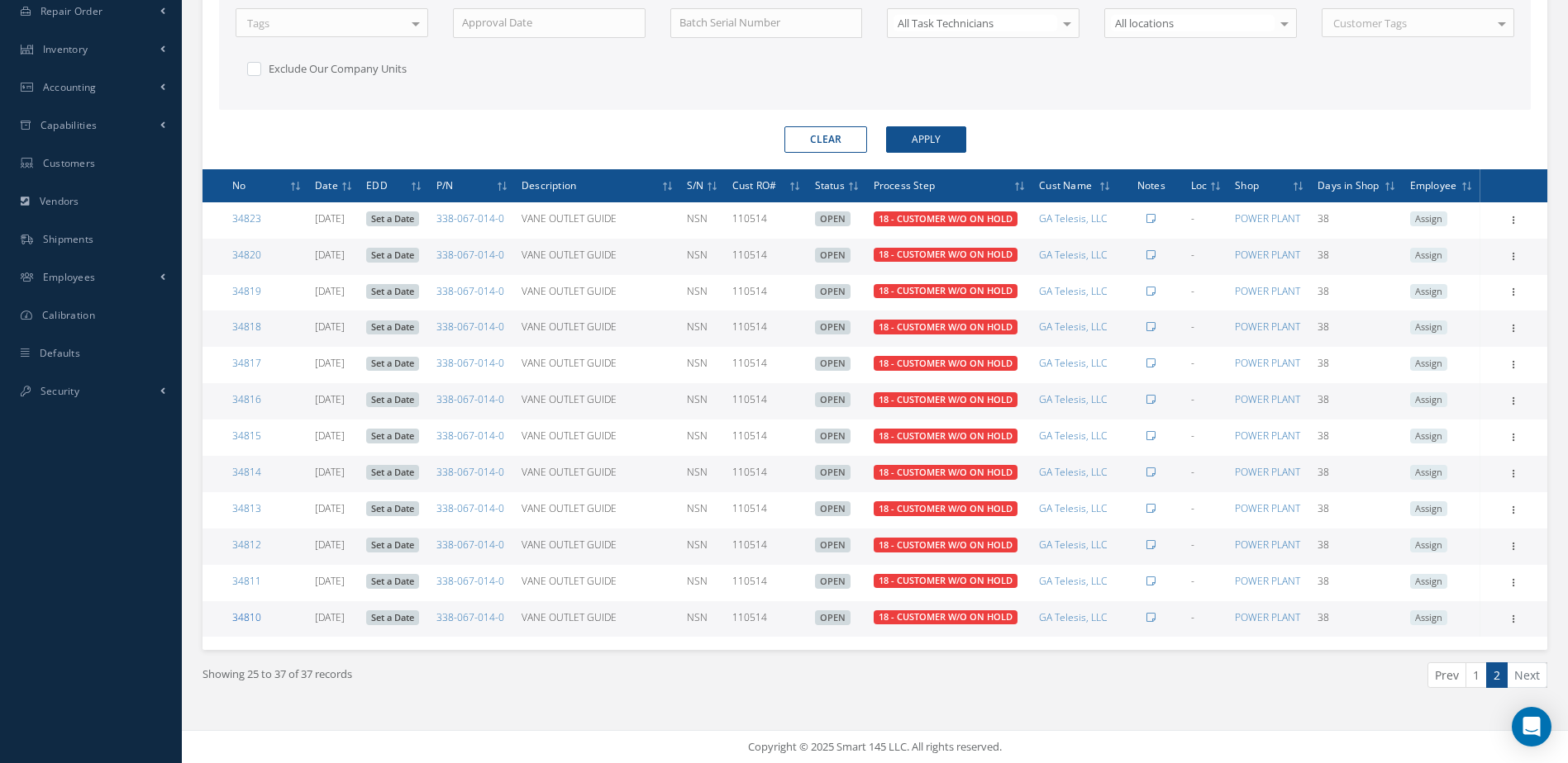
click at [247, 617] on link "34810" at bounding box center [247, 617] width 29 height 14
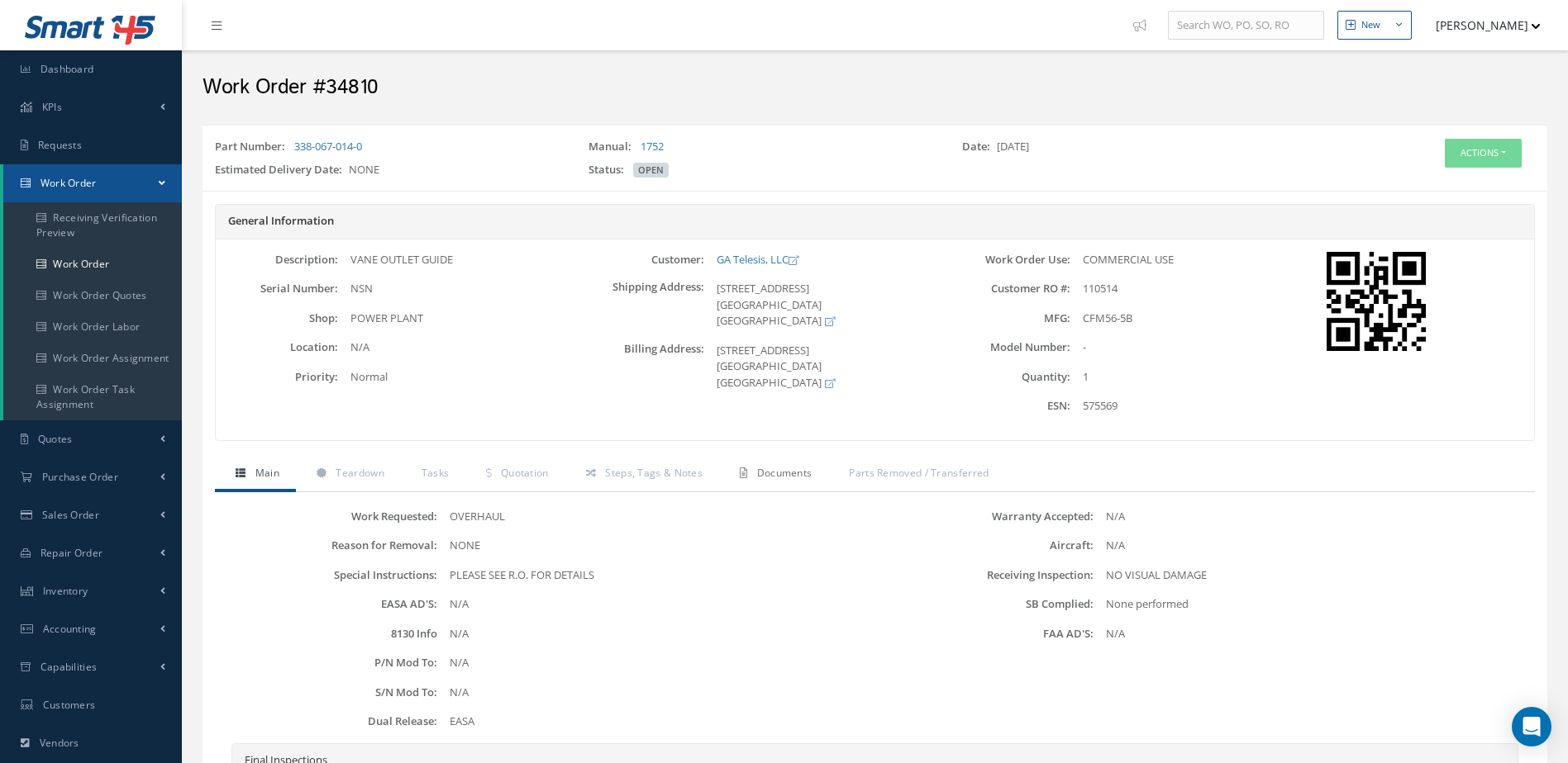
click at [796, 479] on span "Documents" at bounding box center [785, 473] width 56 height 14
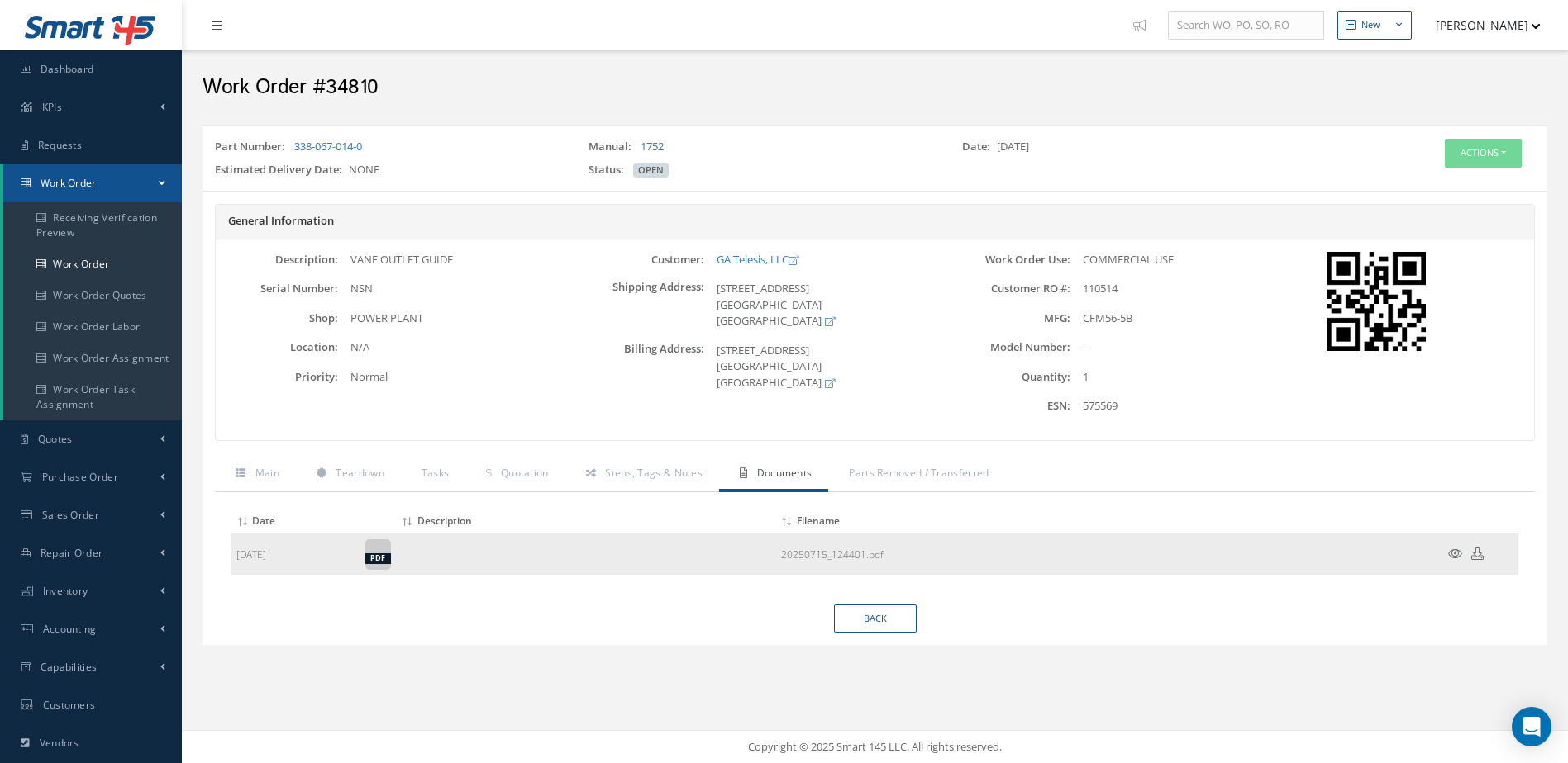
click at [1451, 551] on icon at bounding box center [1455, 554] width 14 height 12
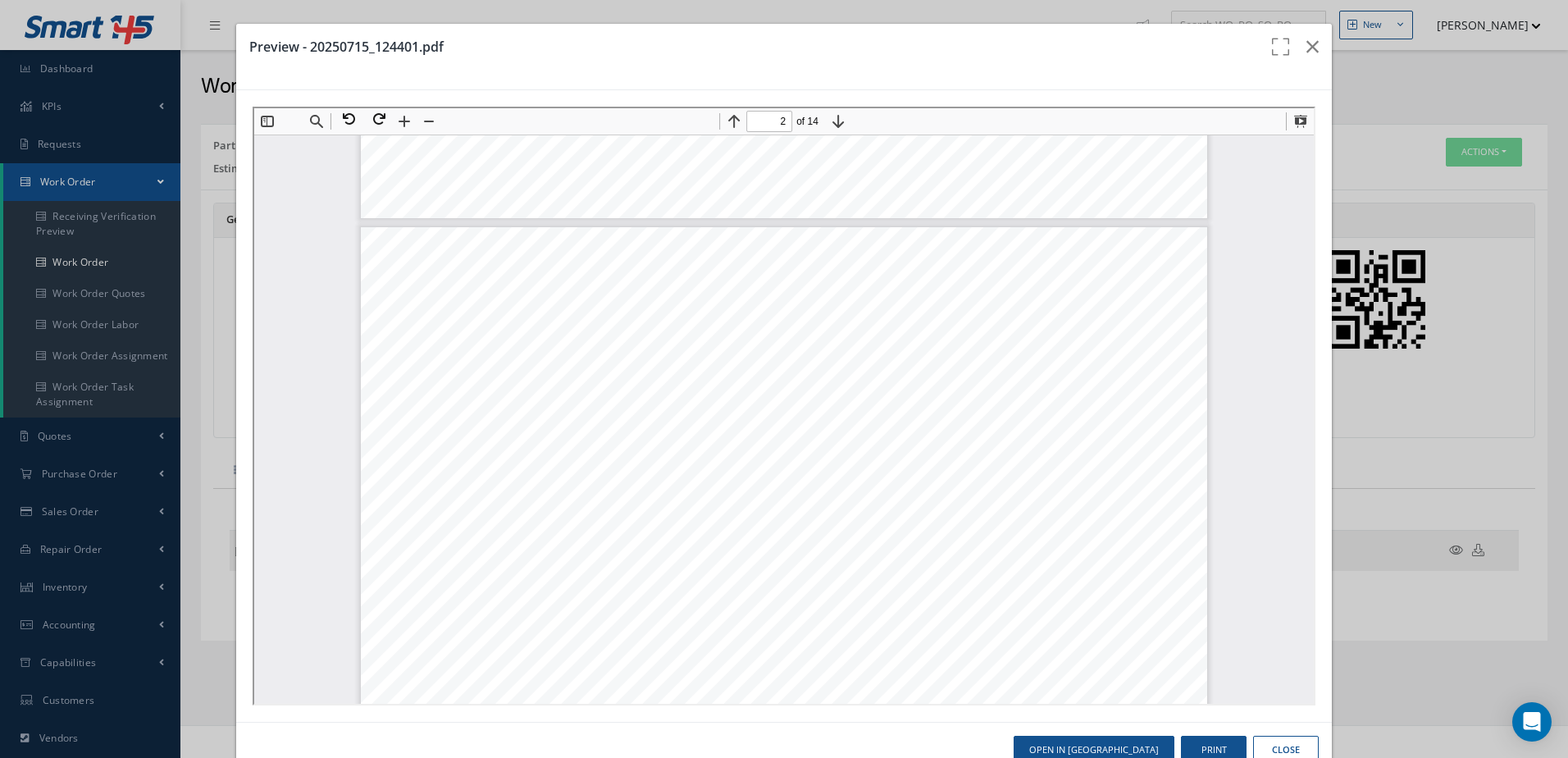
scroll to position [1485, 0]
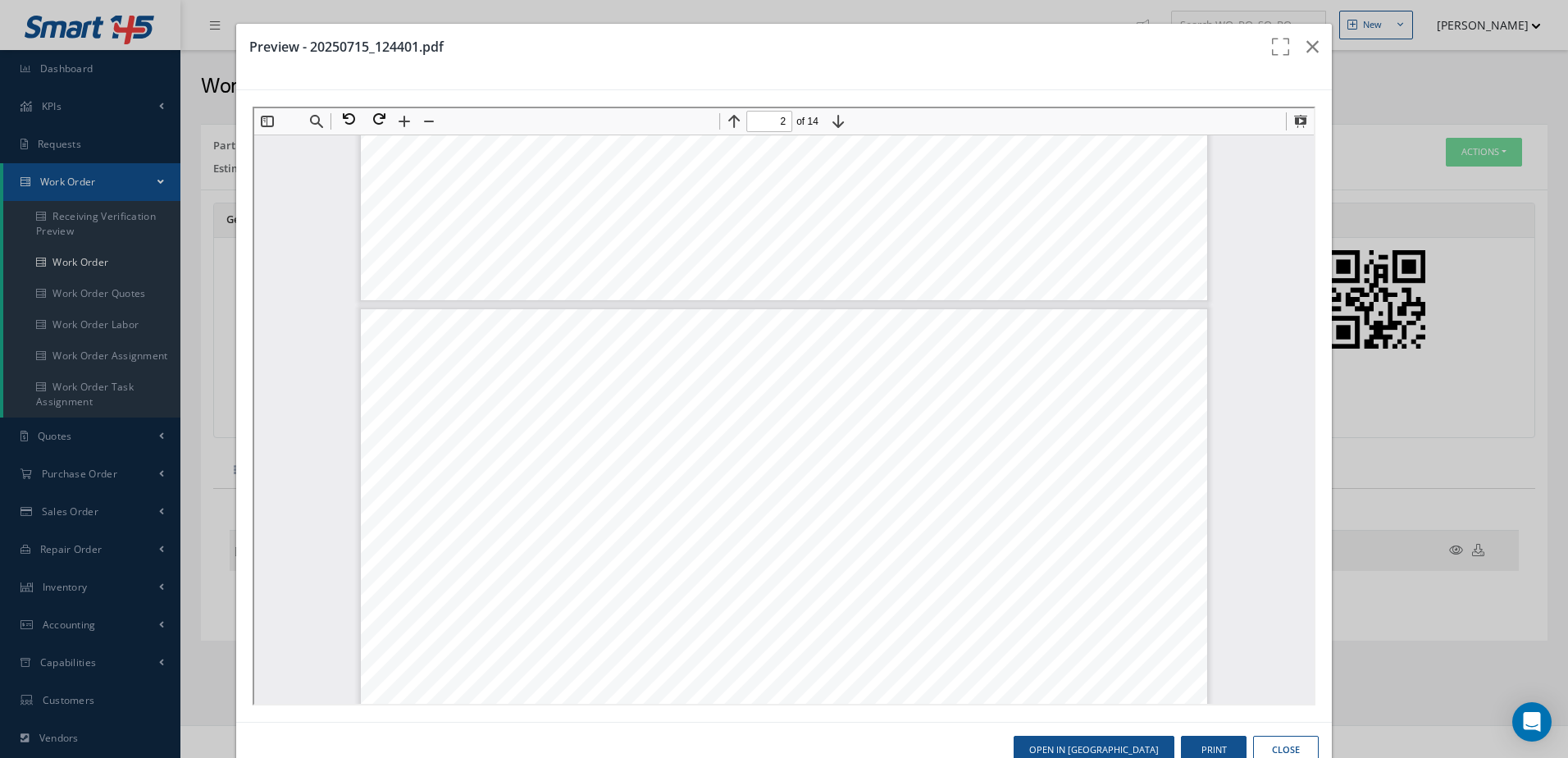
type input "1"
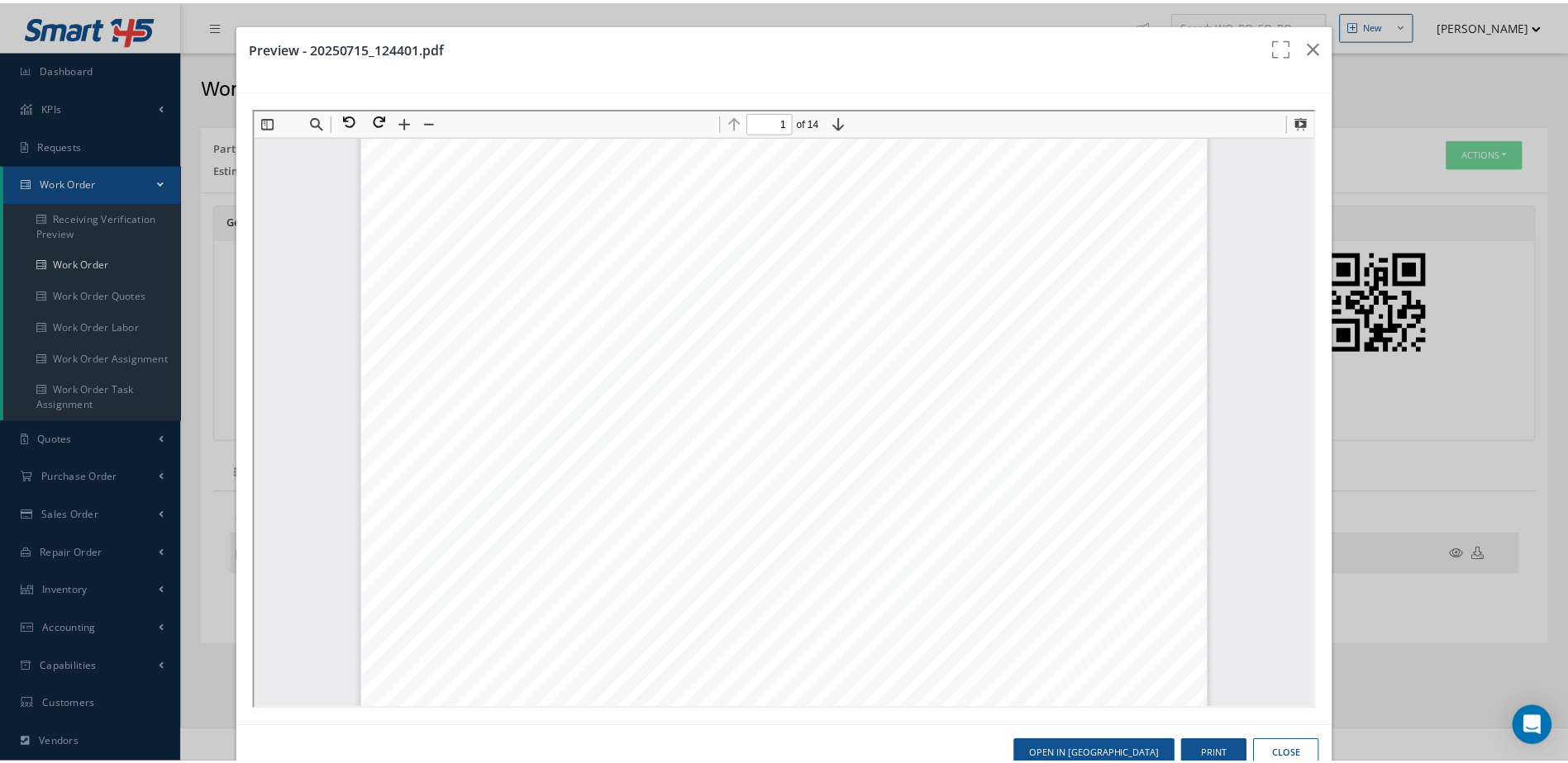
scroll to position [0, 0]
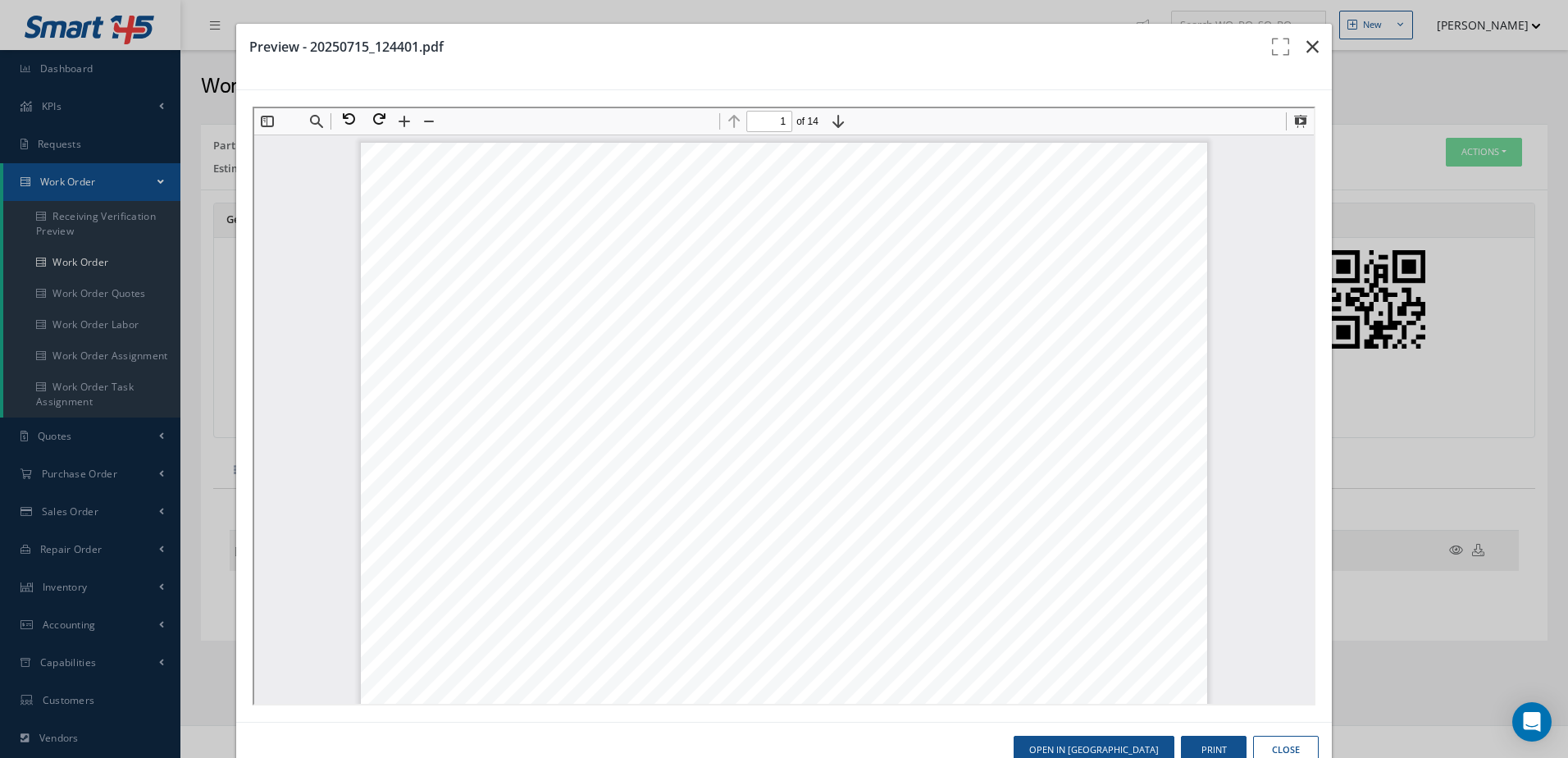
click at [1309, 42] on button "button" at bounding box center [1312, 47] width 38 height 46
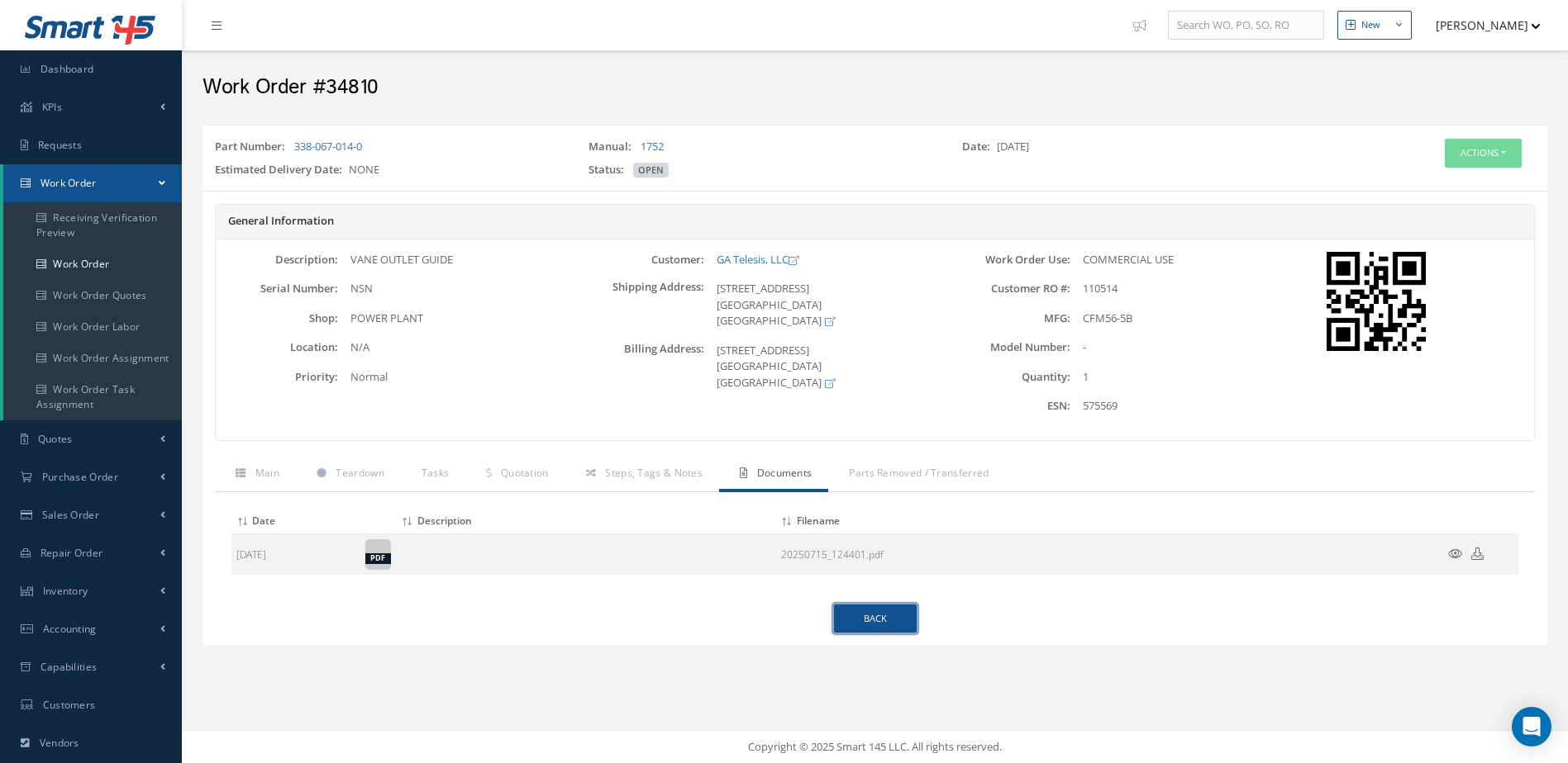
click at [853, 610] on link "Back" at bounding box center [875, 619] width 82 height 29
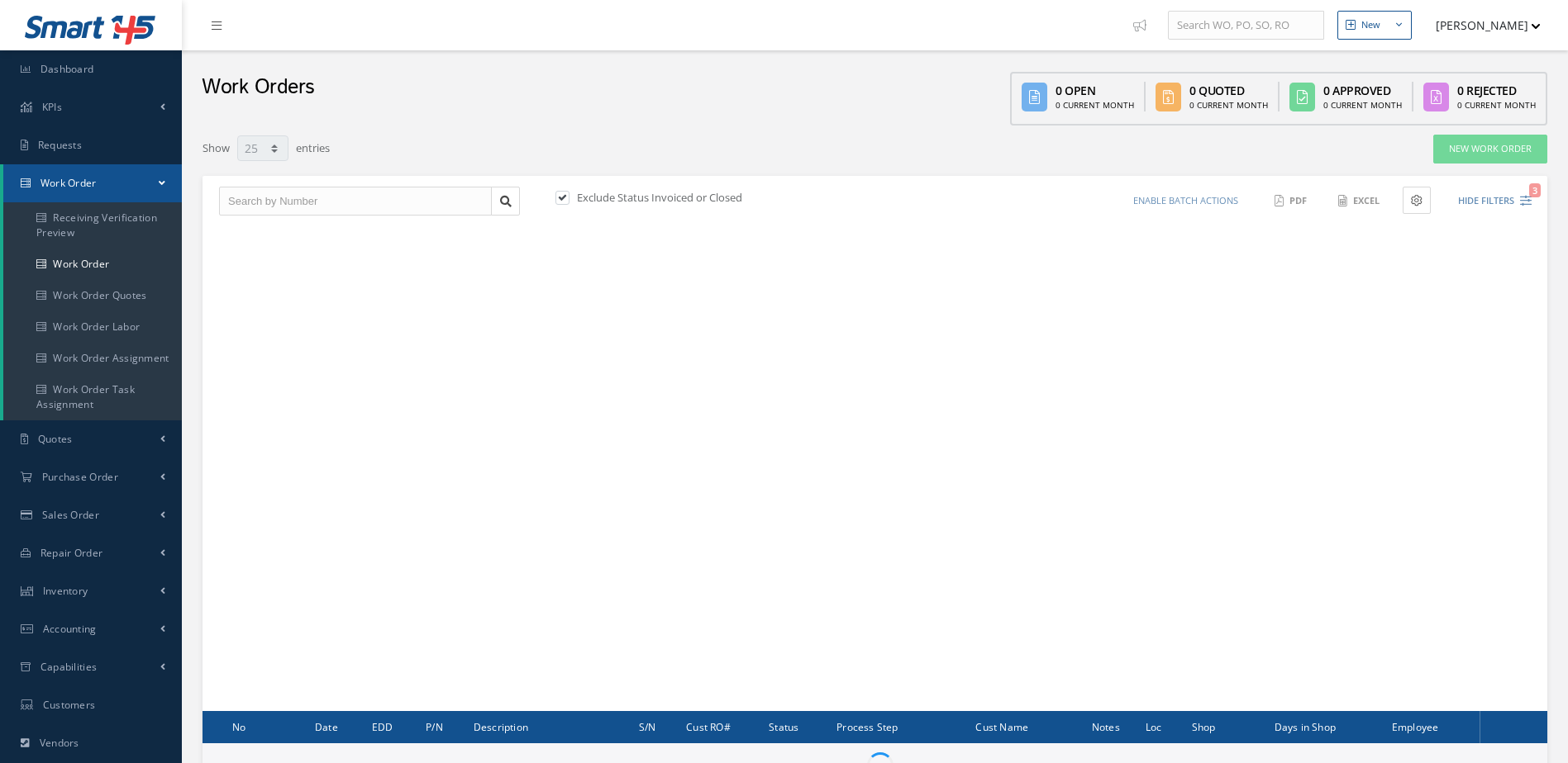
select select "25"
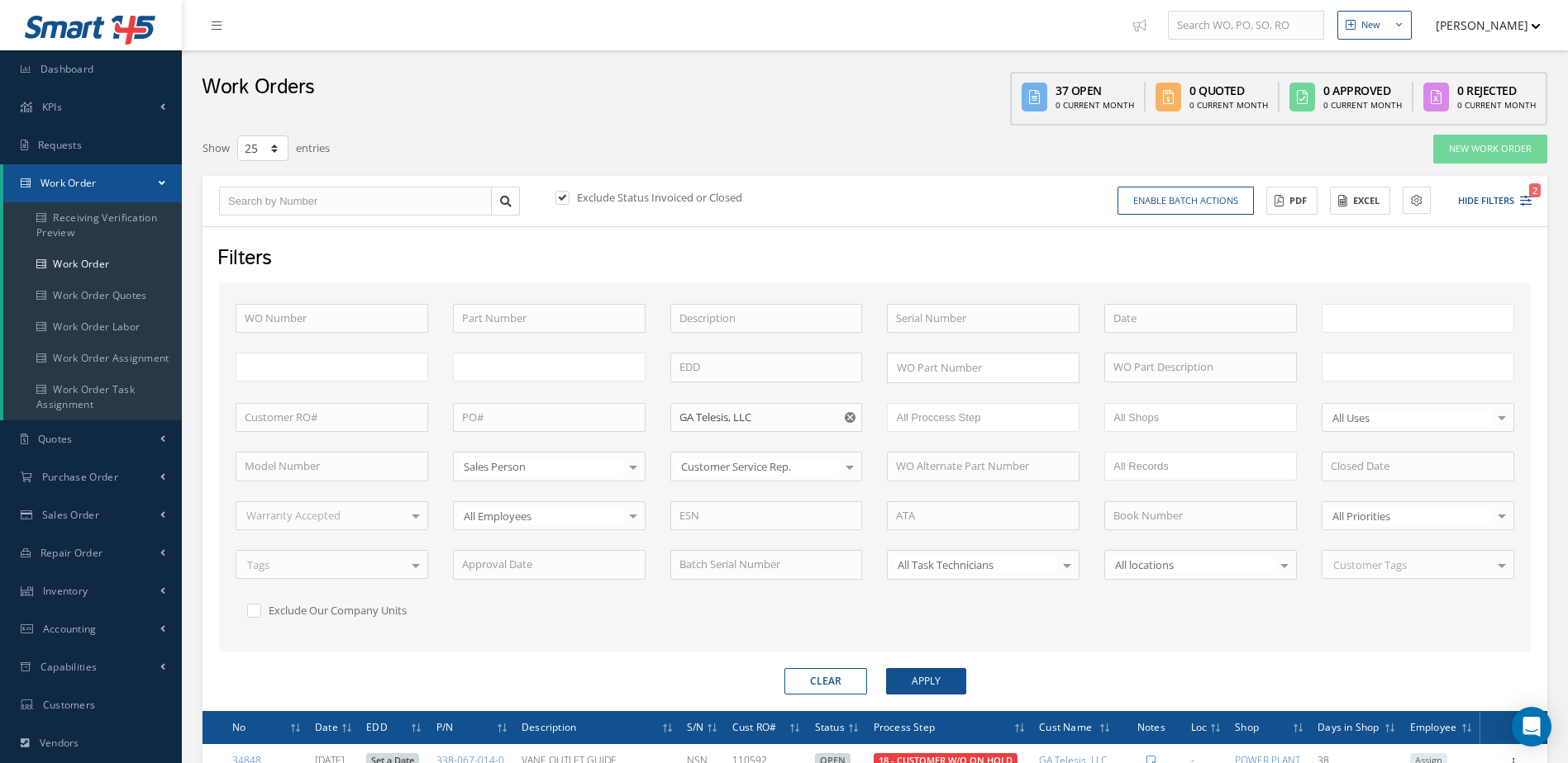
type input "All Work Request"
type input "All Work Performed"
type input "All Status"
type input "WO Part Status"
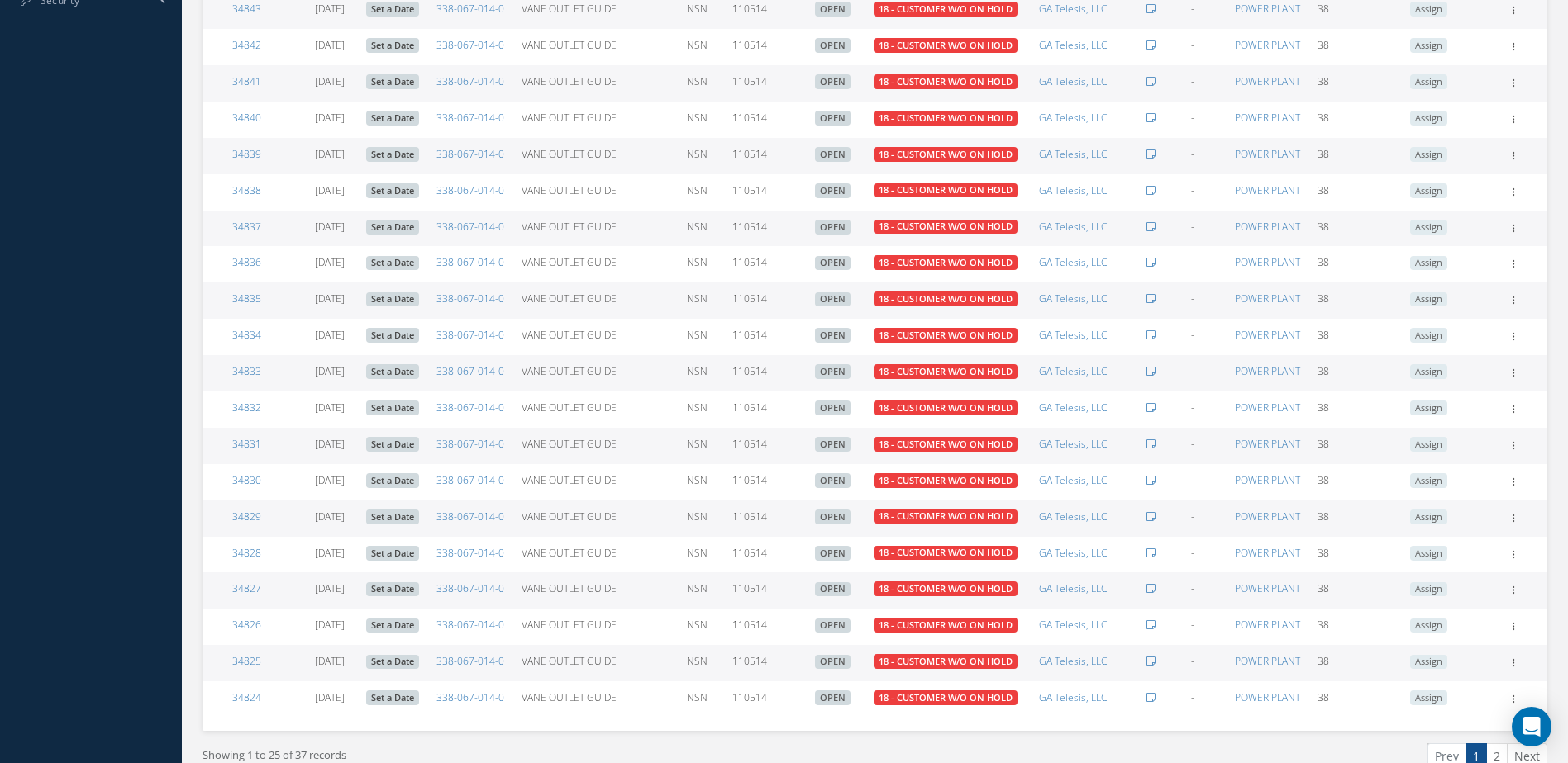
scroll to position [1014, 0]
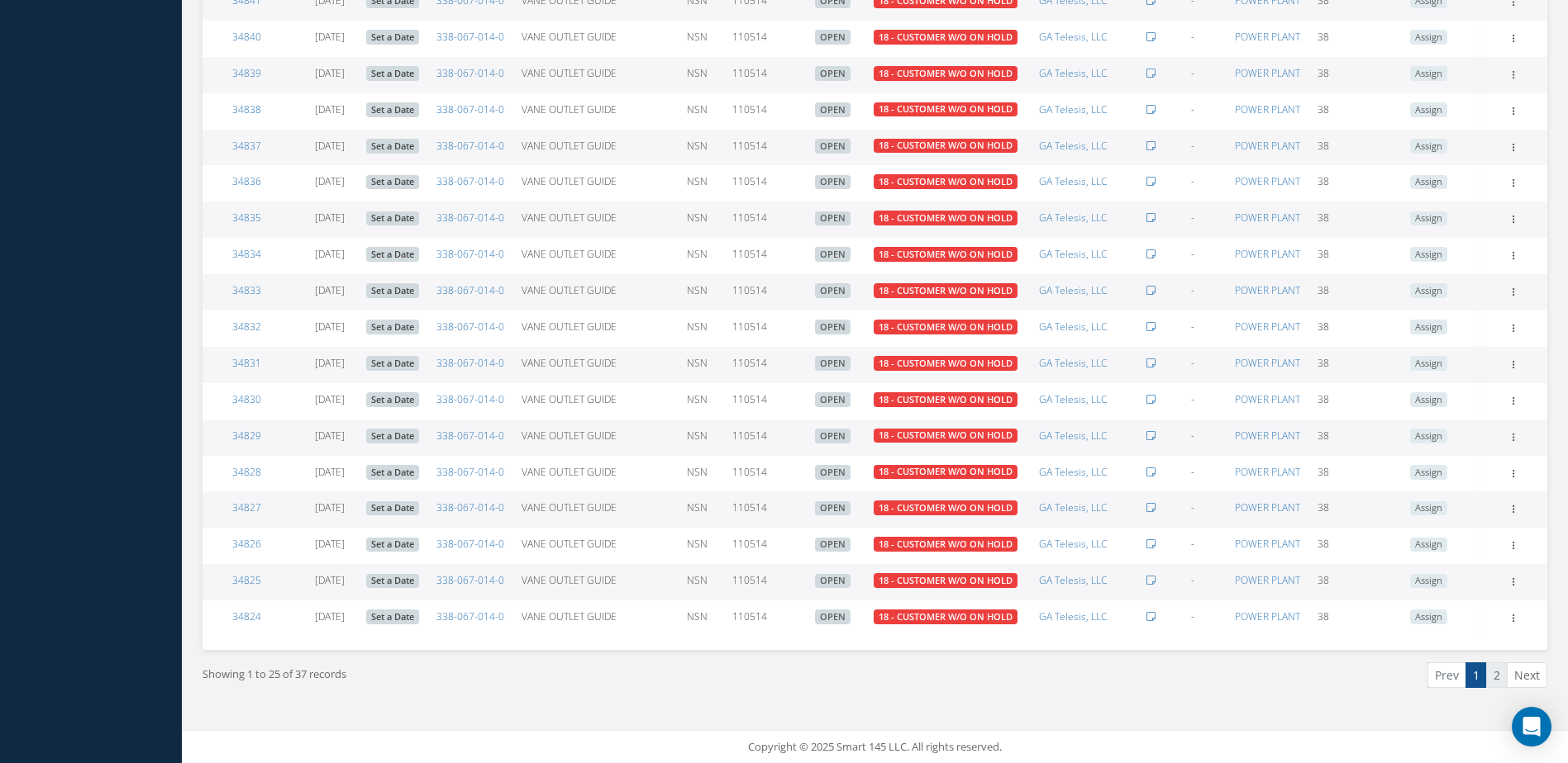
click at [1493, 672] on link "2" at bounding box center [1496, 676] width 21 height 26
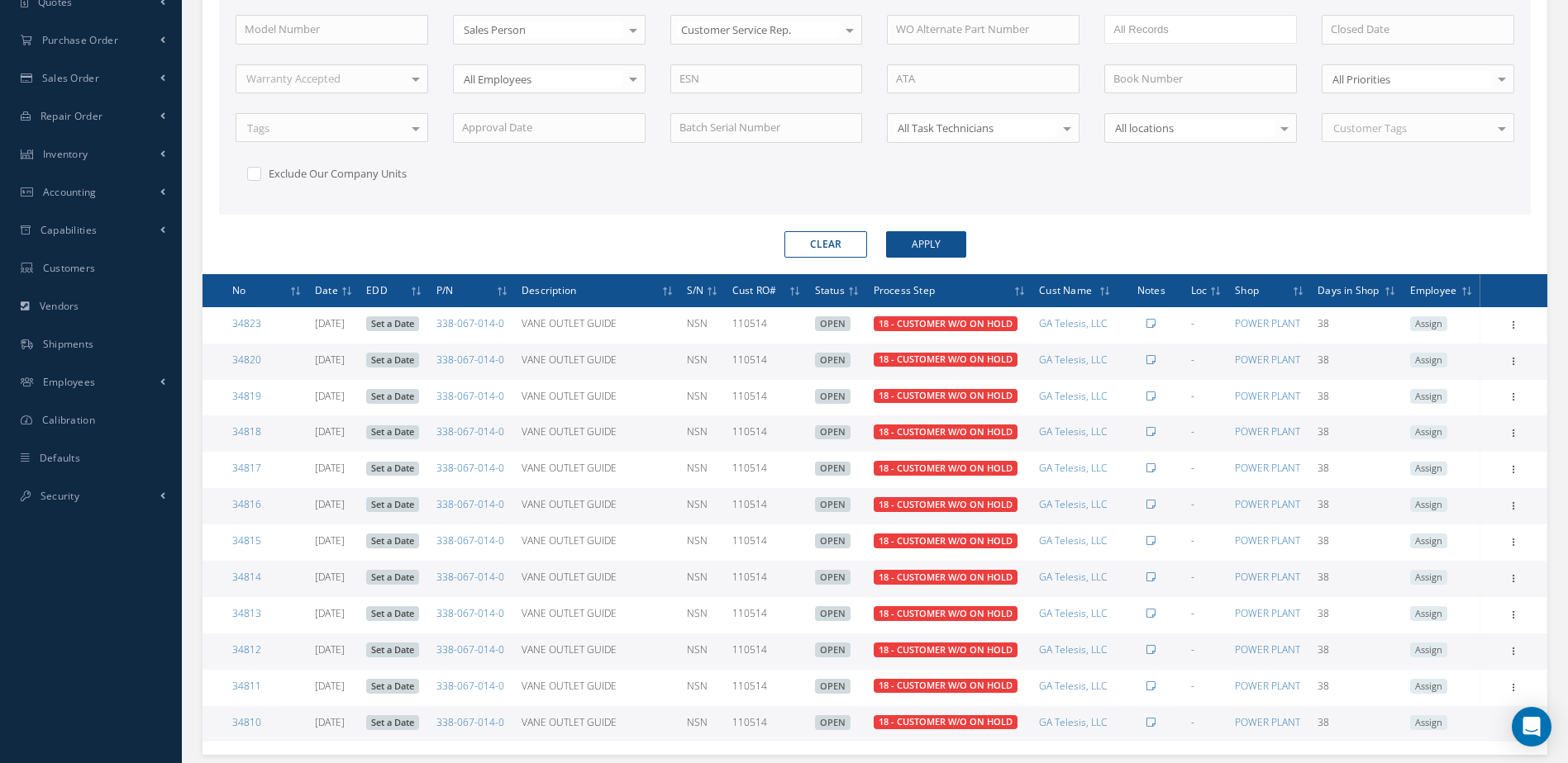
scroll to position [520, 0]
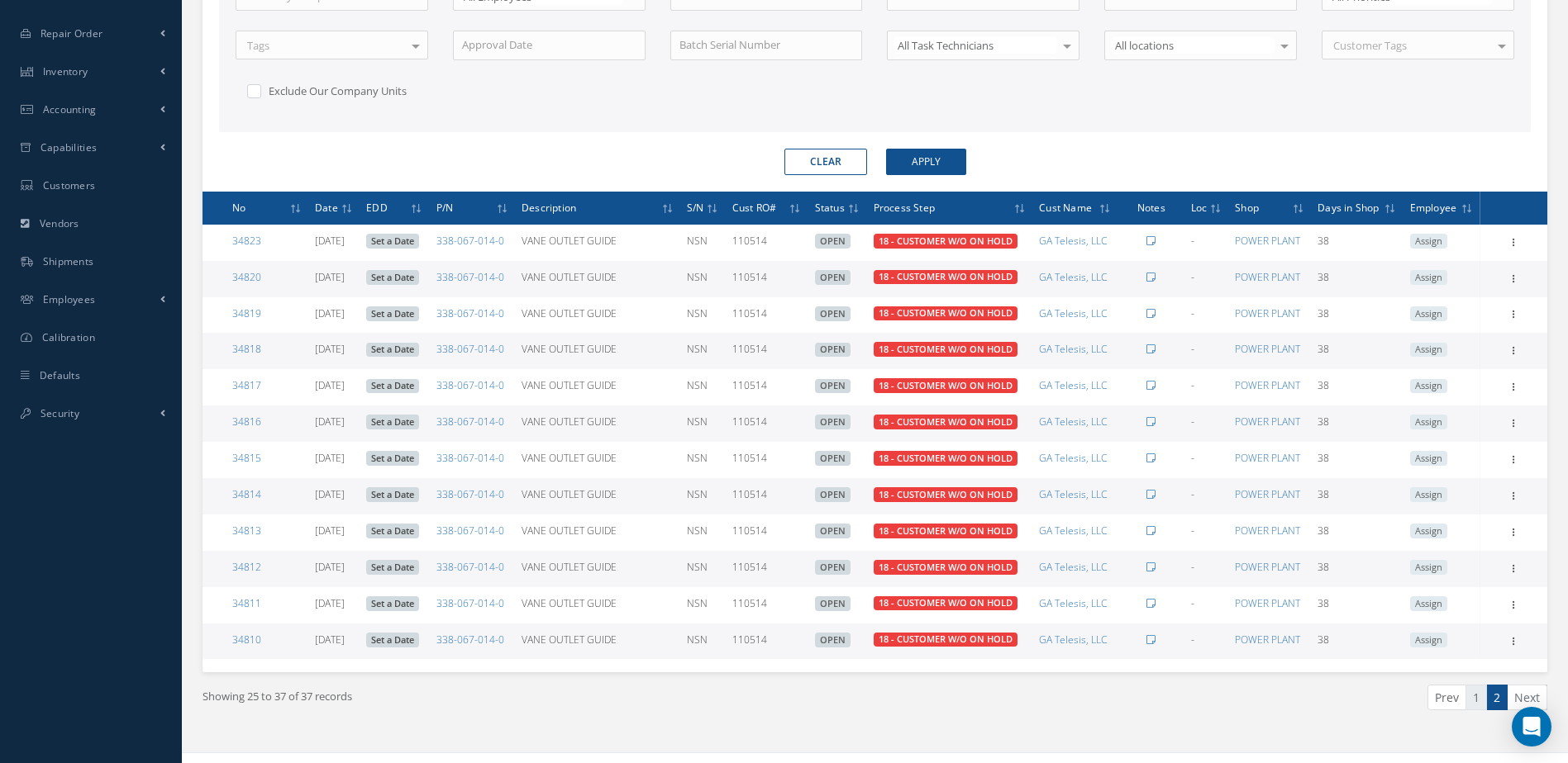
click at [1484, 707] on link "1" at bounding box center [1475, 698] width 21 height 26
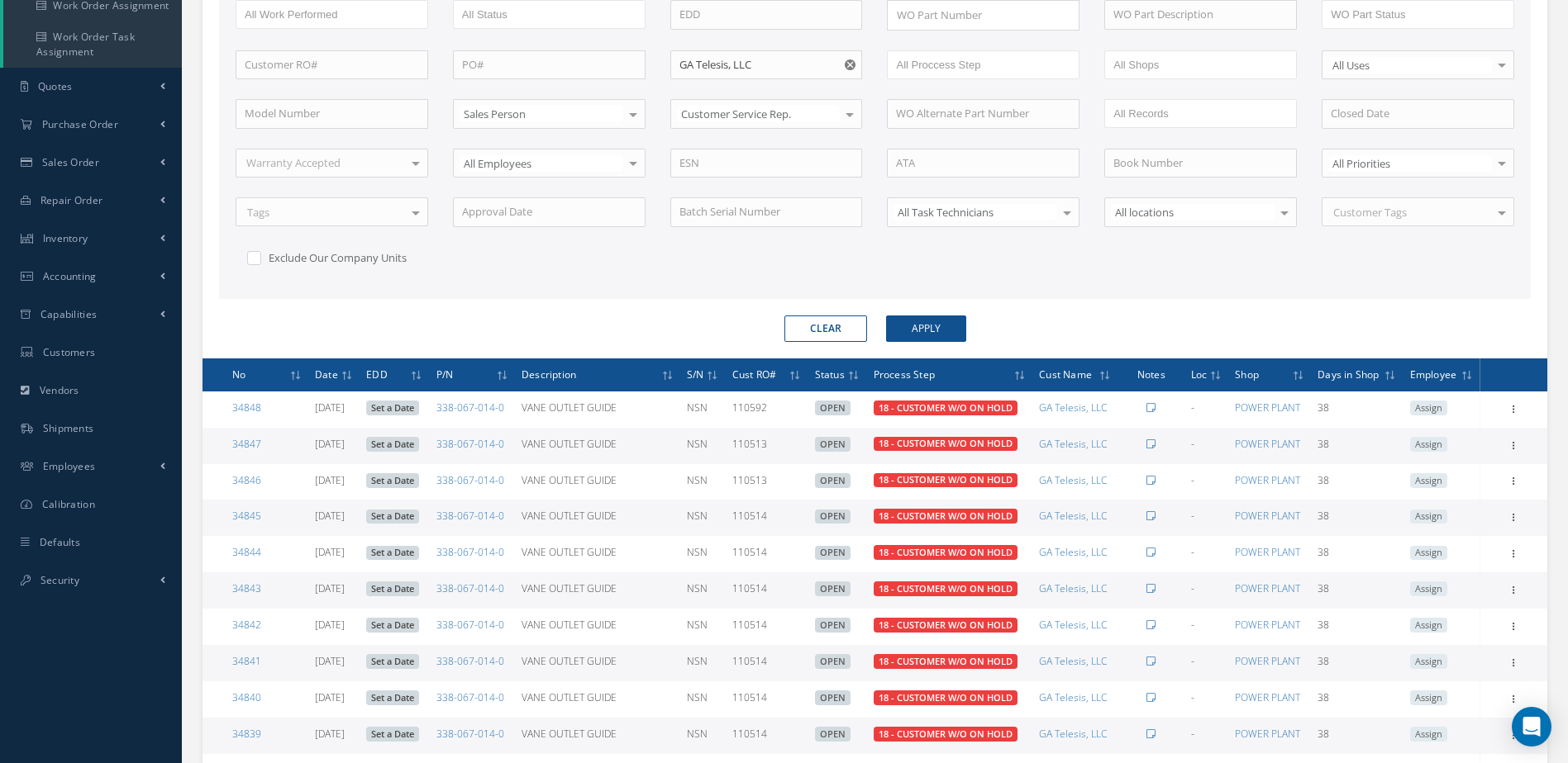
scroll to position [0, 0]
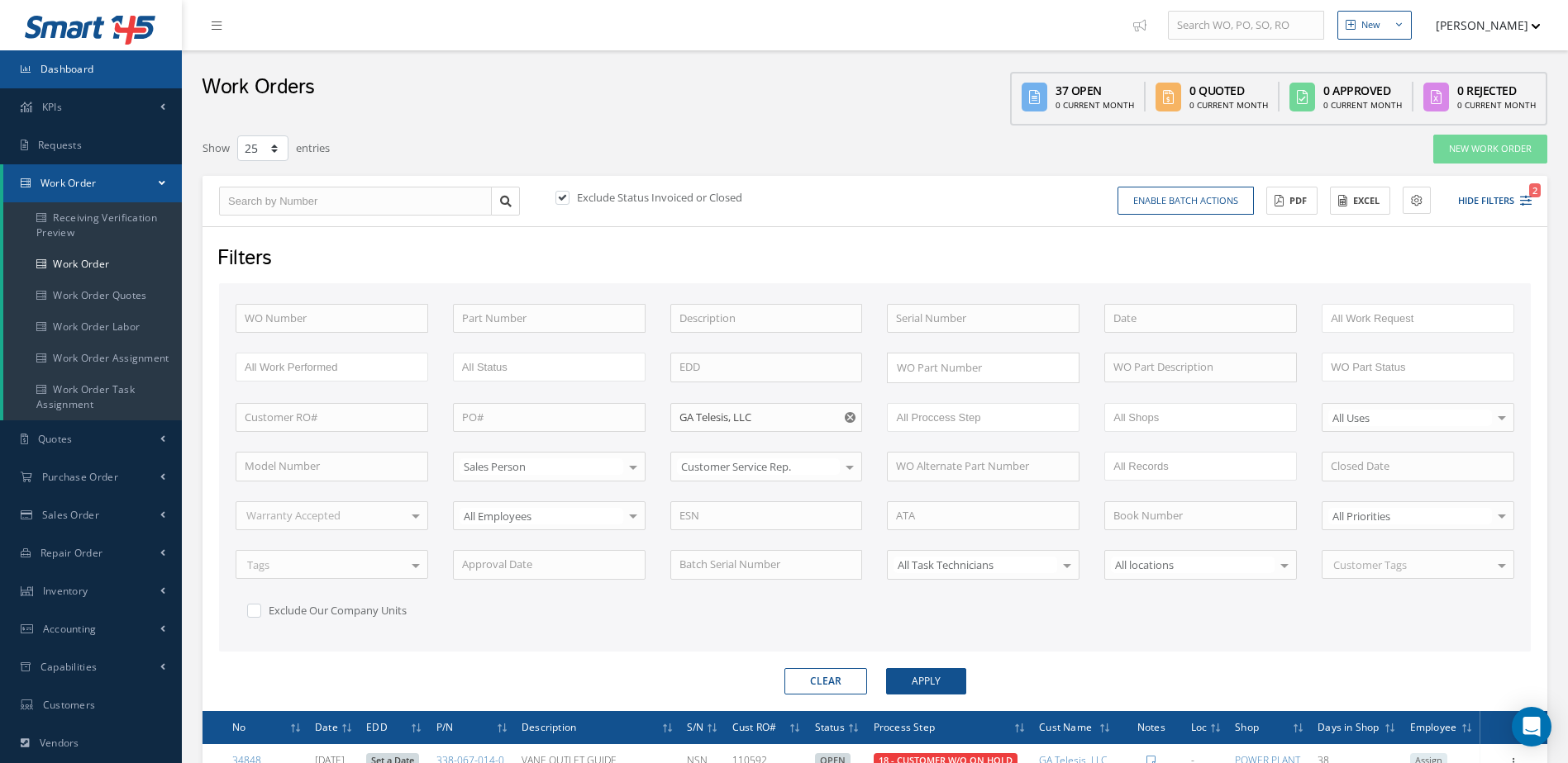
click at [87, 74] on span "Dashboard" at bounding box center [67, 69] width 54 height 14
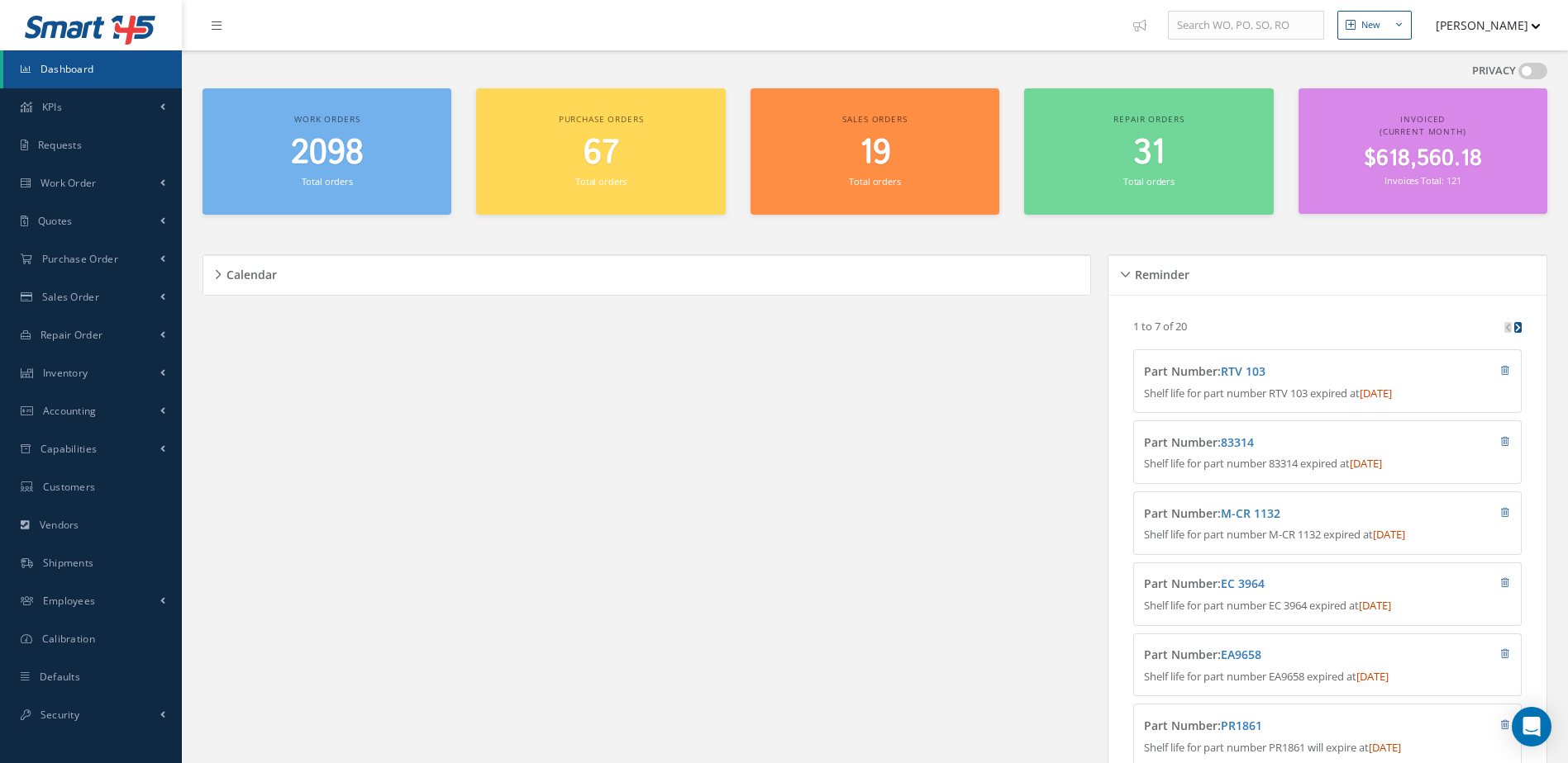
click at [333, 171] on span "2098" at bounding box center [327, 152] width 73 height 47
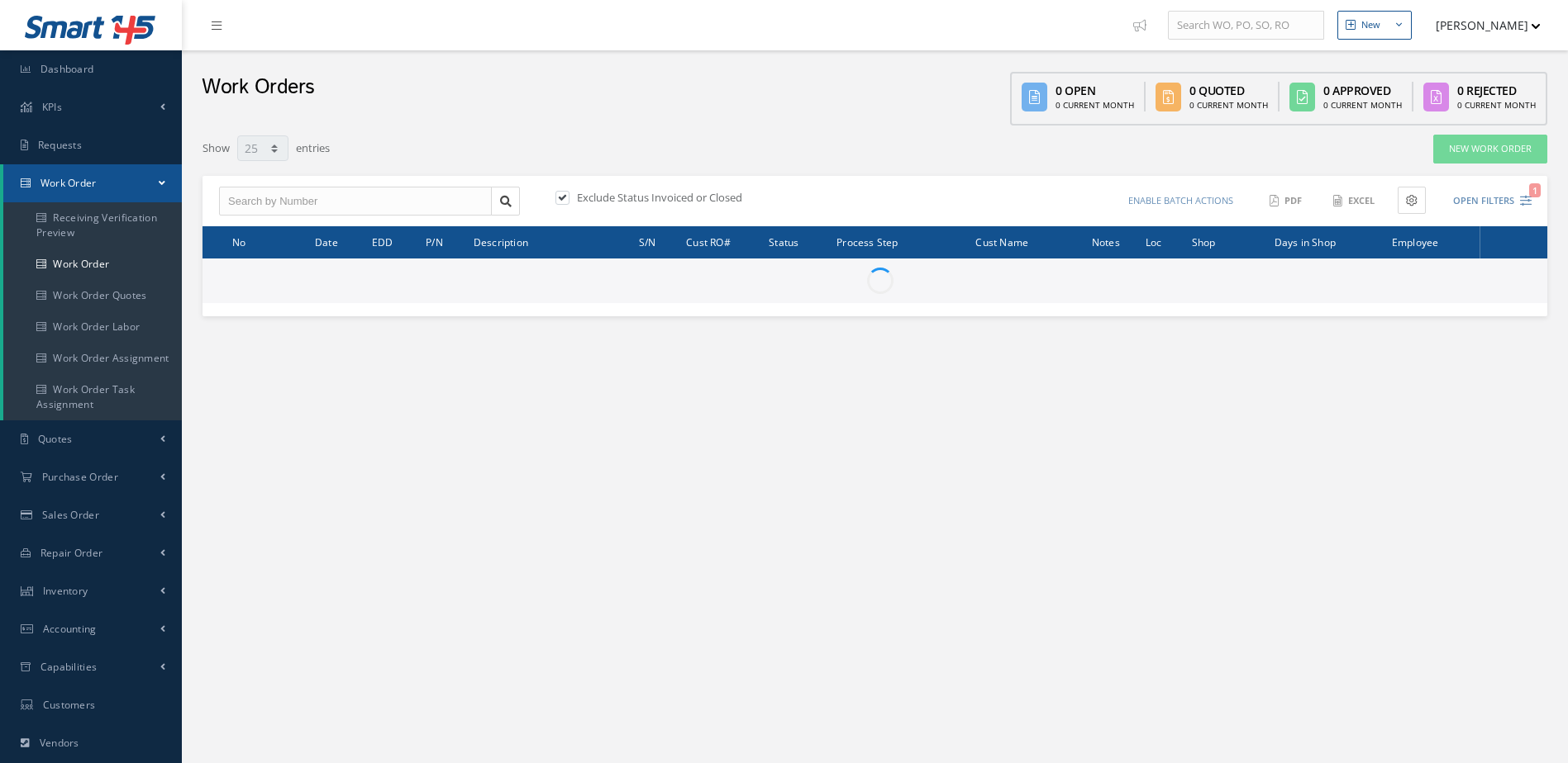
select select "25"
type input "All Work Request"
type input "All Work Performed"
type input "All Status"
type input "WO Part Status"
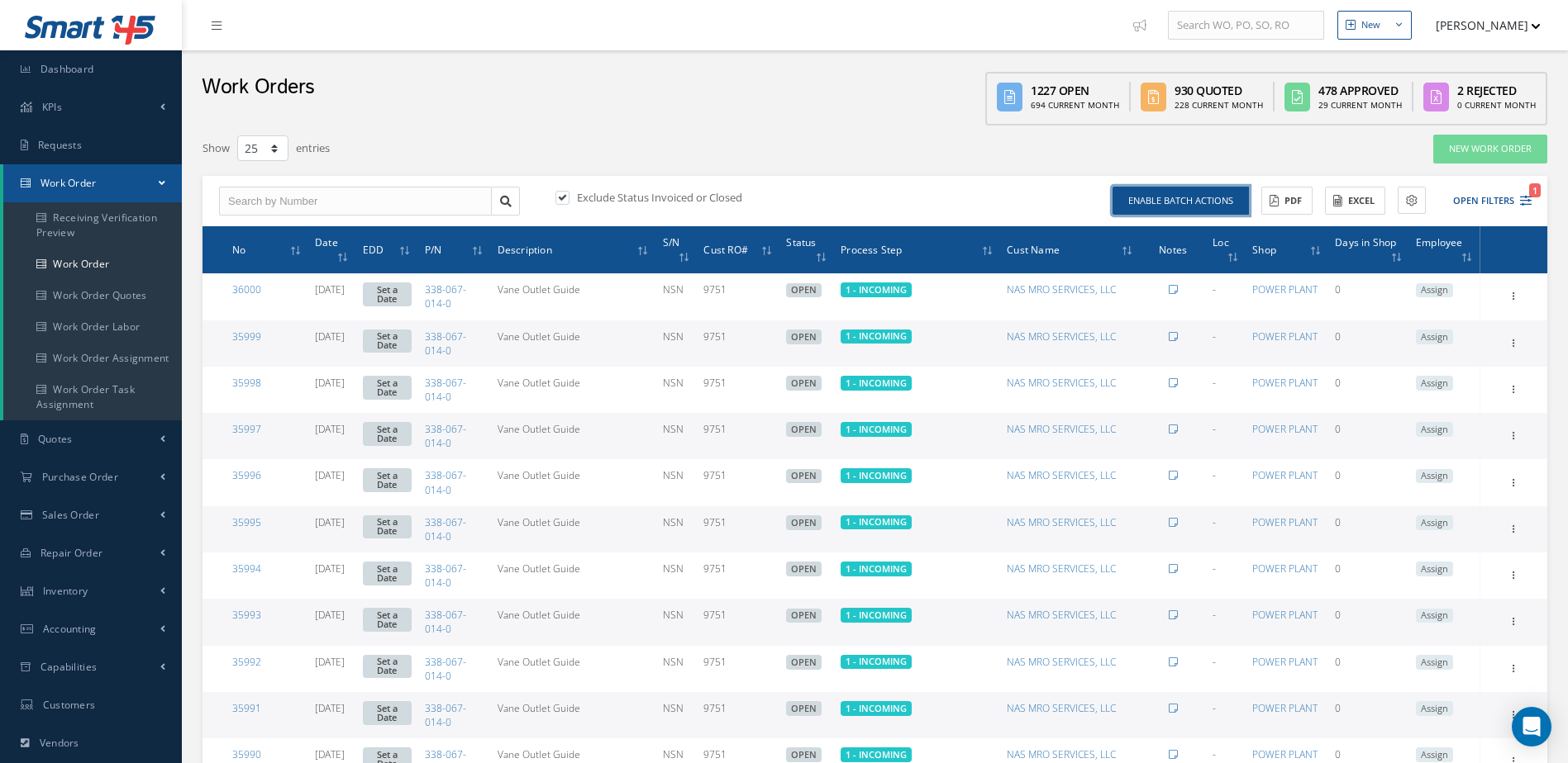
click at [1164, 202] on button "Enable batch actions" at bounding box center [1180, 201] width 136 height 29
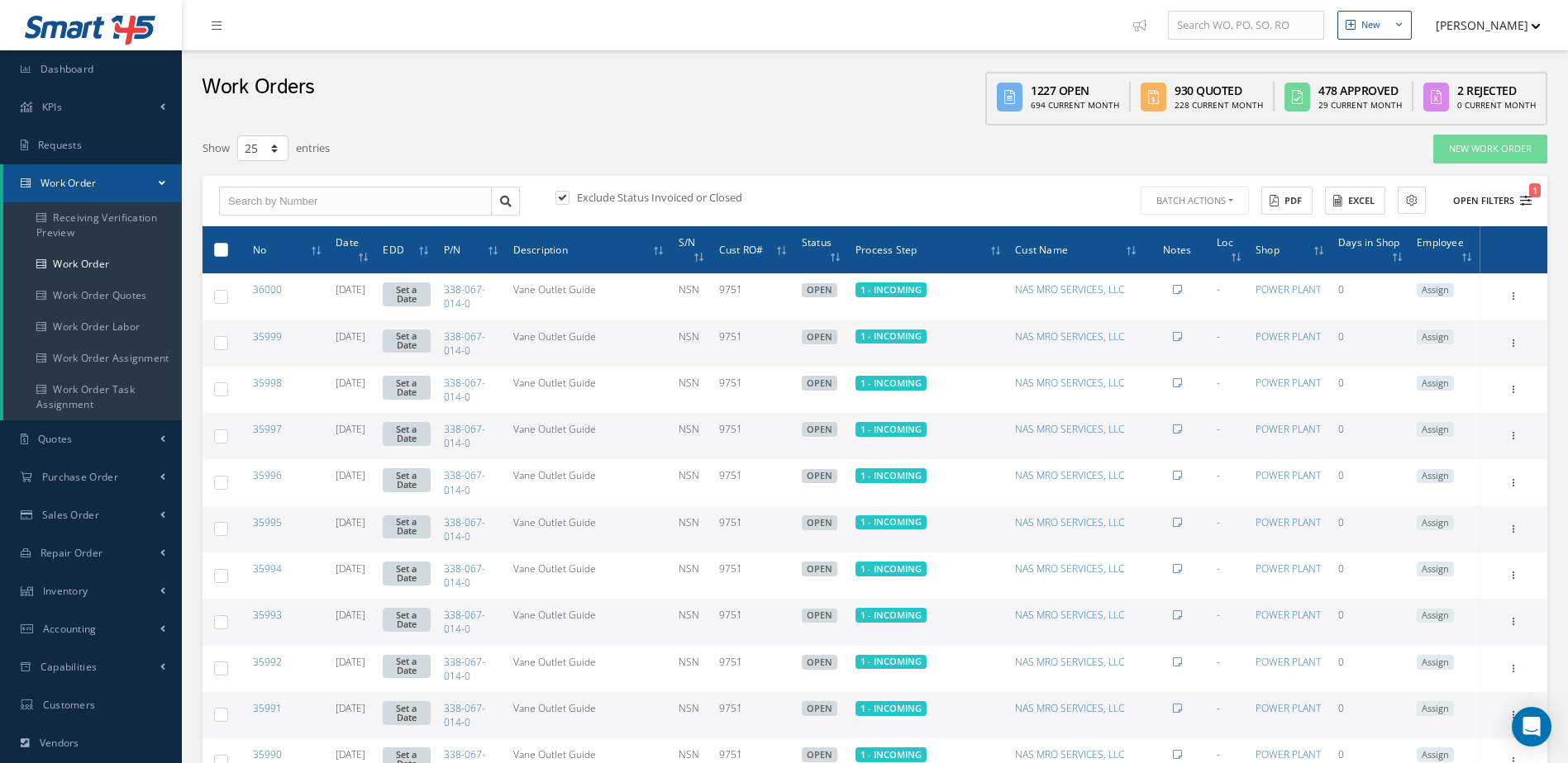
click at [1486, 201] on button "Open Filters 1" at bounding box center [1484, 201] width 93 height 27
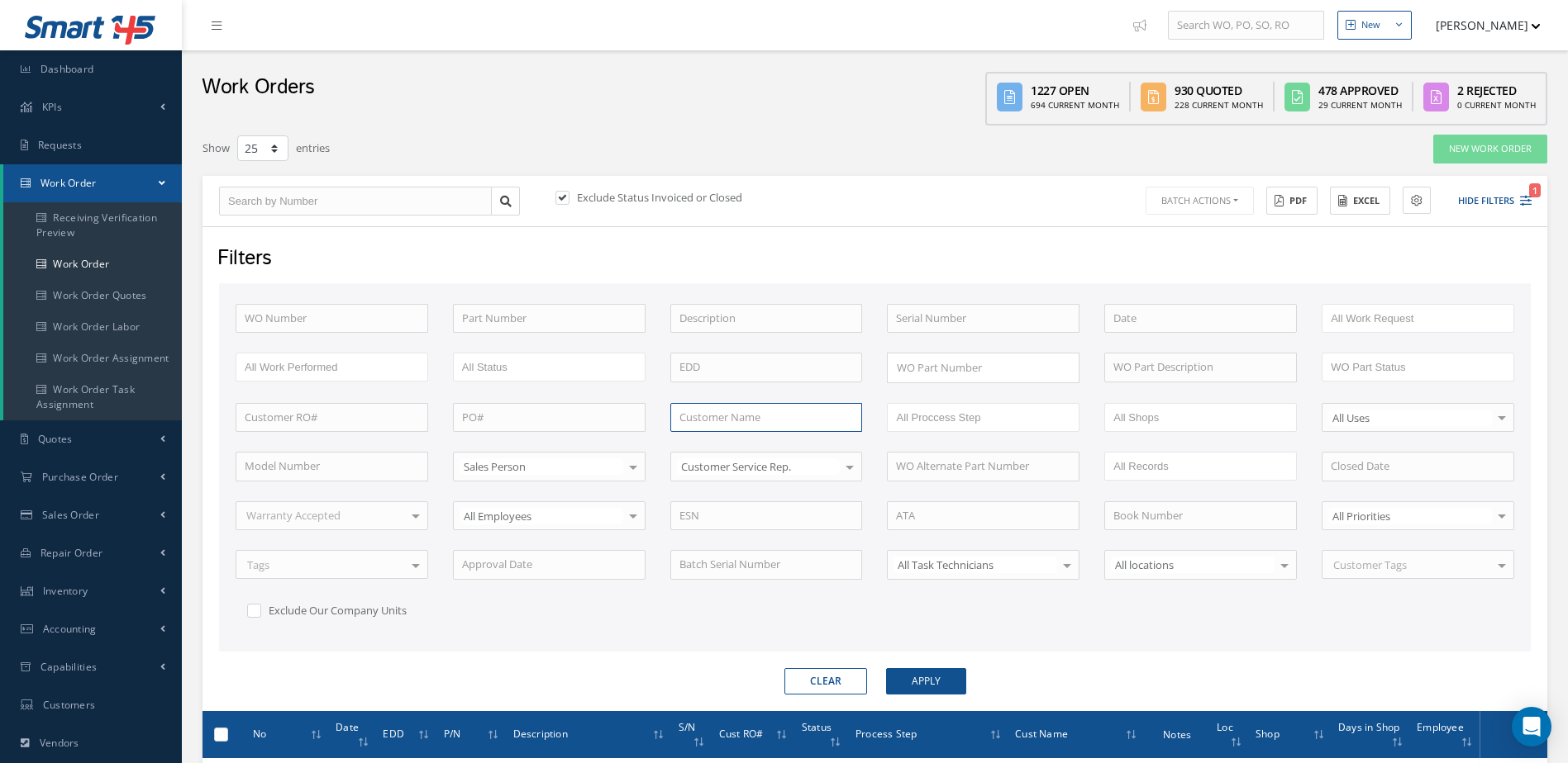
click at [691, 411] on input "text" at bounding box center [766, 418] width 193 height 30
click at [743, 446] on span "GA Telesis, LLC" at bounding box center [715, 445] width 72 height 15
type input "GA Telesis, LLC"
click at [917, 677] on button "Apply" at bounding box center [926, 681] width 81 height 27
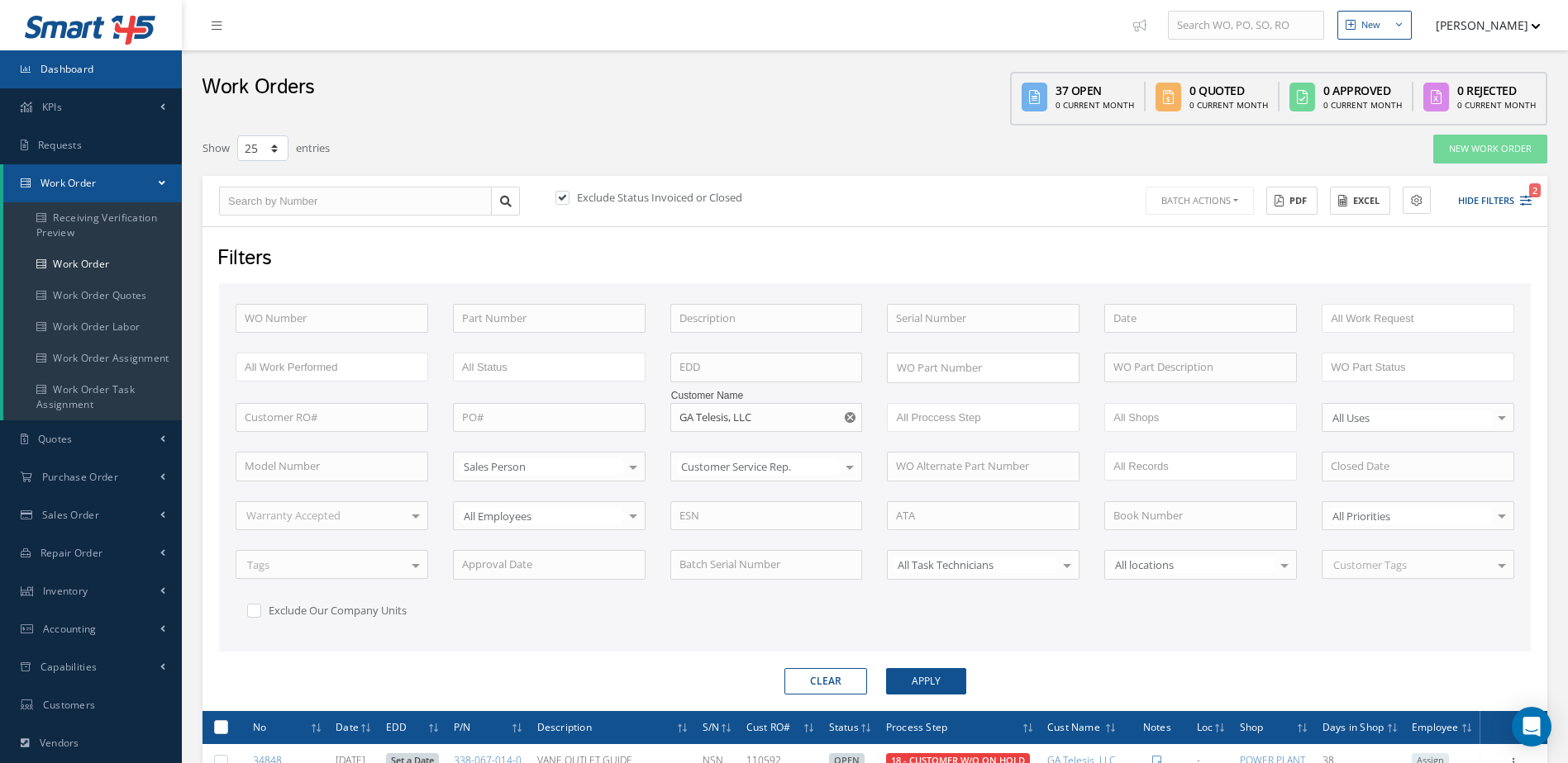
click at [116, 75] on link "Dashboard" at bounding box center [91, 69] width 182 height 38
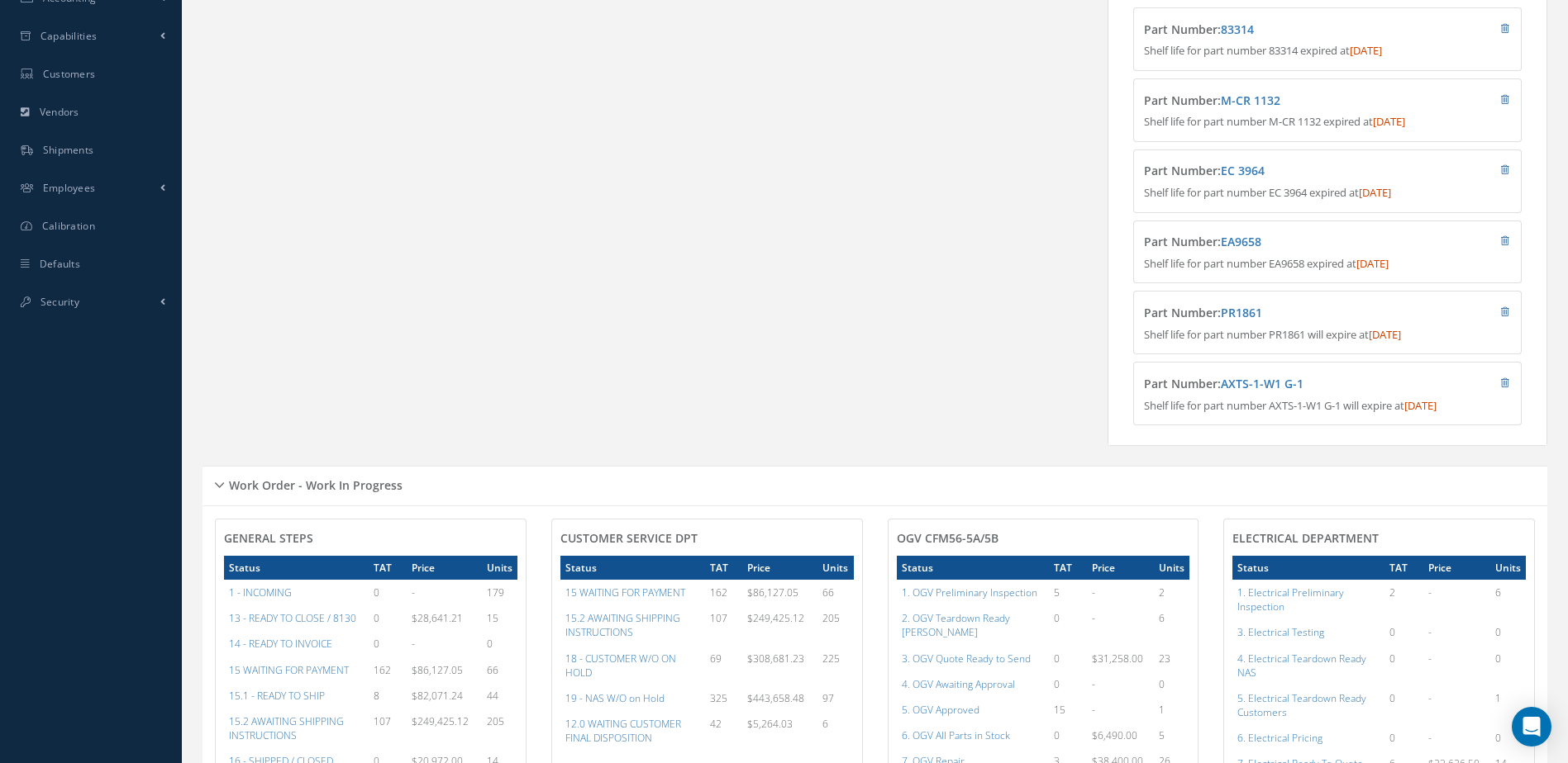
scroll to position [743, 0]
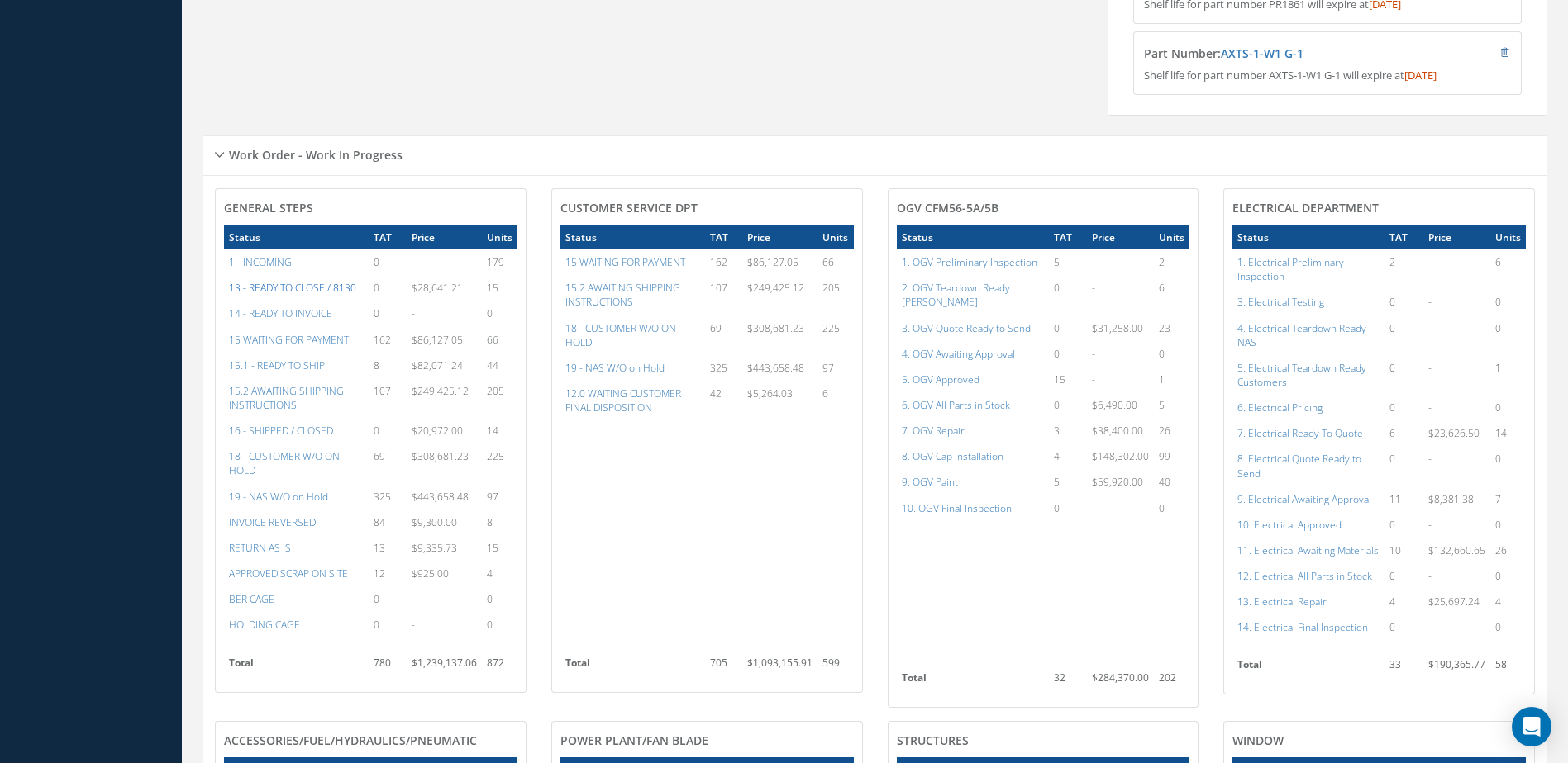
click at [274, 295] on a=20&excludeInternalCustomer=false&excludeInvoicedOrClosed=true&&filtersHidded"] "13 - READY TO CLOSE / 8130" at bounding box center [292, 288] width 128 height 14
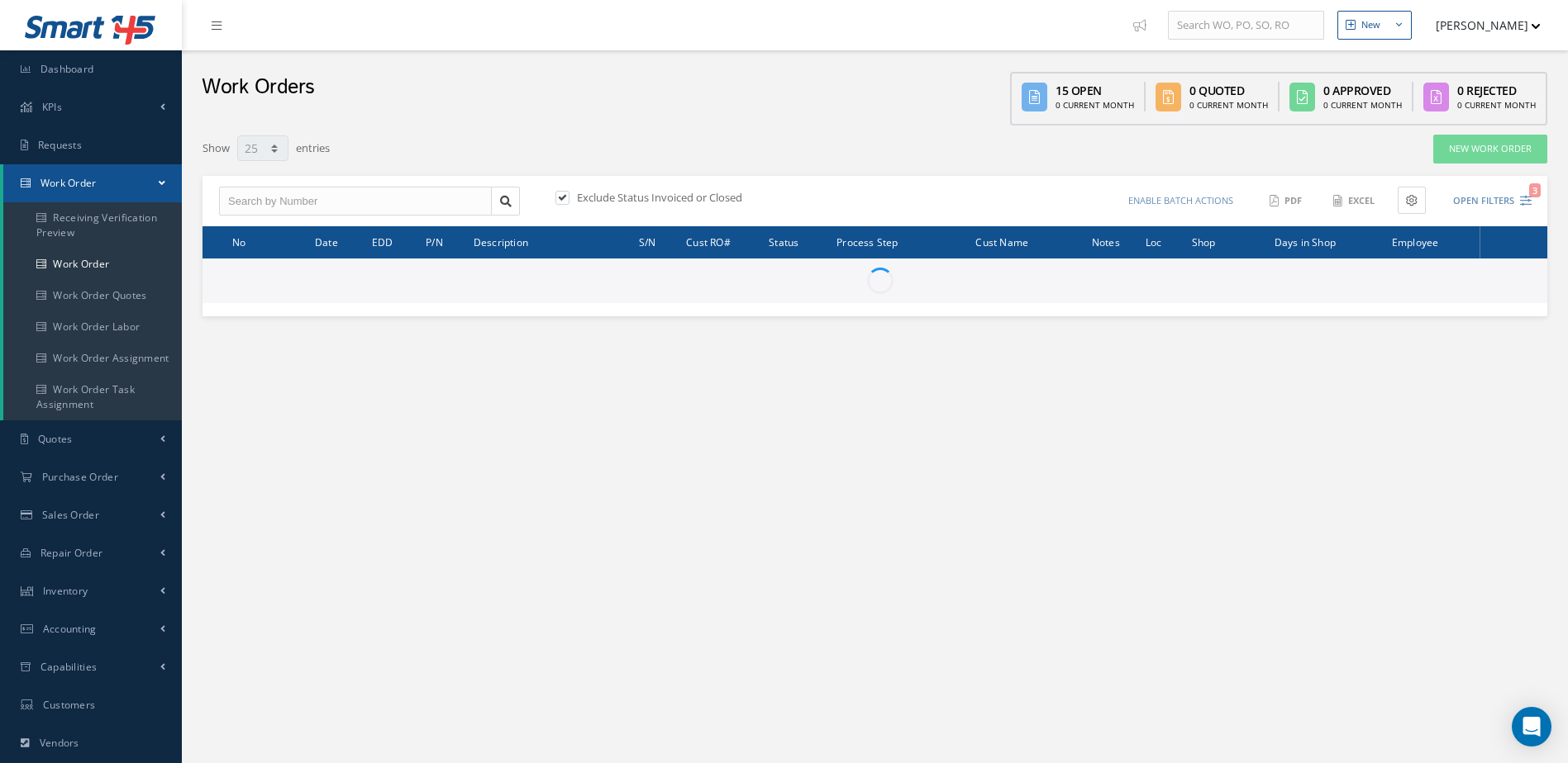
select select "25"
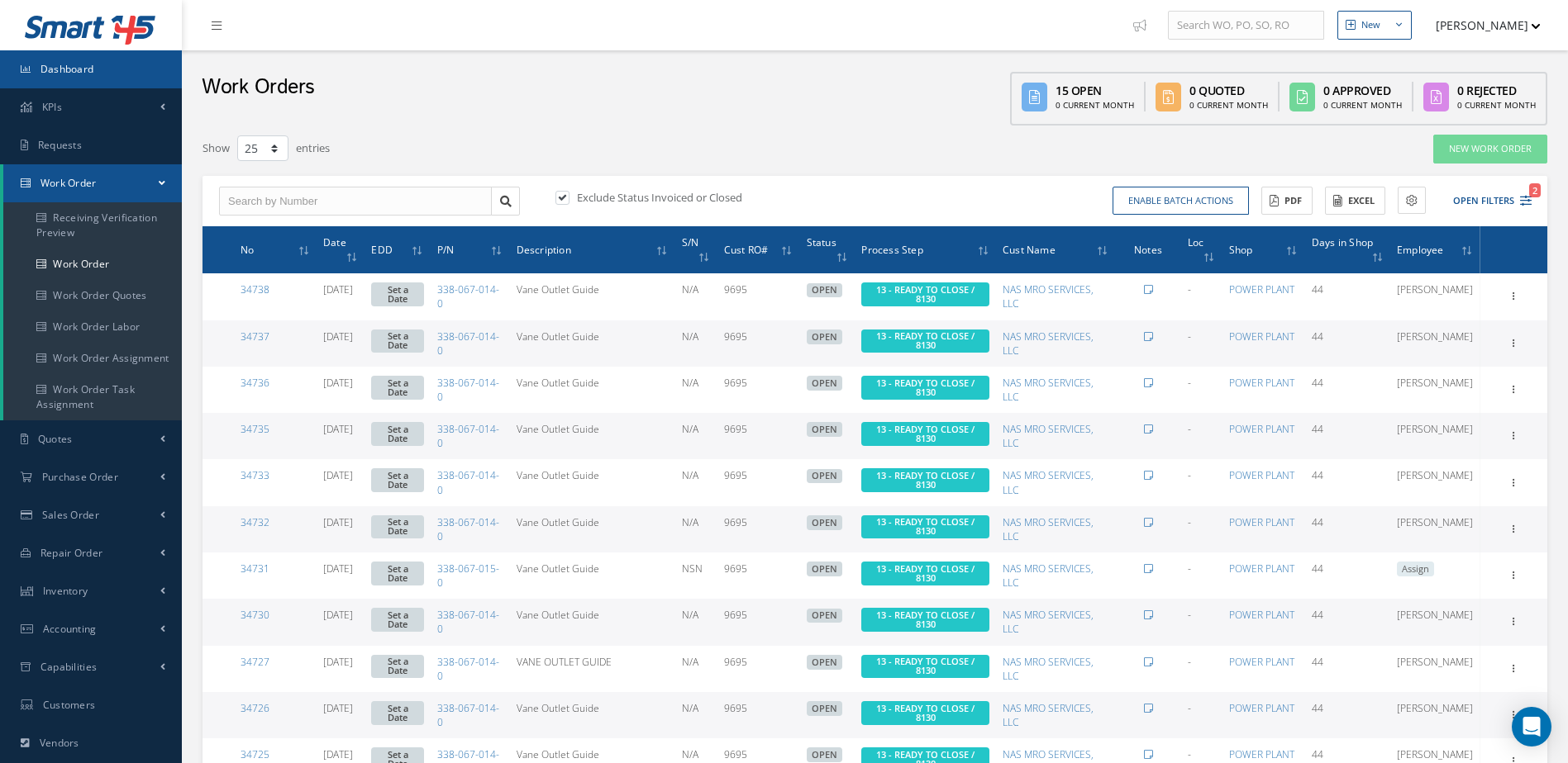
click at [81, 76] on link "Dashboard" at bounding box center [91, 69] width 182 height 38
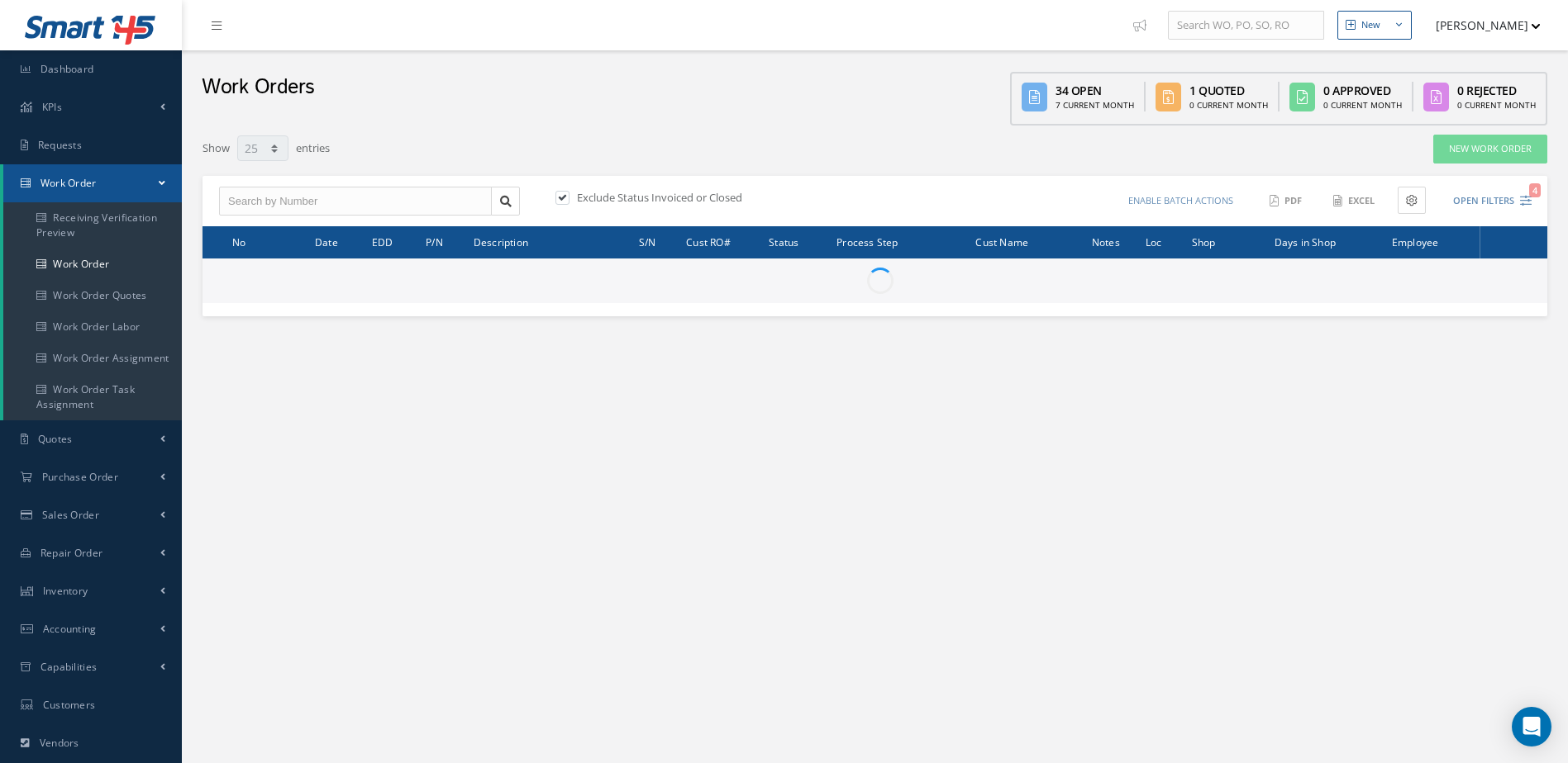
select select "25"
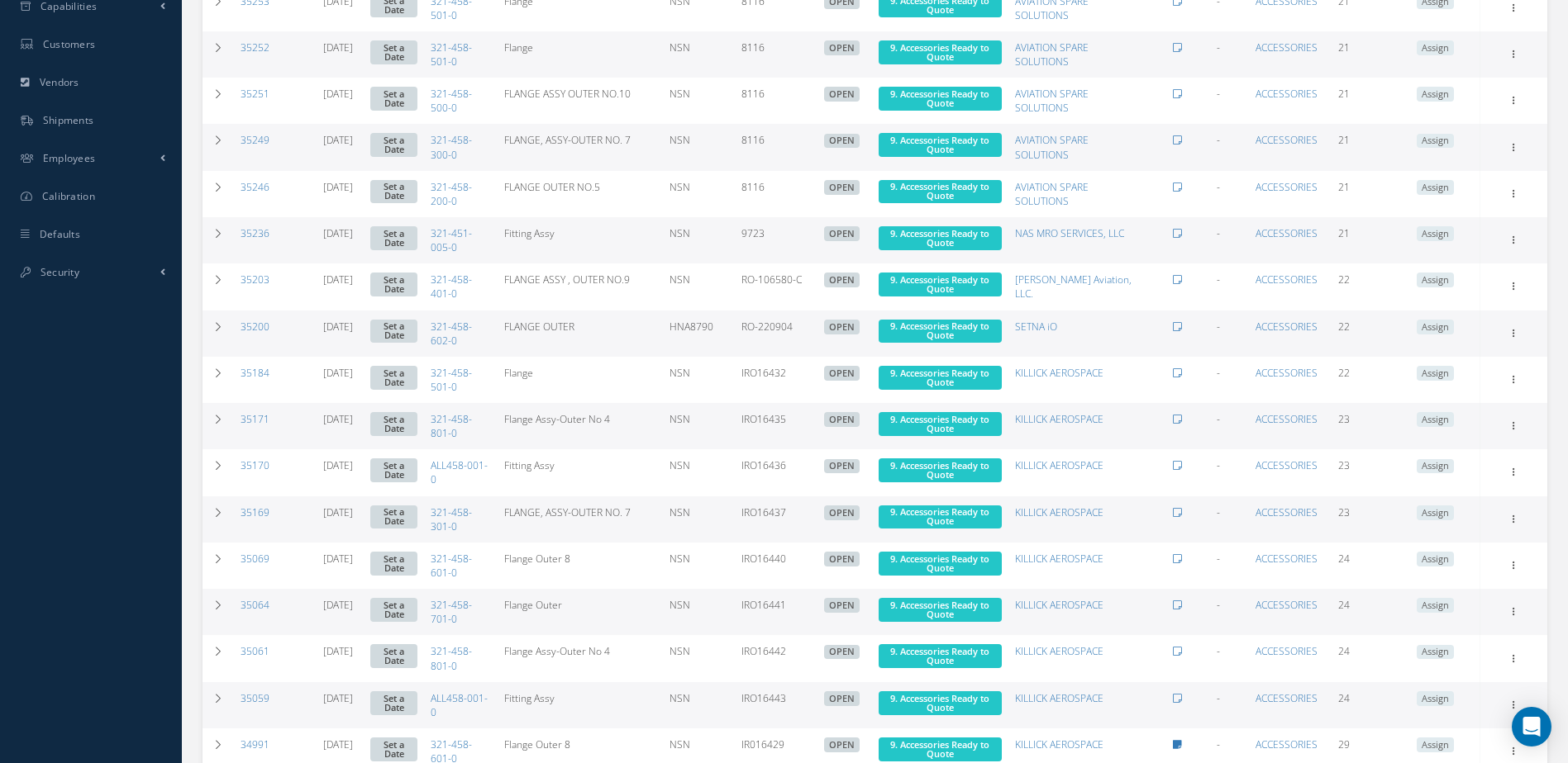
scroll to position [799, 0]
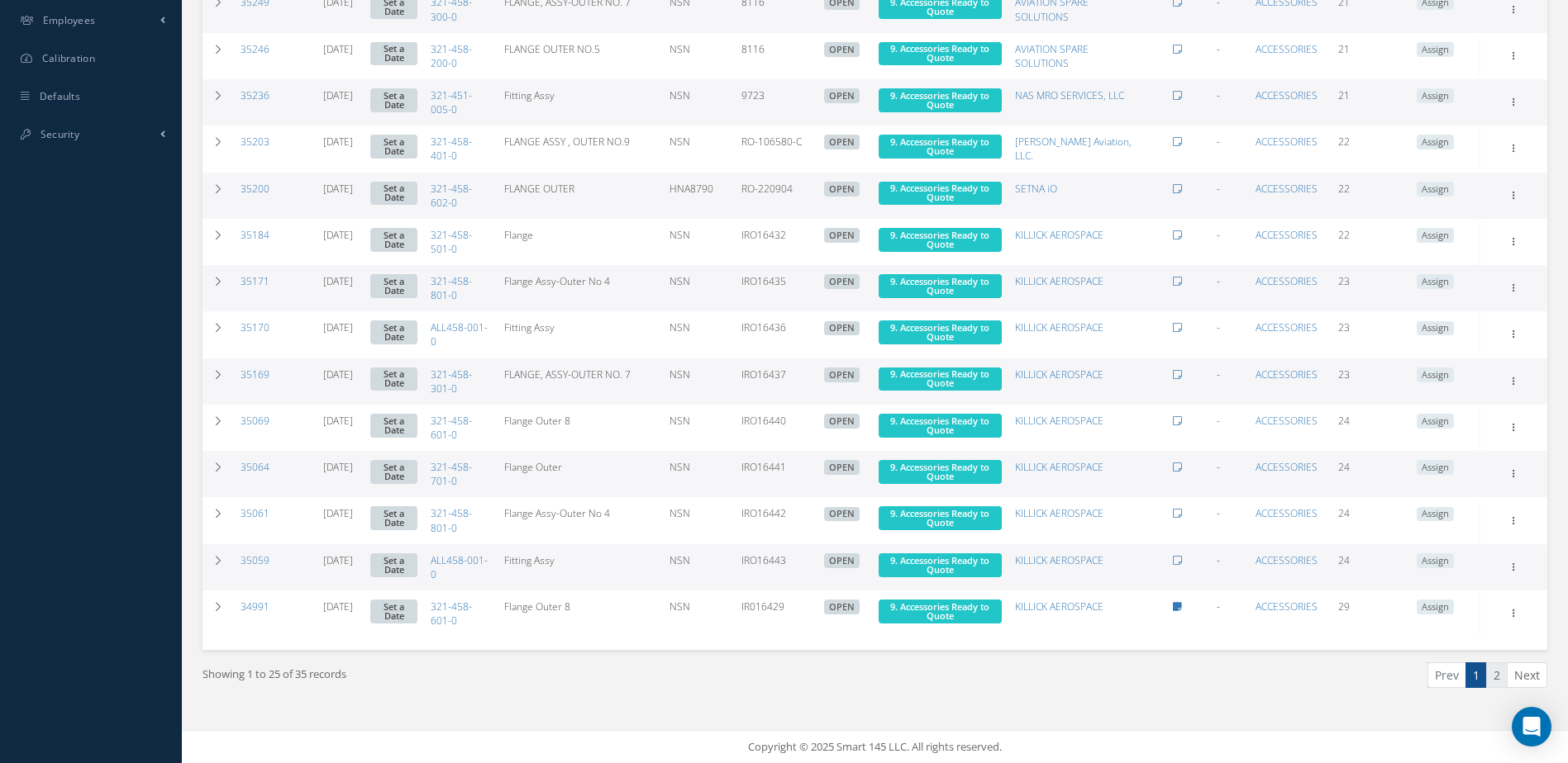
click at [1501, 683] on link "2" at bounding box center [1496, 676] width 21 height 26
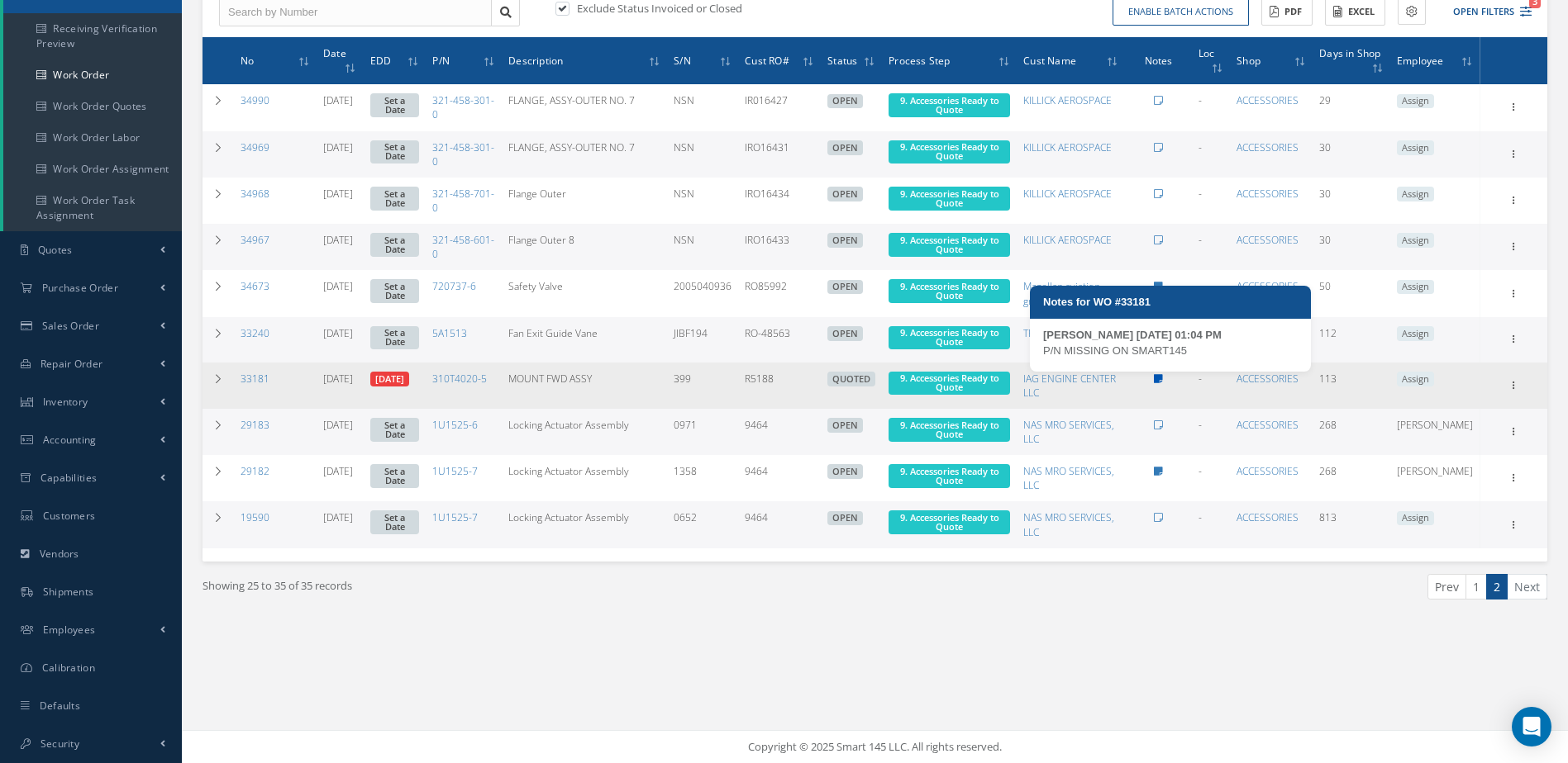
click at [1163, 381] on icon at bounding box center [1158, 379] width 9 height 10
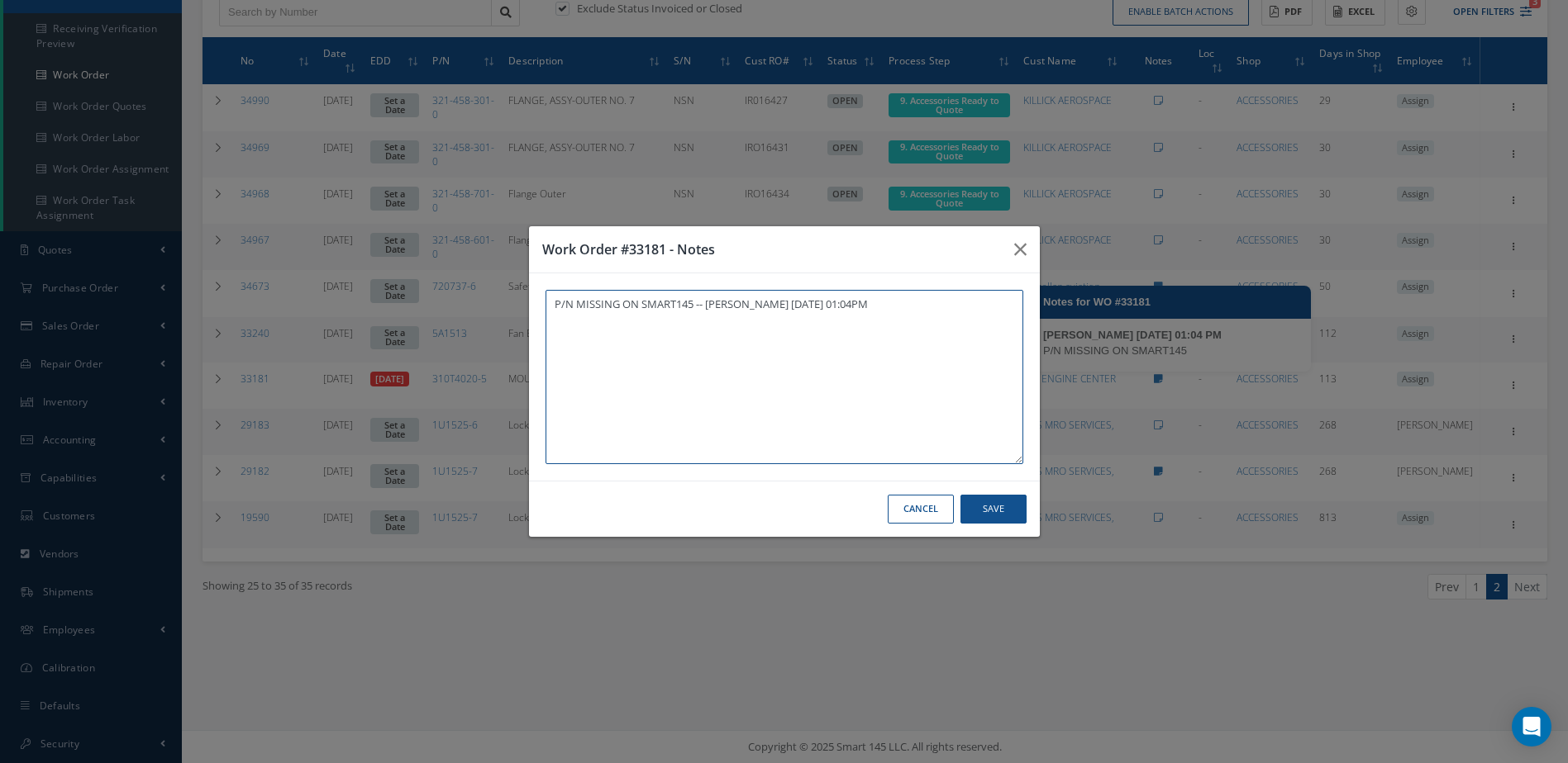
type textarea "P/N MISSING ON SMART145 -- Andres Chaves 04/30/2025 01:04PM"
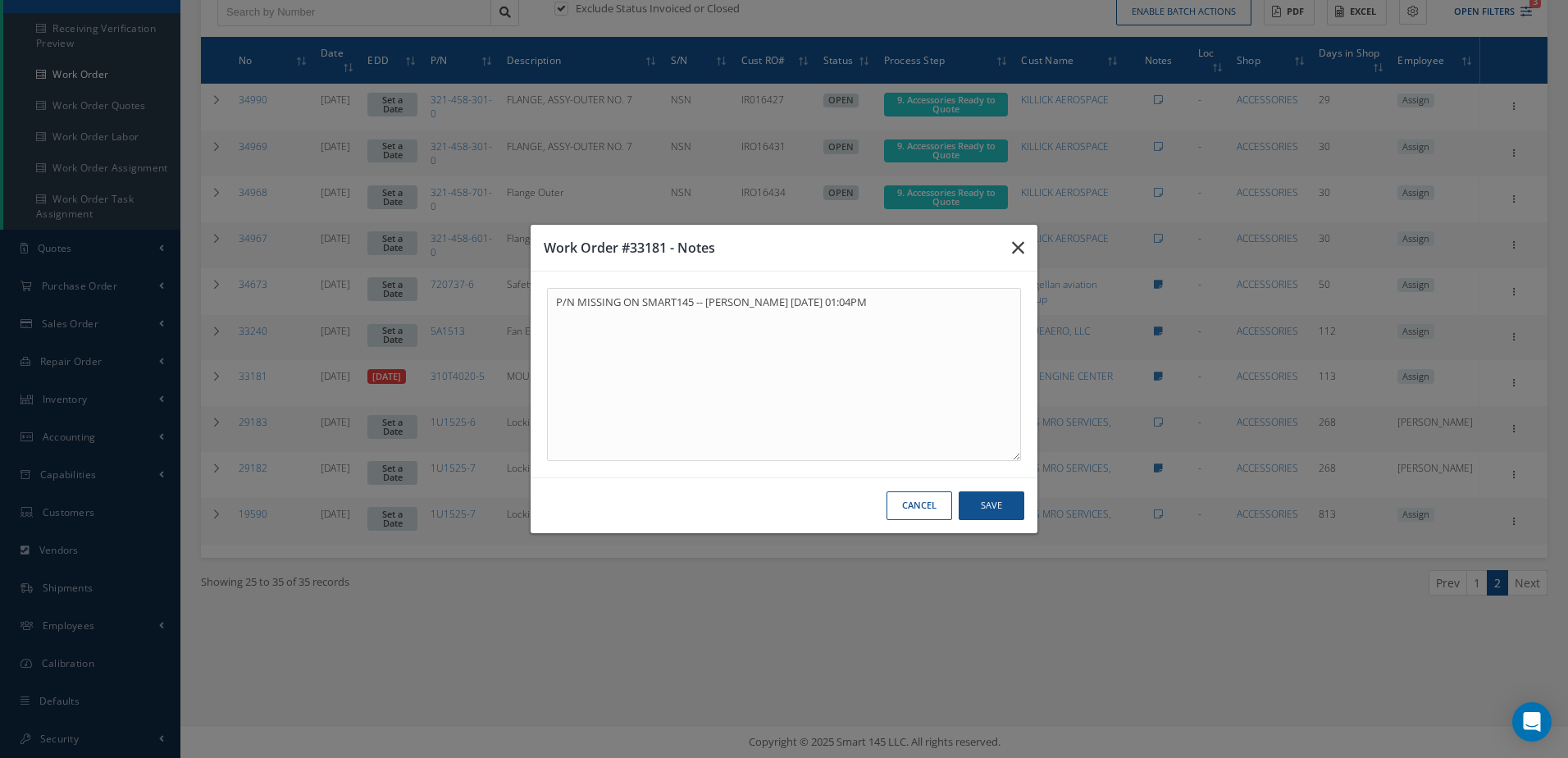
click at [1014, 245] on icon "button" at bounding box center [1018, 248] width 12 height 20
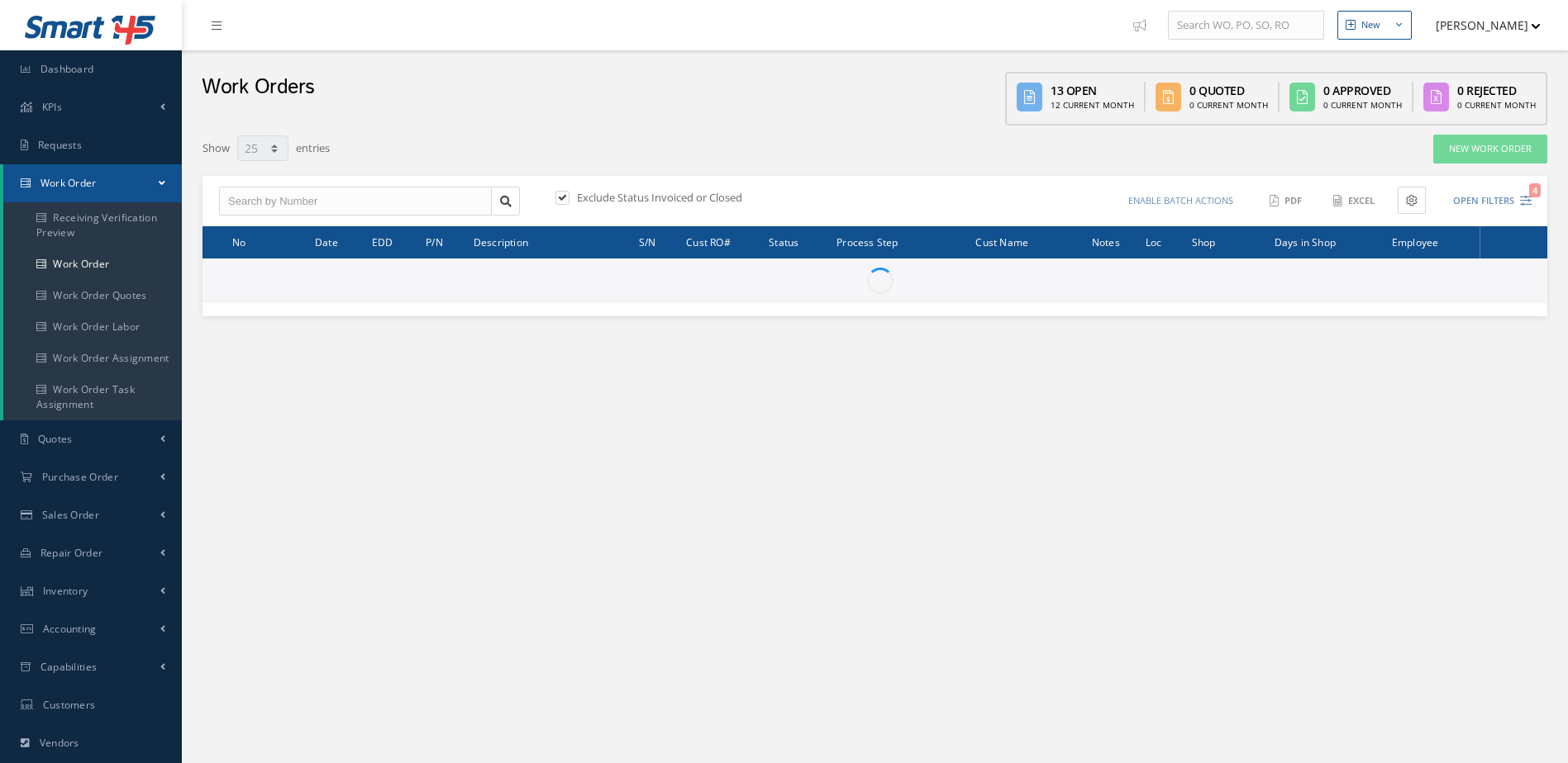
select select "25"
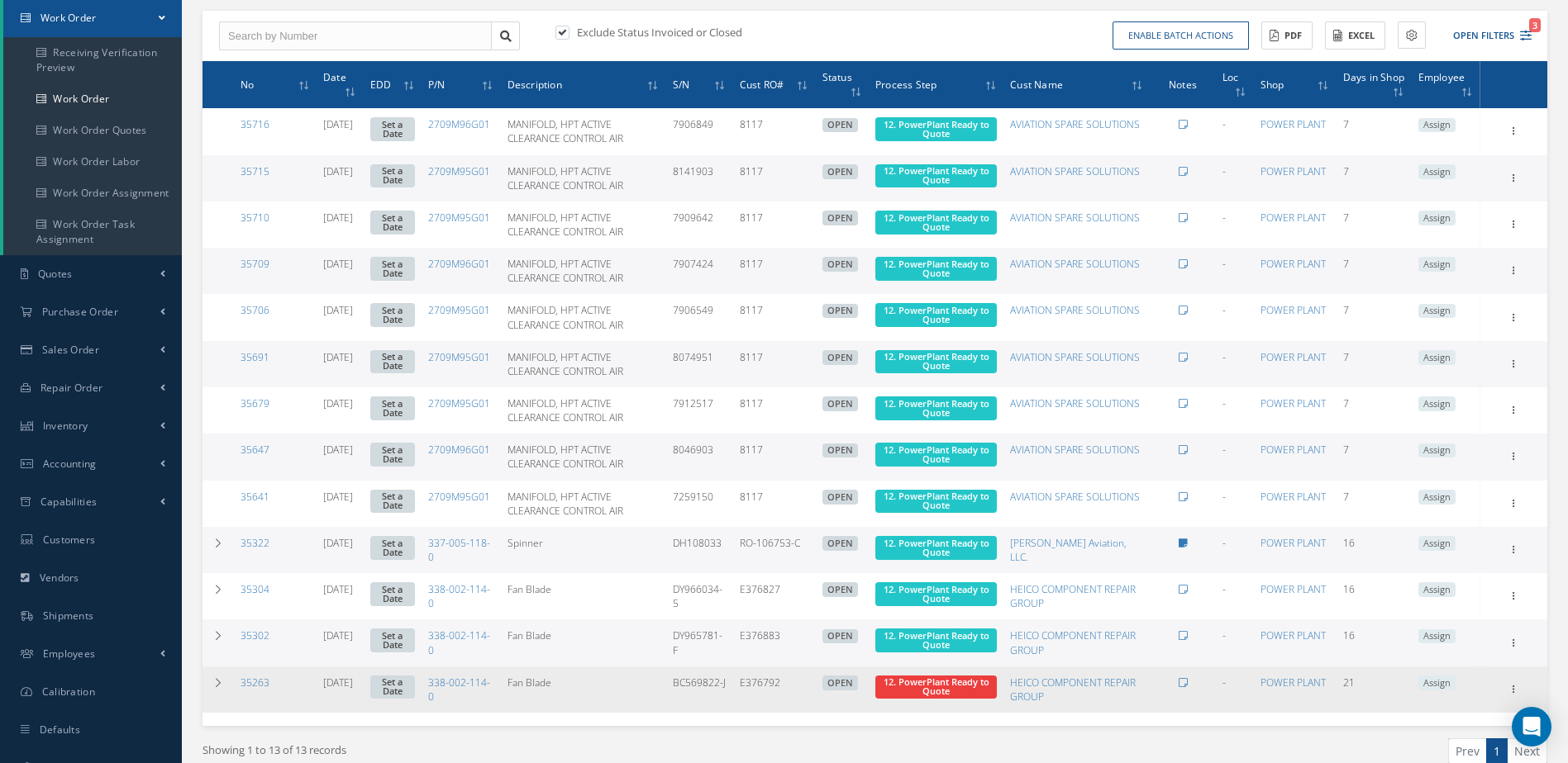
scroll to position [241, 0]
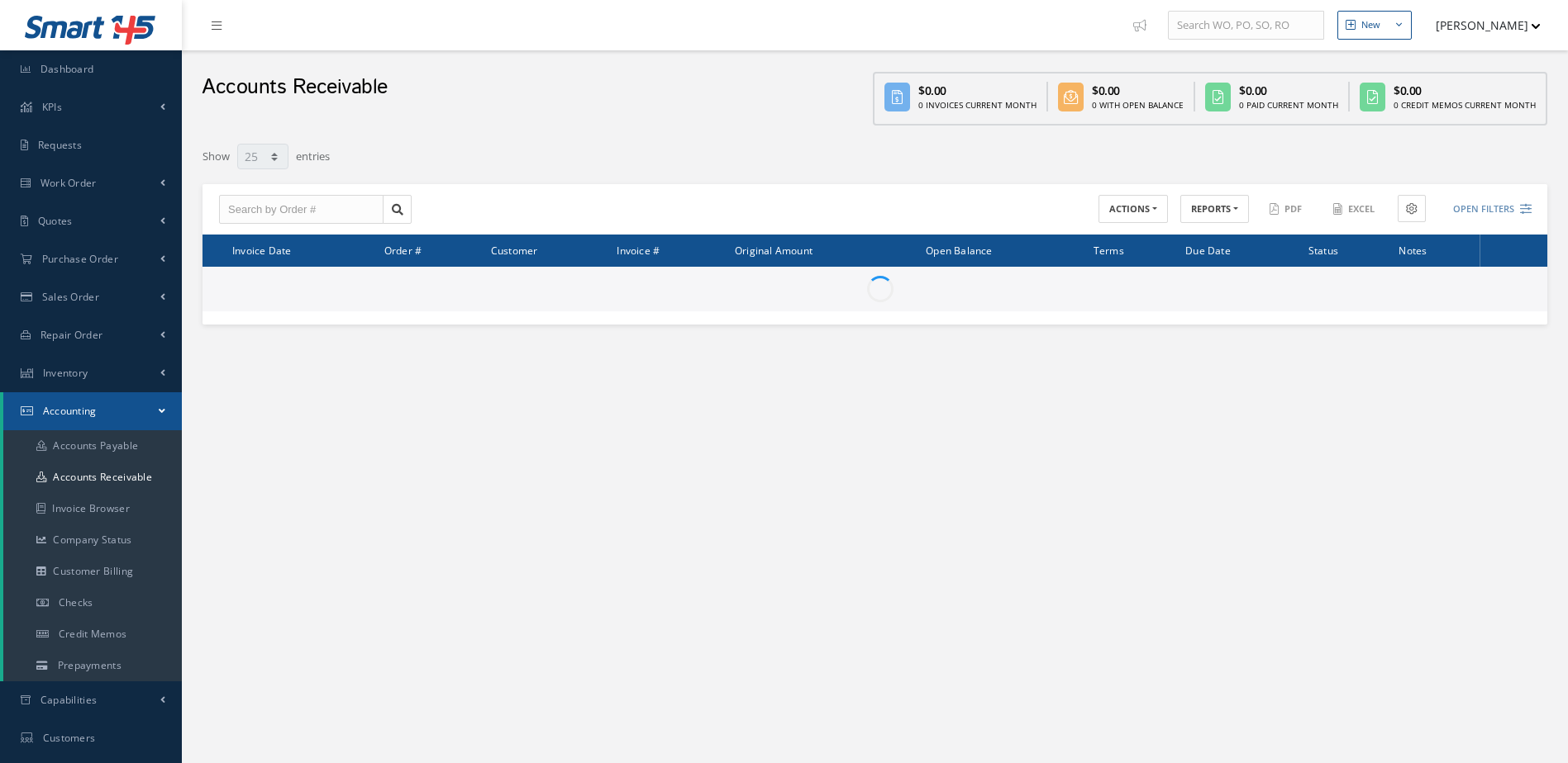
select select "25"
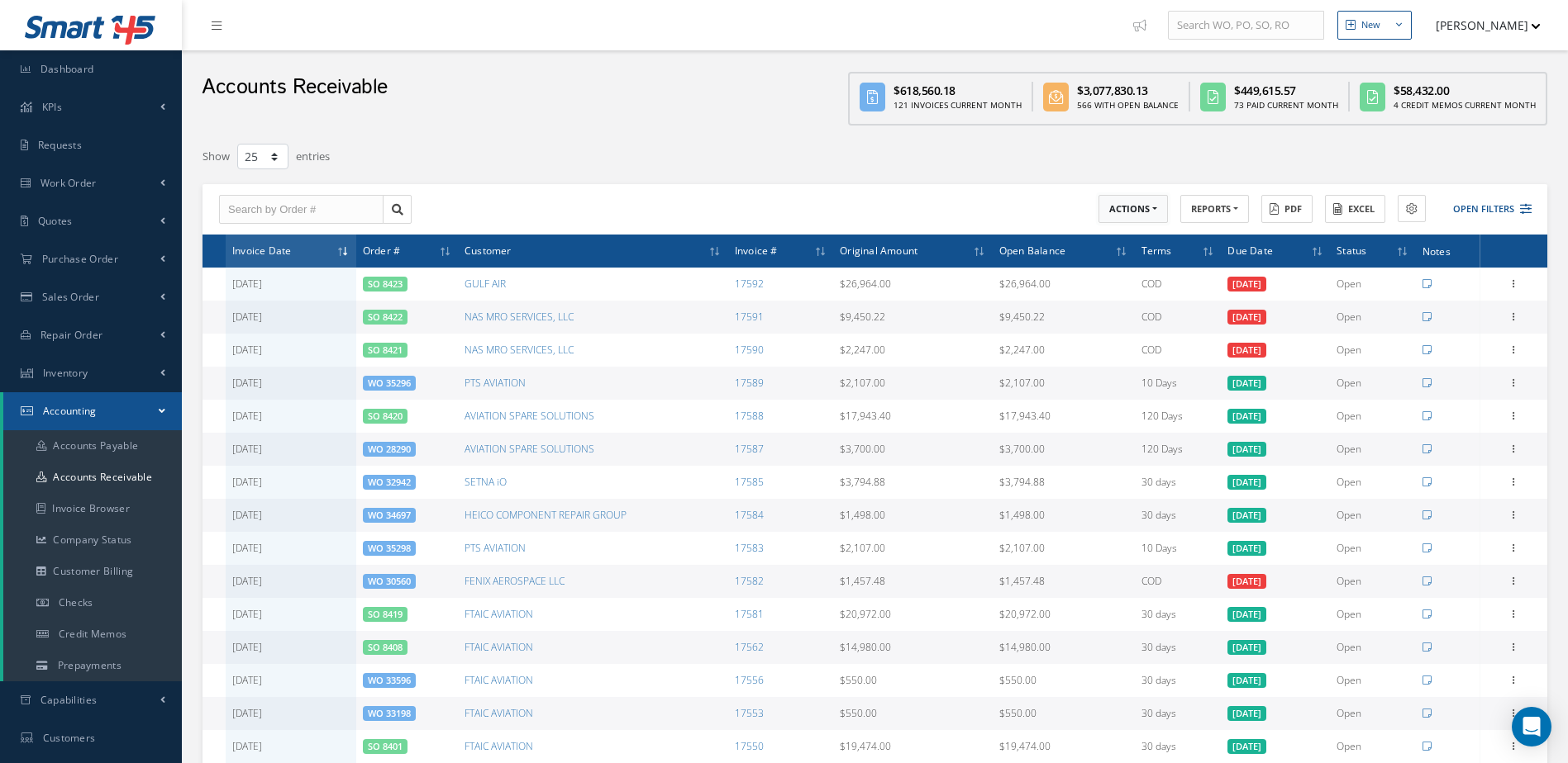
click at [1135, 214] on button "ACTIONS" at bounding box center [1133, 210] width 69 height 29
click at [1104, 229] on link "Receive Payments" at bounding box center [1164, 236] width 132 height 22
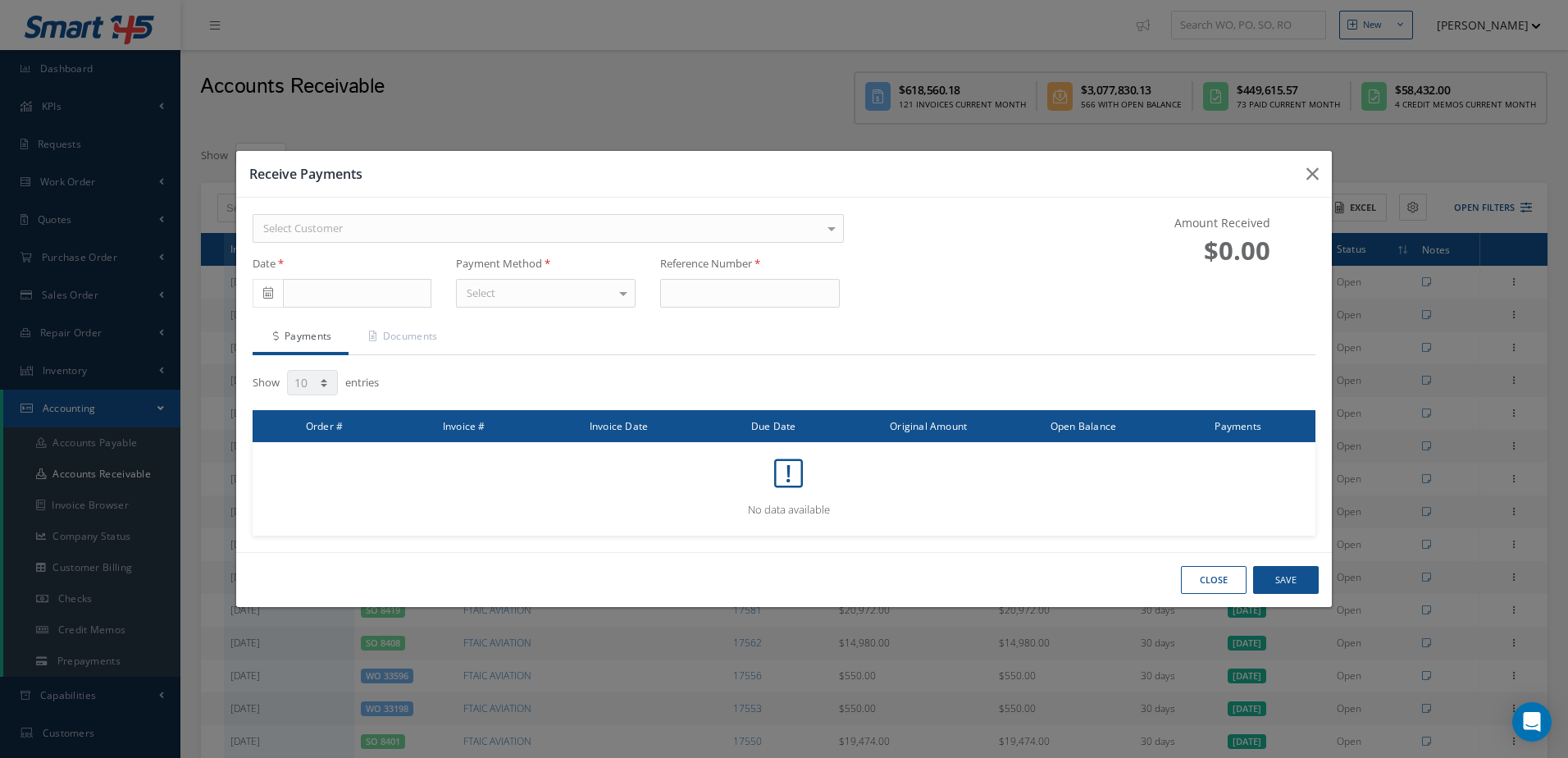
click at [558, 235] on div "Select Customer" at bounding box center [548, 229] width 592 height 30
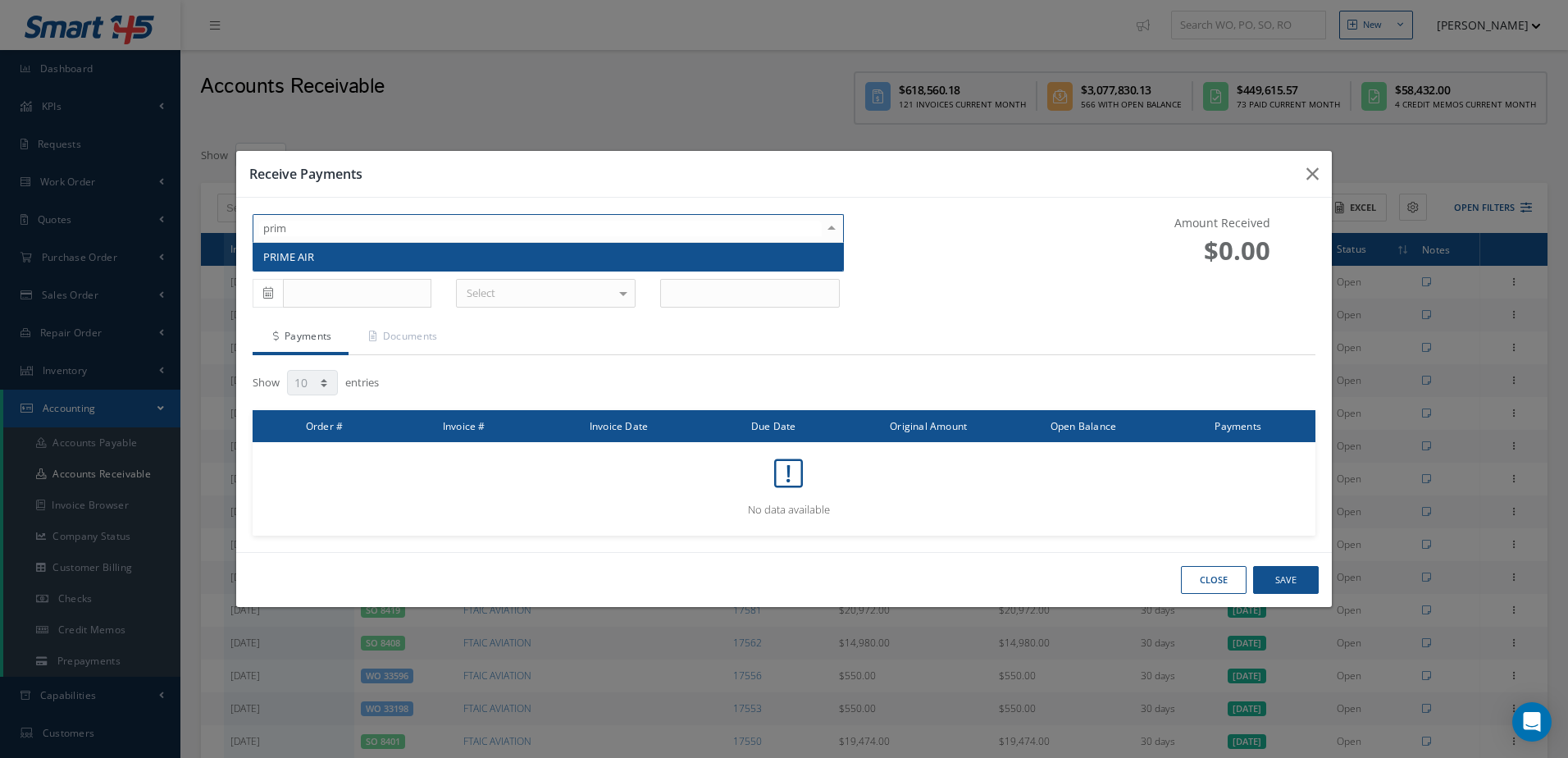
type input "prime"
click at [585, 270] on span "PRIME AIR" at bounding box center [548, 257] width 591 height 28
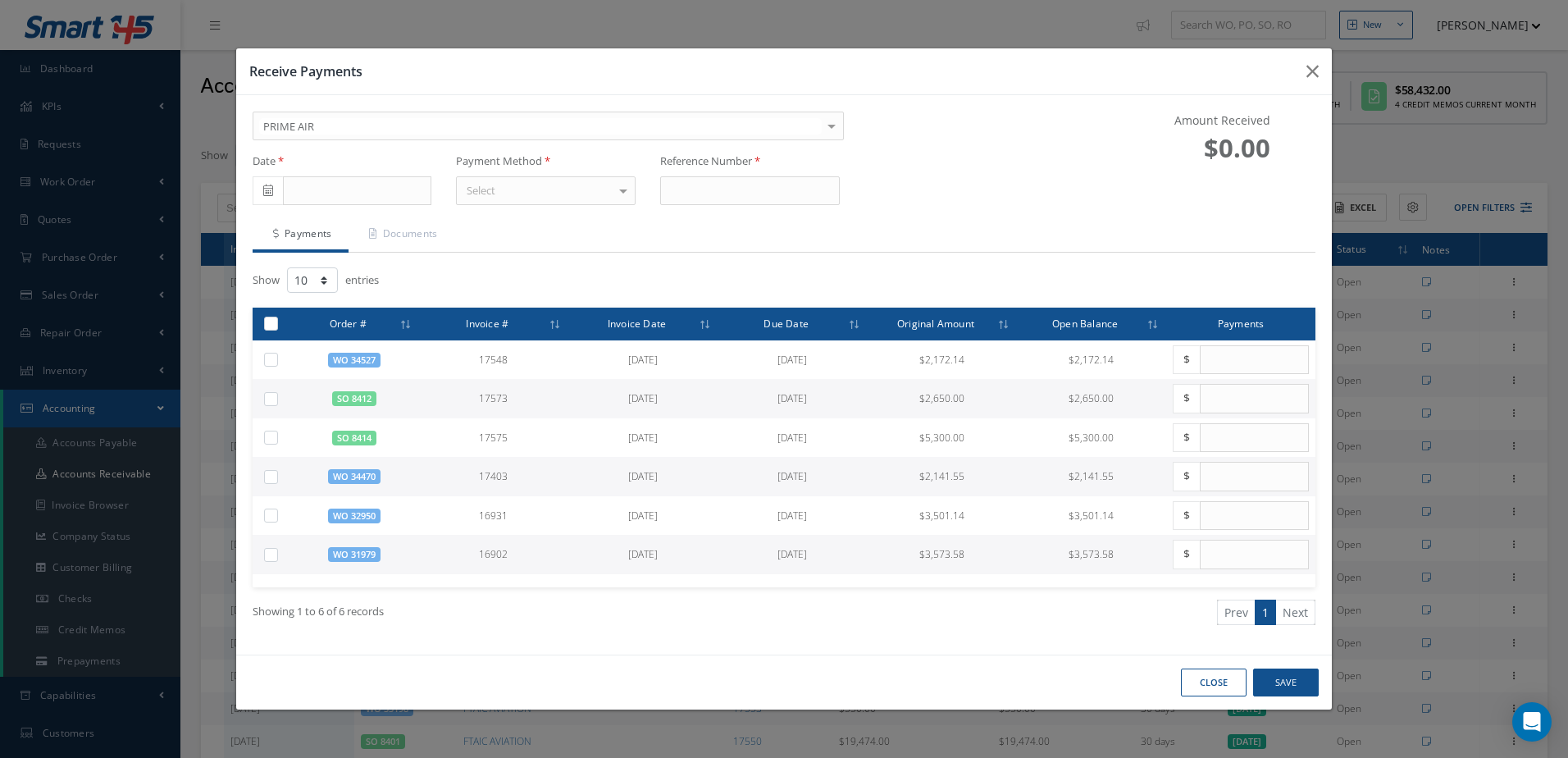
click at [275, 191] on span at bounding box center [268, 191] width 31 height 30
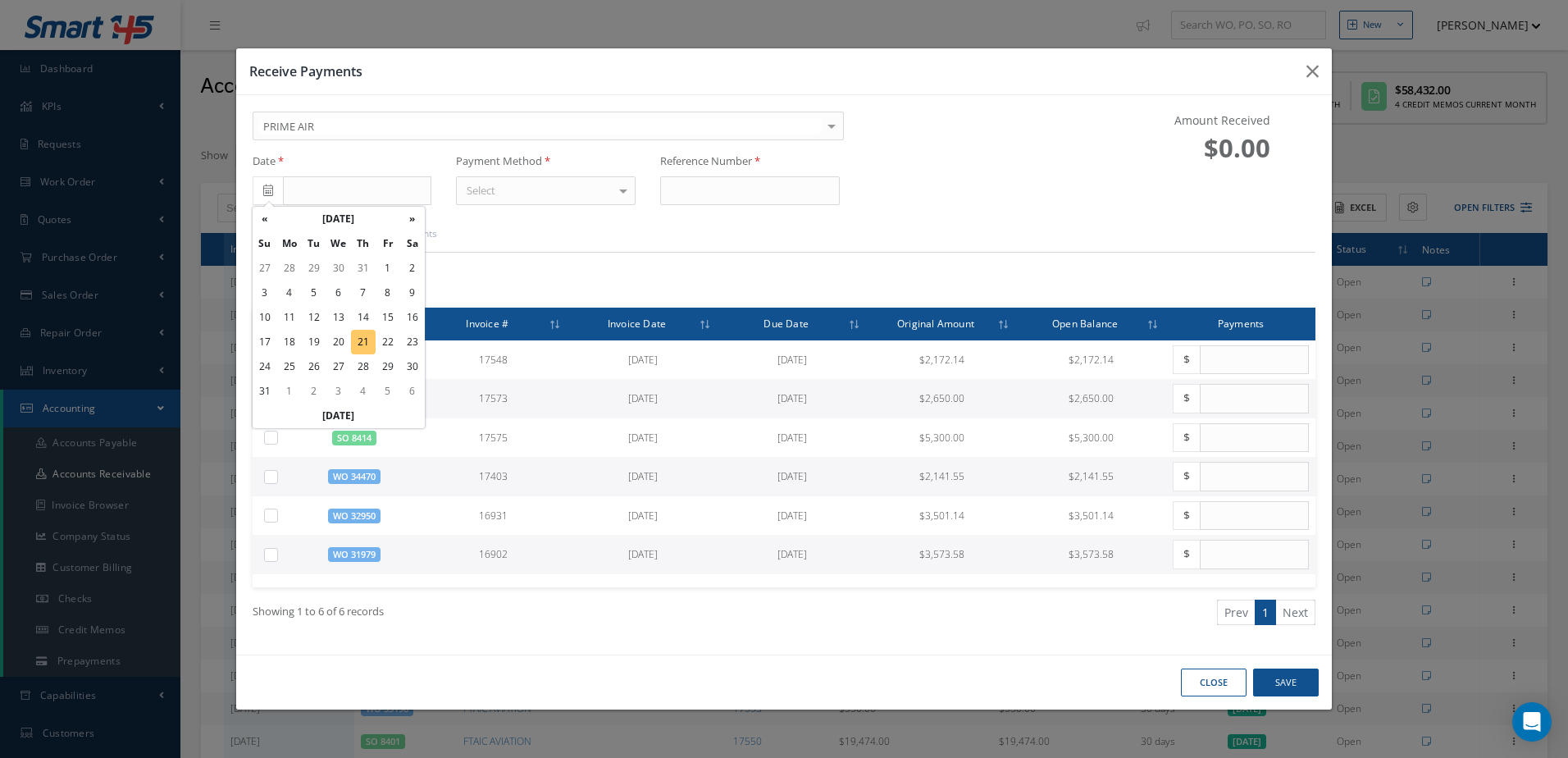
click at [358, 341] on td "21" at bounding box center [363, 342] width 25 height 25
type input "[DATE]"
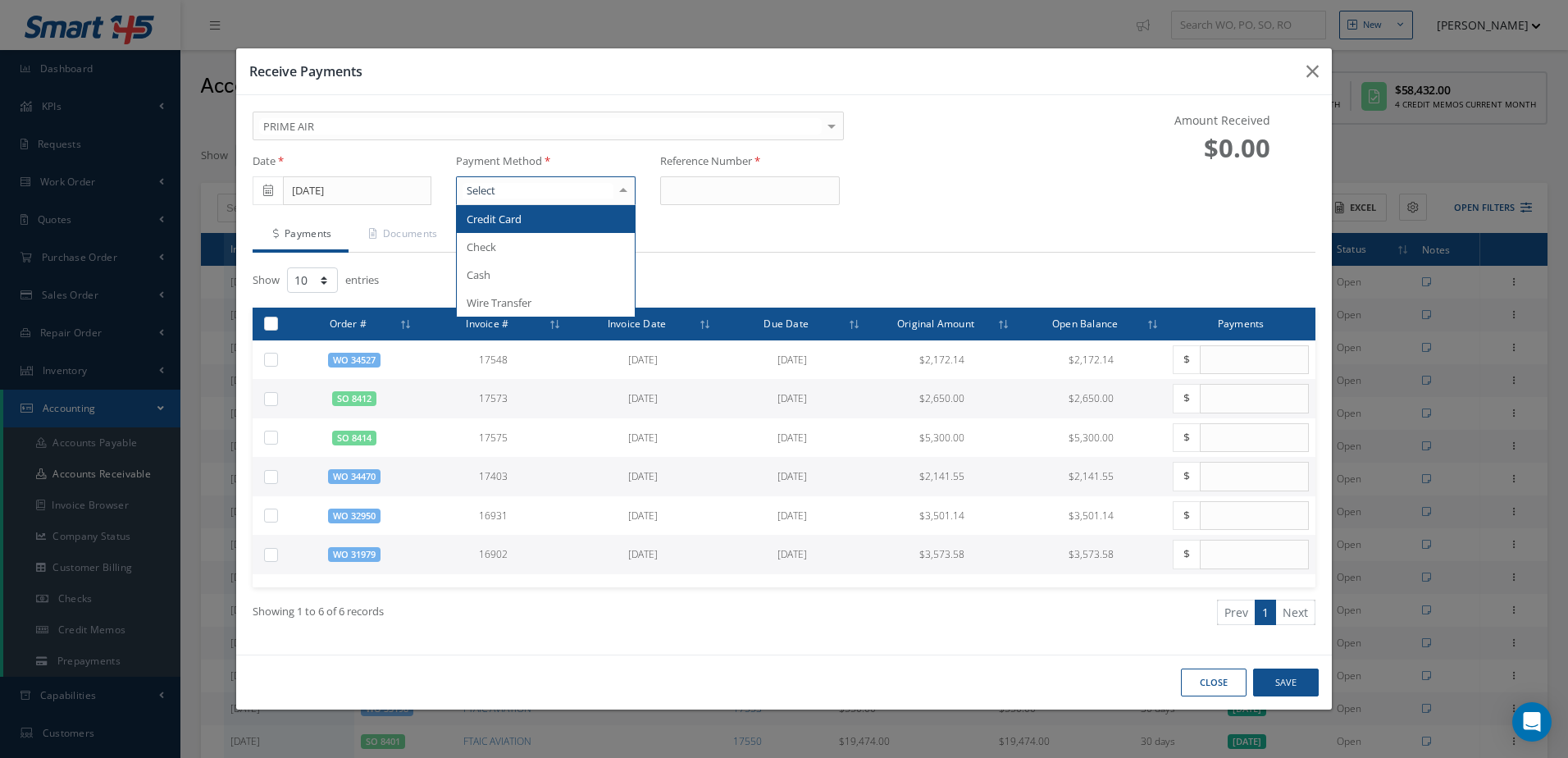
drag, startPoint x: 506, startPoint y: 196, endPoint x: 523, endPoint y: 195, distance: 17.0
click at [507, 196] on div at bounding box center [545, 191] width 179 height 30
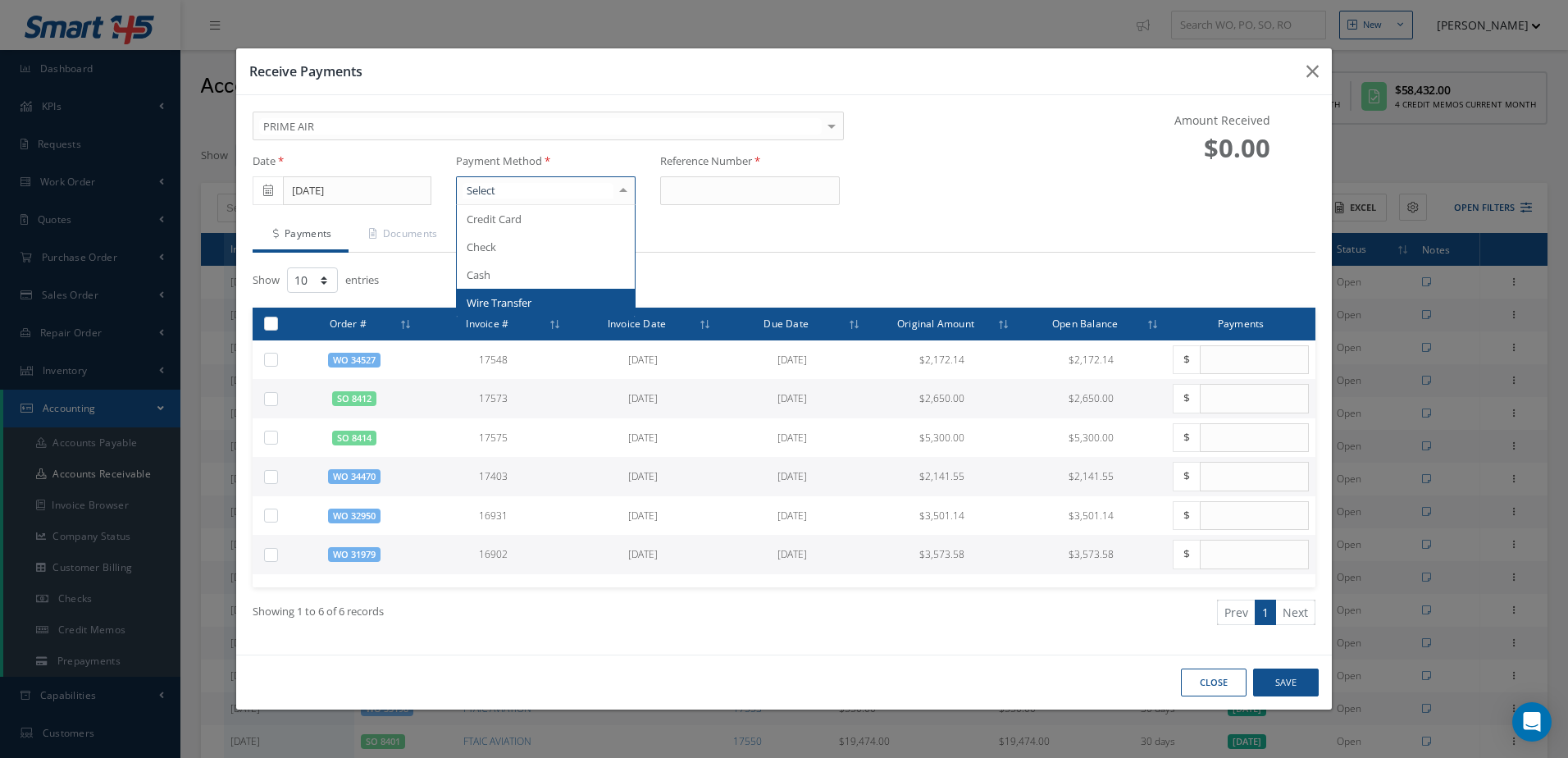
click at [487, 295] on span "Wire Transfer" at bounding box center [499, 302] width 65 height 14
click at [723, 180] on input at bounding box center [750, 191] width 179 height 30
type input "0000"
click at [277, 554] on label at bounding box center [277, 554] width 0 height 14
click at [267, 554] on input "checkbox" at bounding box center [271, 556] width 11 height 11
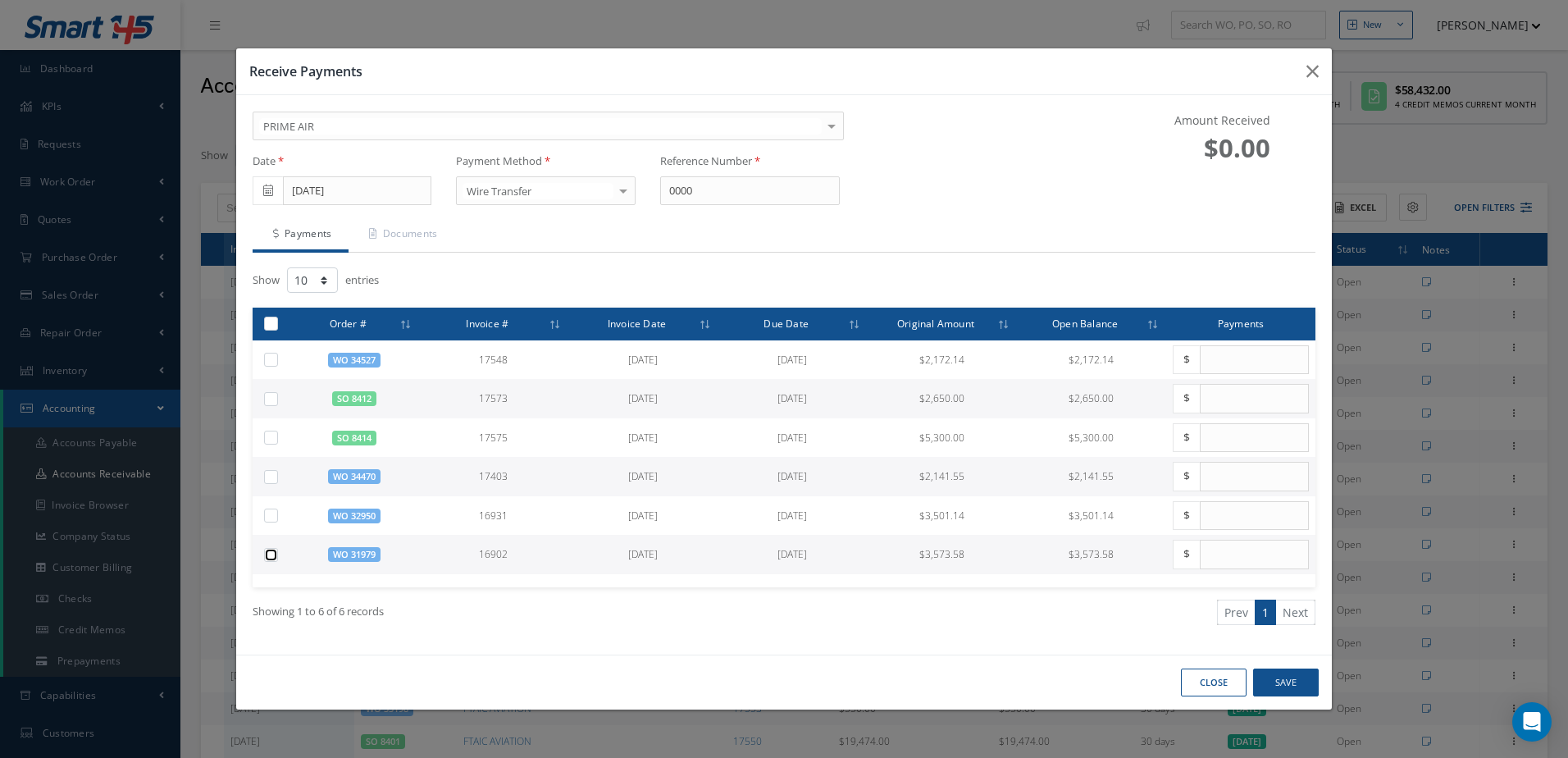
checkbox input "true"
type input "3573.58"
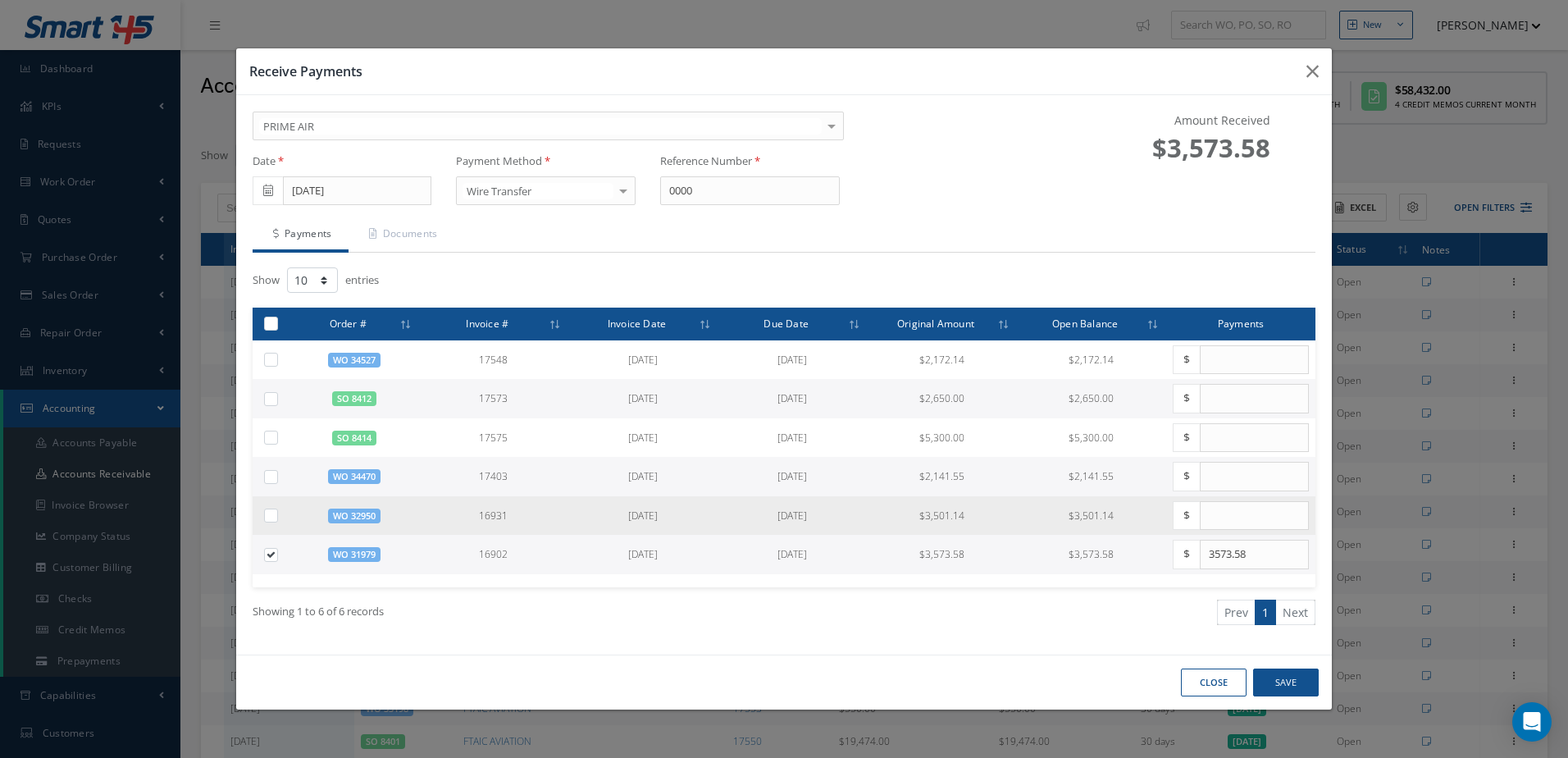
click at [277, 521] on label at bounding box center [277, 515] width 0 height 14
click at [266, 521] on input "checkbox" at bounding box center [271, 517] width 11 height 11
checkbox input "true"
type input "3501.14"
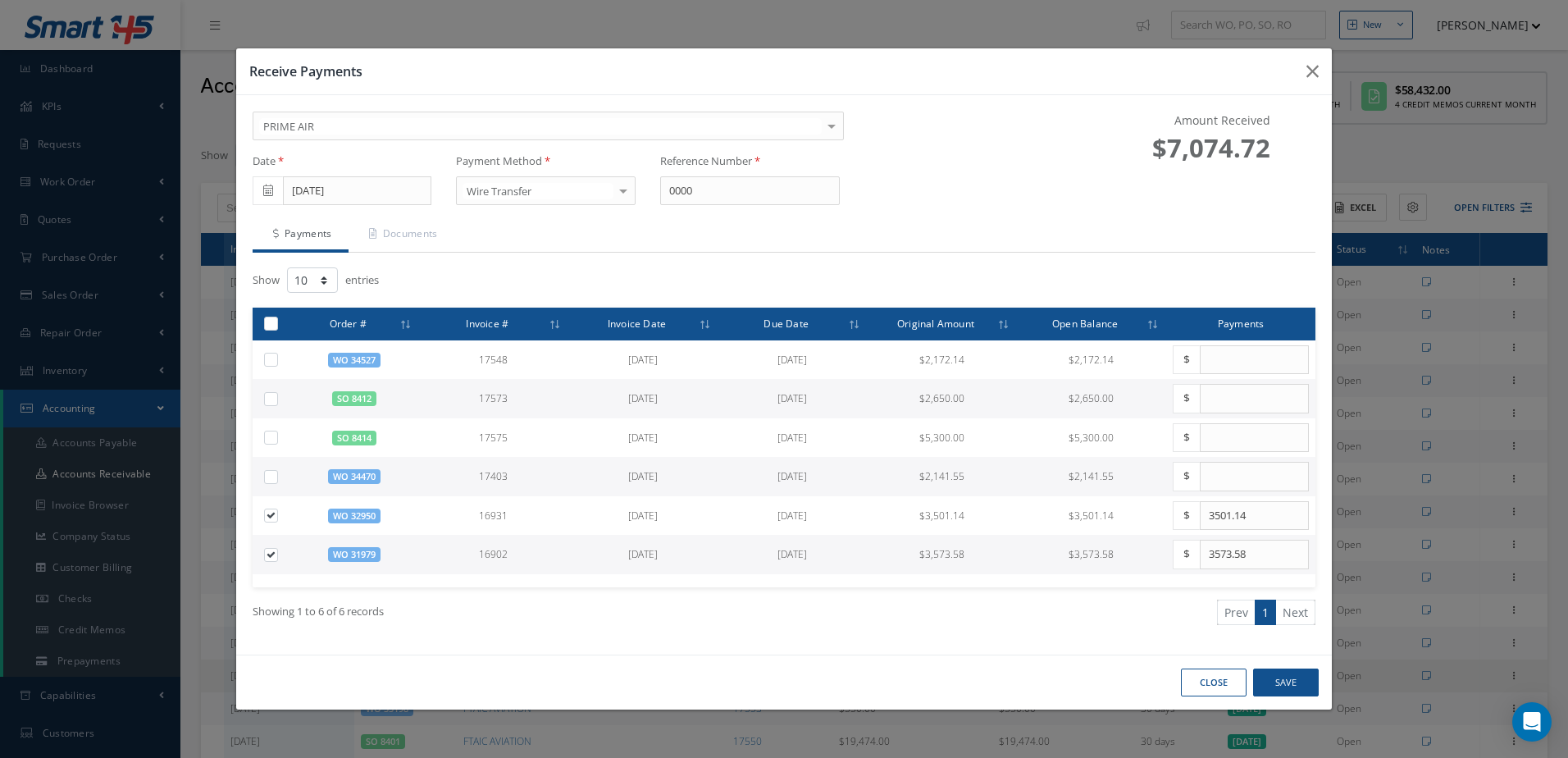
click at [1226, 678] on button "CLOSE" at bounding box center [1213, 683] width 65 height 29
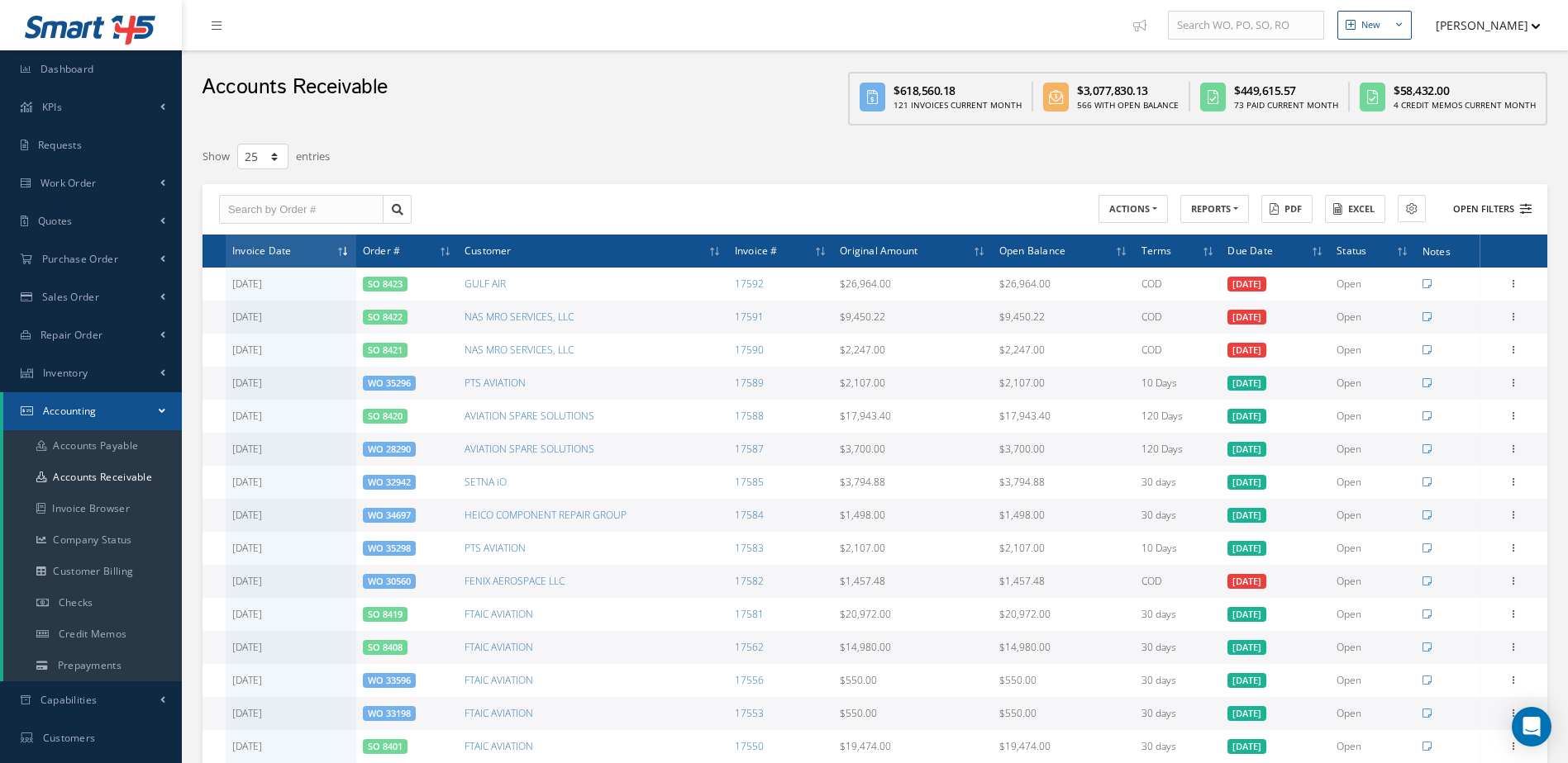
click at [1468, 204] on button "Open Filters" at bounding box center [1484, 210] width 93 height 27
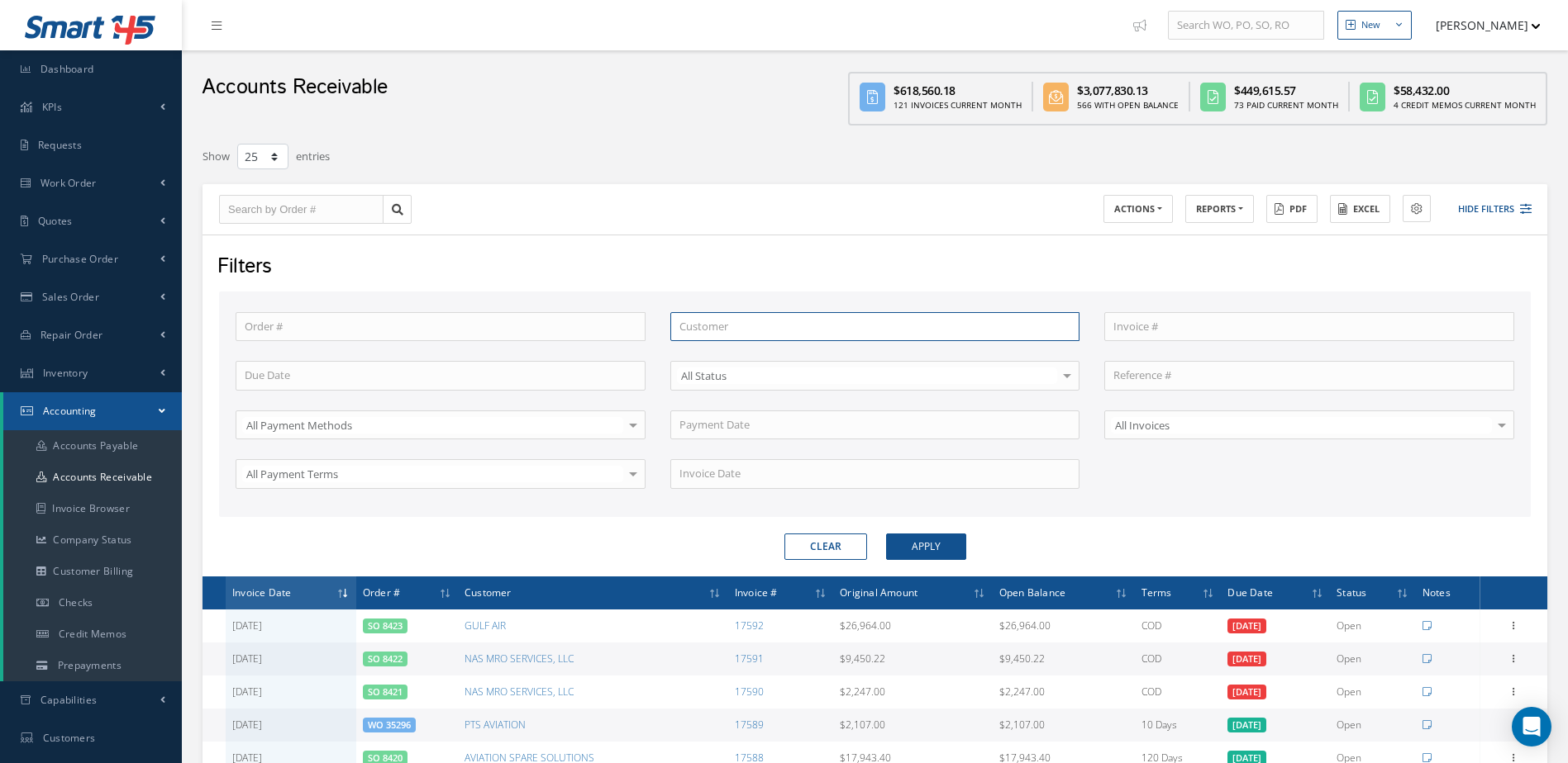
click at [690, 336] on input "text" at bounding box center [875, 327] width 410 height 30
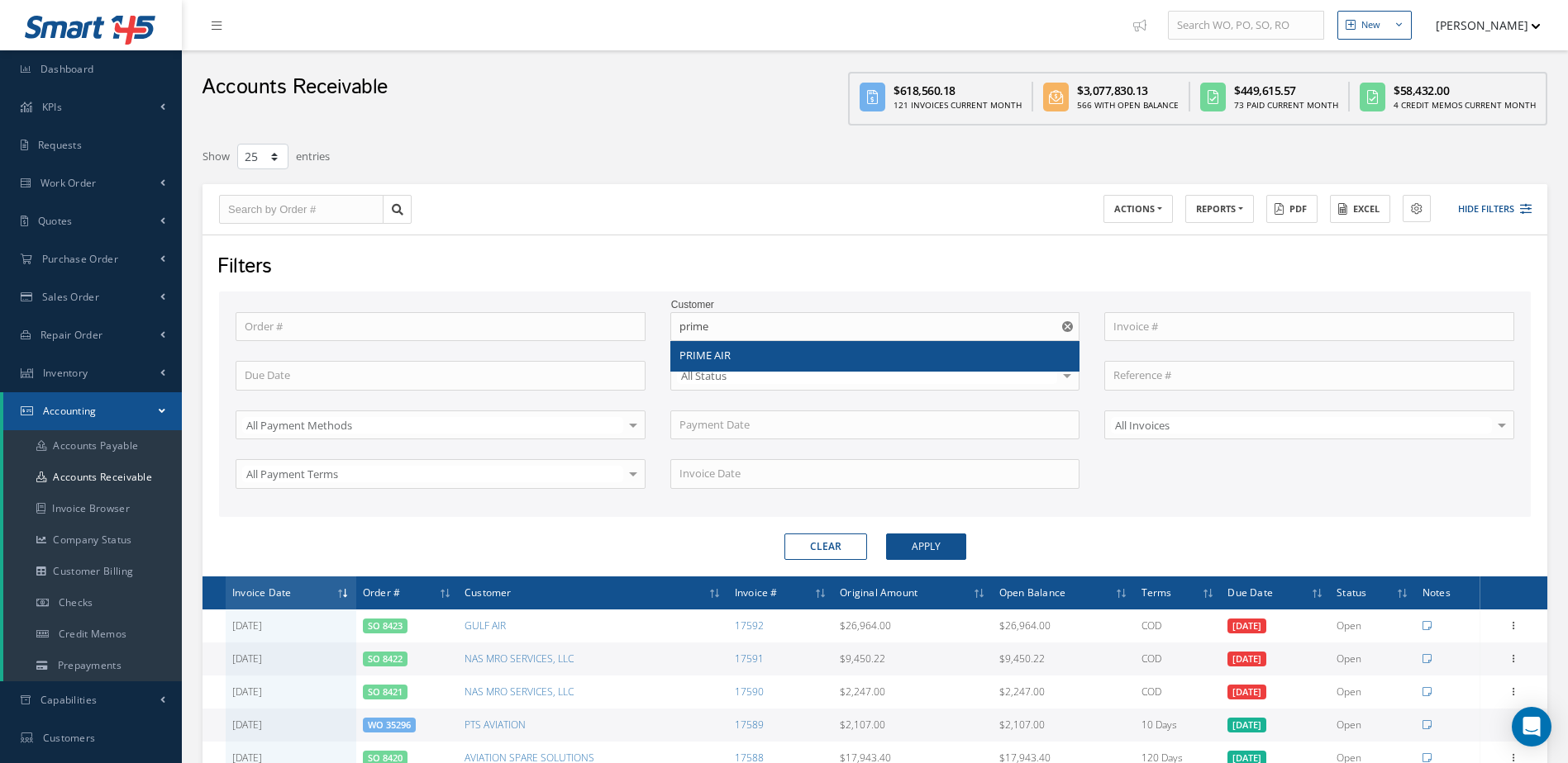
click at [721, 349] on span "PRIME AIR" at bounding box center [705, 355] width 51 height 15
type input "PRIME AIR"
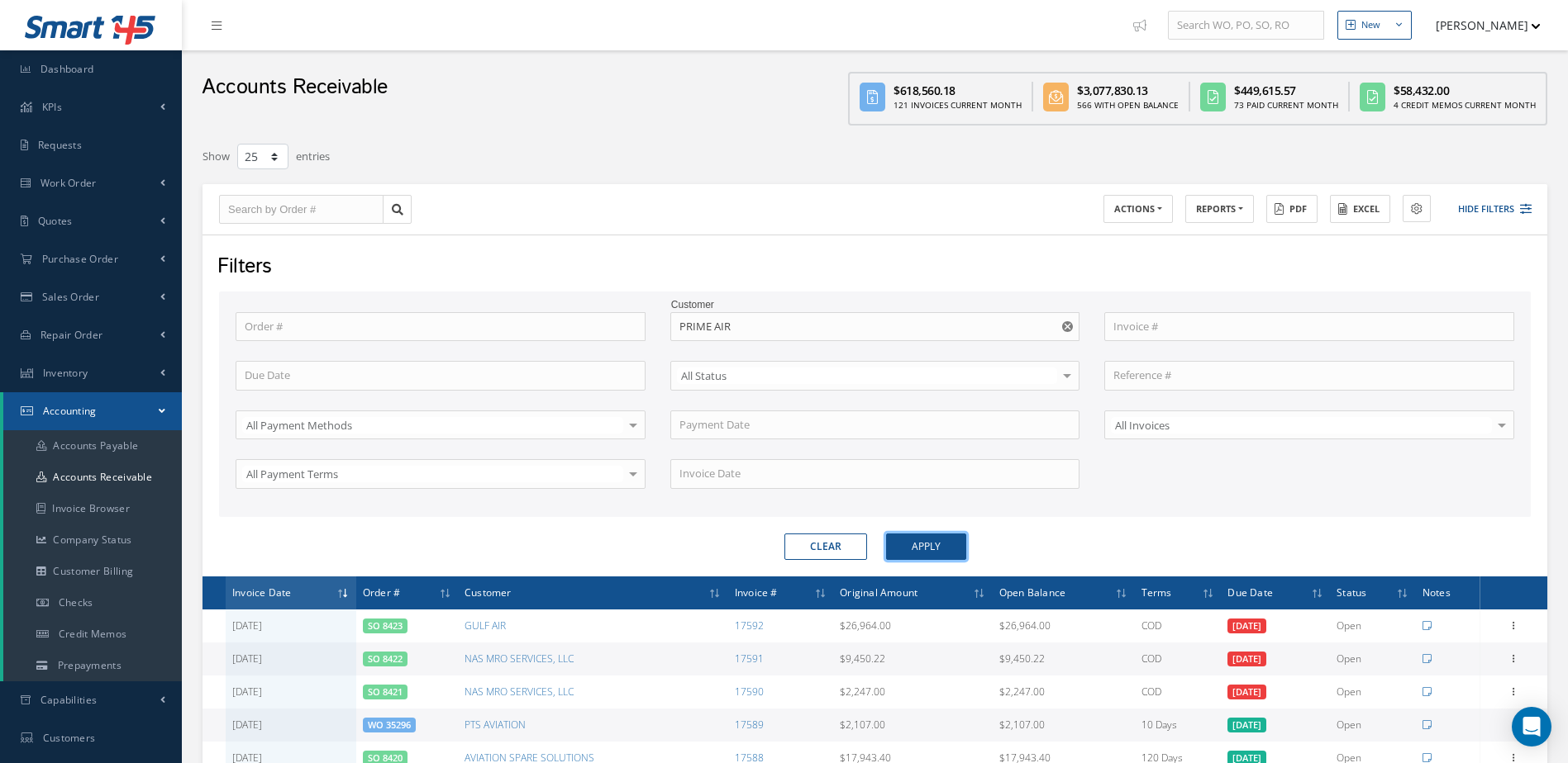
click at [899, 537] on button "Apply" at bounding box center [926, 546] width 81 height 27
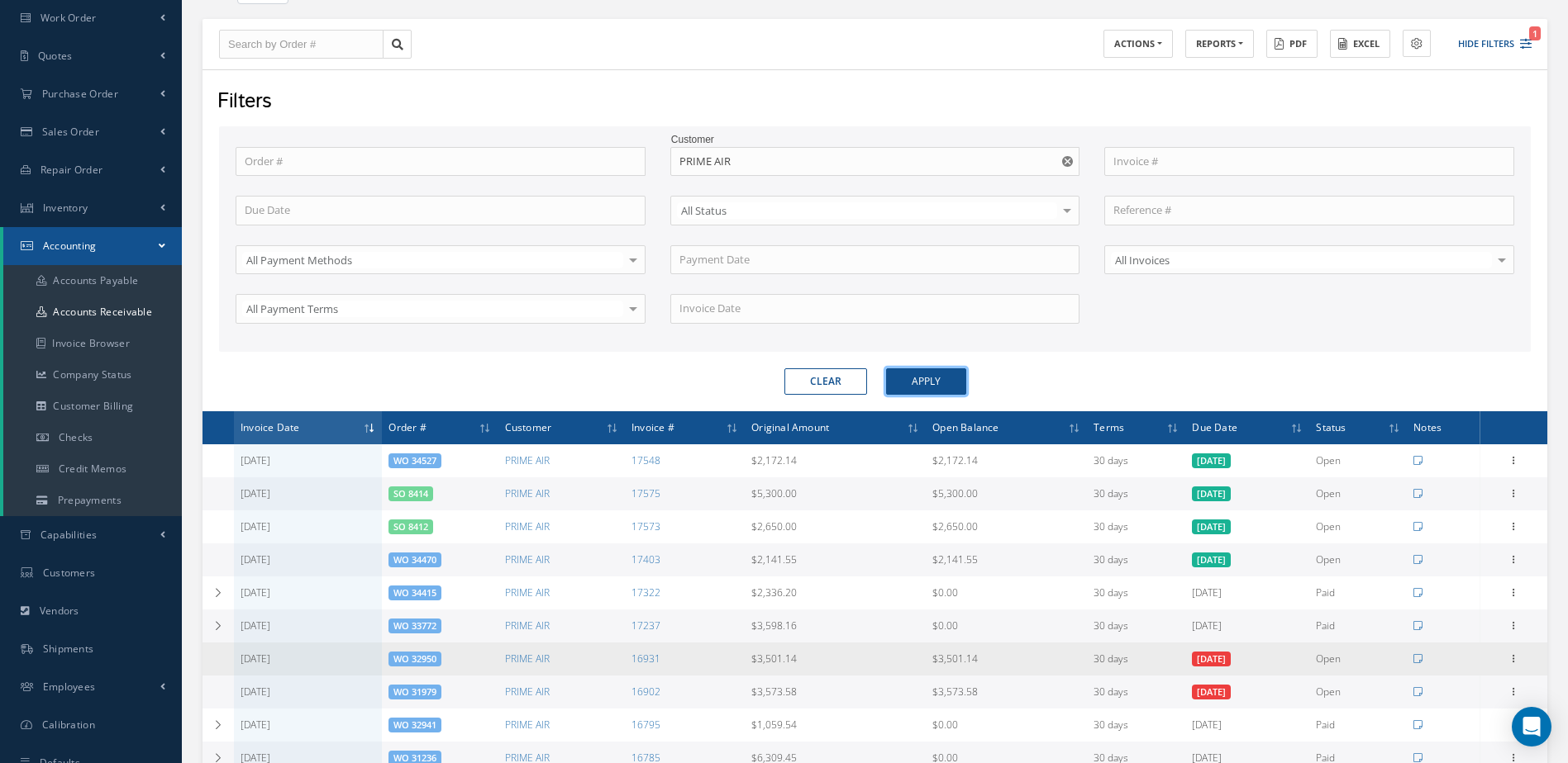
scroll to position [82, 0]
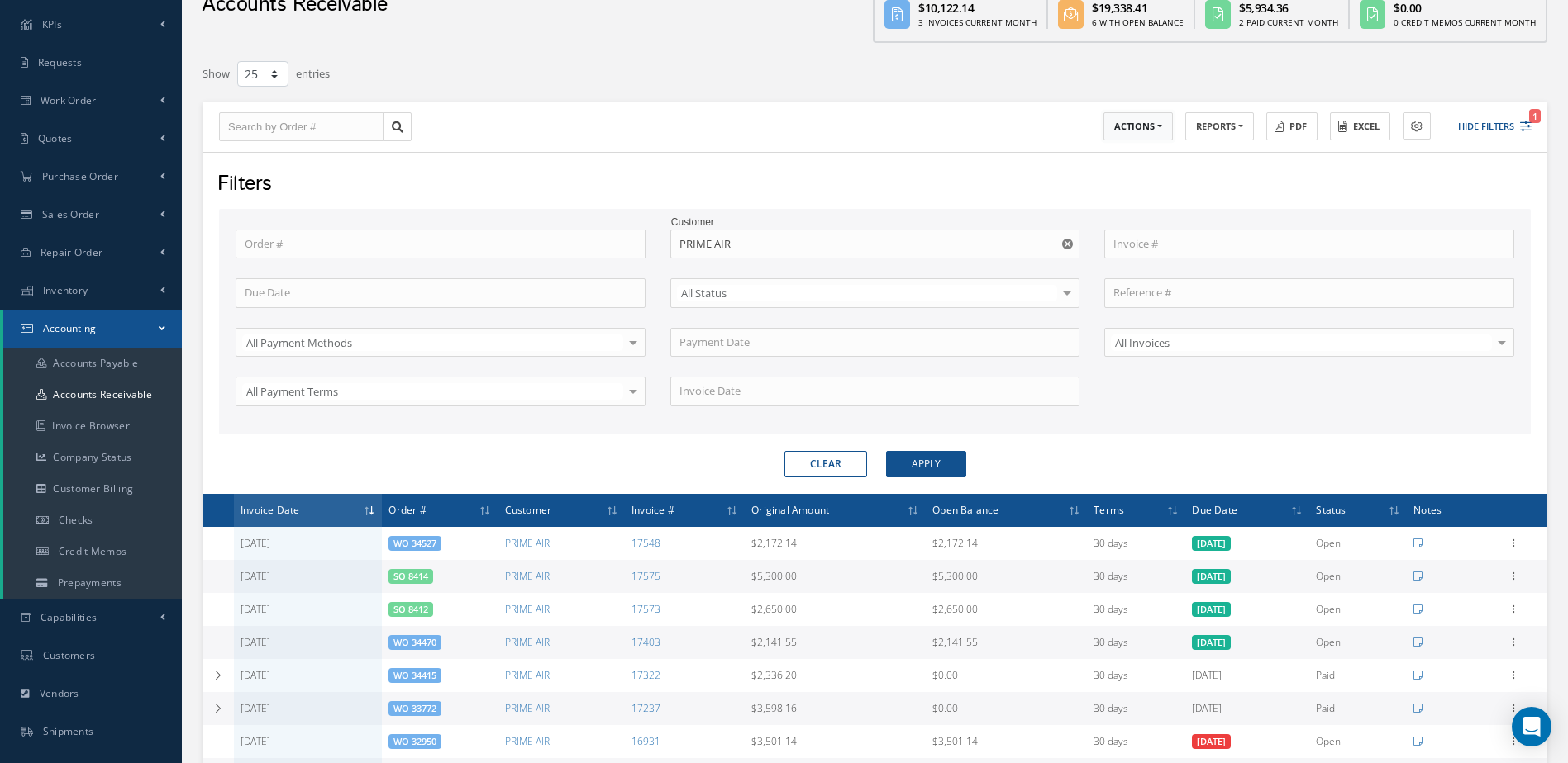
click at [1151, 132] on button "ACTIONS" at bounding box center [1138, 127] width 69 height 29
click at [1131, 147] on link "Receive Payments" at bounding box center [1170, 154] width 132 height 22
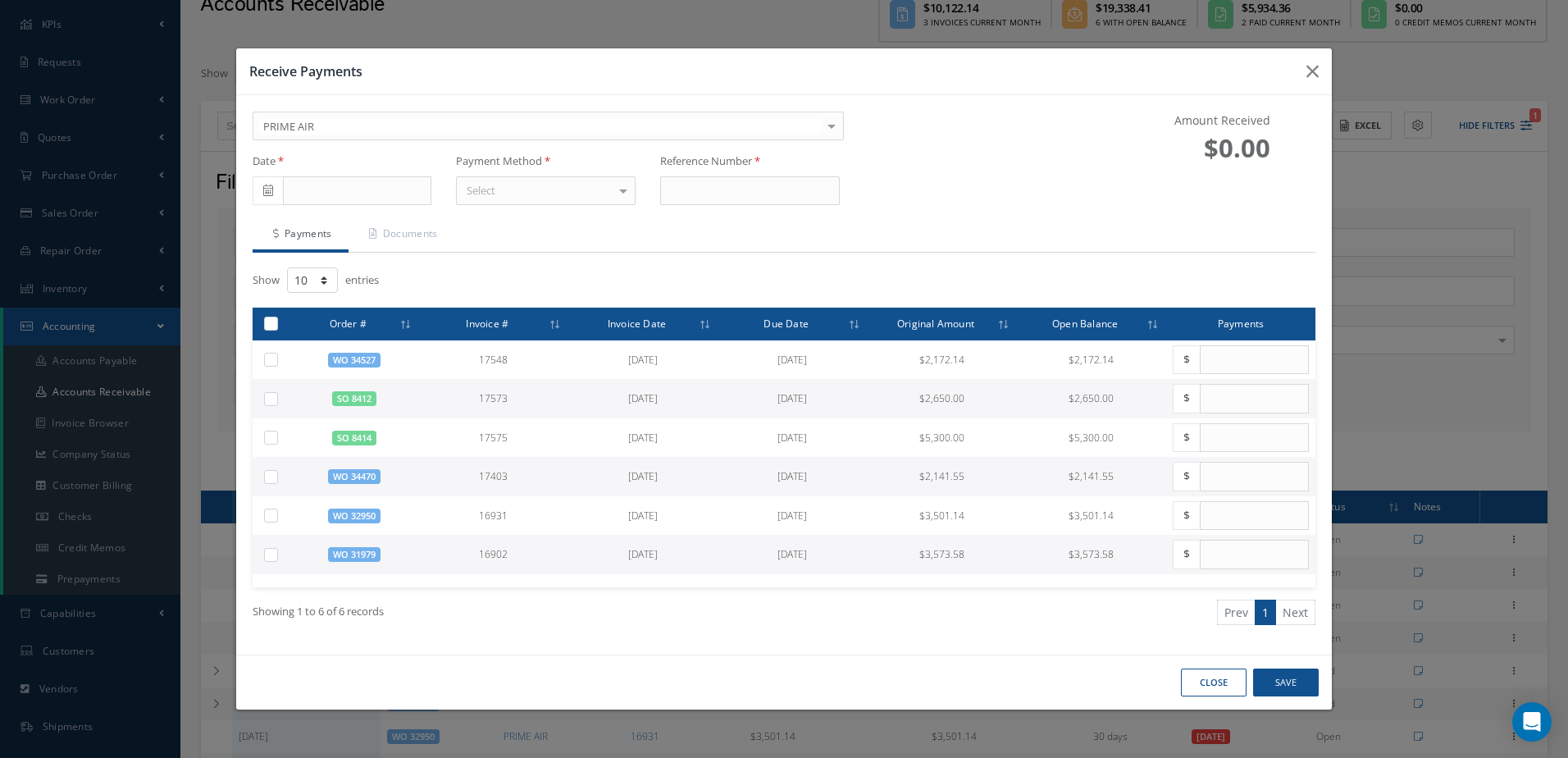
click at [272, 192] on icon at bounding box center [269, 191] width 10 height 12
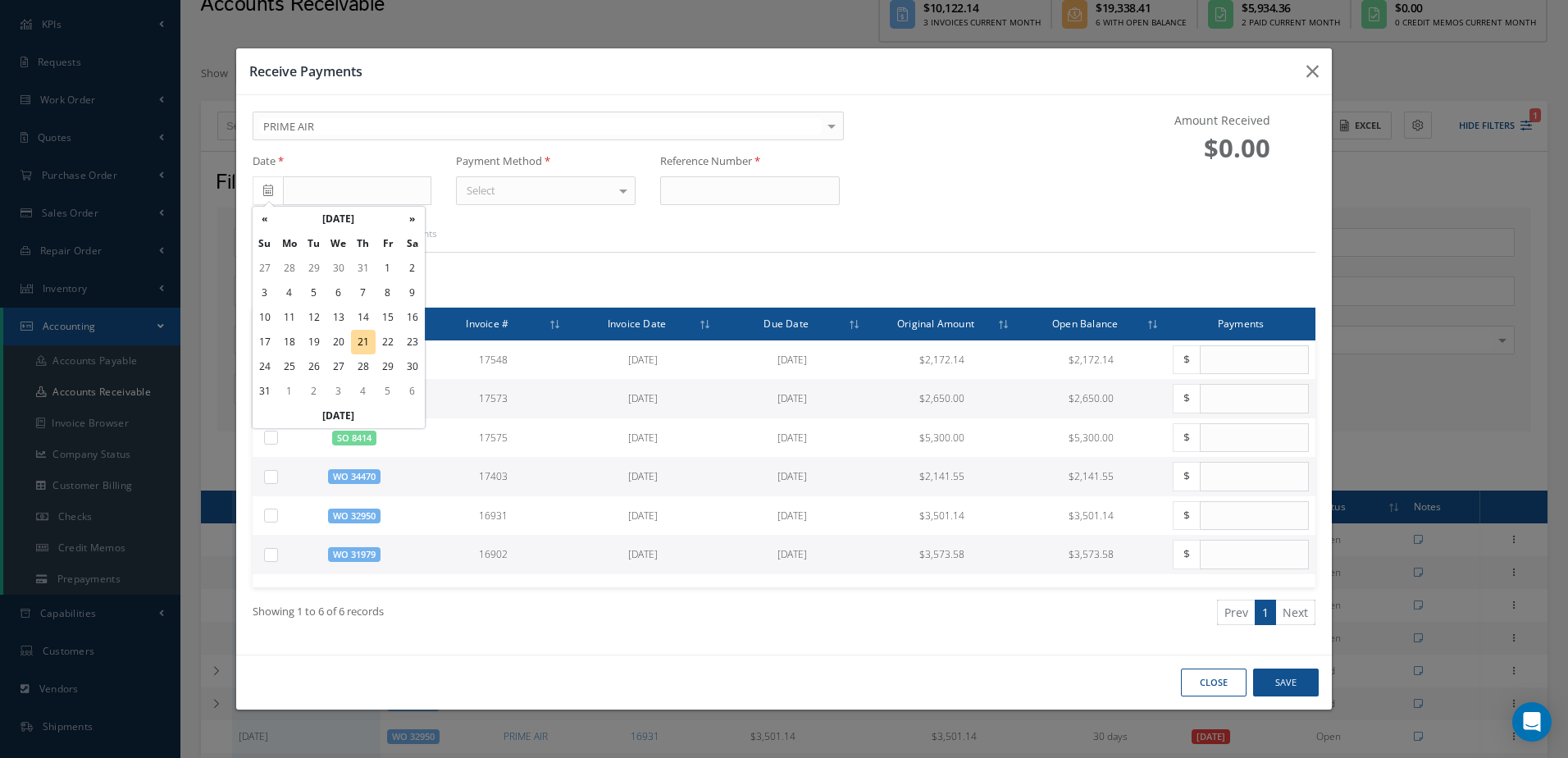
drag, startPoint x: 364, startPoint y: 345, endPoint x: 383, endPoint y: 310, distance: 39.8
click at [365, 344] on td "21" at bounding box center [363, 342] width 25 height 25
type input "[DATE]"
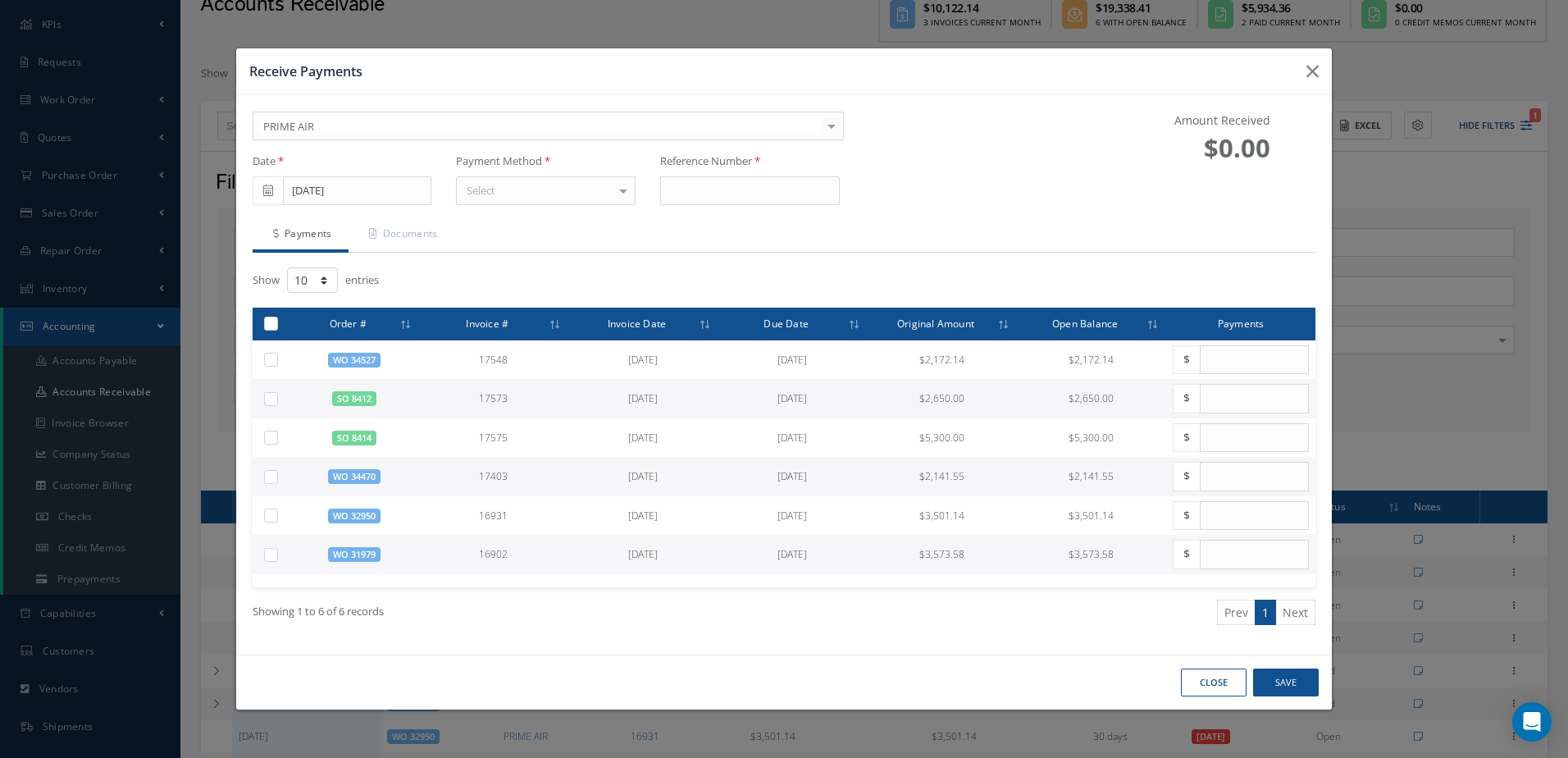
click at [612, 196] on div "Select" at bounding box center [545, 191] width 179 height 30
click at [480, 299] on span "Wire Transfer" at bounding box center [499, 302] width 65 height 14
click at [702, 195] on input at bounding box center [750, 191] width 179 height 30
type input "000"
click at [942, 186] on div "Date 08/21/2025 Payment Method Wire Transfer Credit Card Check Cash Wire Transf…" at bounding box center [649, 179] width 816 height 52
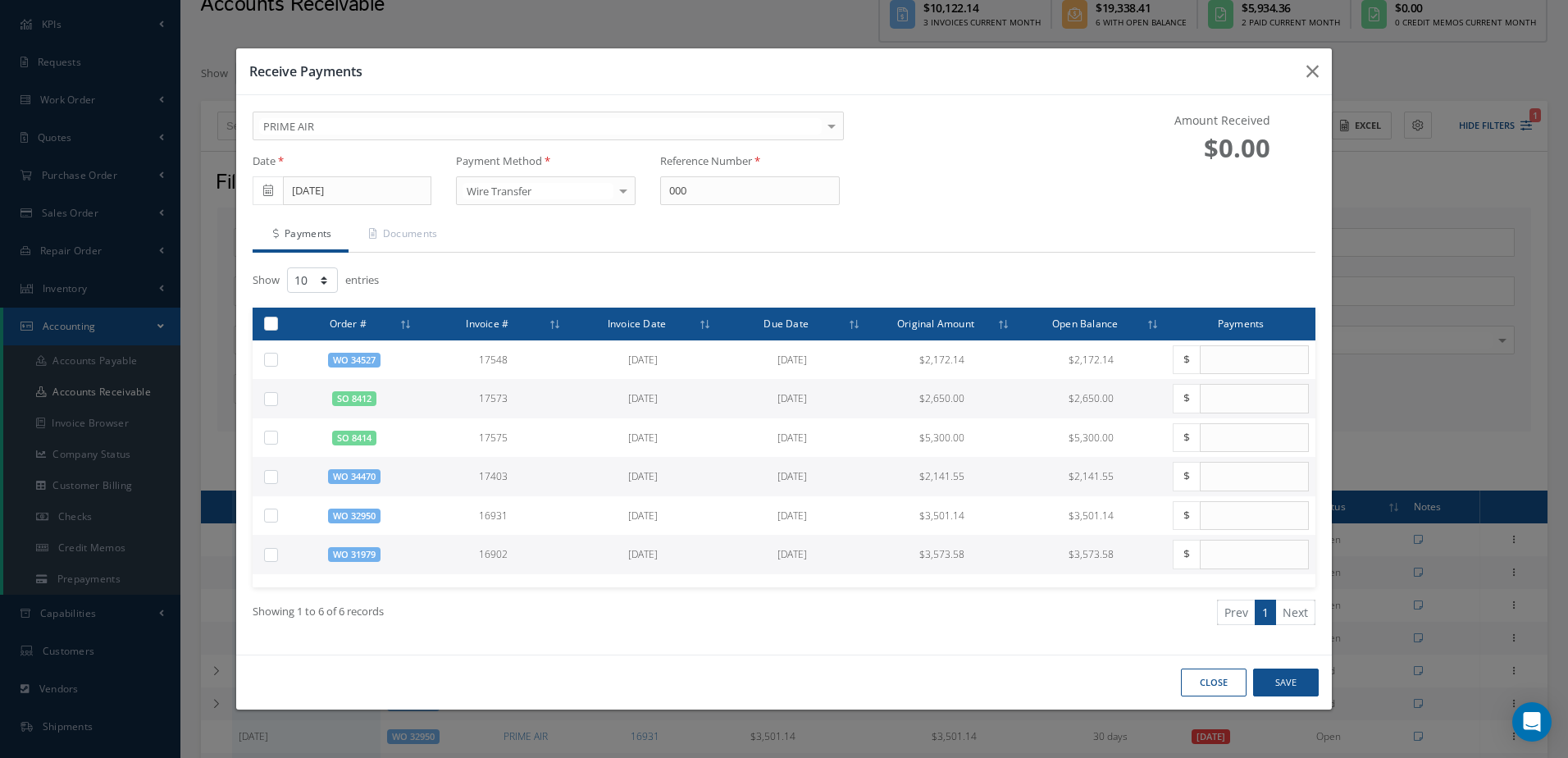
click at [277, 560] on label at bounding box center [277, 554] width 0 height 14
click at [266, 560] on input "checkbox" at bounding box center [271, 556] width 11 height 11
checkbox input "true"
type input "3573.58"
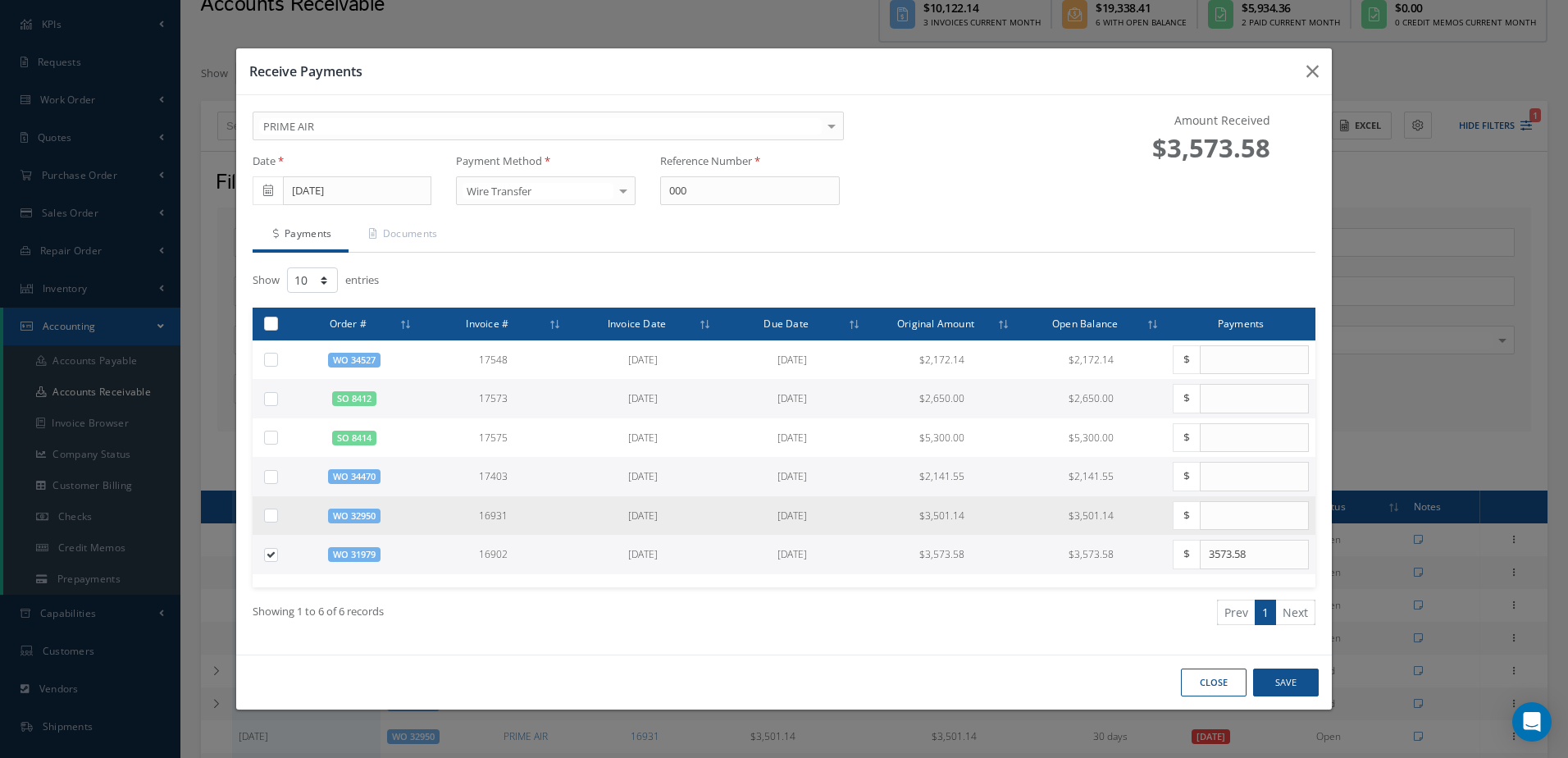
click at [277, 515] on label at bounding box center [277, 515] width 0 height 14
click at [272, 515] on input "checkbox" at bounding box center [271, 517] width 11 height 11
checkbox input "true"
type input "3501.14"
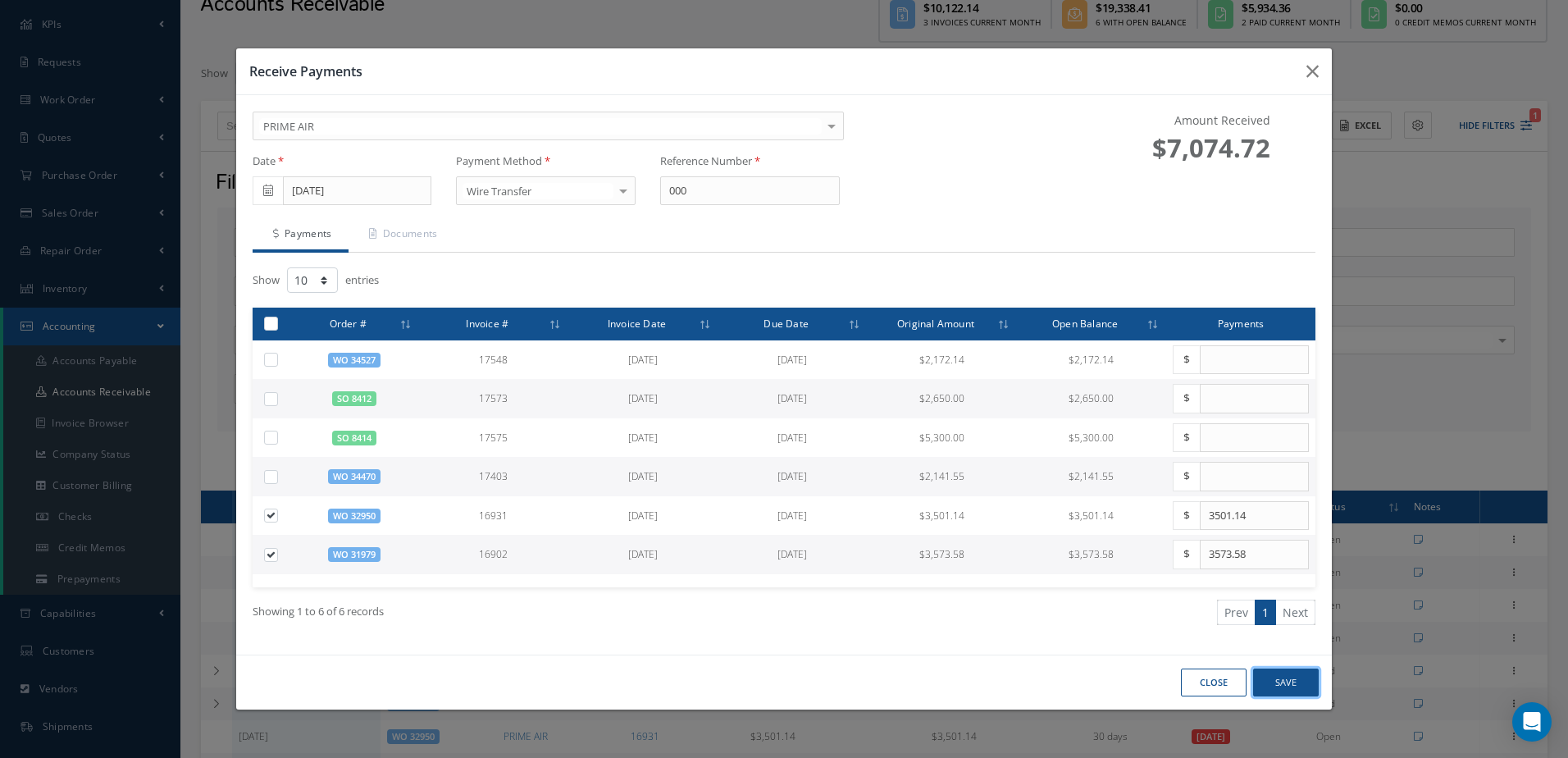
click at [1295, 677] on button "Save" at bounding box center [1286, 683] width 65 height 29
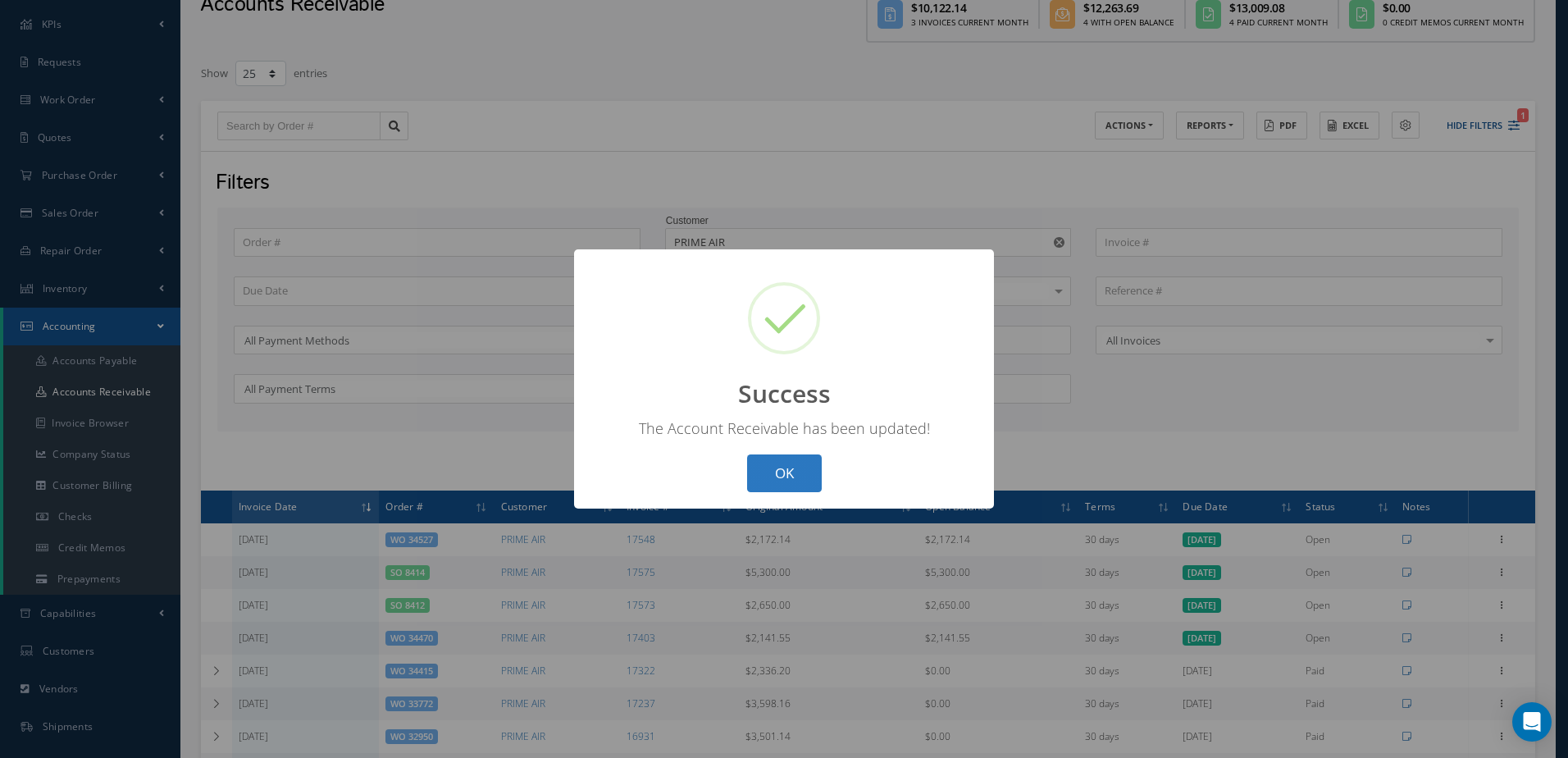
click at [782, 478] on button "OK" at bounding box center [785, 473] width 75 height 38
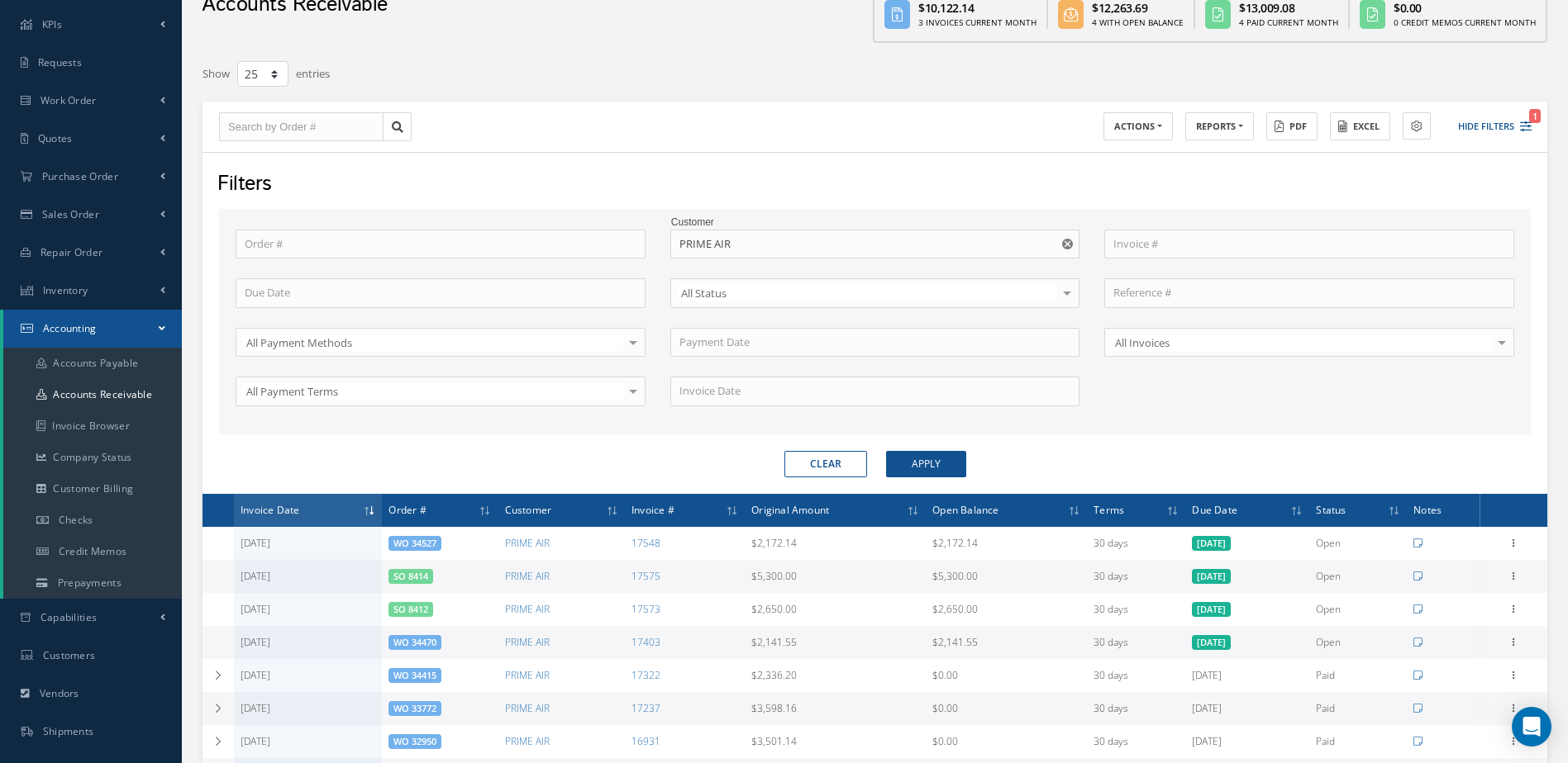
scroll to position [0, 0]
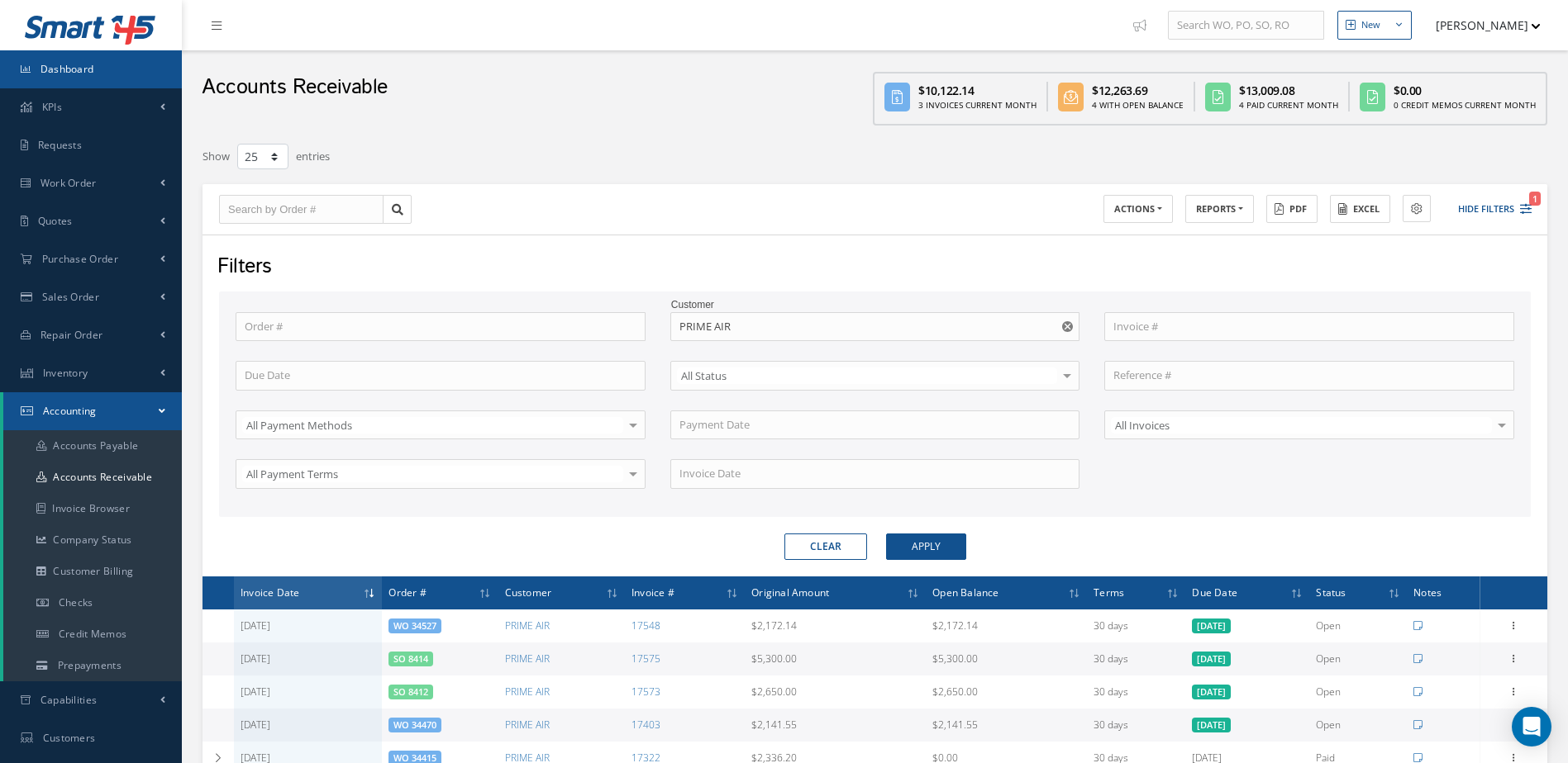
click at [123, 58] on link "Dashboard" at bounding box center [91, 69] width 182 height 38
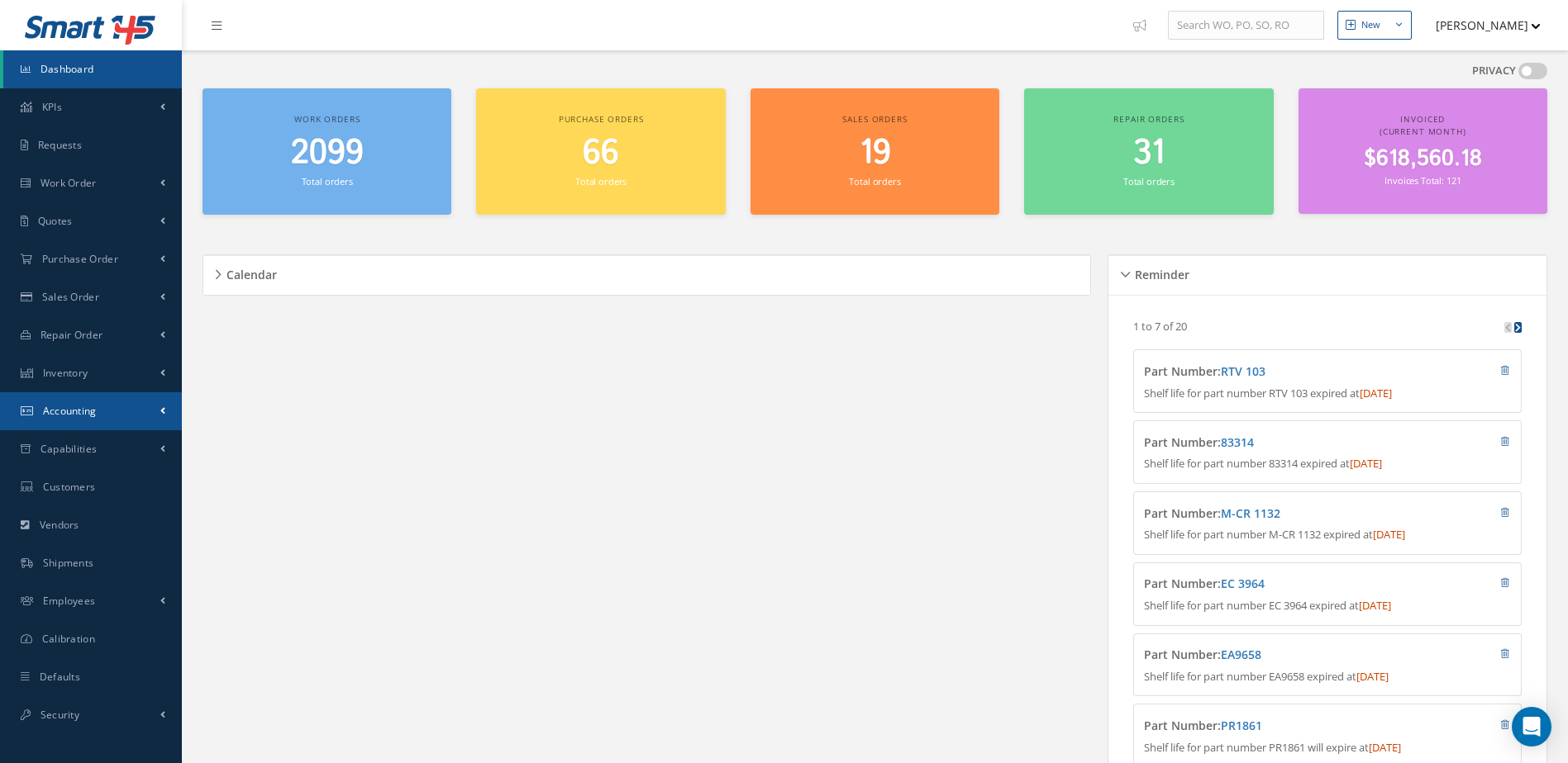
click at [45, 422] on link "Accounting" at bounding box center [91, 411] width 182 height 38
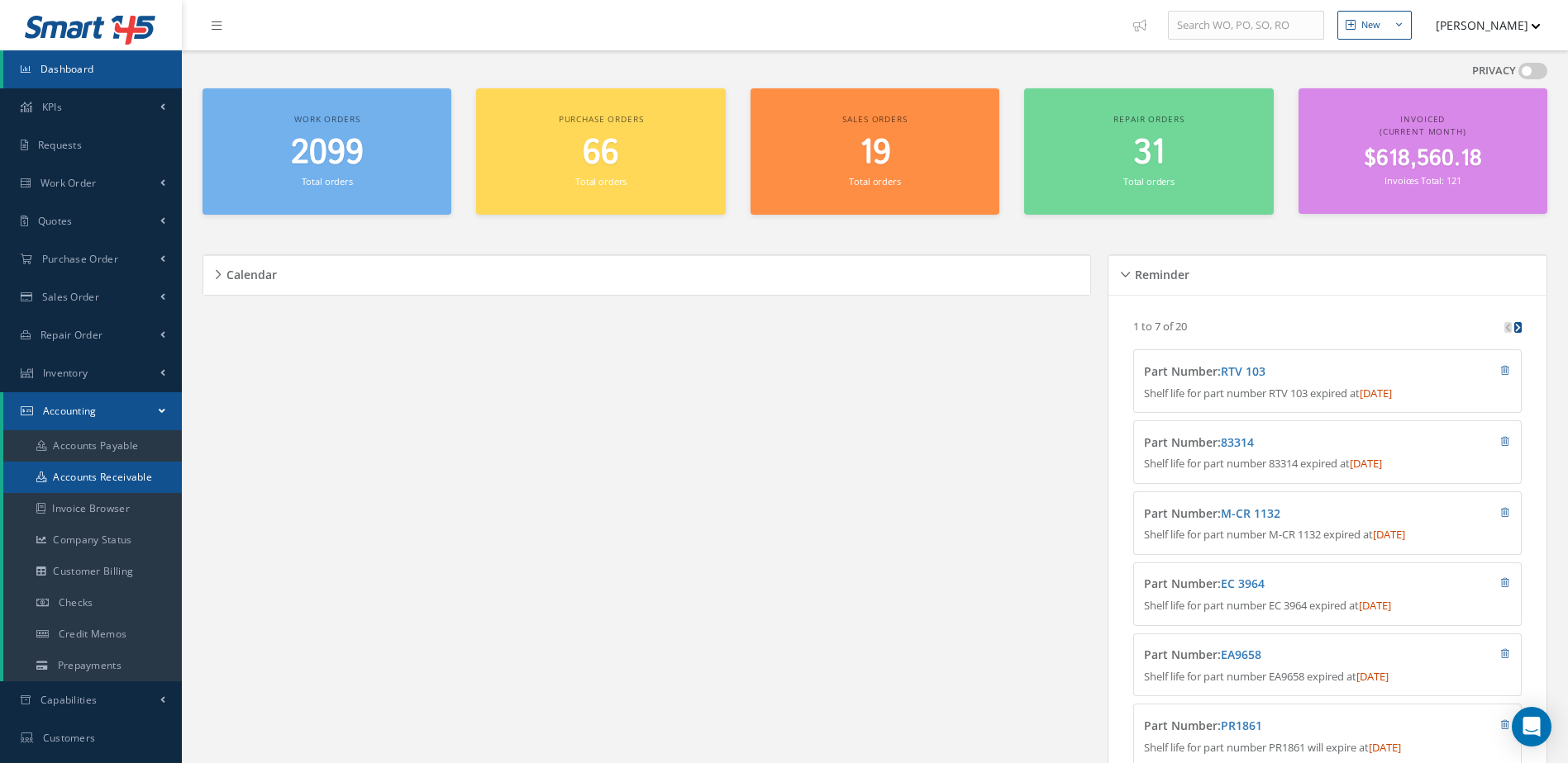
click at [95, 484] on link "Accounts Receivable" at bounding box center [93, 477] width 178 height 32
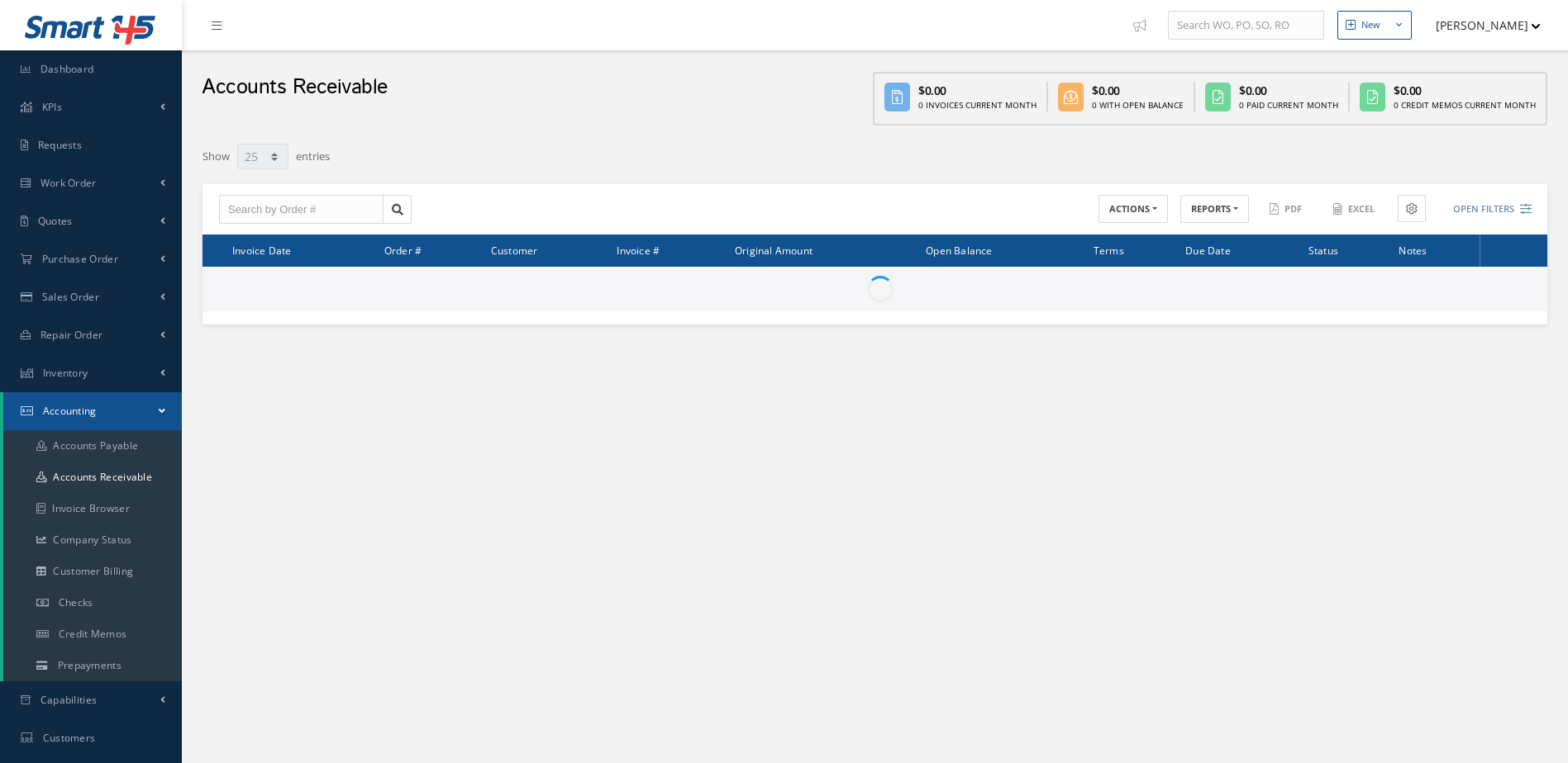
select select "25"
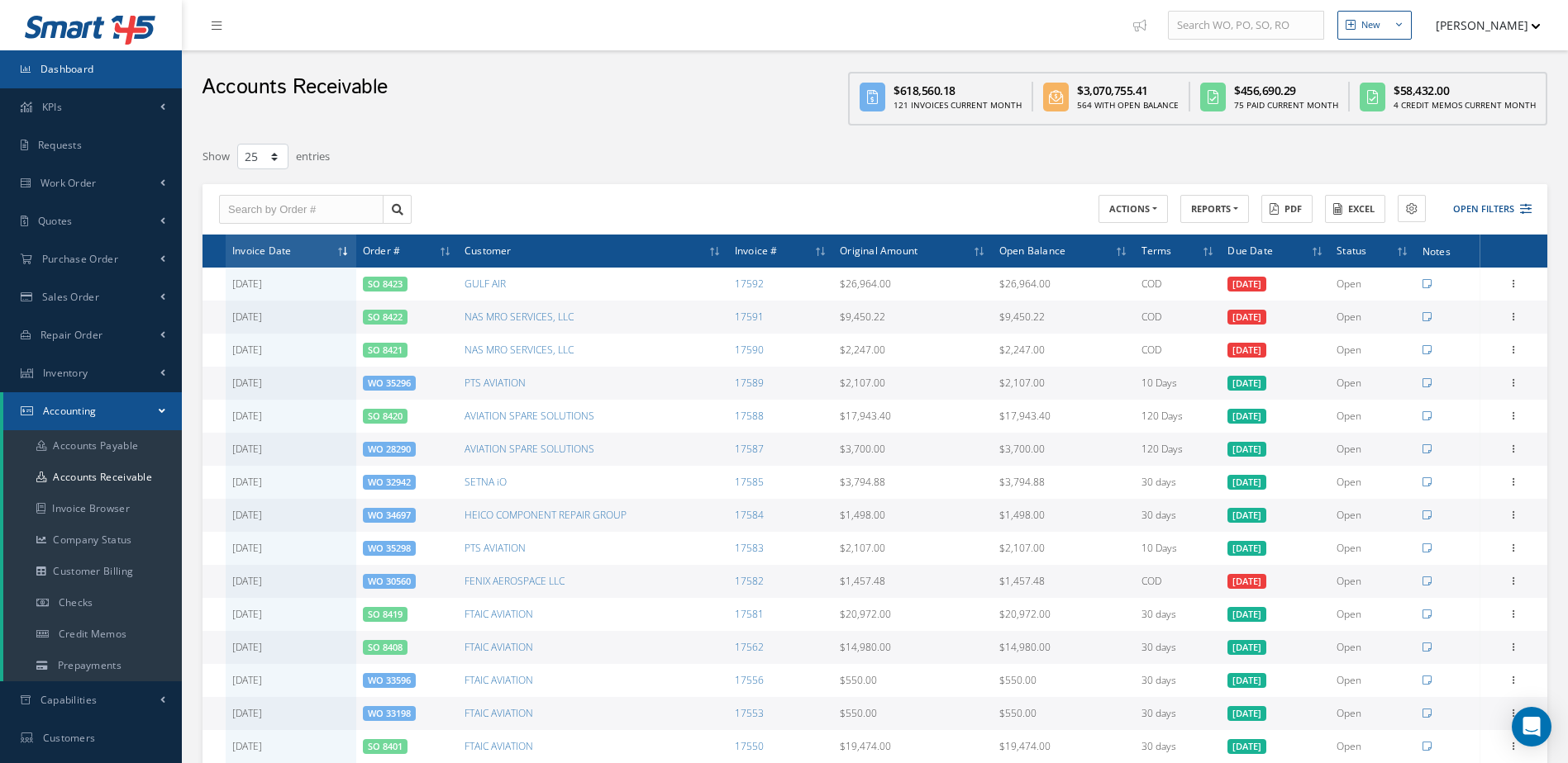
click at [112, 77] on link "Dashboard" at bounding box center [91, 69] width 182 height 38
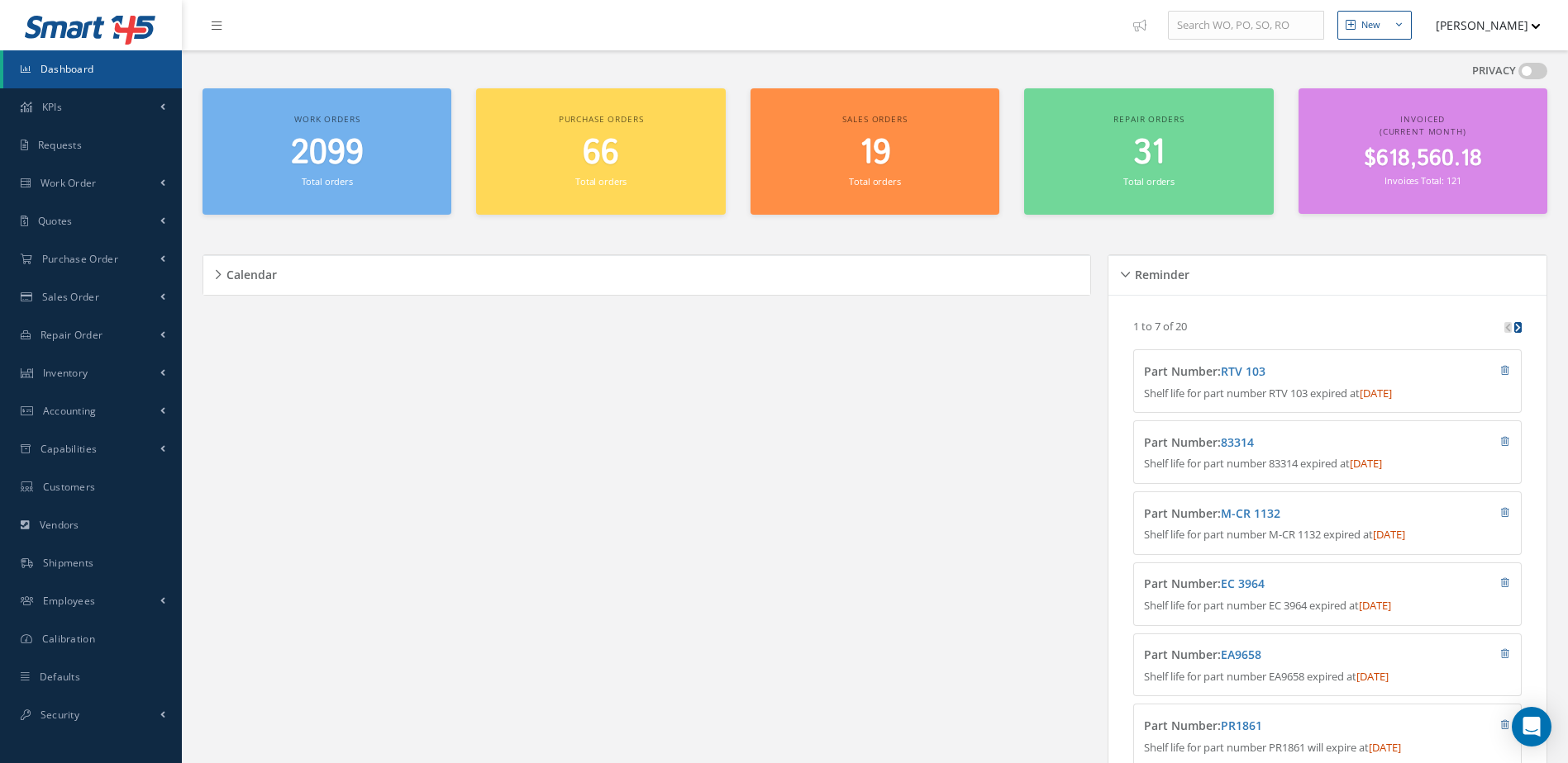
click at [338, 160] on span "2099" at bounding box center [327, 152] width 73 height 47
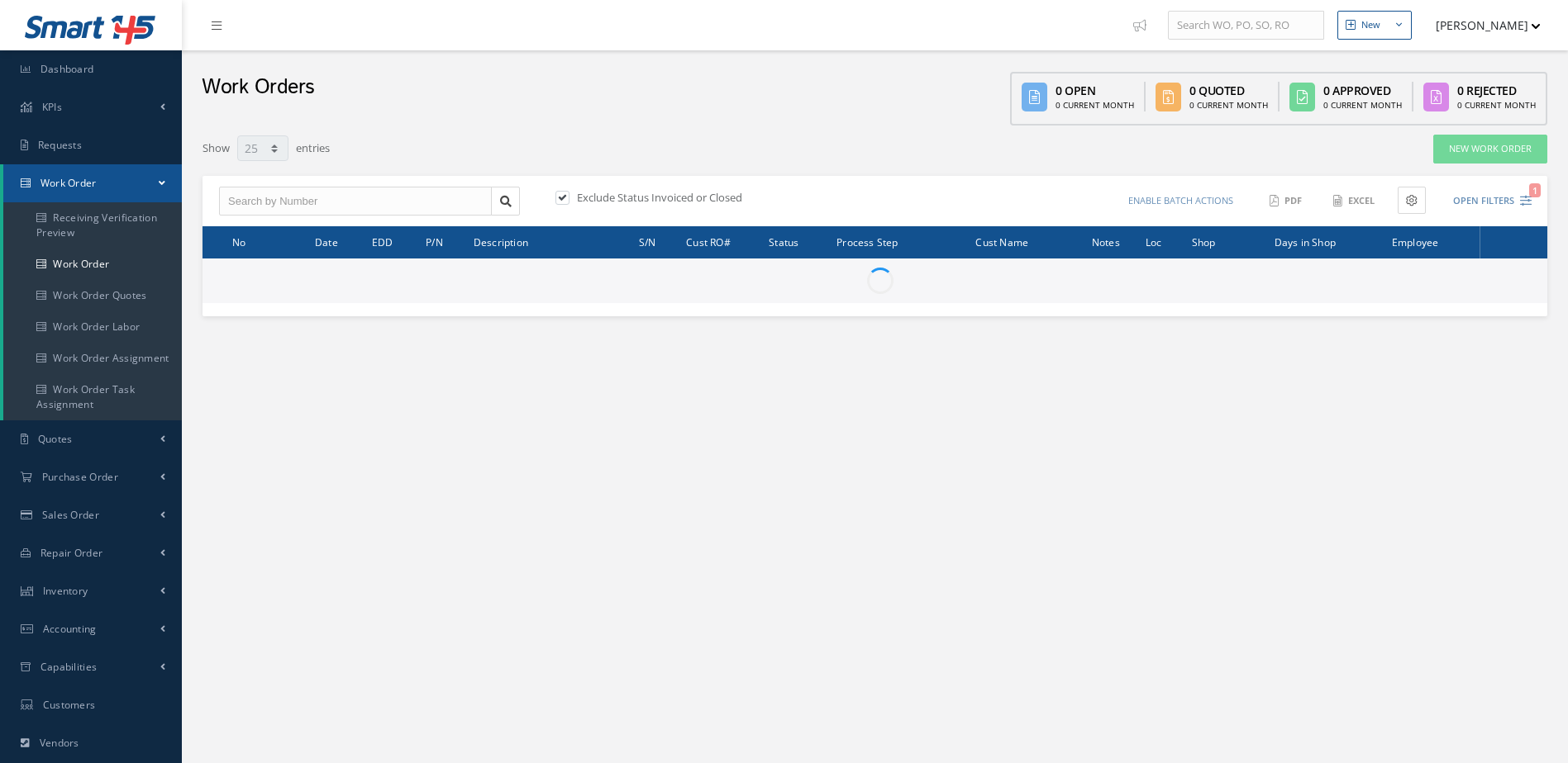
select select "25"
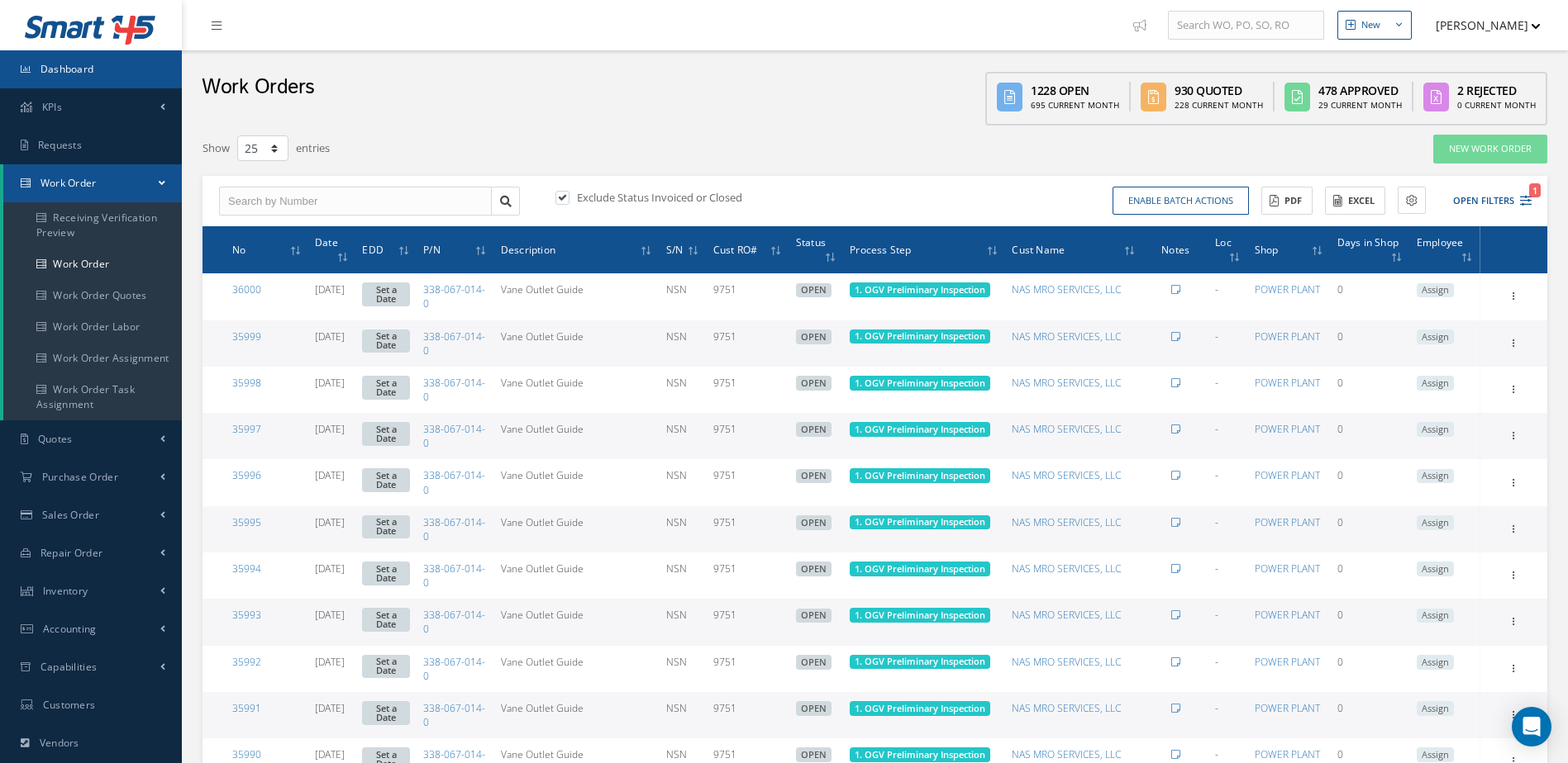
click at [49, 69] on span "Dashboard" at bounding box center [67, 69] width 54 height 14
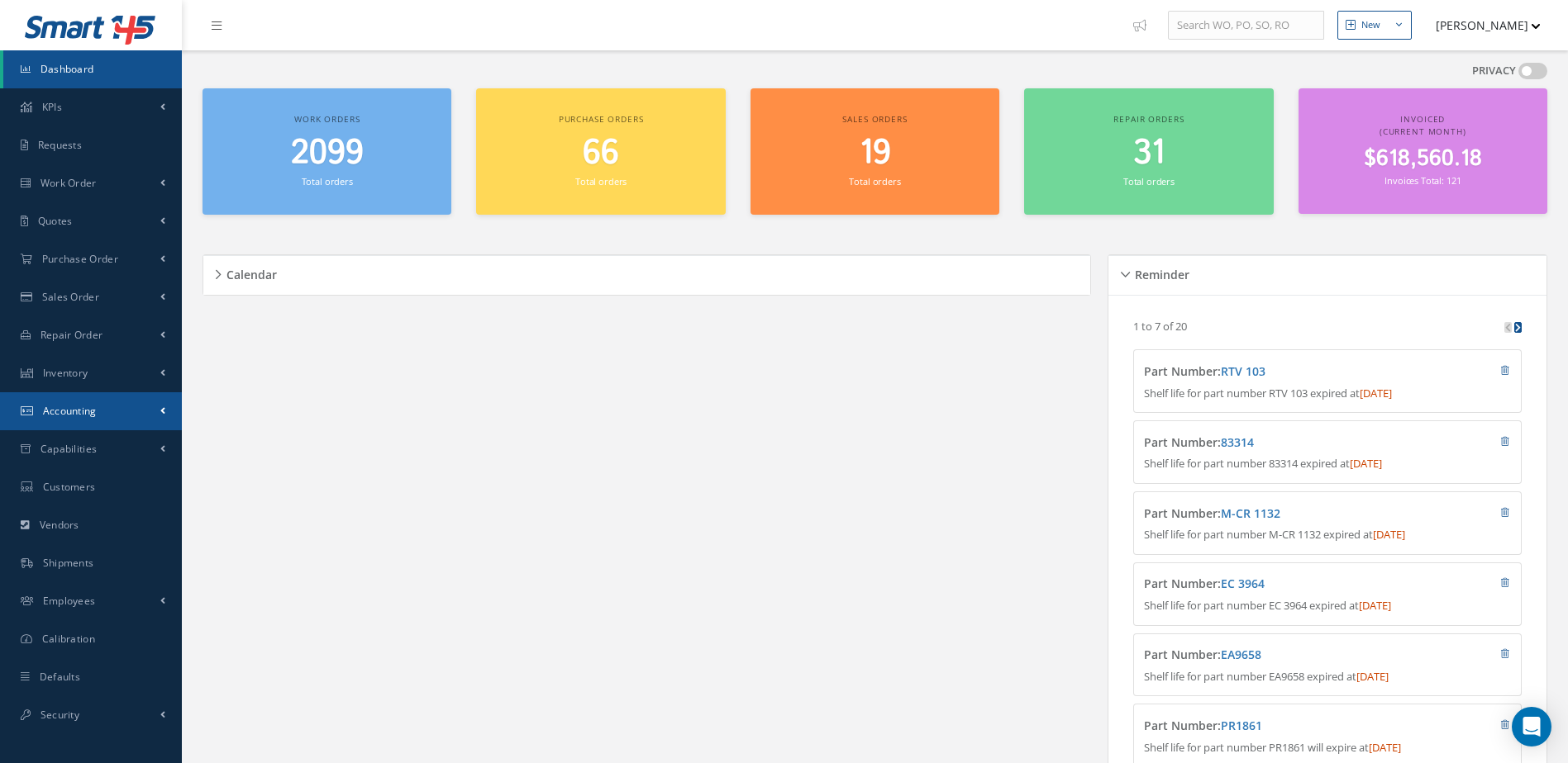
click at [94, 417] on span "Accounting" at bounding box center [69, 411] width 54 height 14
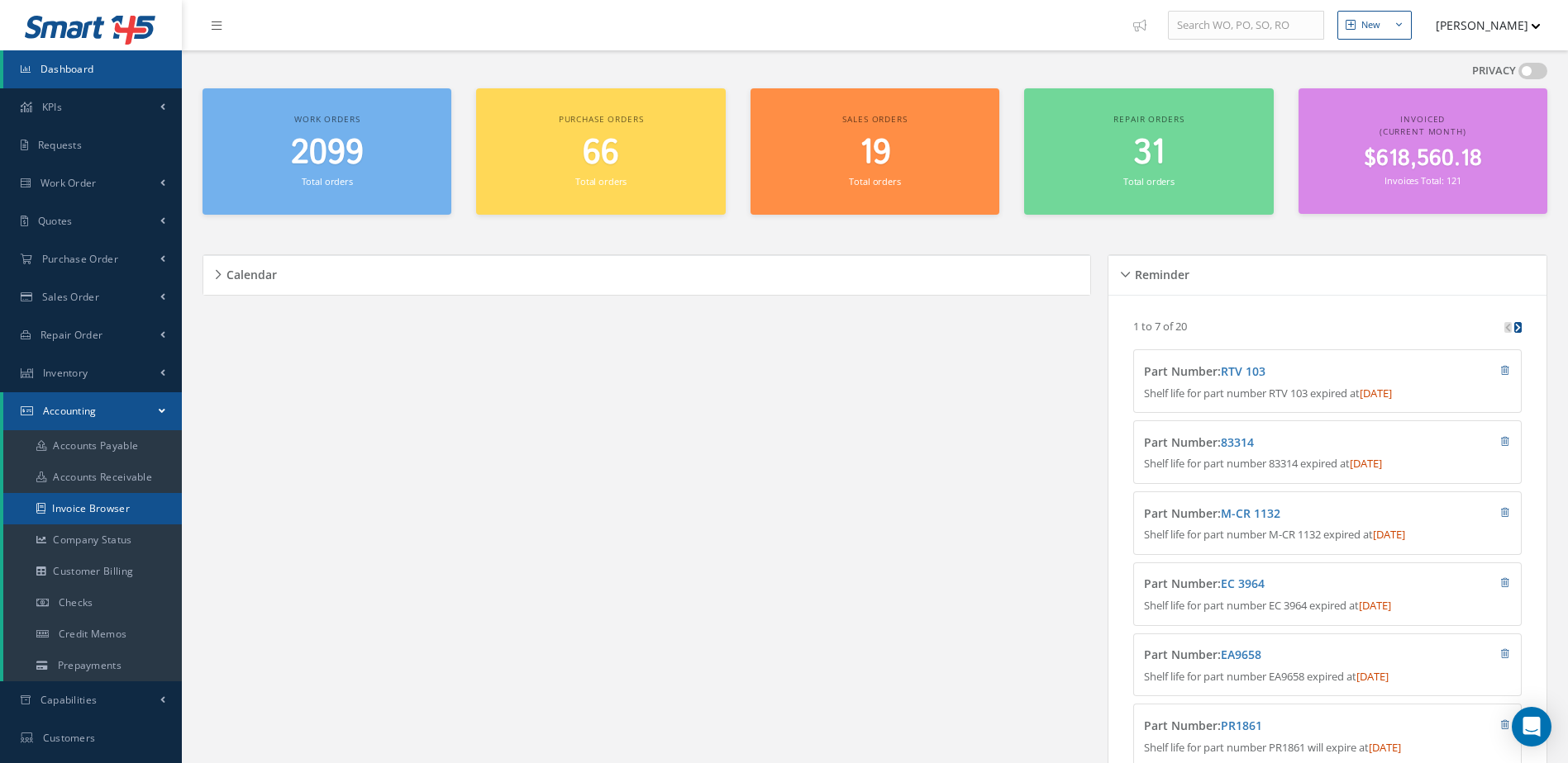
click at [84, 515] on link "Invoice Browser" at bounding box center [93, 509] width 178 height 32
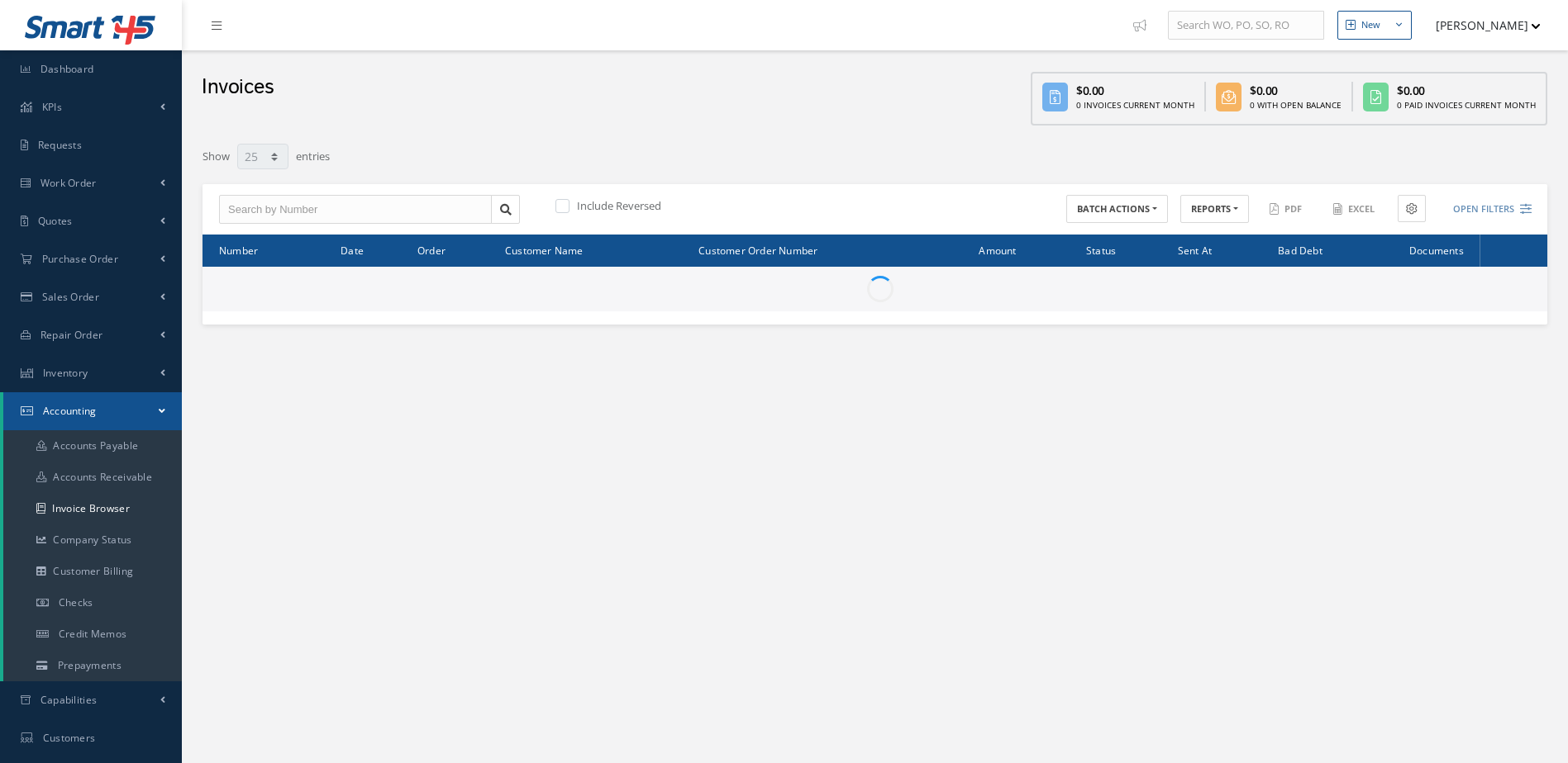
select select "25"
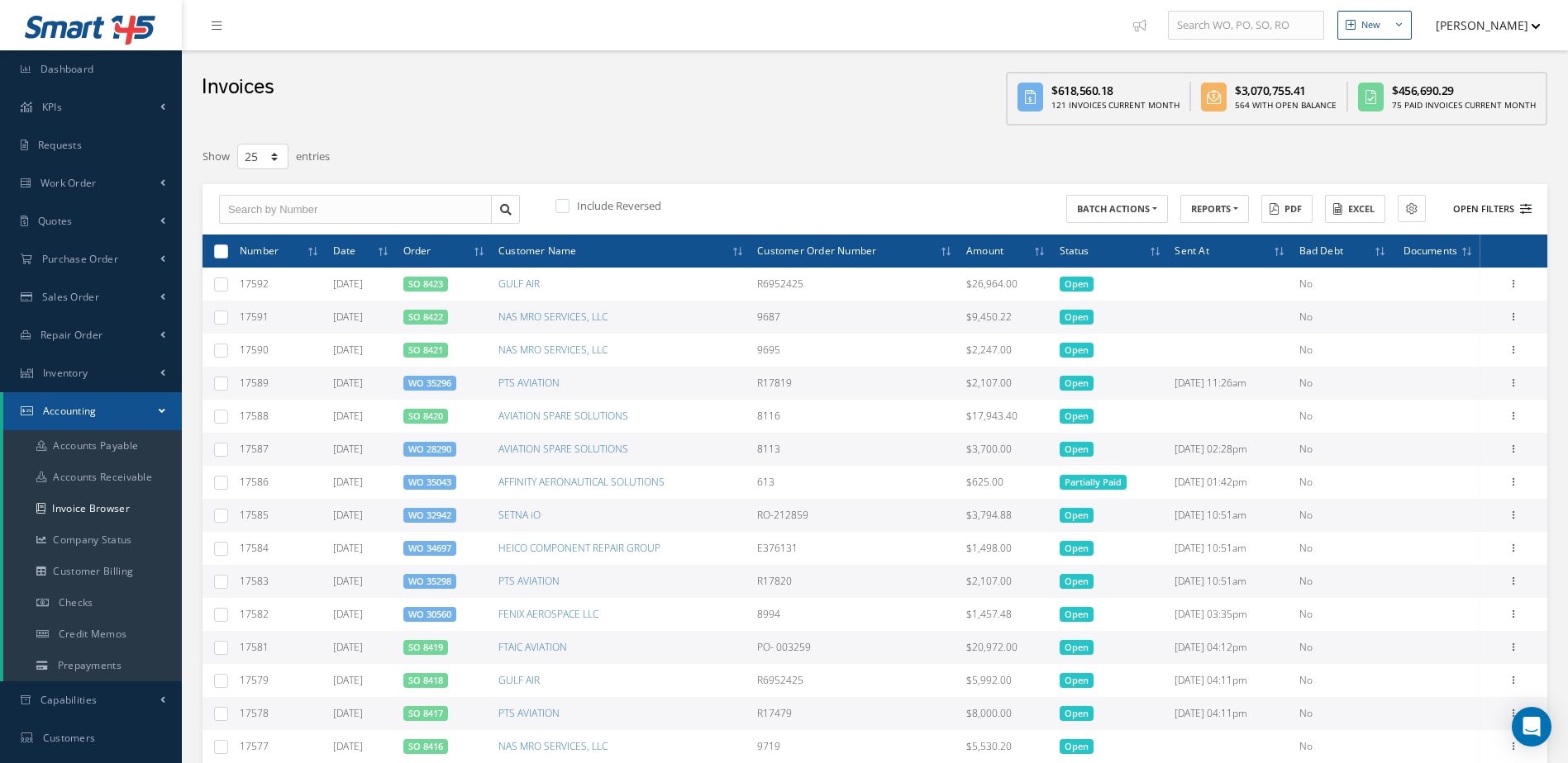
click at [1475, 208] on button "Open Filters" at bounding box center [1484, 210] width 93 height 27
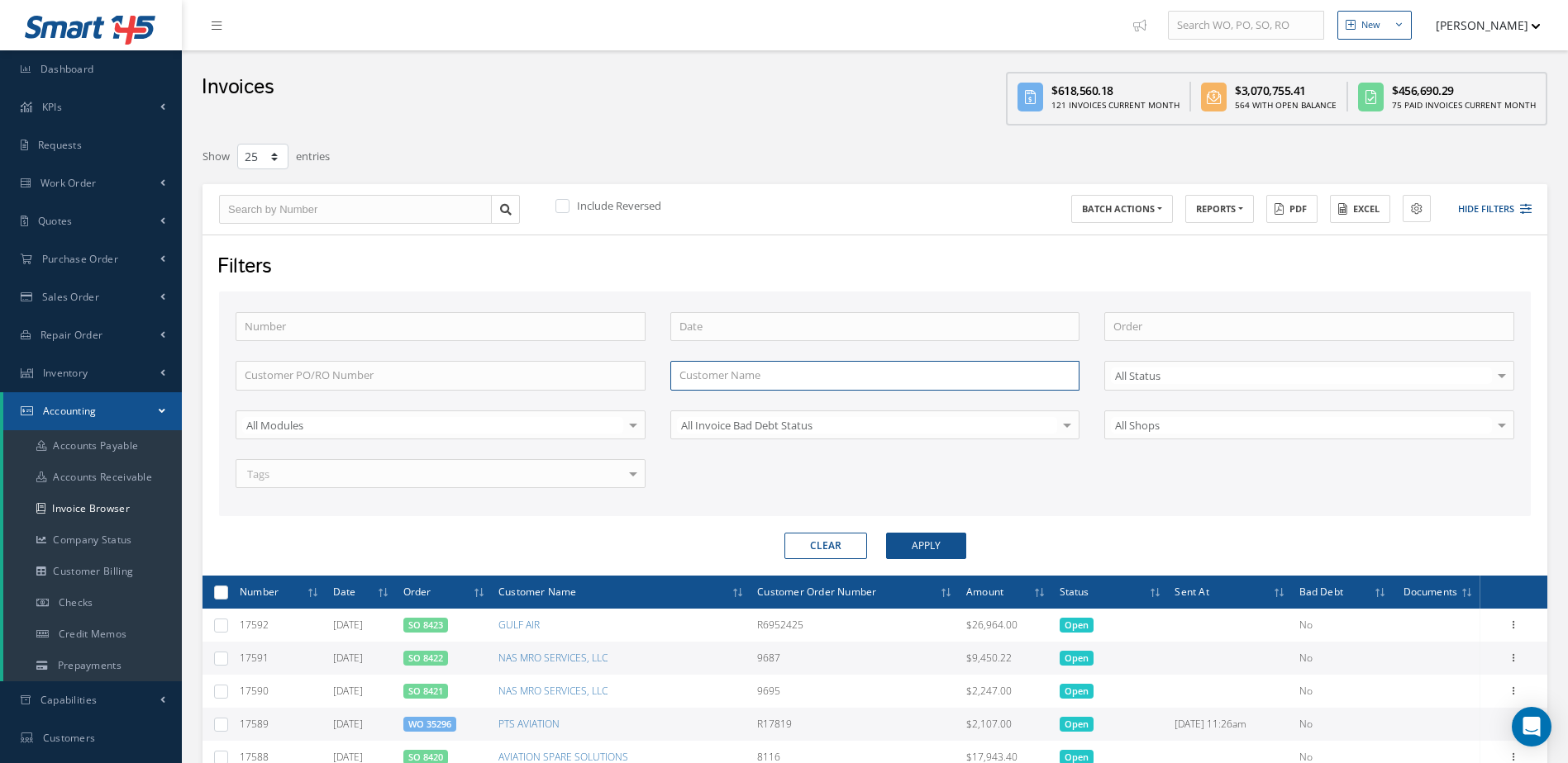
click at [818, 372] on input "text" at bounding box center [875, 376] width 410 height 30
click at [729, 328] on input at bounding box center [875, 327] width 410 height 30
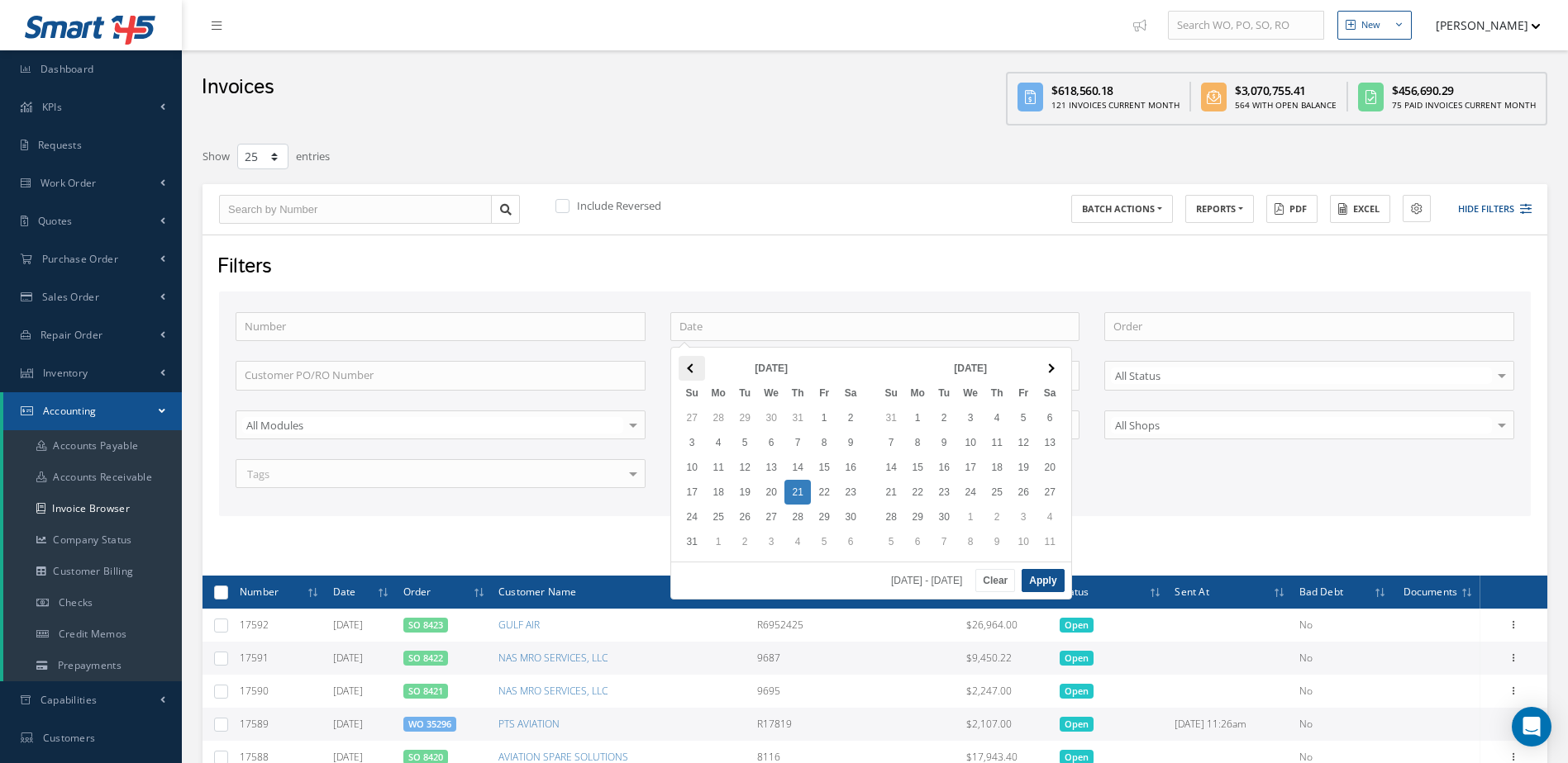
click at [689, 369] on span at bounding box center [691, 367] width 9 height 9
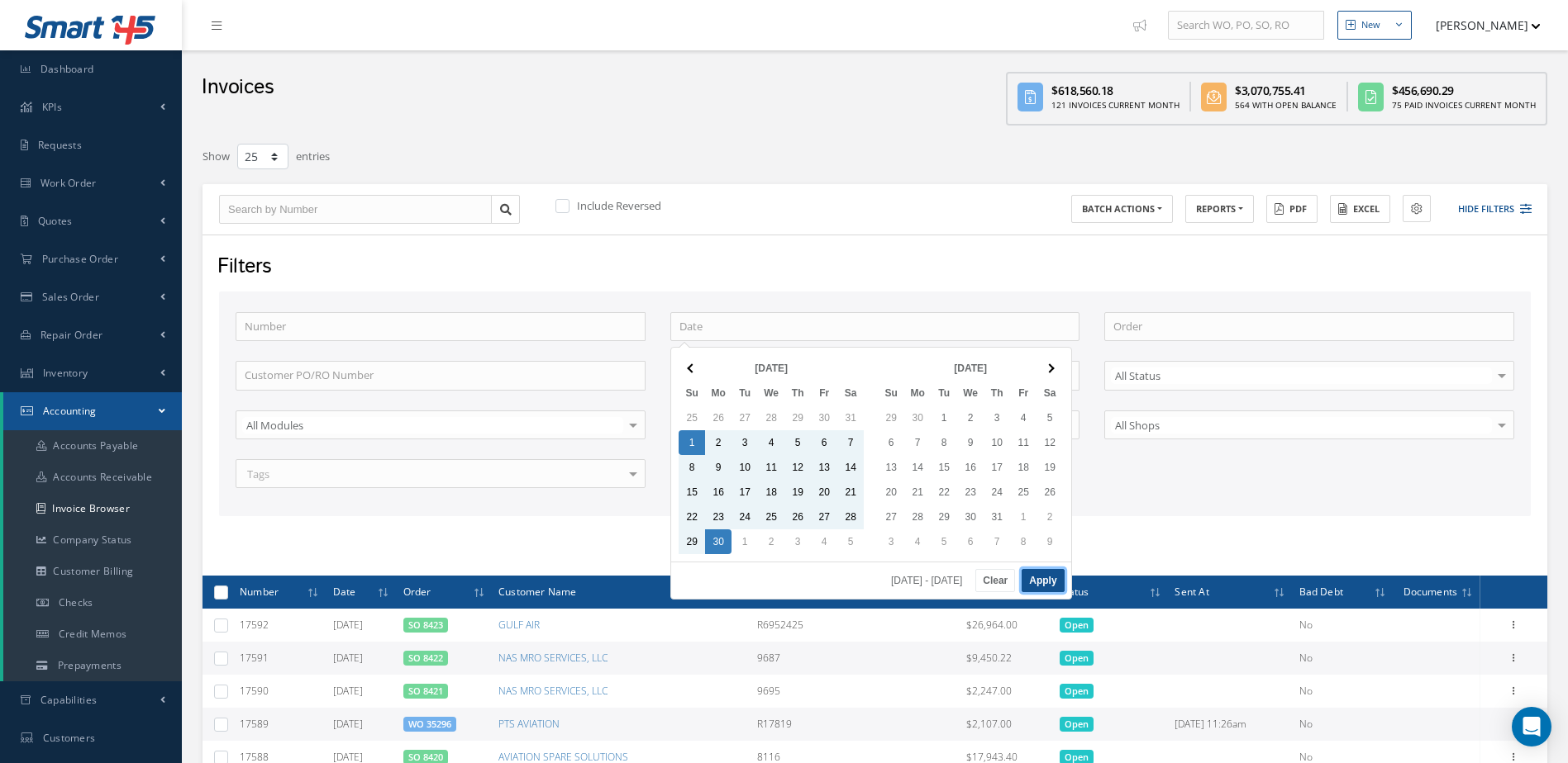
click at [1045, 581] on button "Apply" at bounding box center [1042, 581] width 42 height 23
type input "[DATE] - [DATE]"
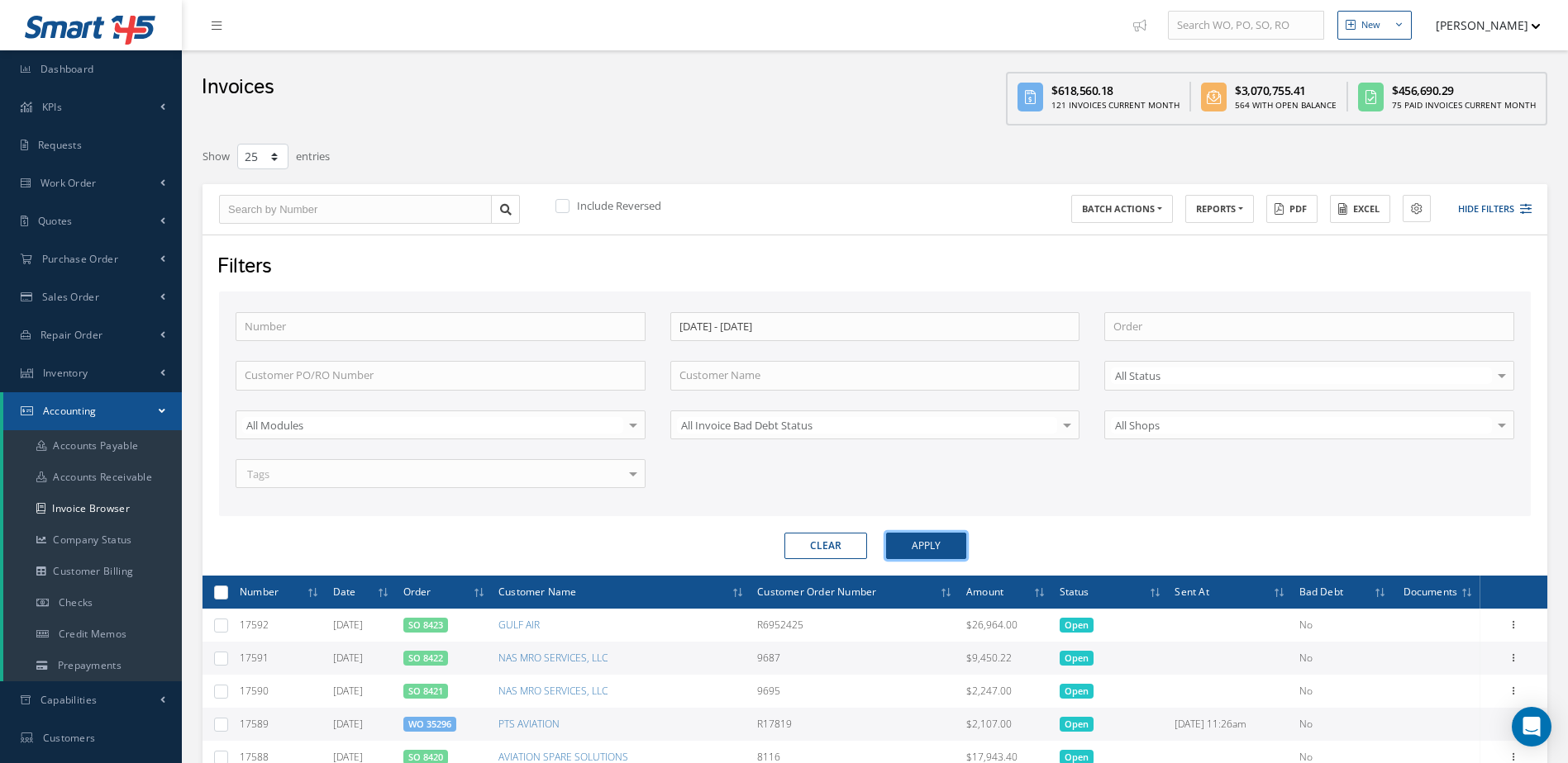
click at [936, 540] on button "Apply" at bounding box center [926, 545] width 81 height 27
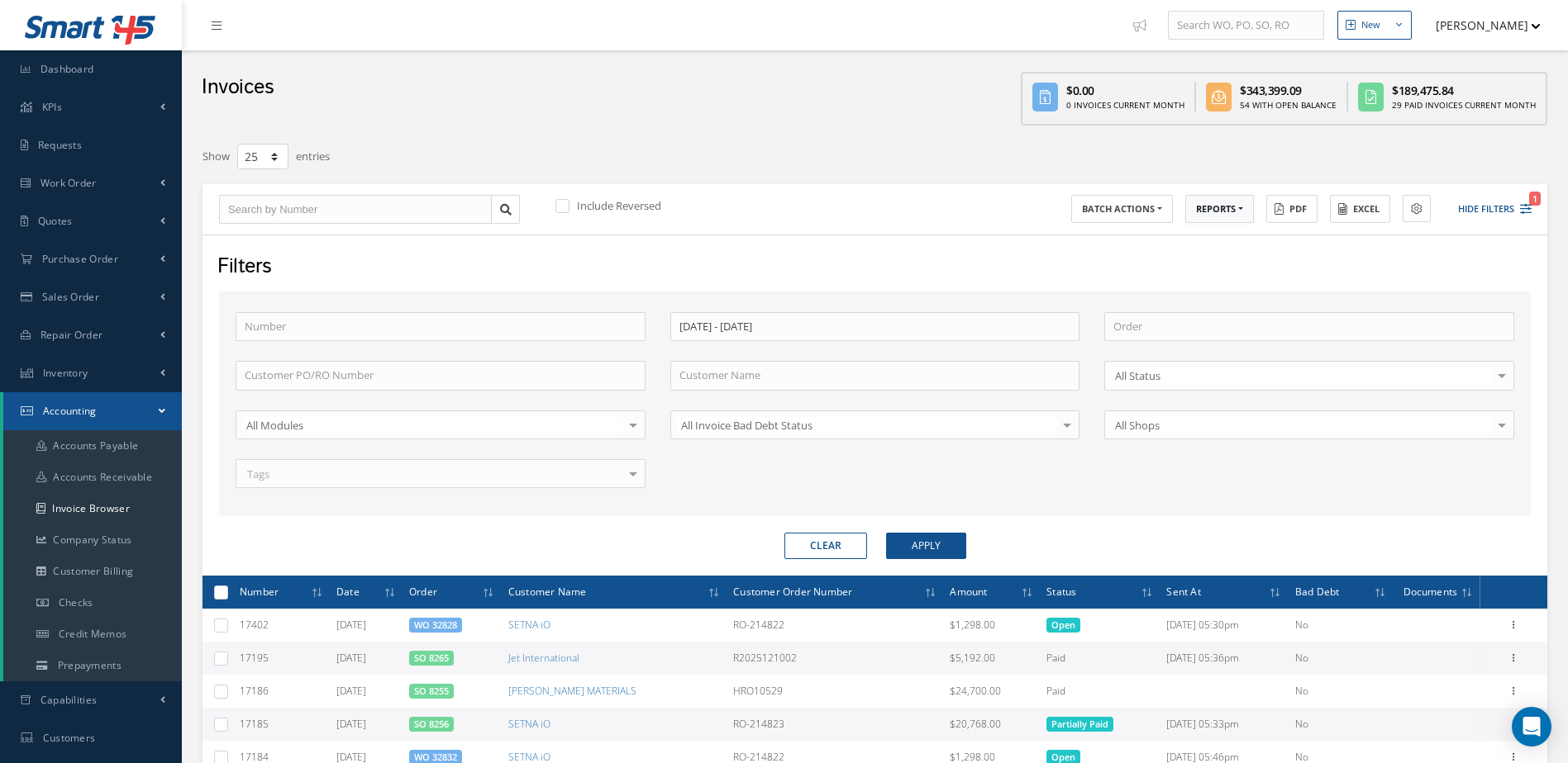
click at [1217, 198] on button "REPORTS" at bounding box center [1219, 210] width 69 height 29
click at [1250, 514] on div "Number 06/01/2025 - 06/30/2025 Order Customer PO/RO Number Customer Name All St…" at bounding box center [875, 404] width 1312 height 225
click at [625, 429] on div at bounding box center [632, 425] width 23 height 27
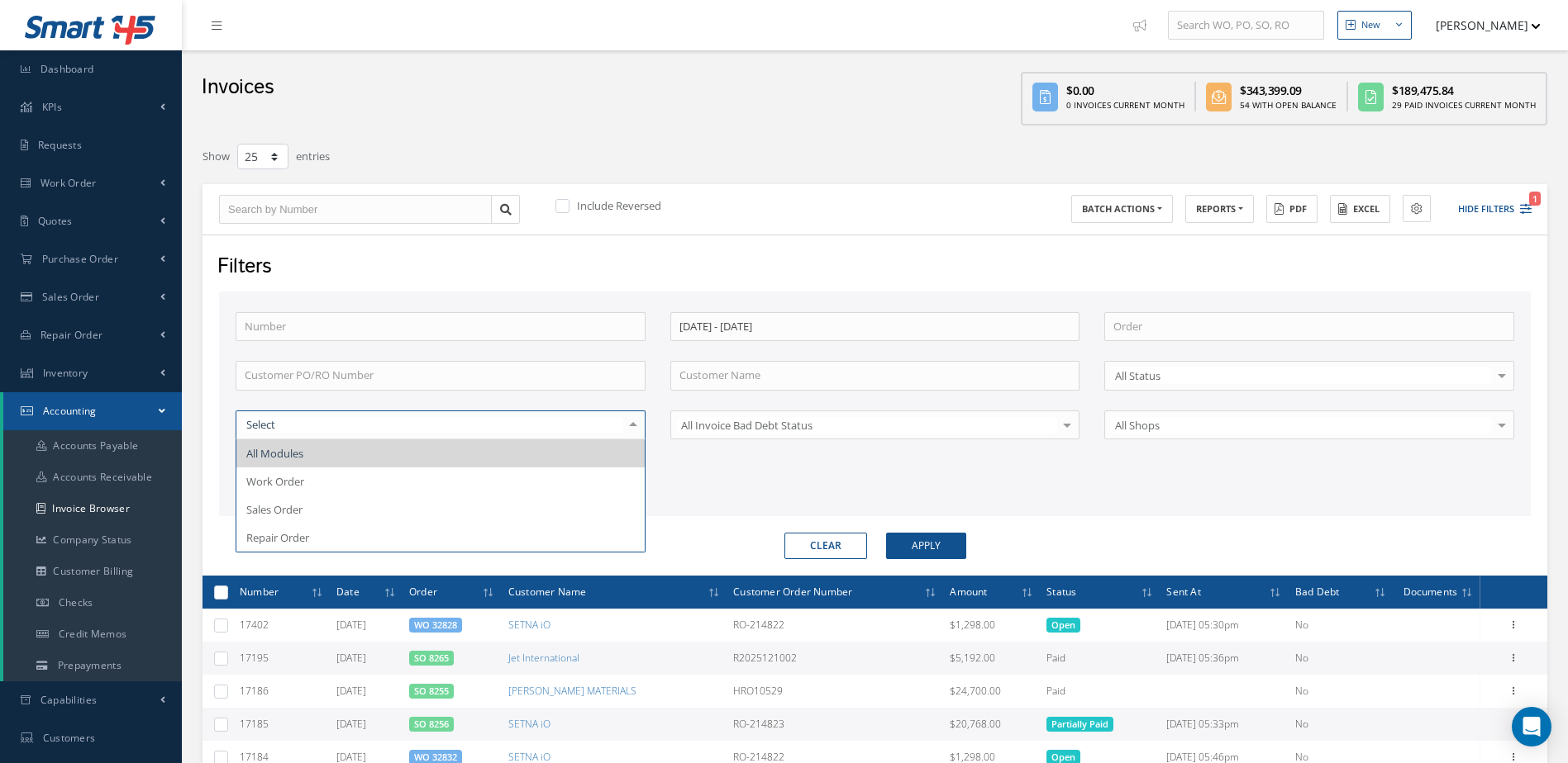
click at [708, 482] on div "Number 06/01/2025 - 06/30/2025 Order Customer PO/RO Number Customer Name All St…" at bounding box center [874, 411] width 1303 height 197
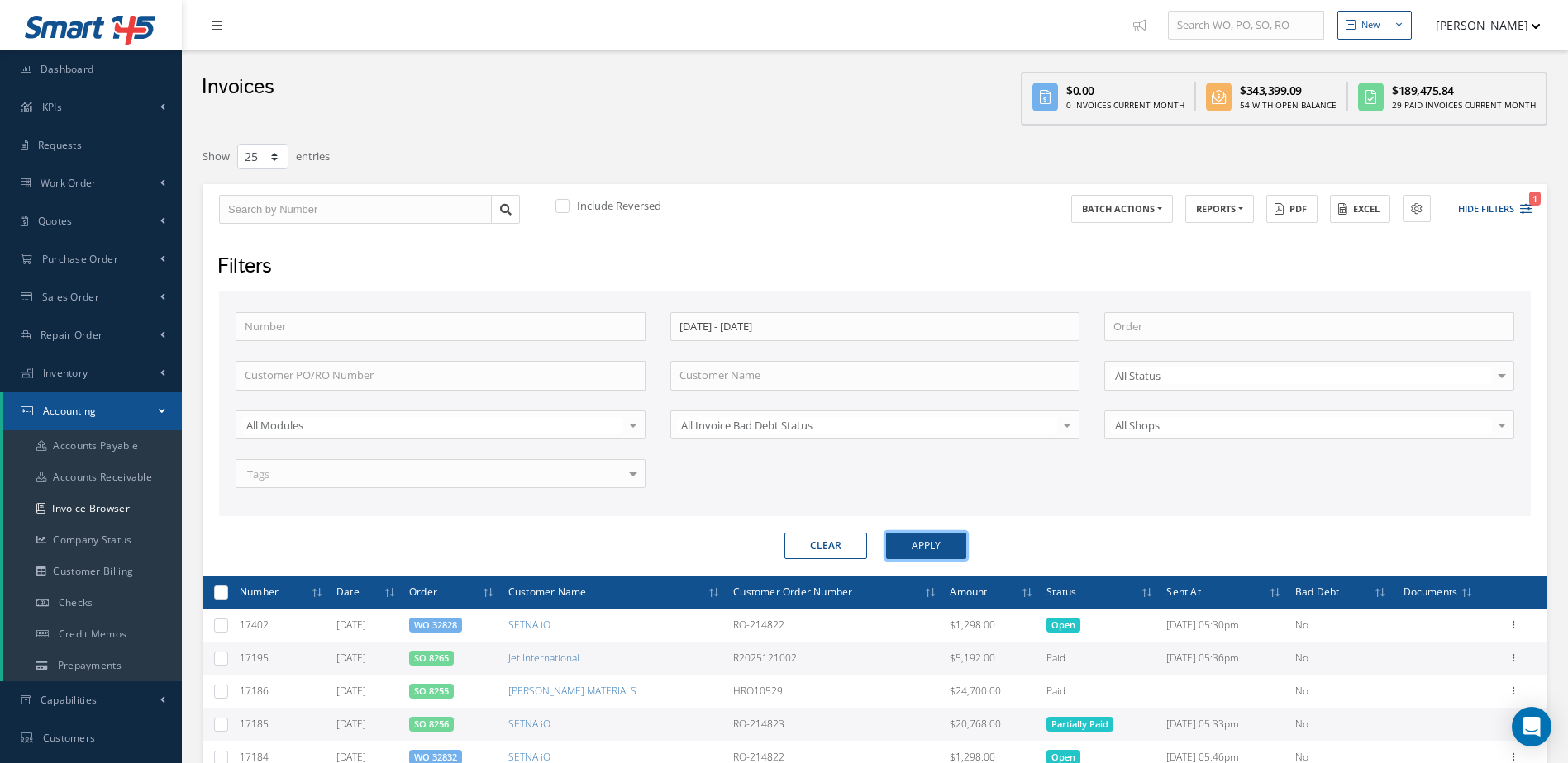
click at [895, 536] on button "Apply" at bounding box center [926, 545] width 81 height 27
click at [1358, 218] on button "Excel" at bounding box center [1360, 210] width 60 height 29
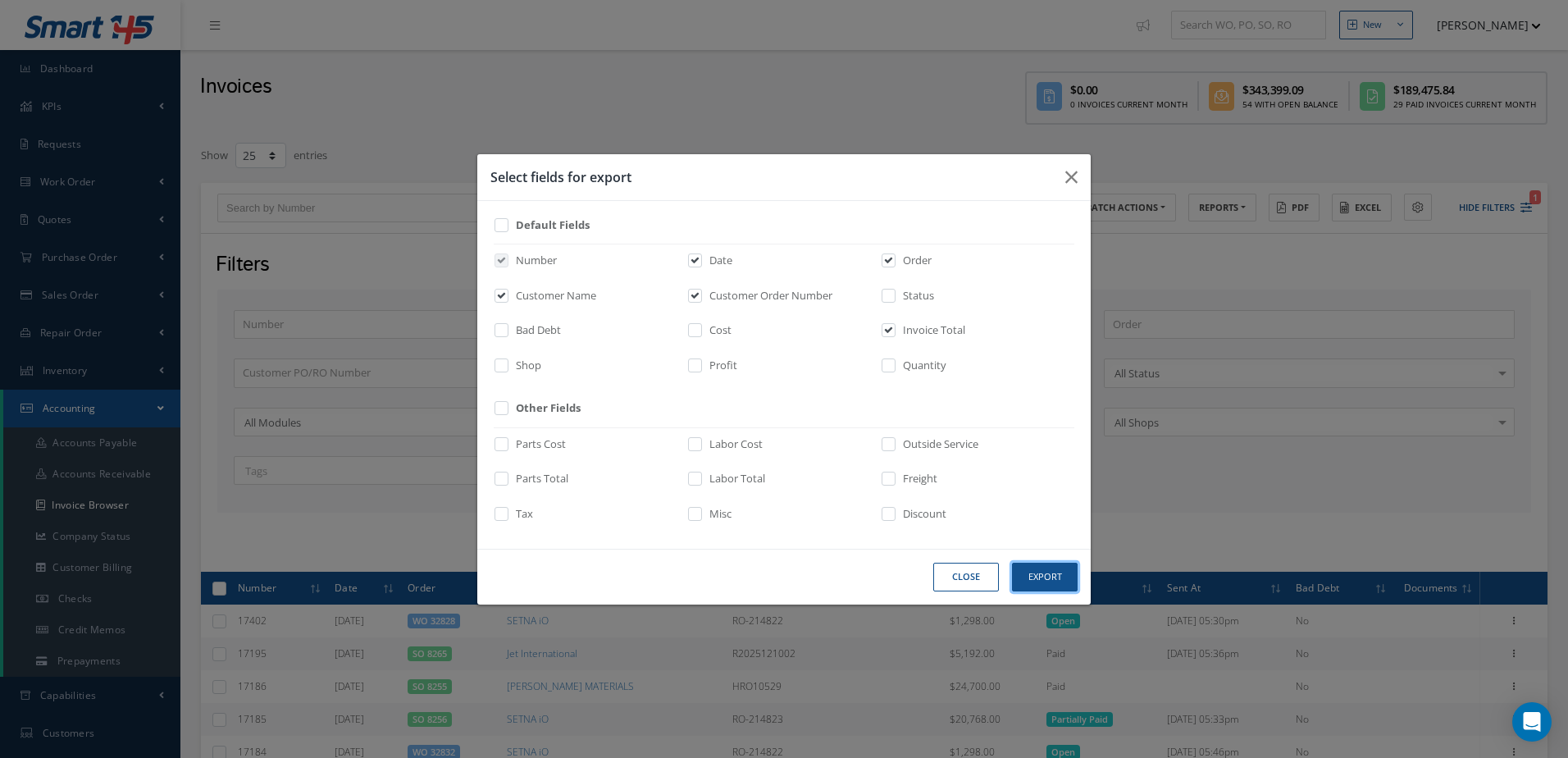
click at [0, 0] on button "Export" at bounding box center [0, 0] width 0 height 0
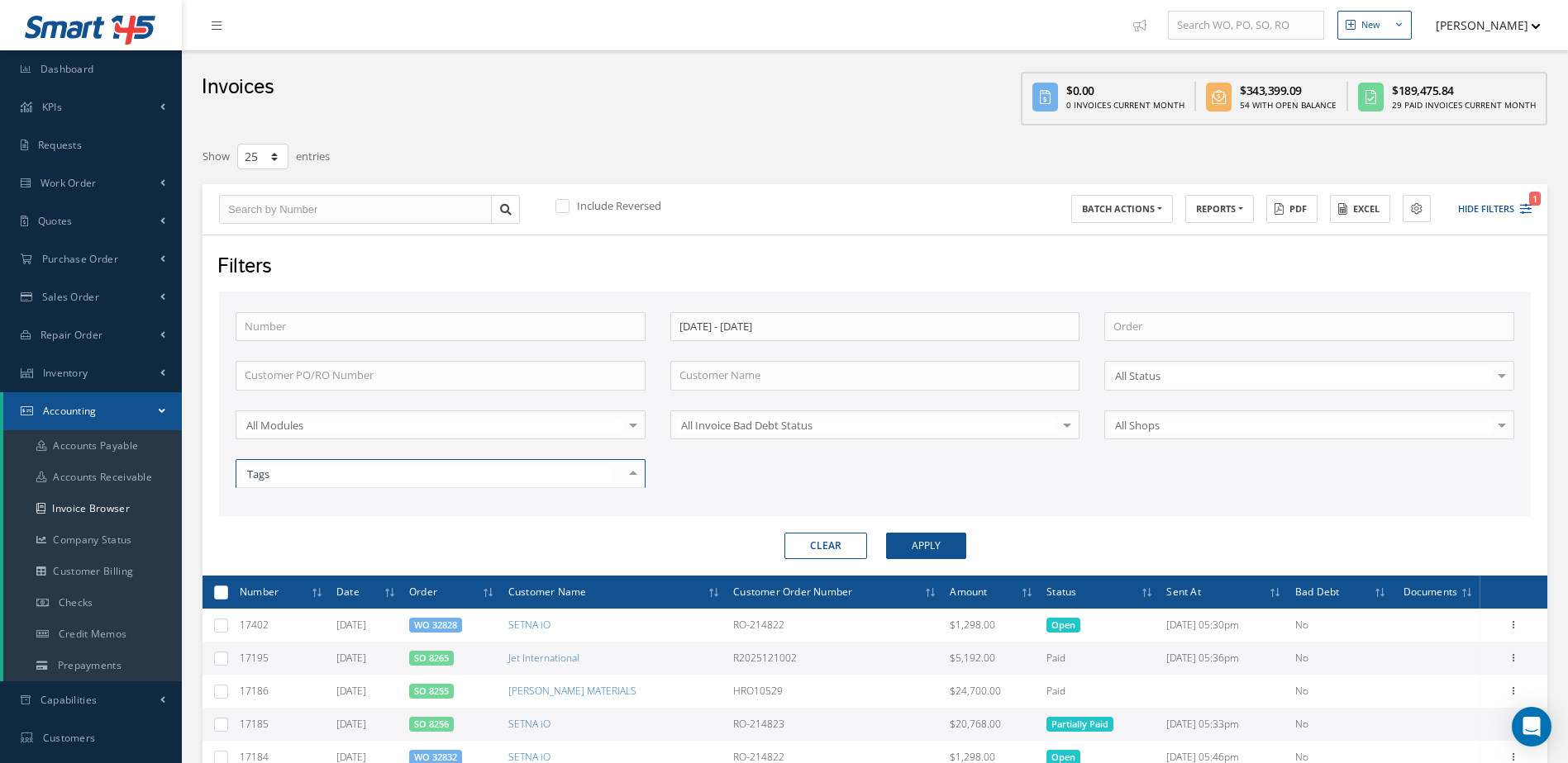
click at [641, 468] on div at bounding box center [632, 474] width 23 height 27
click at [638, 423] on div at bounding box center [632, 425] width 23 height 27
click at [793, 462] on div "Number 06/01/2025 - 06/30/2025 Order Customer PO/RO Number Customer Name All St…" at bounding box center [874, 411] width 1303 height 197
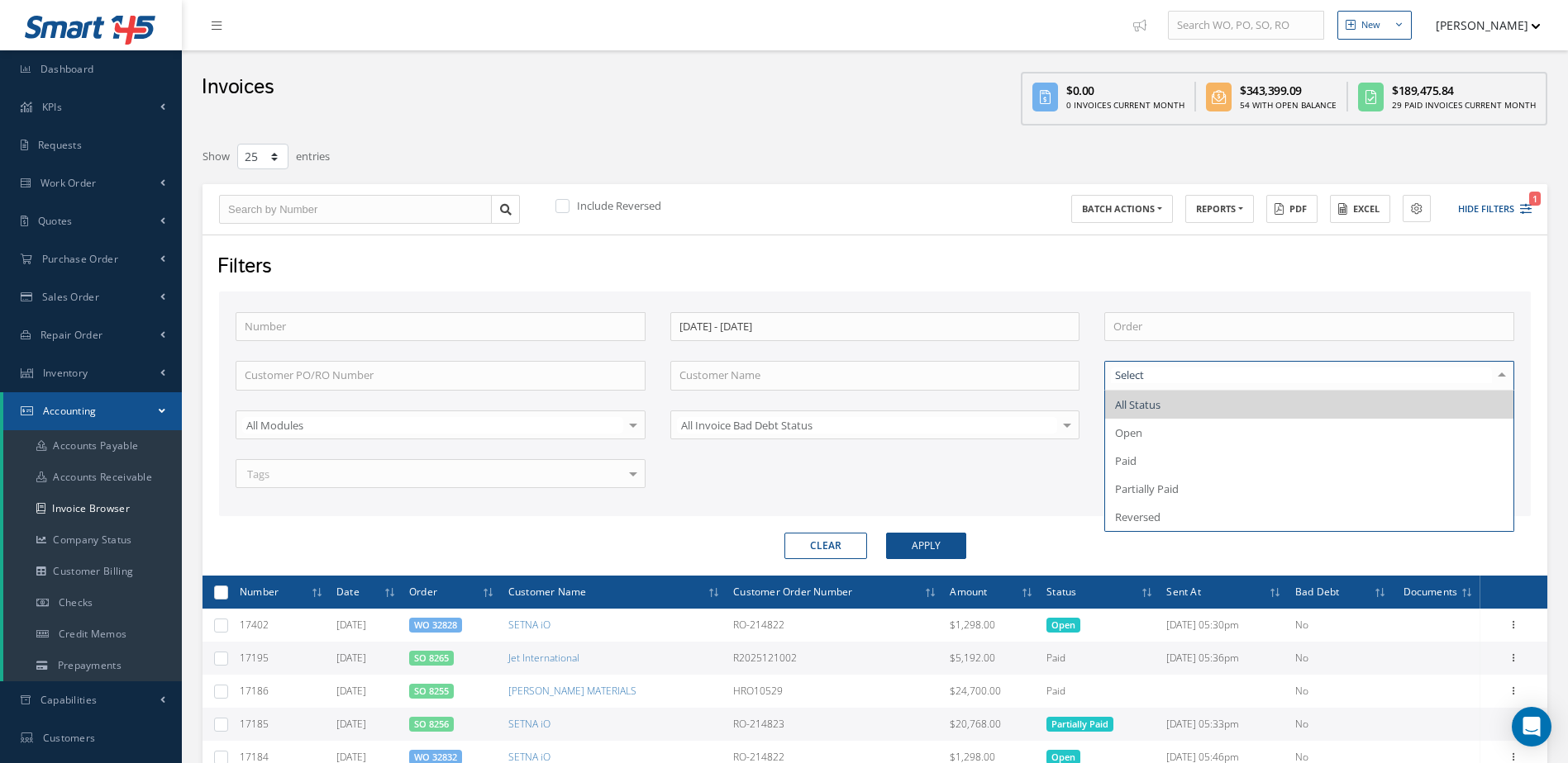
click at [974, 502] on div "Number 06/01/2025 - 06/30/2025 Order Customer PO/RO Number Customer Name All St…" at bounding box center [874, 411] width 1303 height 197
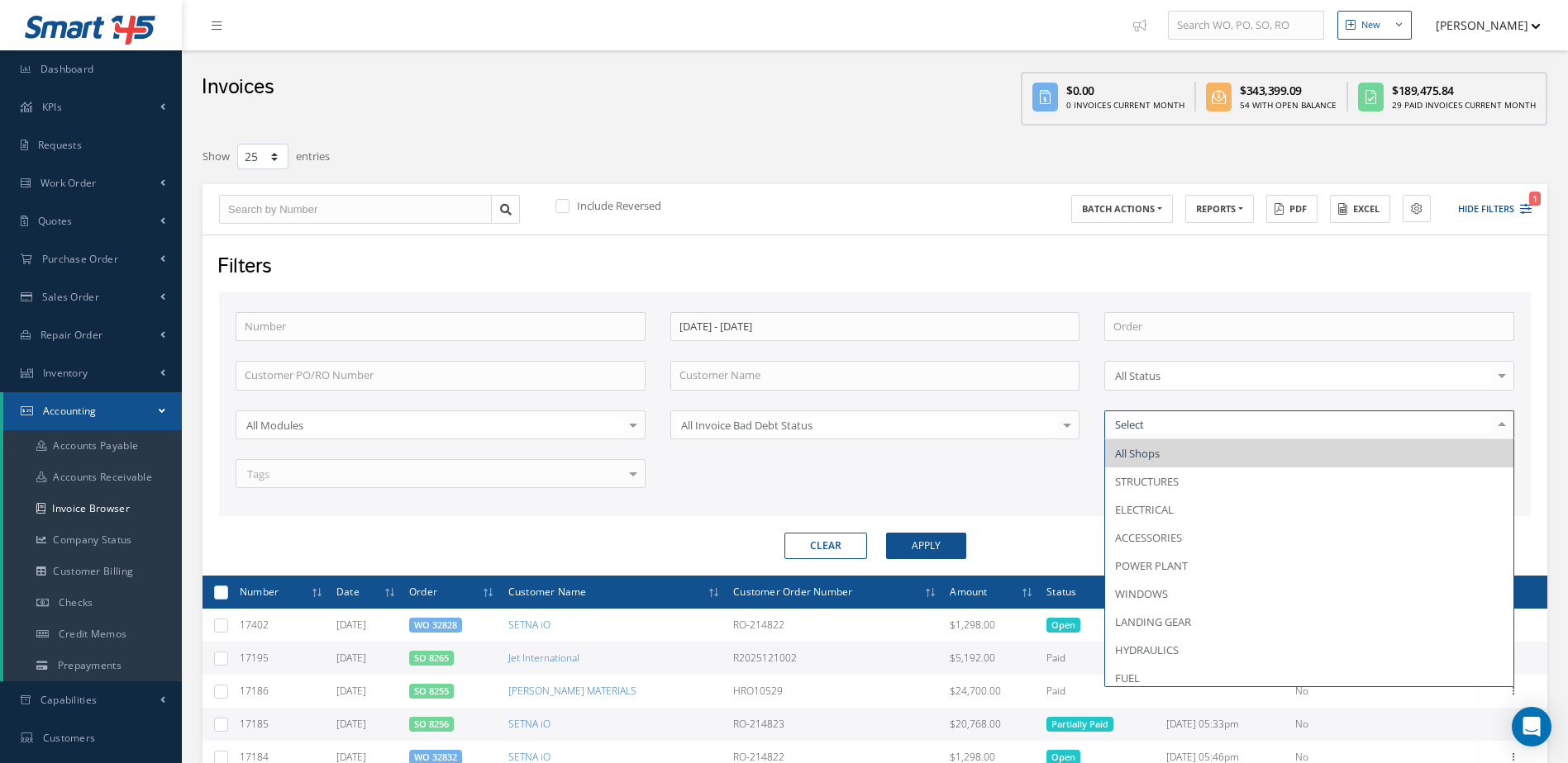
click at [1025, 498] on div "Number 06/01/2025 - 06/30/2025 Order Customer PO/RO Number Customer Name All St…" at bounding box center [874, 411] width 1303 height 197
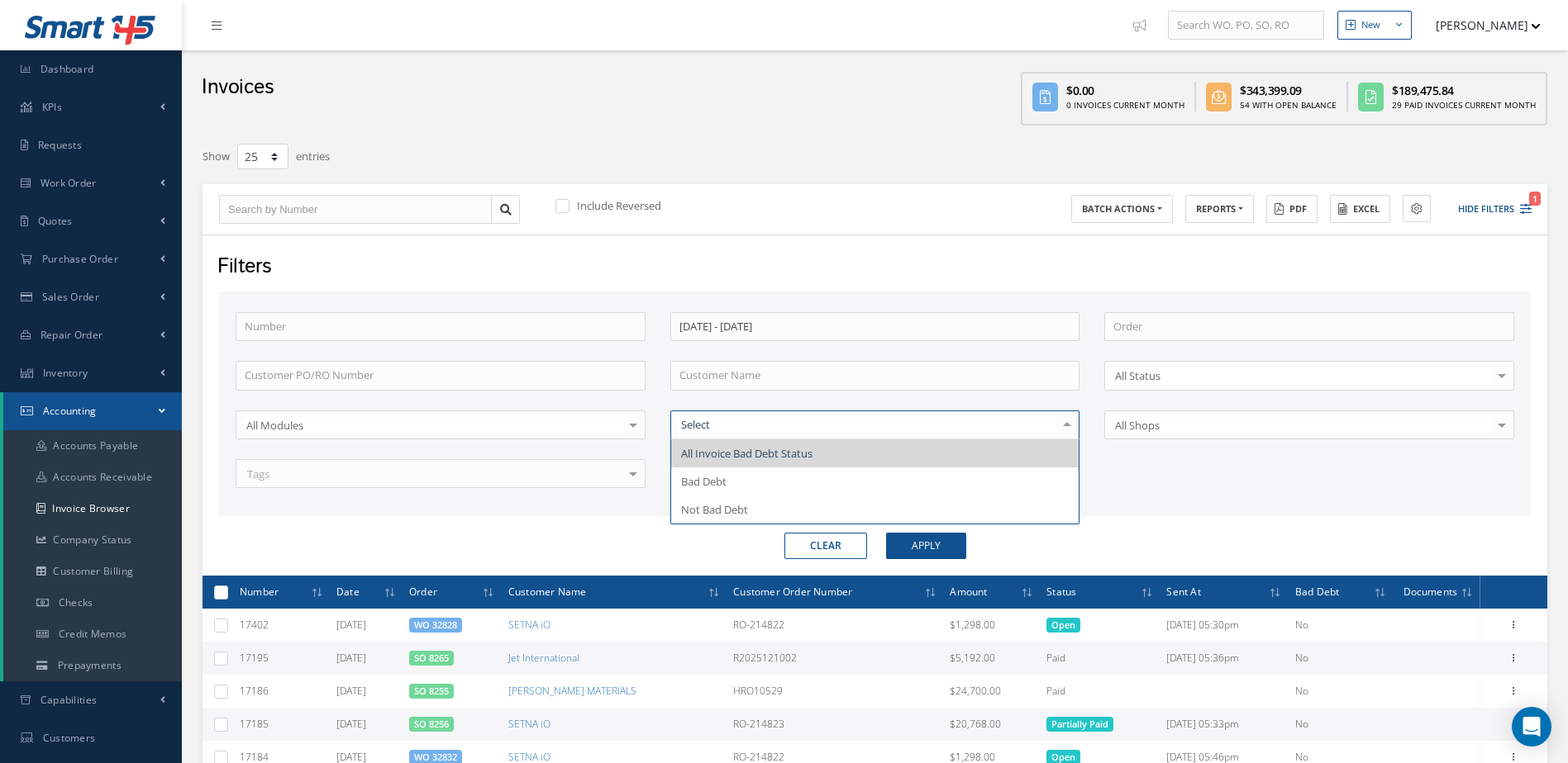
click at [1202, 473] on div "Number 06/01/2025 - 06/30/2025 Order Customer PO/RO Number Customer Name All St…" at bounding box center [874, 411] width 1303 height 197
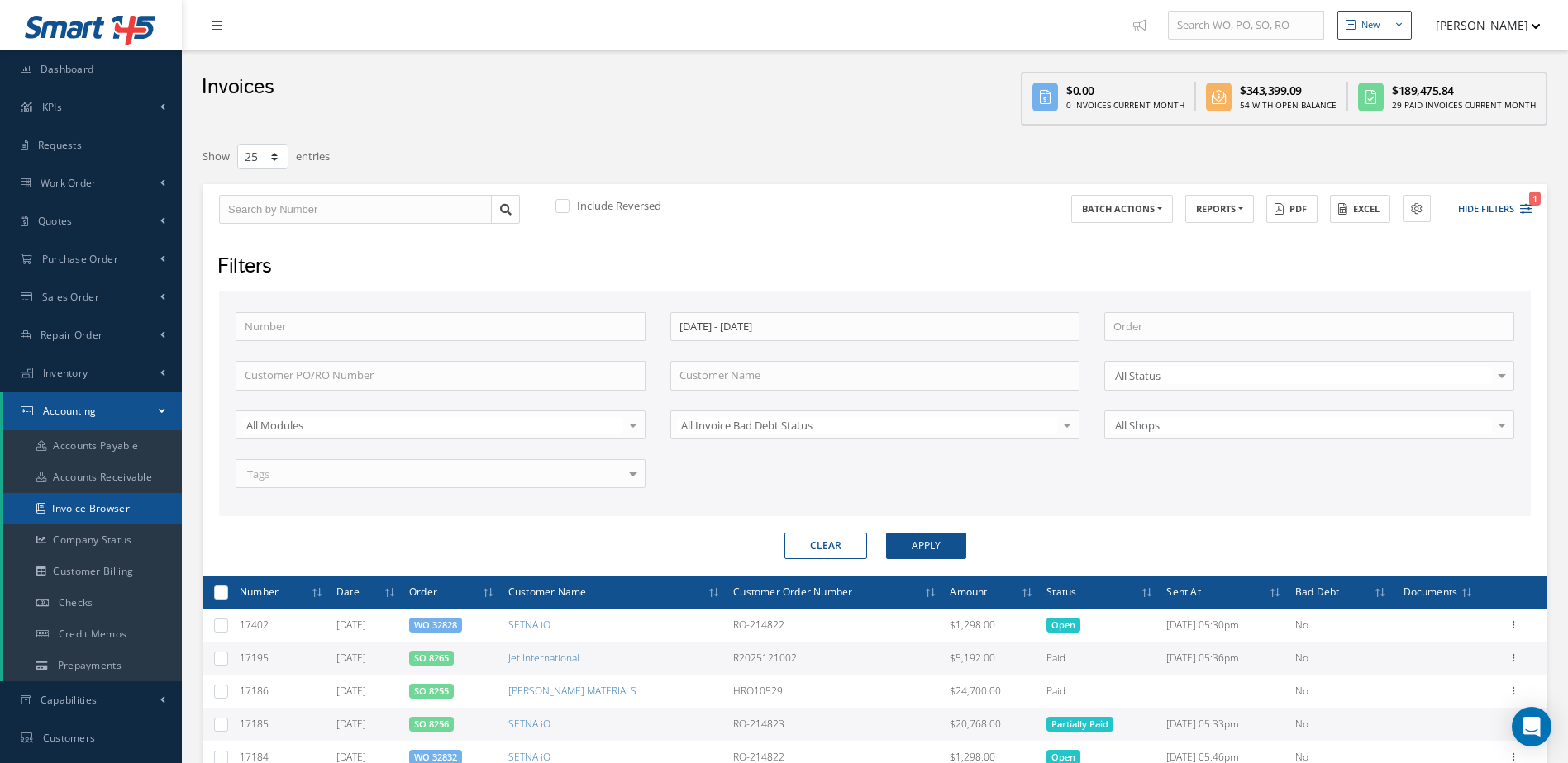
click at [91, 507] on link "Invoice Browser" at bounding box center [93, 509] width 178 height 32
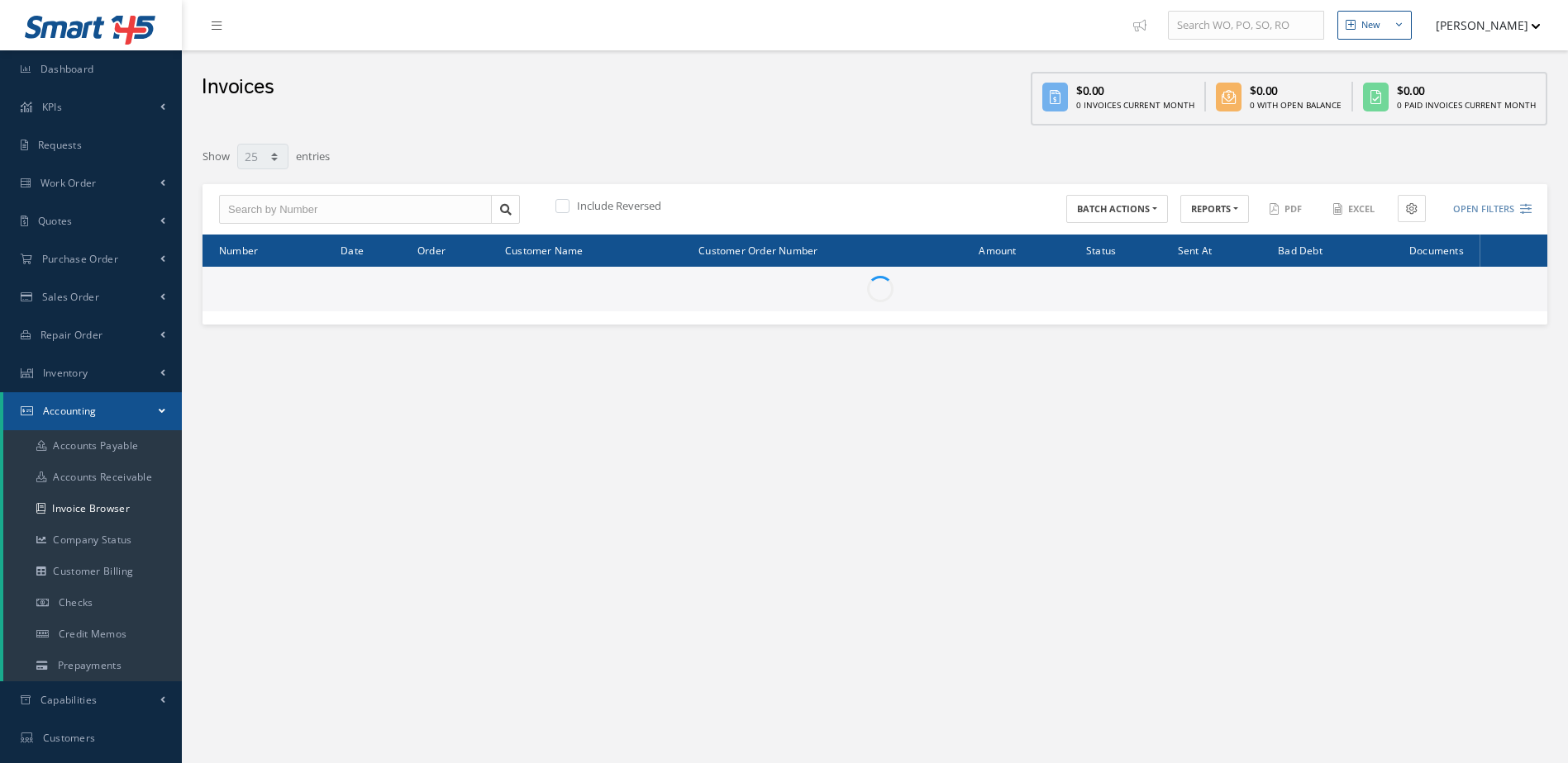
select select "25"
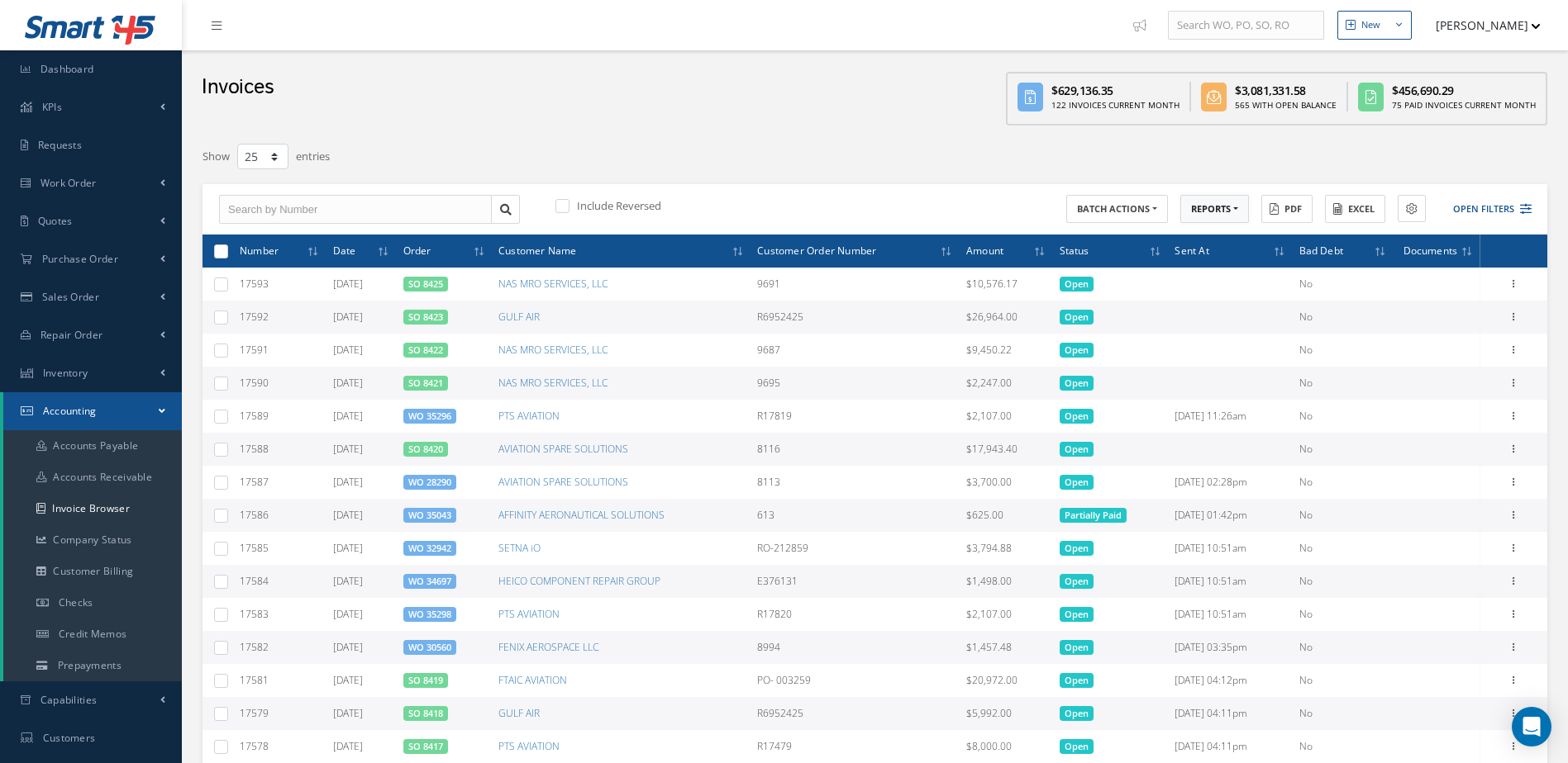
click at [1222, 208] on button "REPORTS" at bounding box center [1214, 210] width 69 height 29
click at [1253, 378] on link "Invoices by Customer Representative" at bounding box center [1246, 387] width 132 height 35
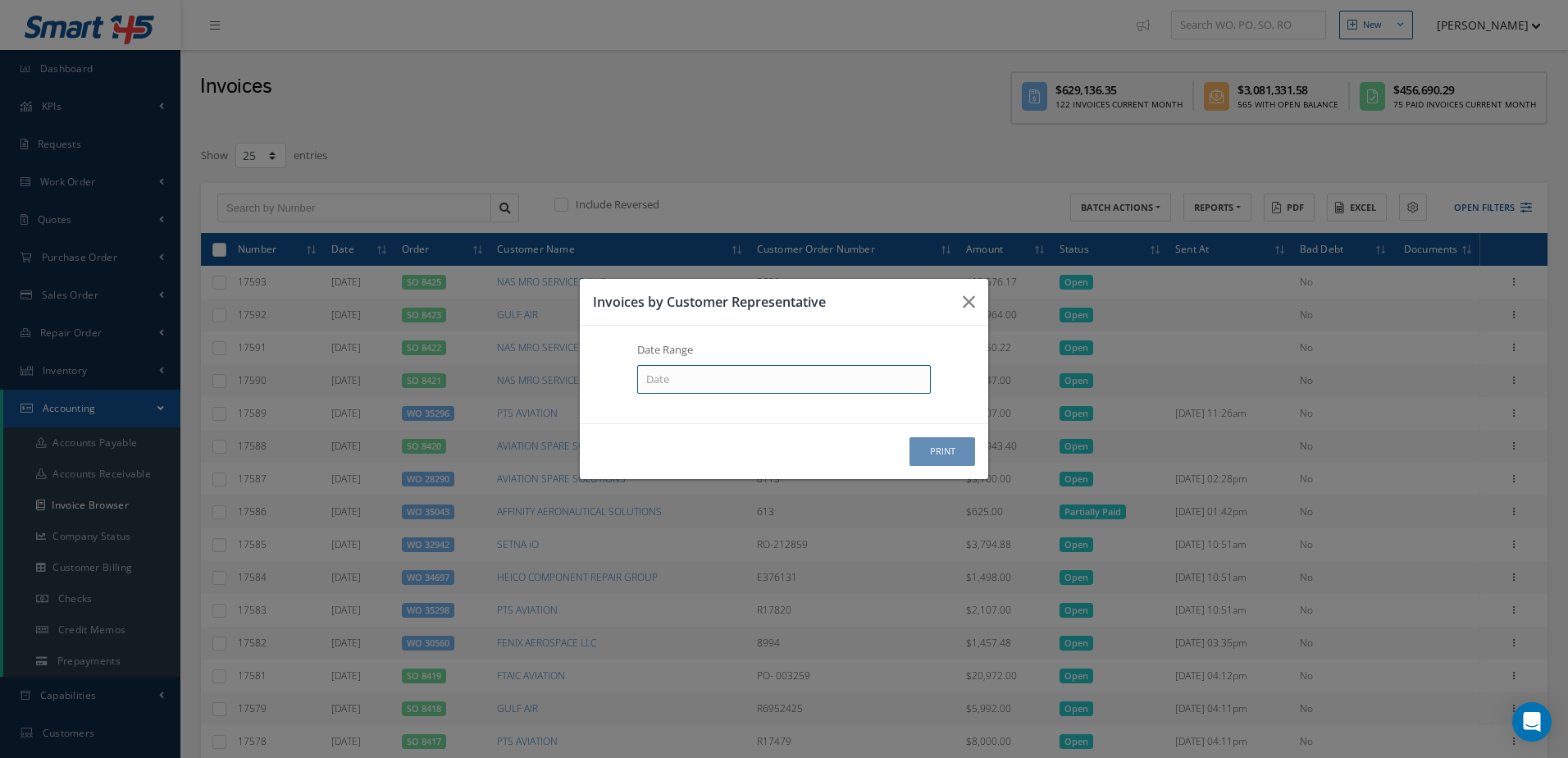
click at [0, 0] on input at bounding box center [0, 0] width 0 height 0
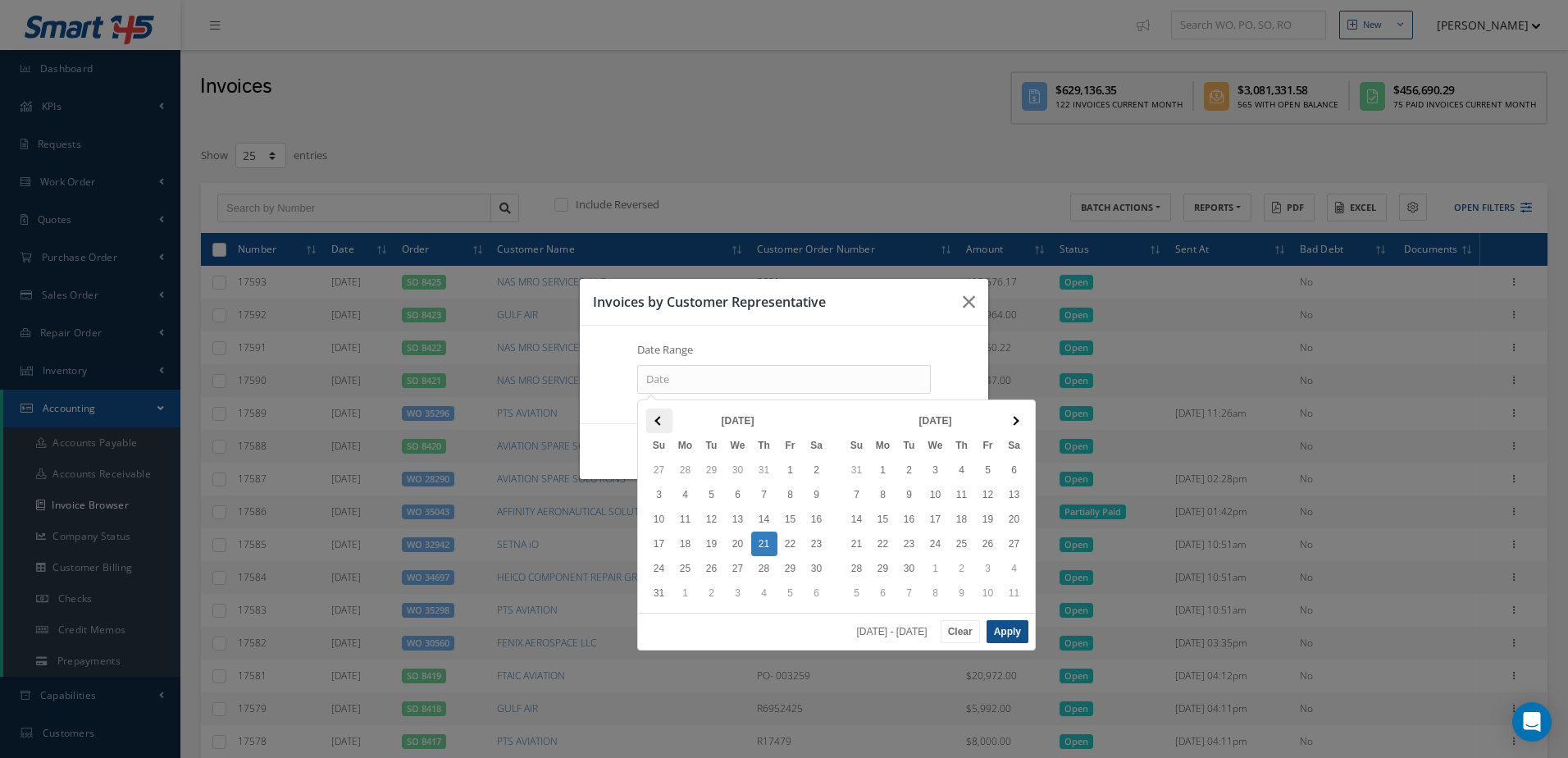
click at [660, 426] on th at bounding box center [659, 420] width 26 height 25
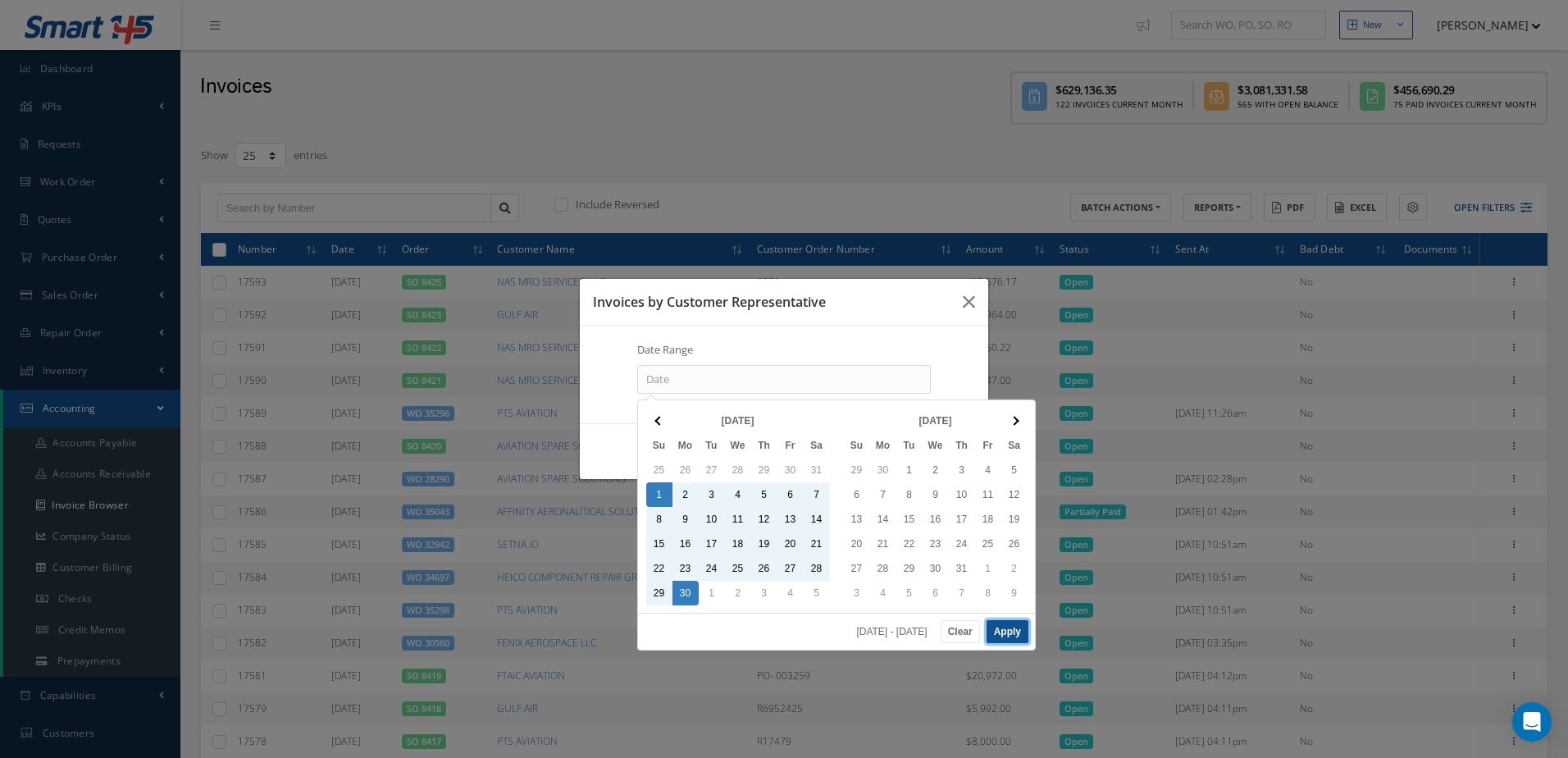
click at [1005, 625] on button "Apply" at bounding box center [1007, 631] width 42 height 23
type input "[DATE] - [DATE]"
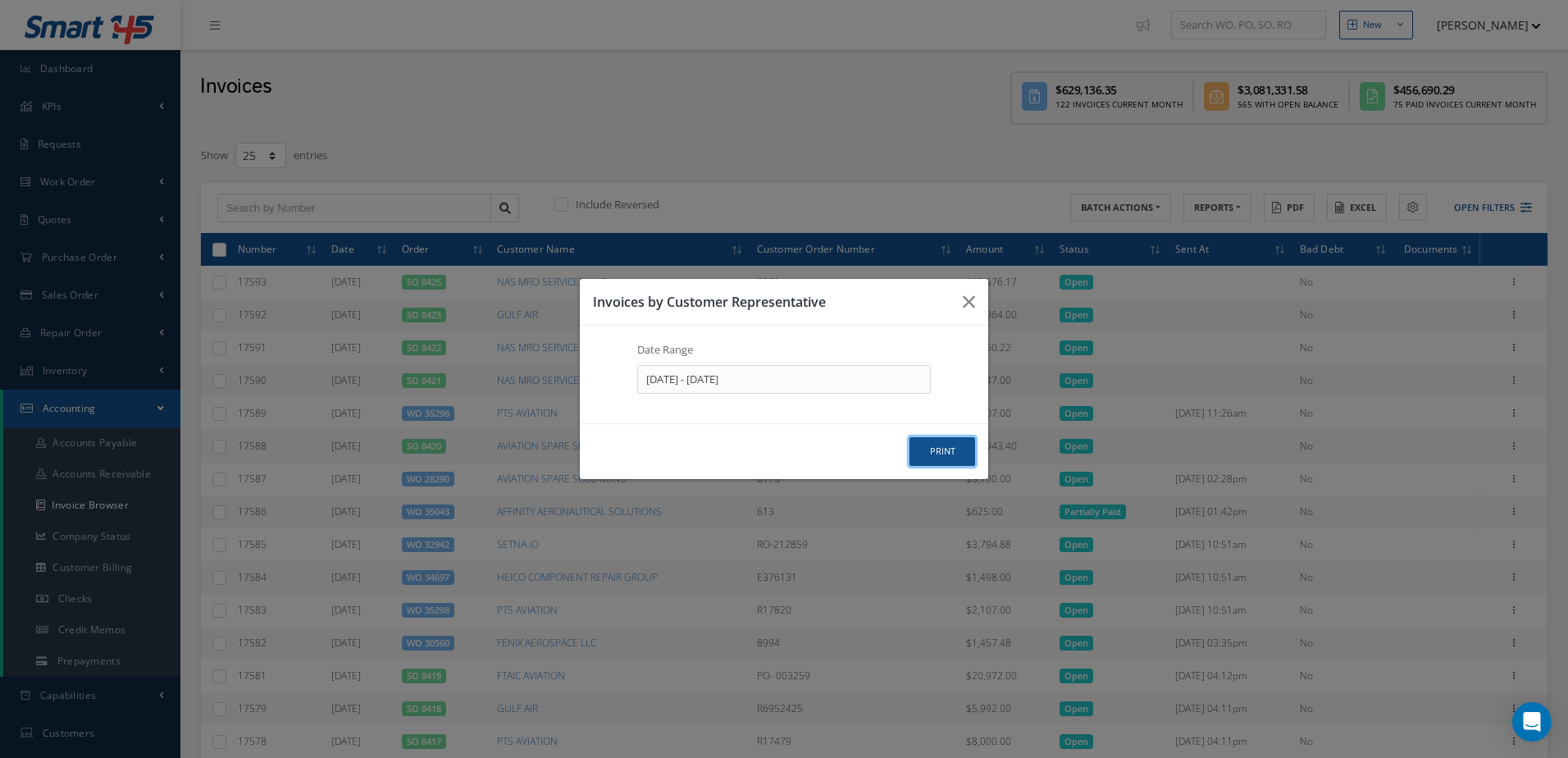
click at [0, 0] on button "print" at bounding box center [0, 0] width 0 height 0
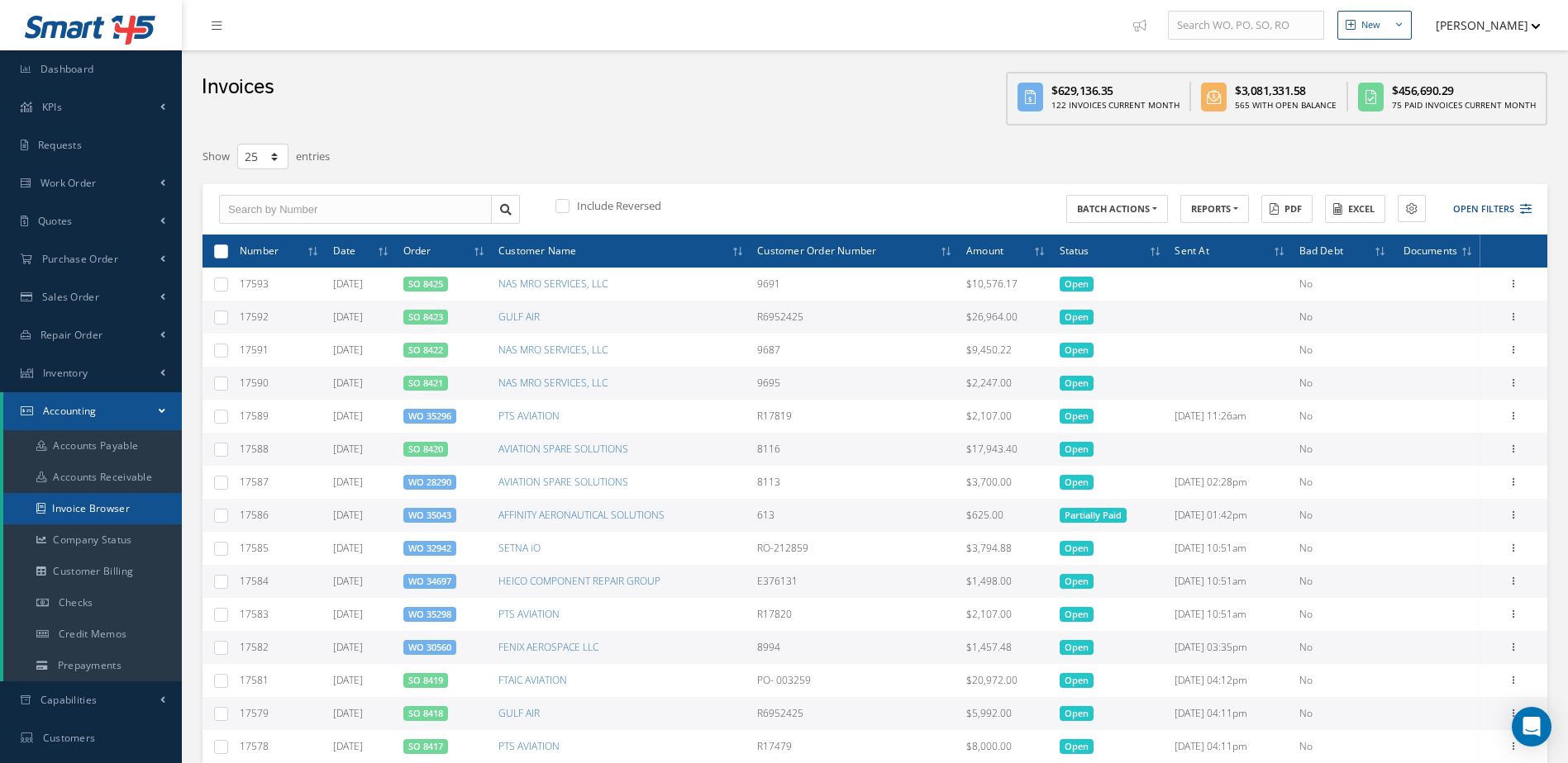
click at [105, 507] on link "Invoice Browser" at bounding box center [93, 509] width 178 height 32
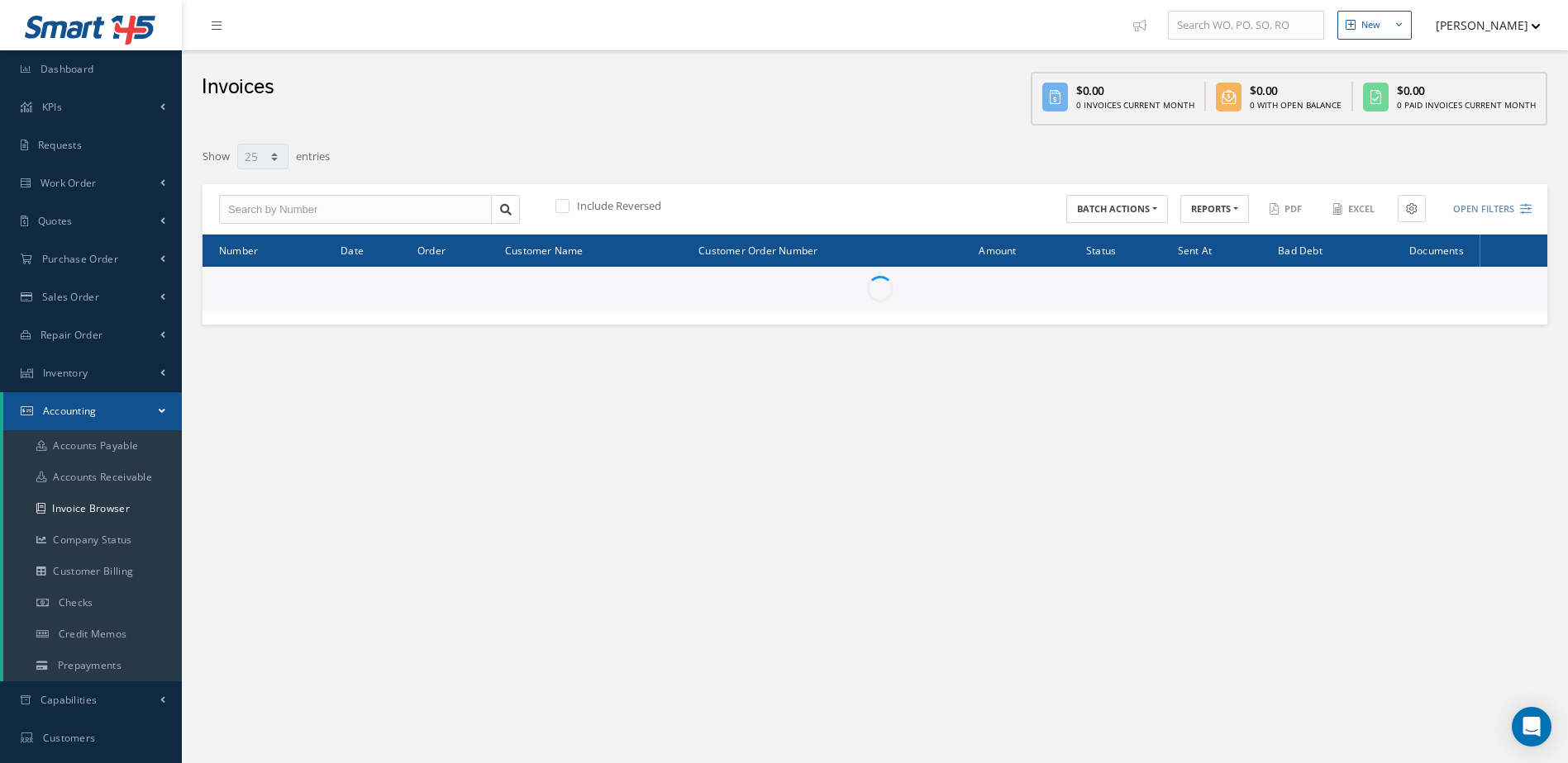
select select "25"
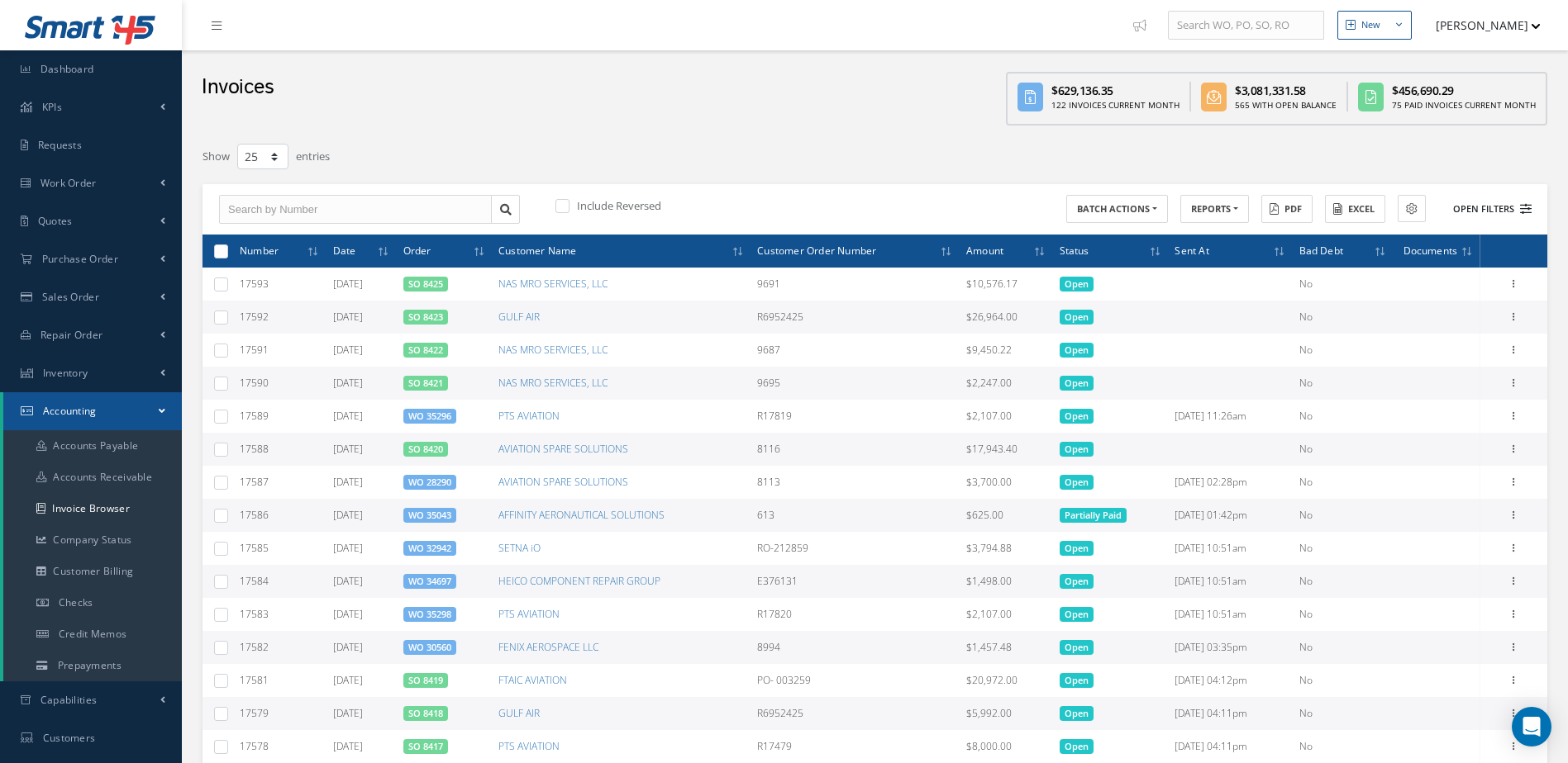
click at [1473, 212] on button "Open Filters" at bounding box center [1484, 210] width 93 height 27
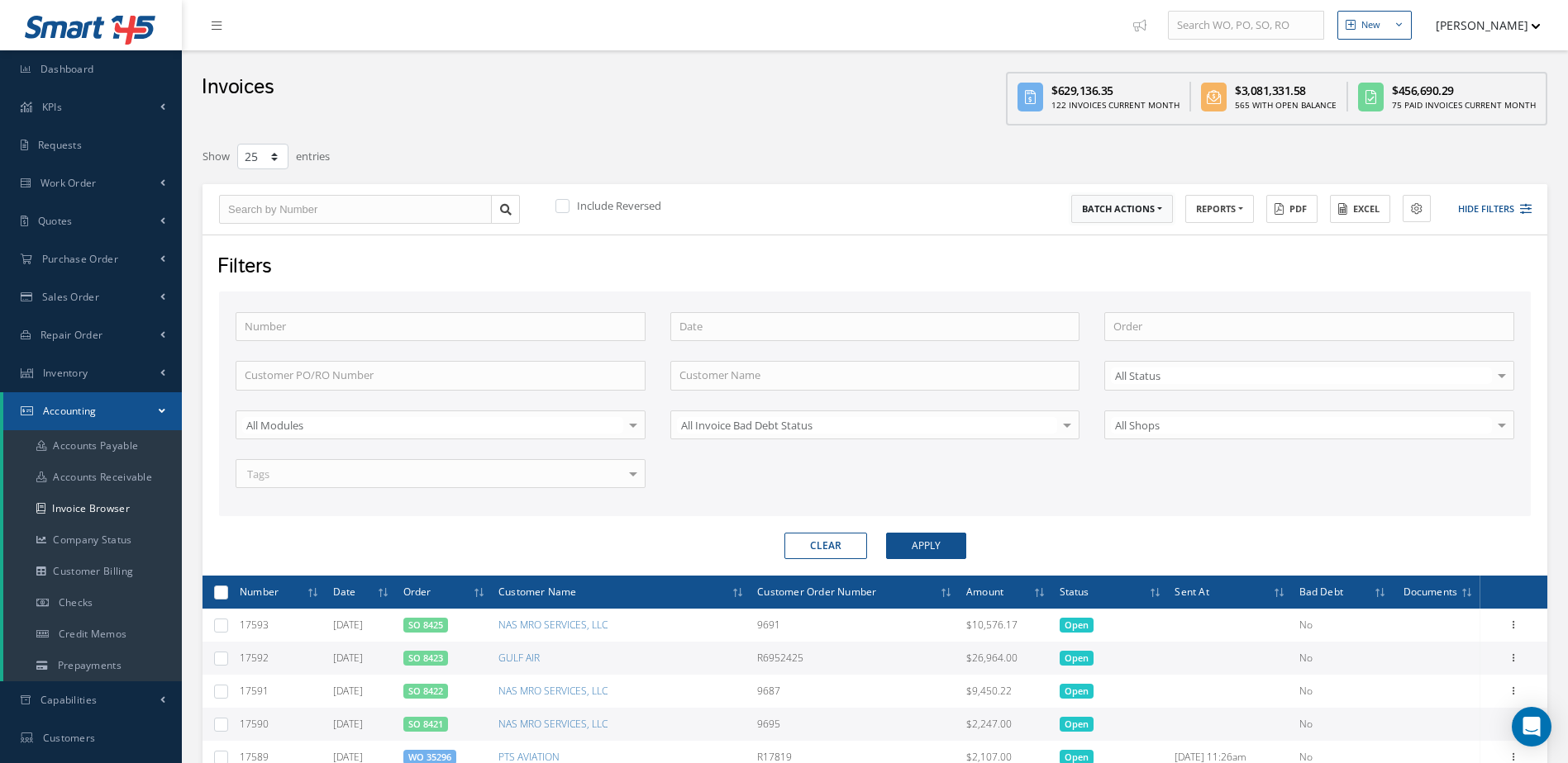
click at [1161, 214] on button "BATCH ACTIONS" at bounding box center [1122, 210] width 102 height 29
click at [1251, 211] on button "REPORTS" at bounding box center [1219, 210] width 69 height 29
click at [1354, 216] on button "Excel" at bounding box center [1360, 210] width 60 height 29
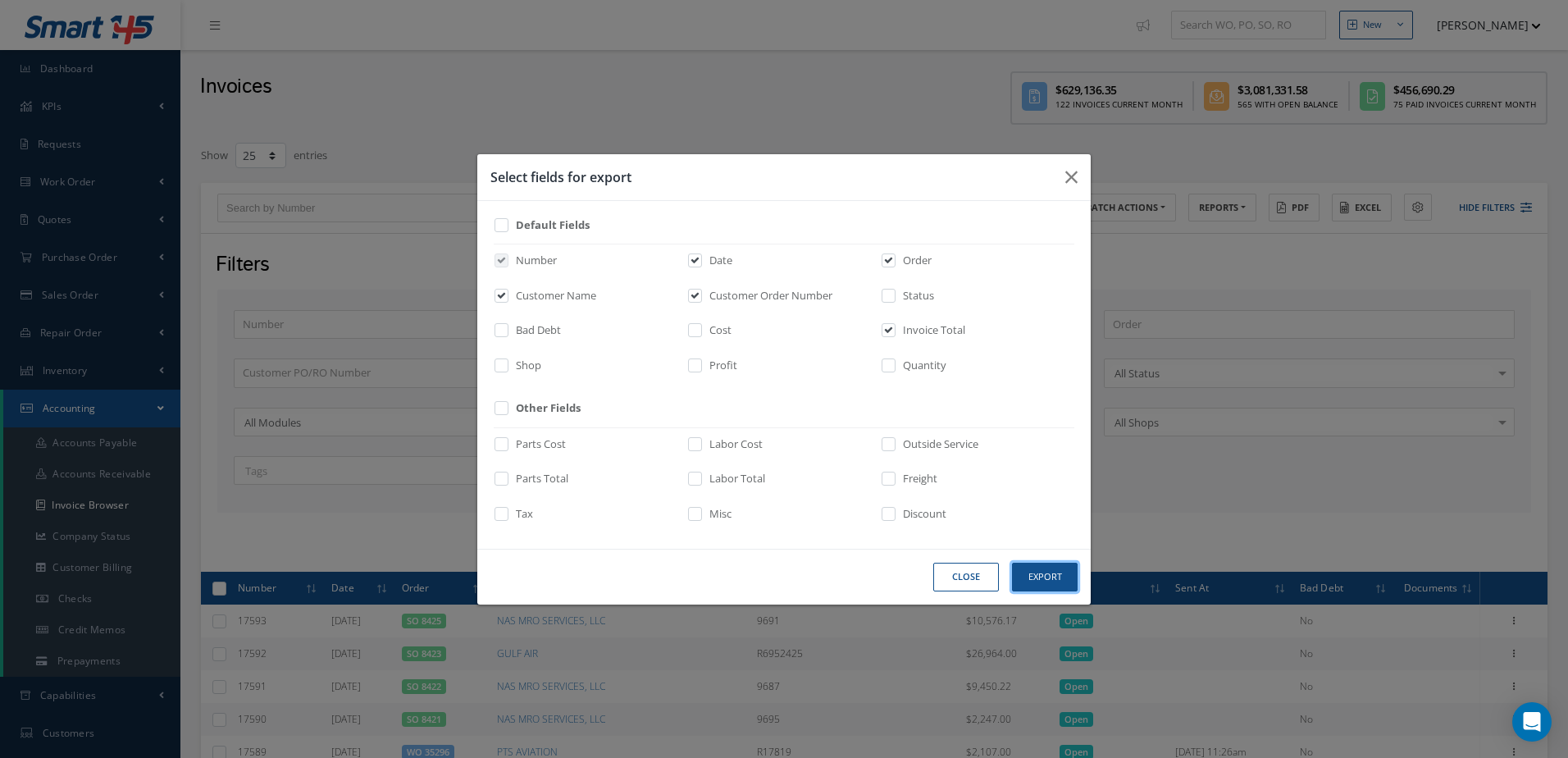
click at [0, 0] on button "Export" at bounding box center [0, 0] width 0 height 0
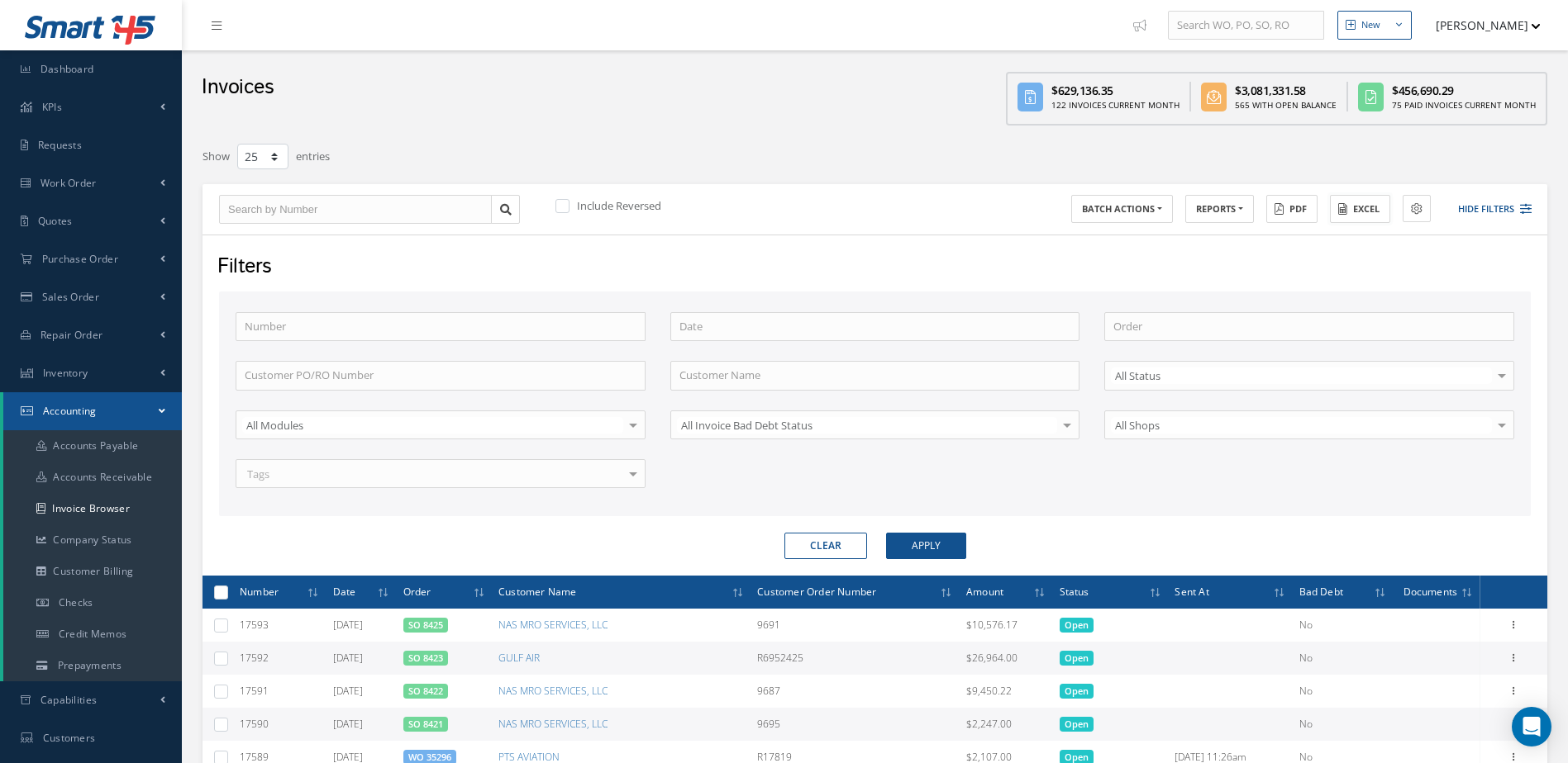
click at [1353, 212] on button "Excel" at bounding box center [1360, 210] width 60 height 29
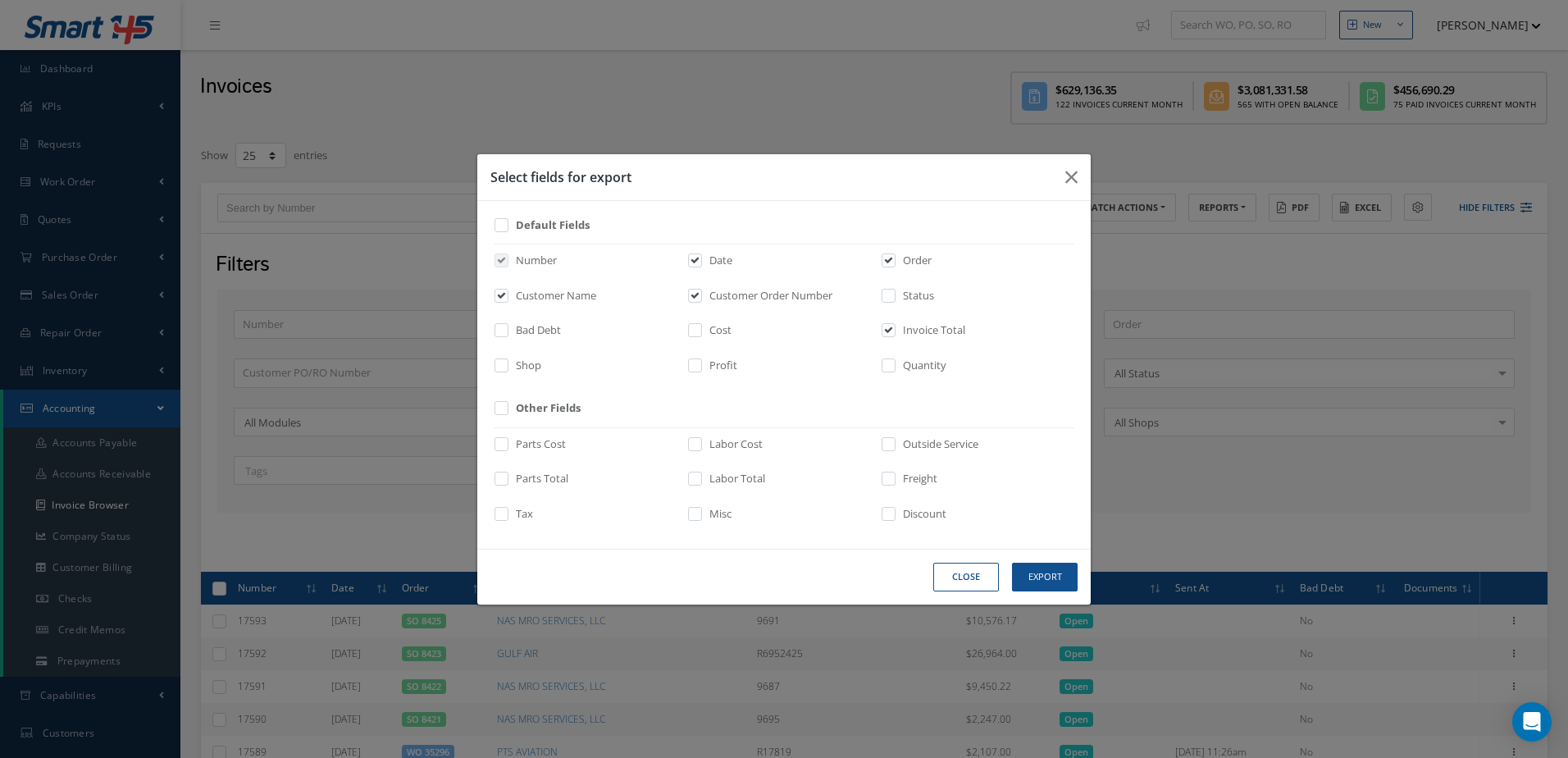
click at [895, 295] on label at bounding box center [896, 299] width 4 height 23
click at [895, 295] on input "checkbox" at bounding box center [889, 300] width 11 height 19
checkbox input "true"
click at [0, 0] on button "Export" at bounding box center [0, 0] width 0 height 0
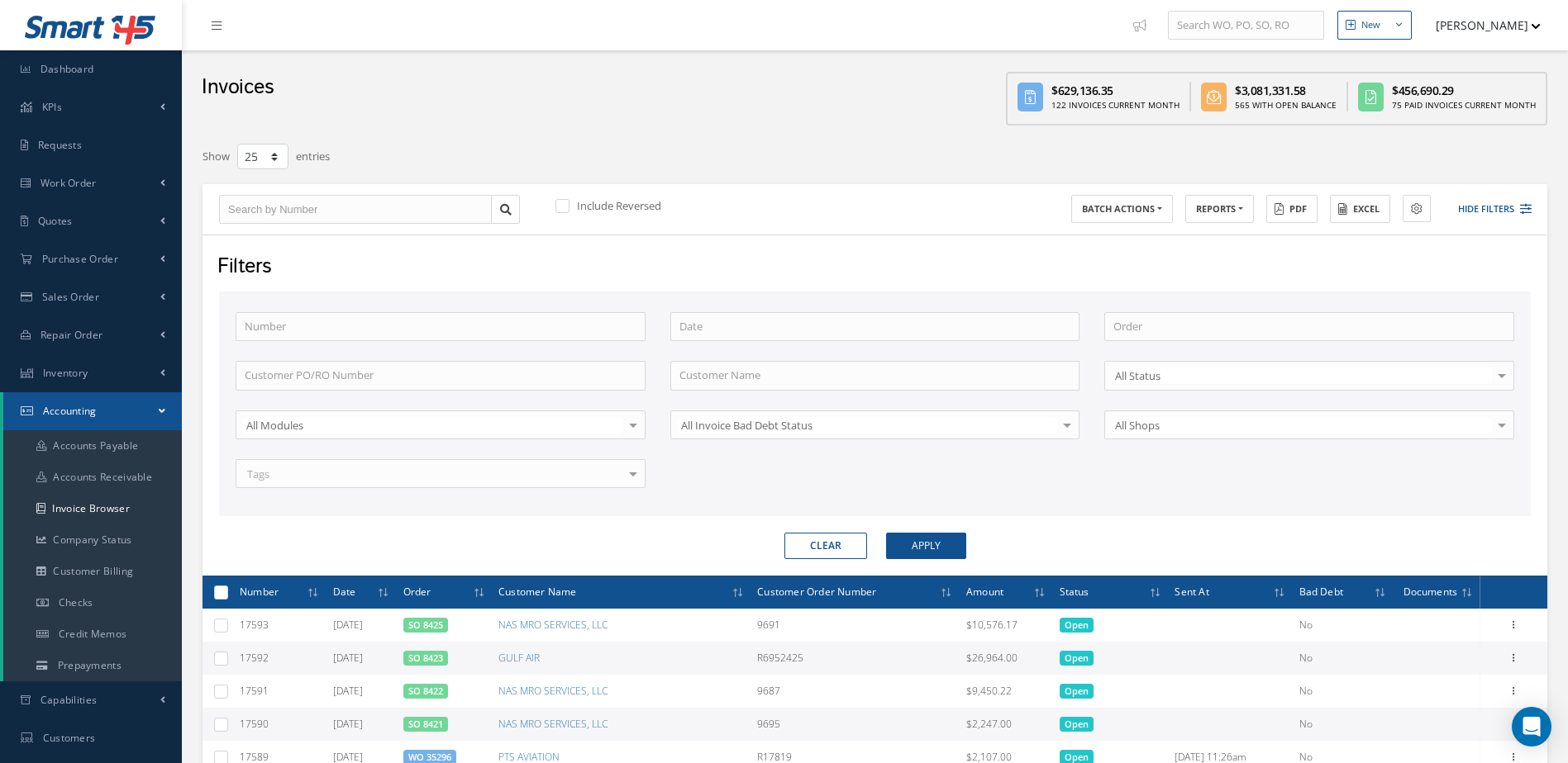
click at [1529, 142] on div at bounding box center [1275, 157] width 571 height 30
click at [1360, 206] on button "Excel" at bounding box center [1360, 210] width 60 height 29
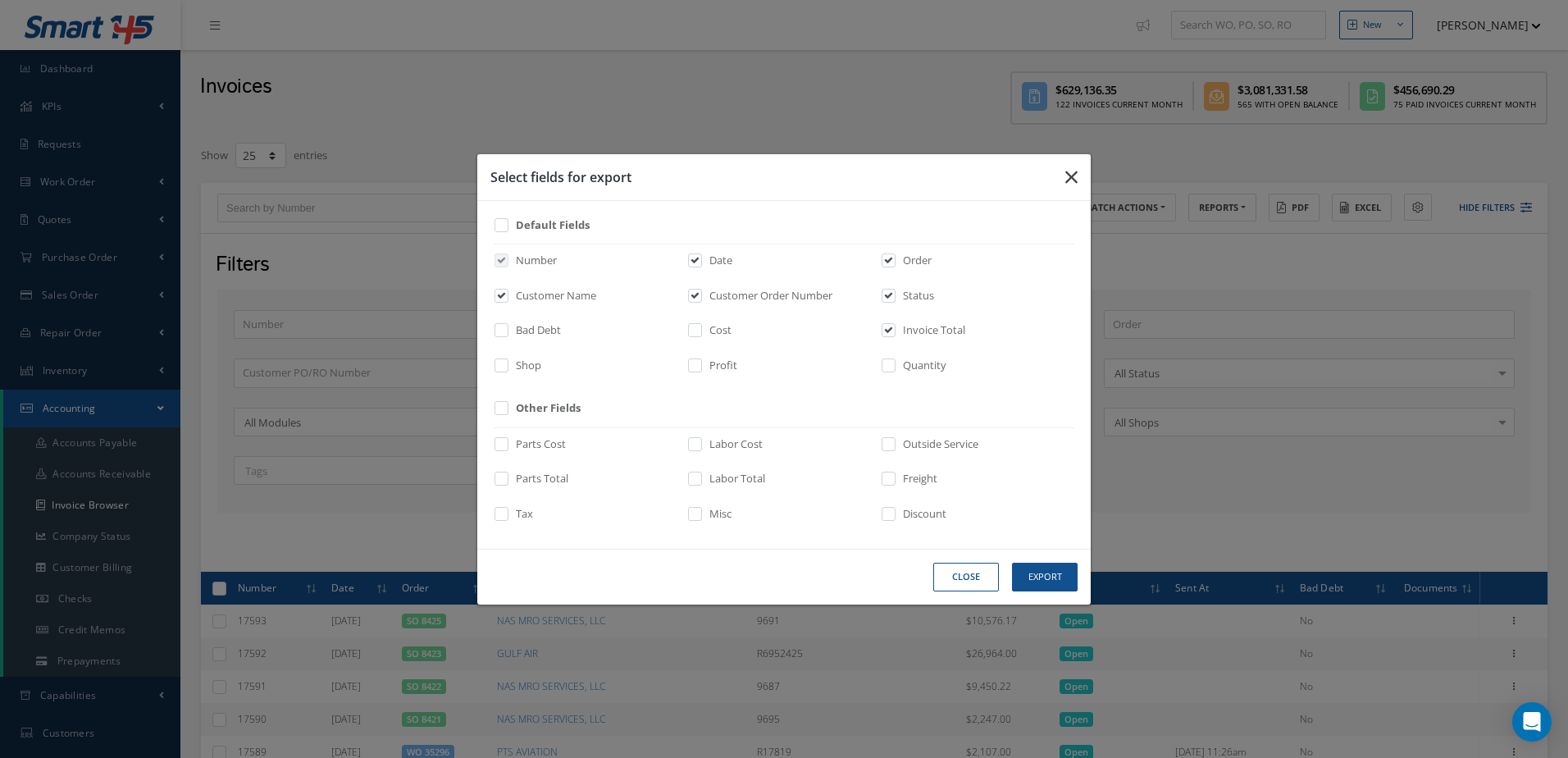
click at [0, 0] on button "button" at bounding box center [0, 0] width 0 height 0
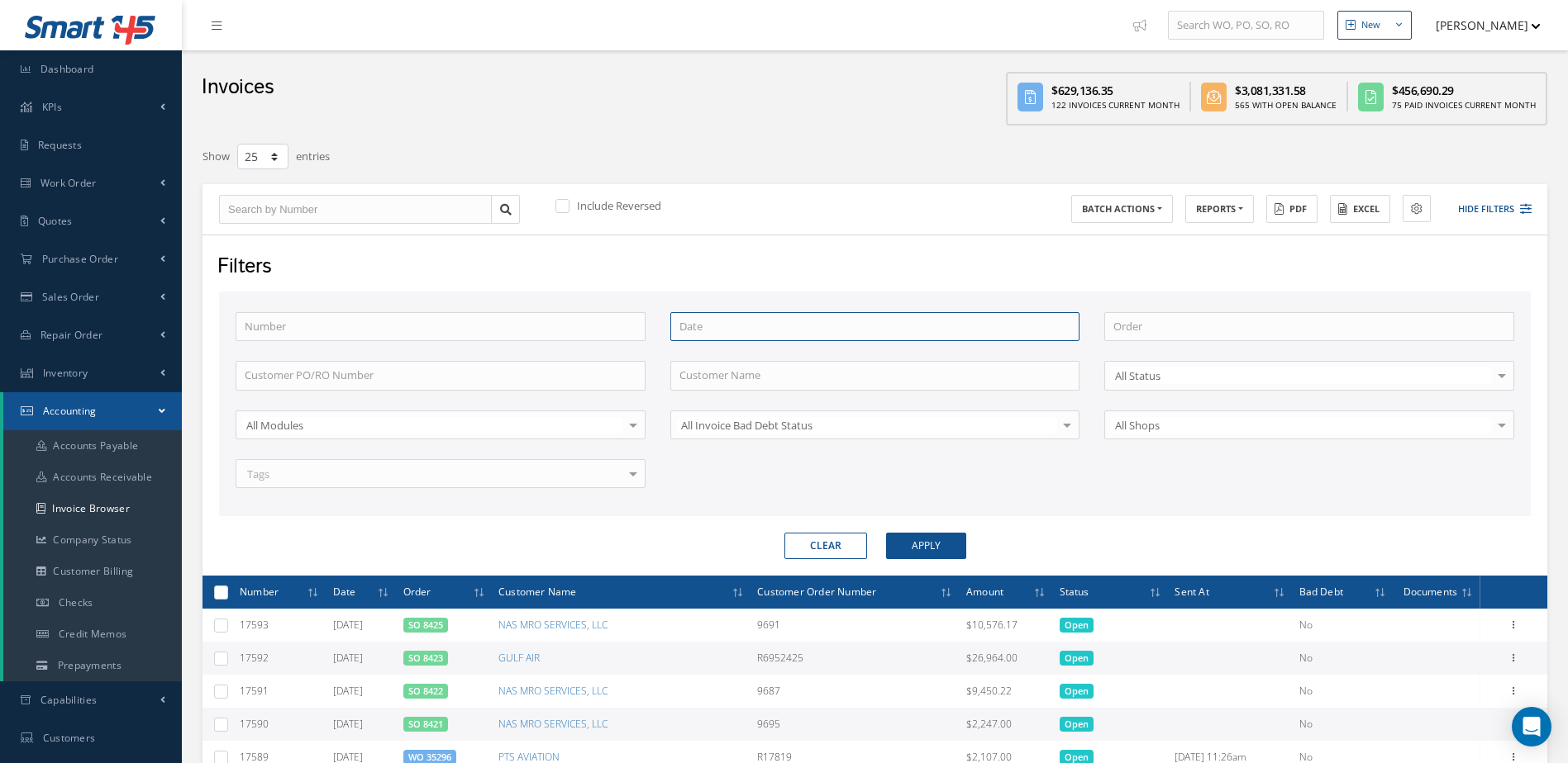
click at [717, 328] on input at bounding box center [875, 327] width 410 height 30
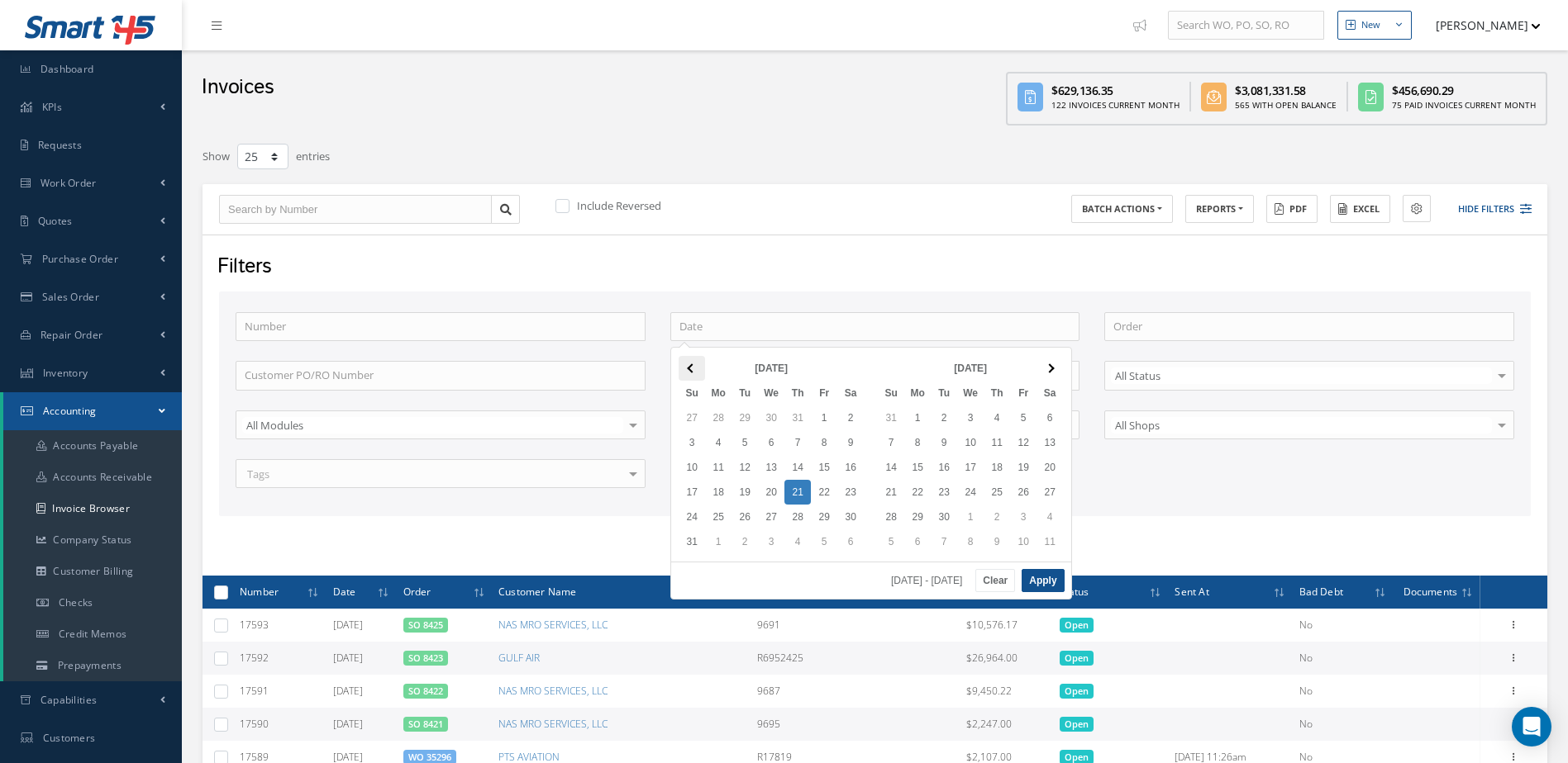
click at [690, 374] on th at bounding box center [691, 368] width 27 height 25
click at [689, 373] on th at bounding box center [691, 368] width 27 height 25
click at [1052, 366] on span at bounding box center [1049, 367] width 9 height 9
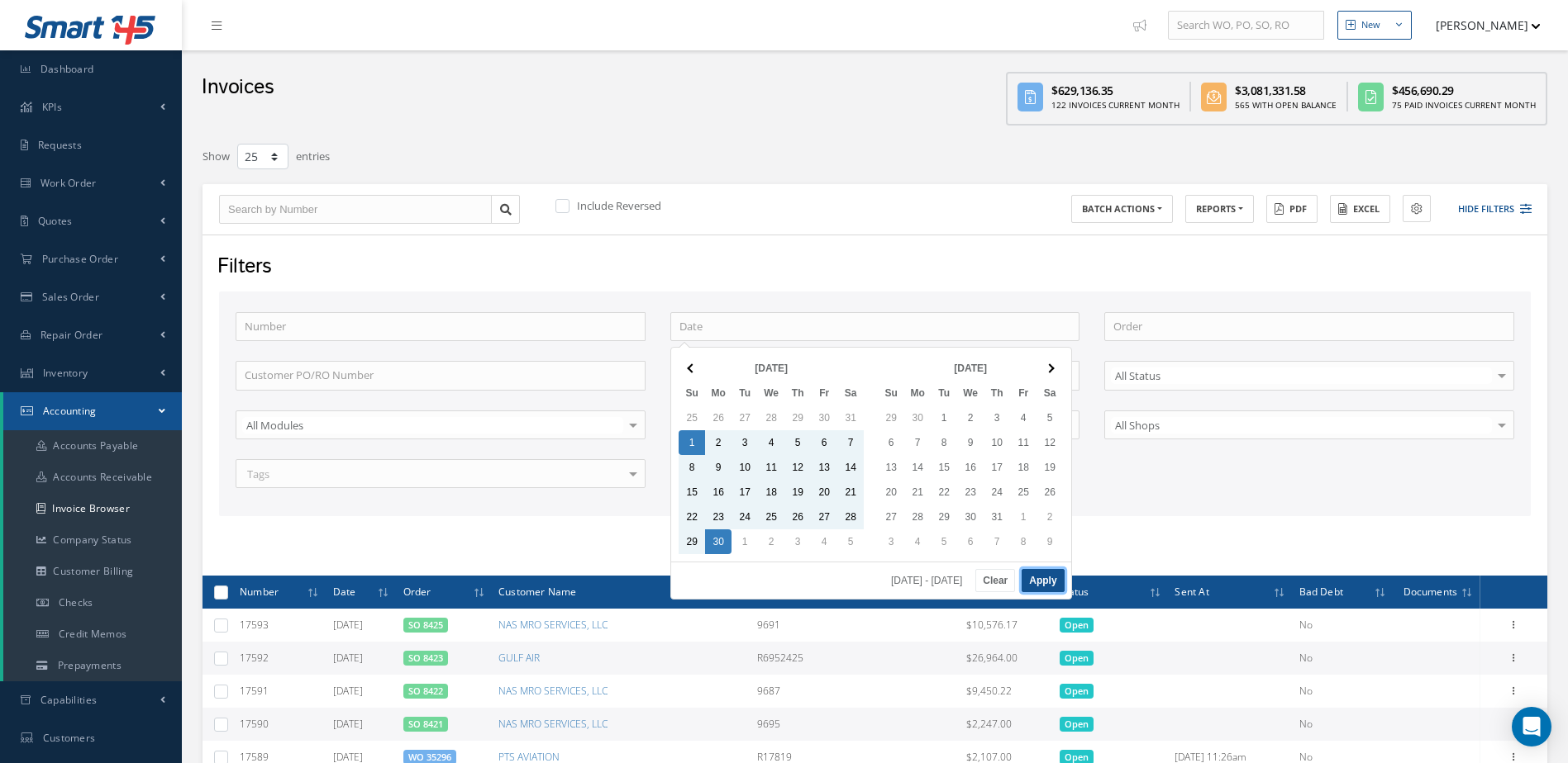
click at [1051, 574] on button "Apply" at bounding box center [1042, 581] width 42 height 23
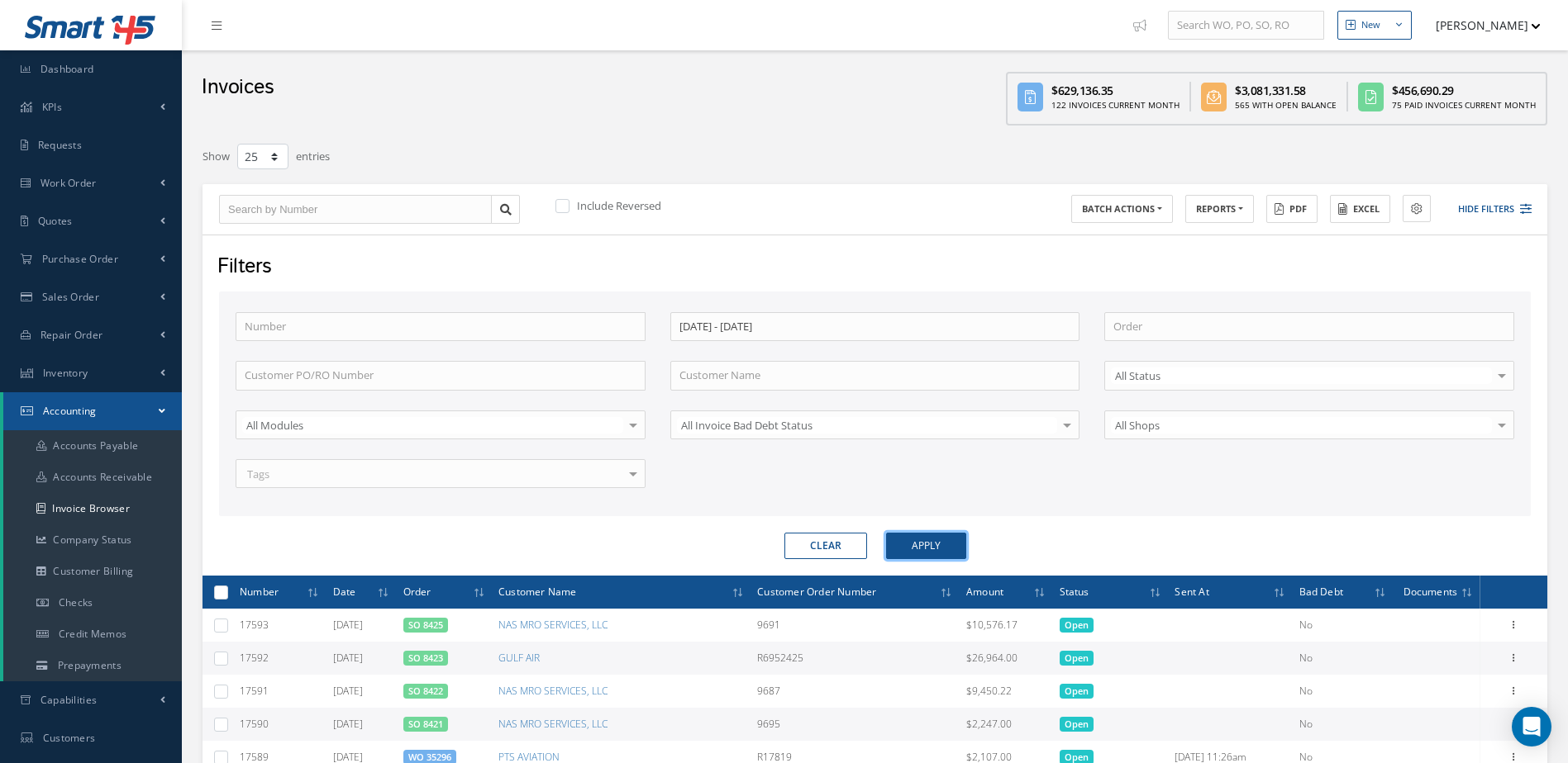
click at [957, 534] on button "Apply" at bounding box center [926, 545] width 81 height 27
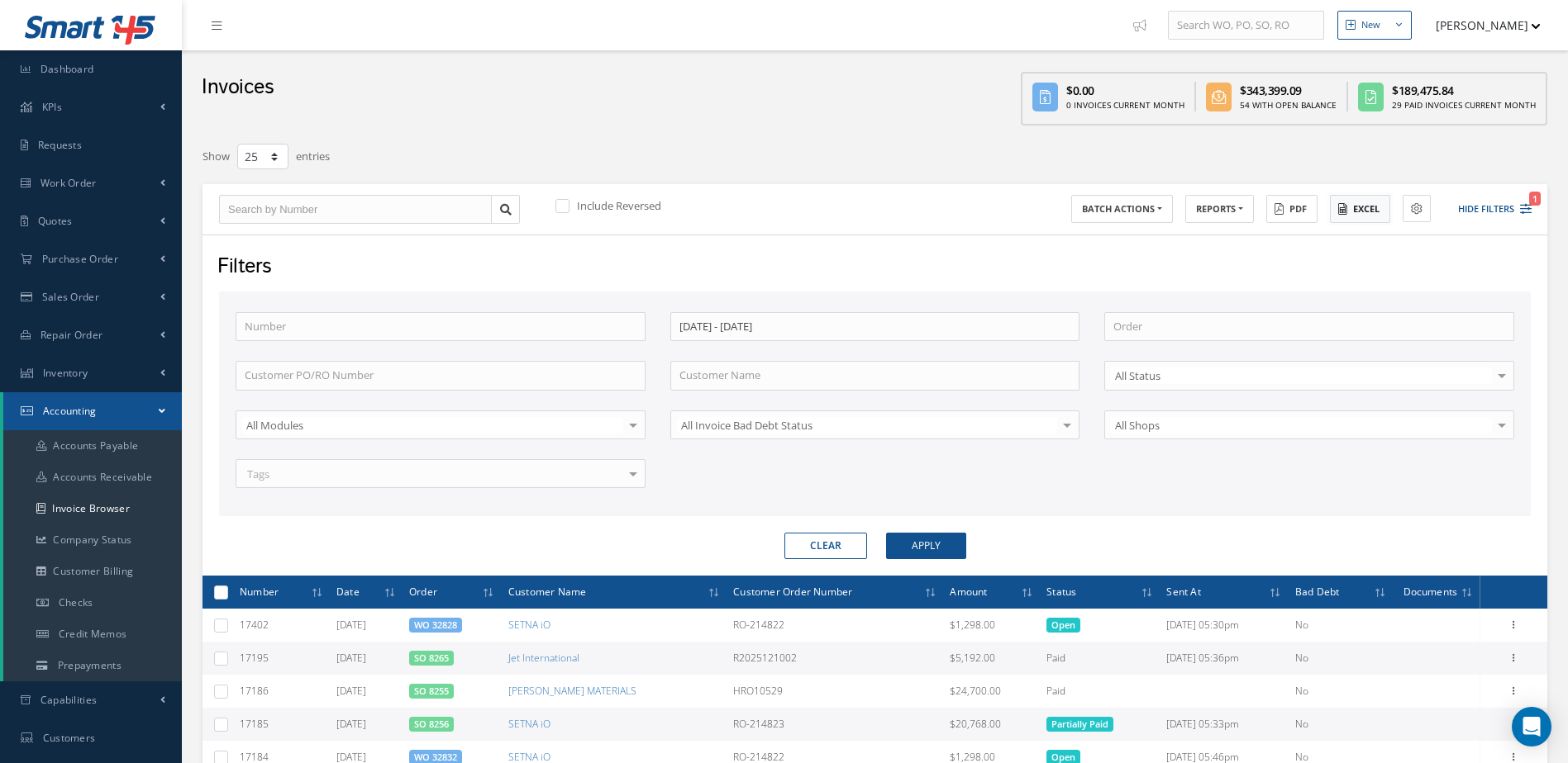
click at [1364, 218] on button "Excel" at bounding box center [1360, 210] width 60 height 29
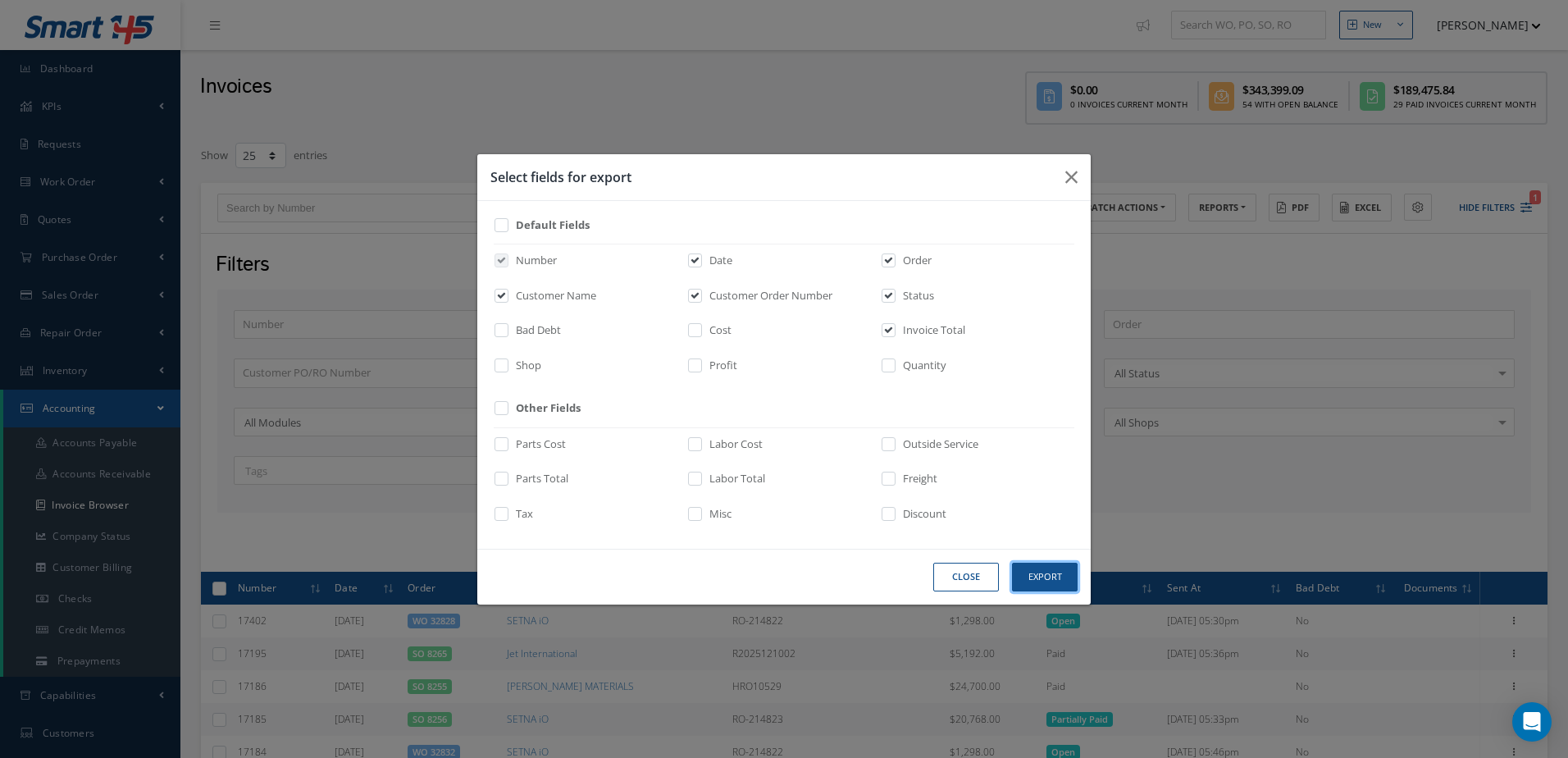
click at [0, 0] on button "Export" at bounding box center [0, 0] width 0 height 0
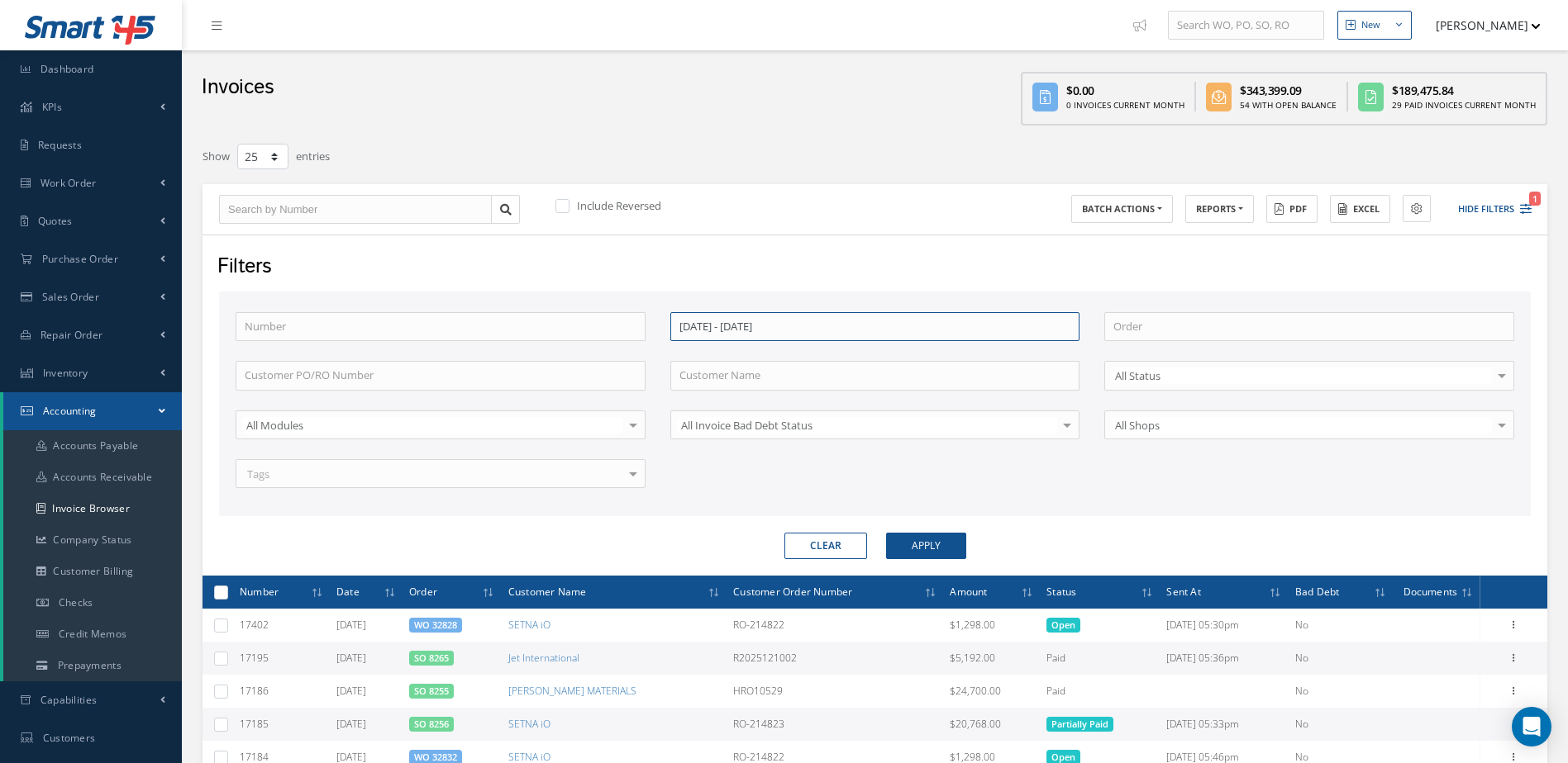
click at [879, 325] on input "[DATE] - [DATE]" at bounding box center [875, 327] width 410 height 30
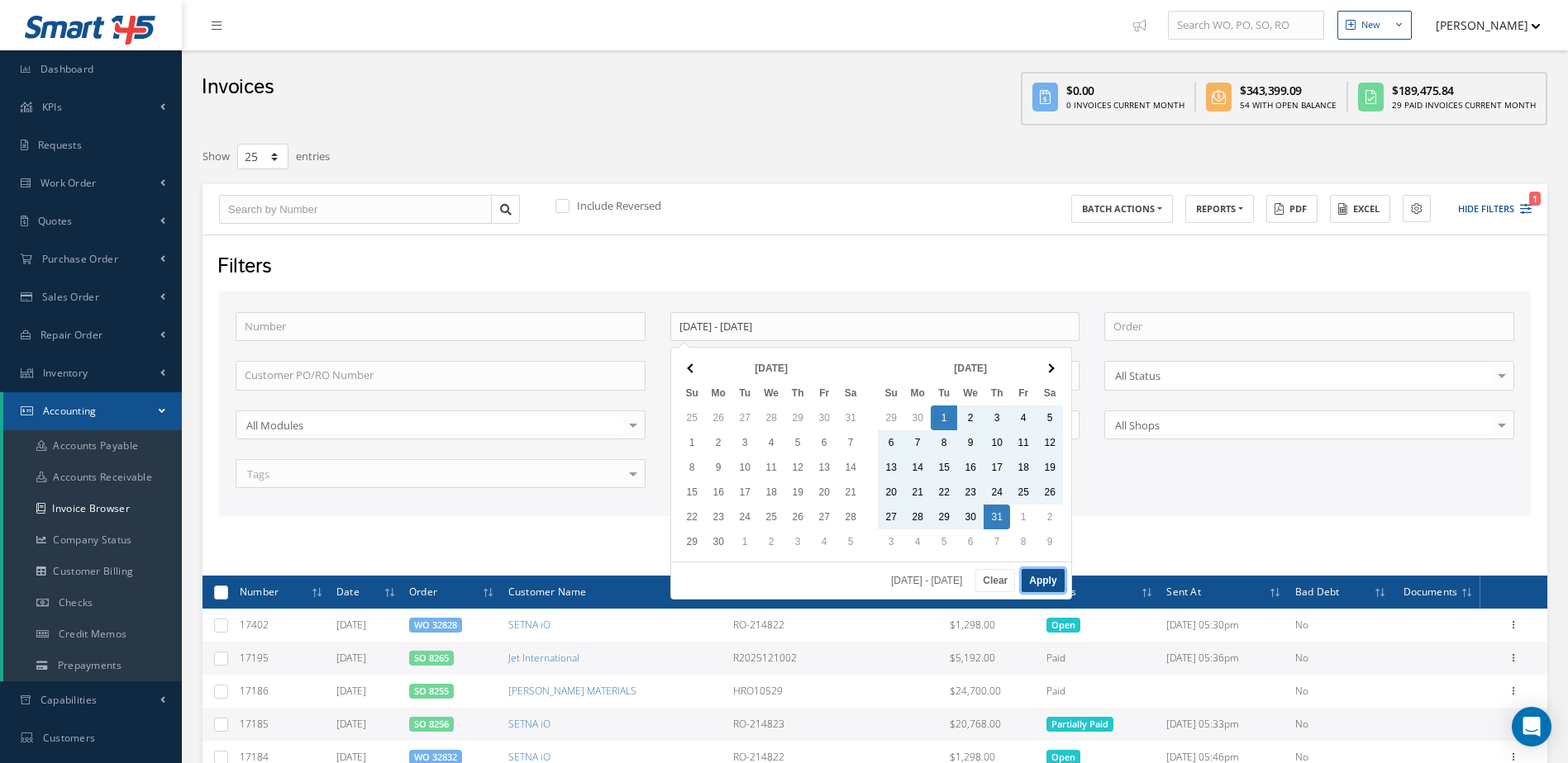
click at [1049, 575] on button "Apply" at bounding box center [1042, 581] width 42 height 23
type input "[DATE] - [DATE]"
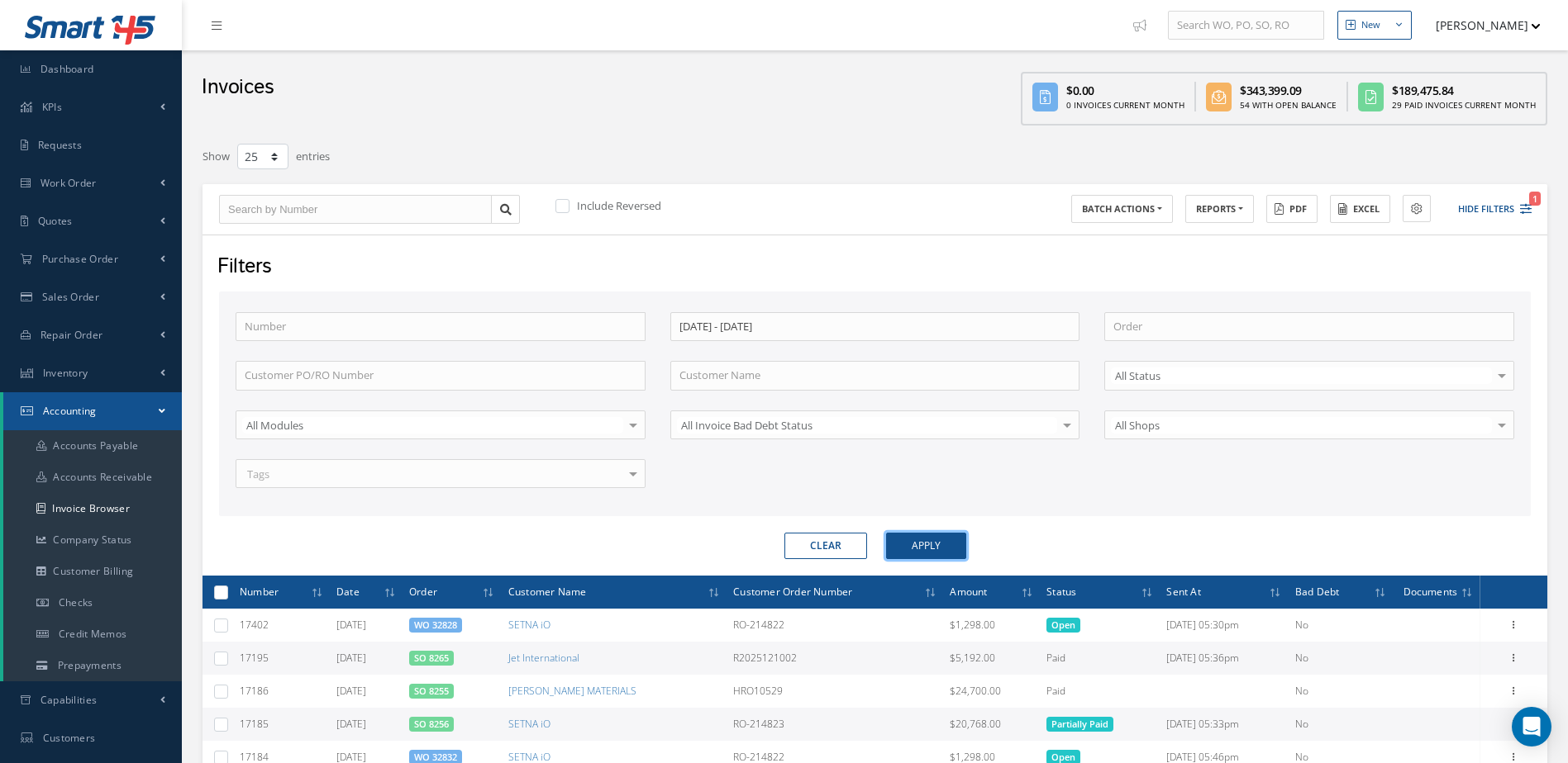
click at [934, 548] on button "Apply" at bounding box center [926, 545] width 81 height 27
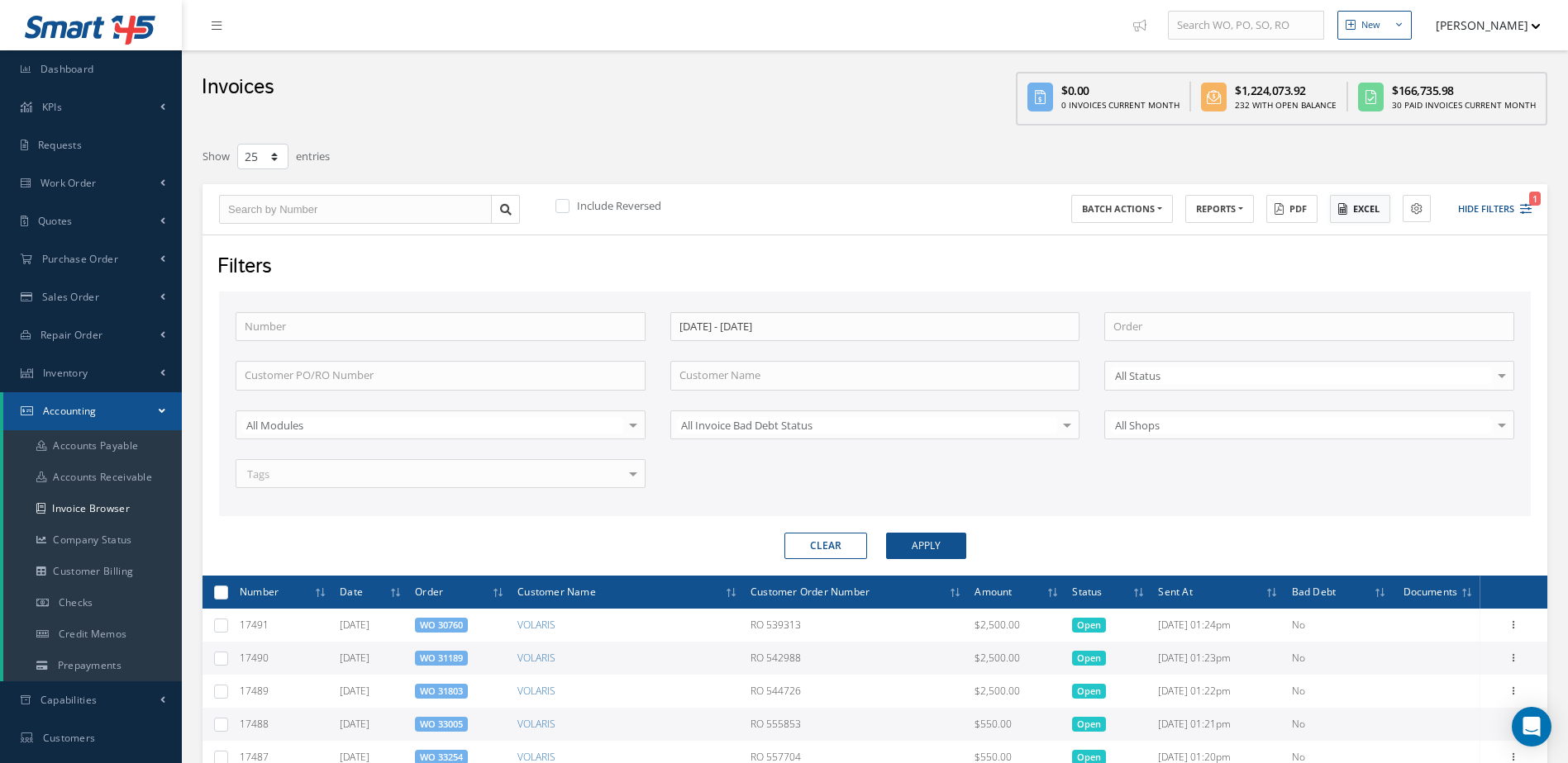
click at [1383, 205] on button "Excel" at bounding box center [1360, 210] width 60 height 29
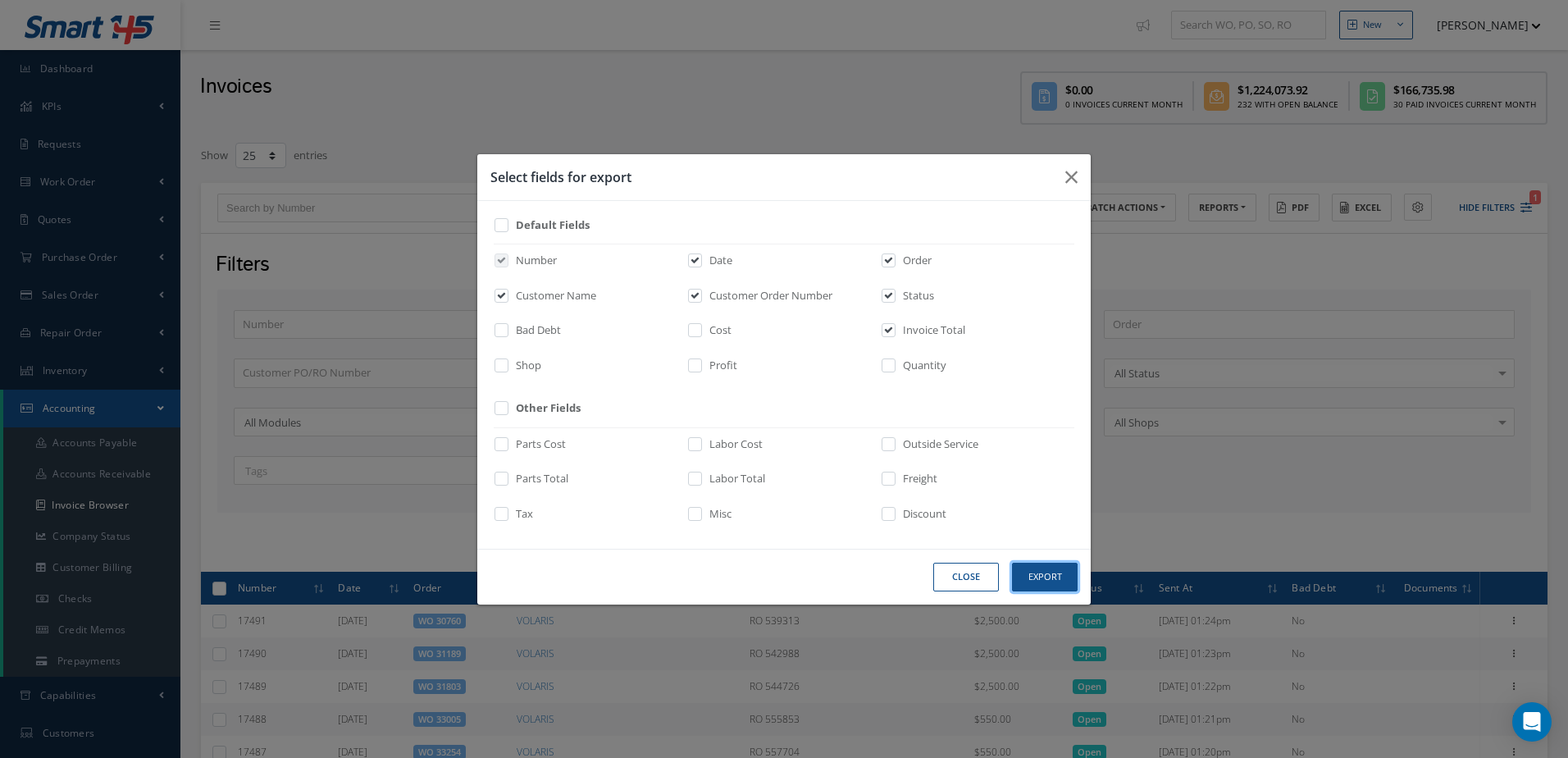
click at [0, 0] on button "Export" at bounding box center [0, 0] width 0 height 0
